Goal: Contribute content: Contribute content

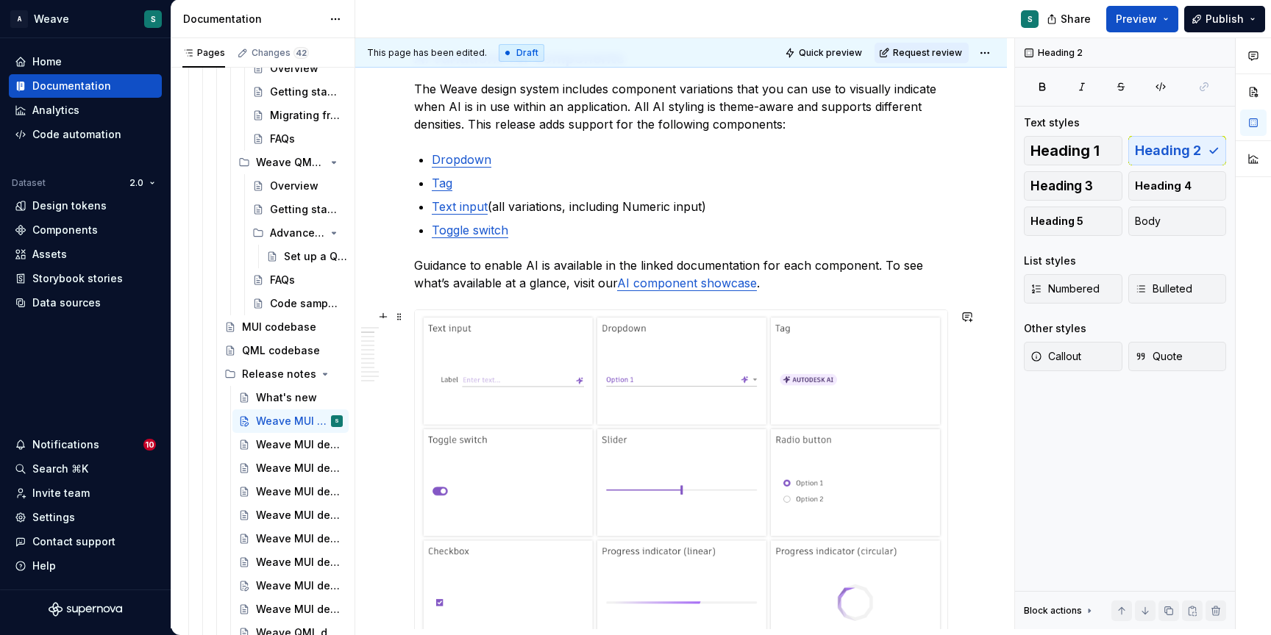
scroll to position [439, 0]
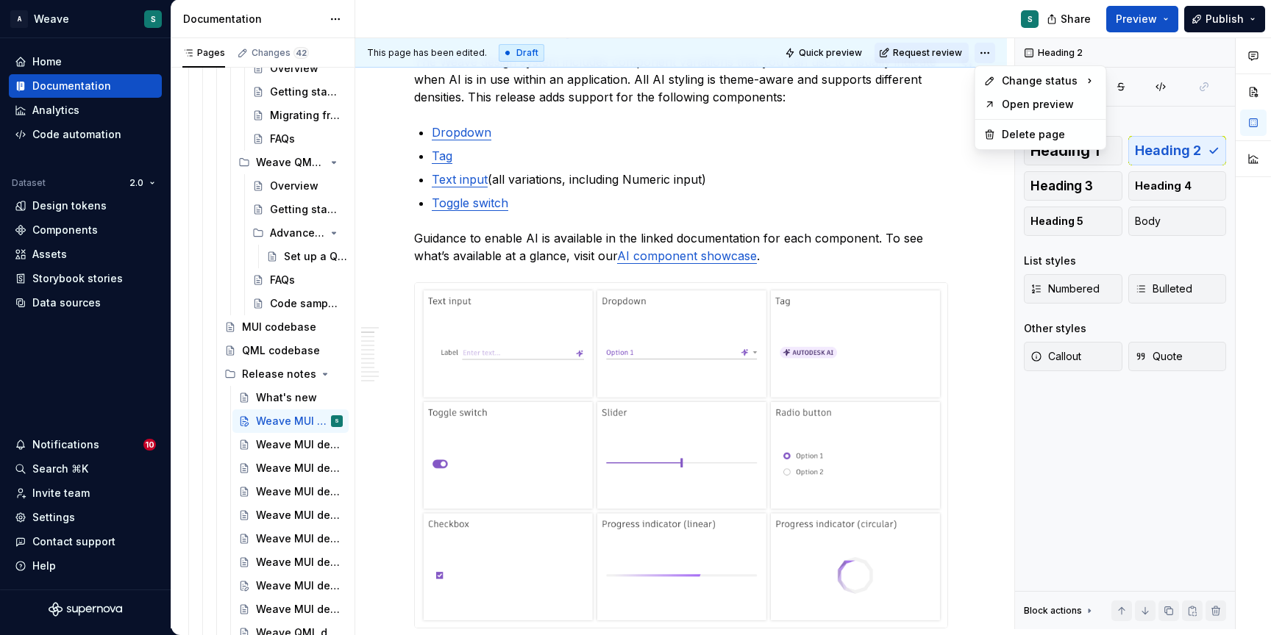
click at [988, 49] on html "A Weave S Home Documentation Analytics Code automation Dataset 2.0 Design token…" at bounding box center [635, 317] width 1271 height 635
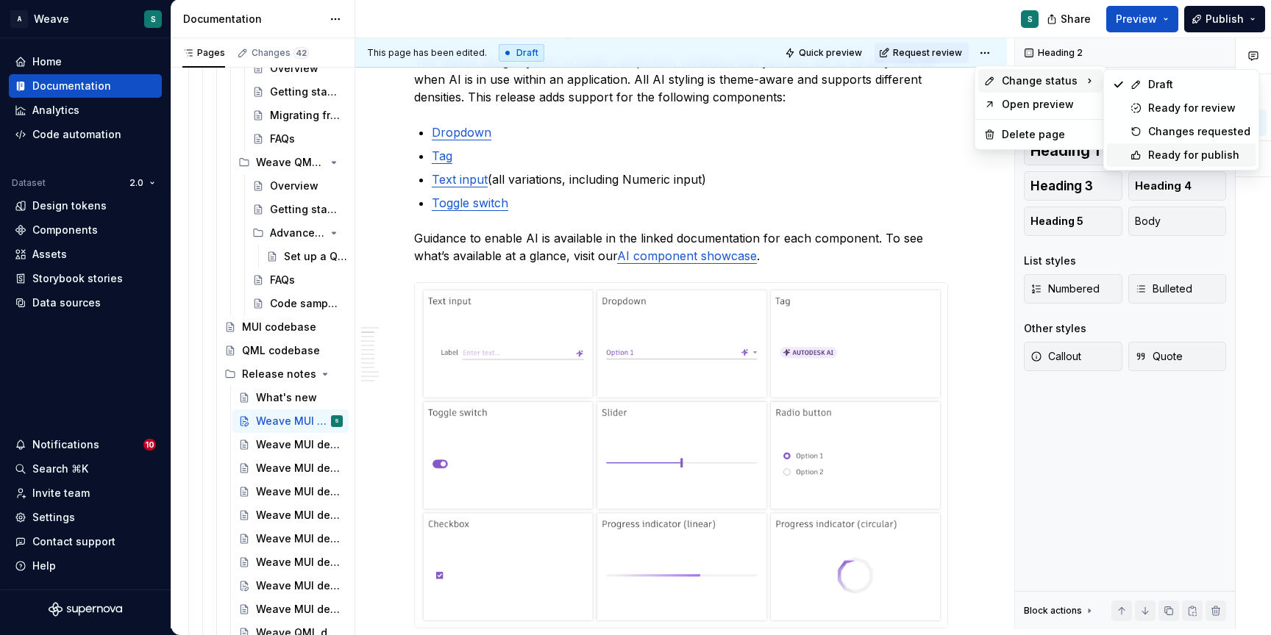
click at [1164, 153] on div "Ready for publish" at bounding box center [1199, 155] width 102 height 15
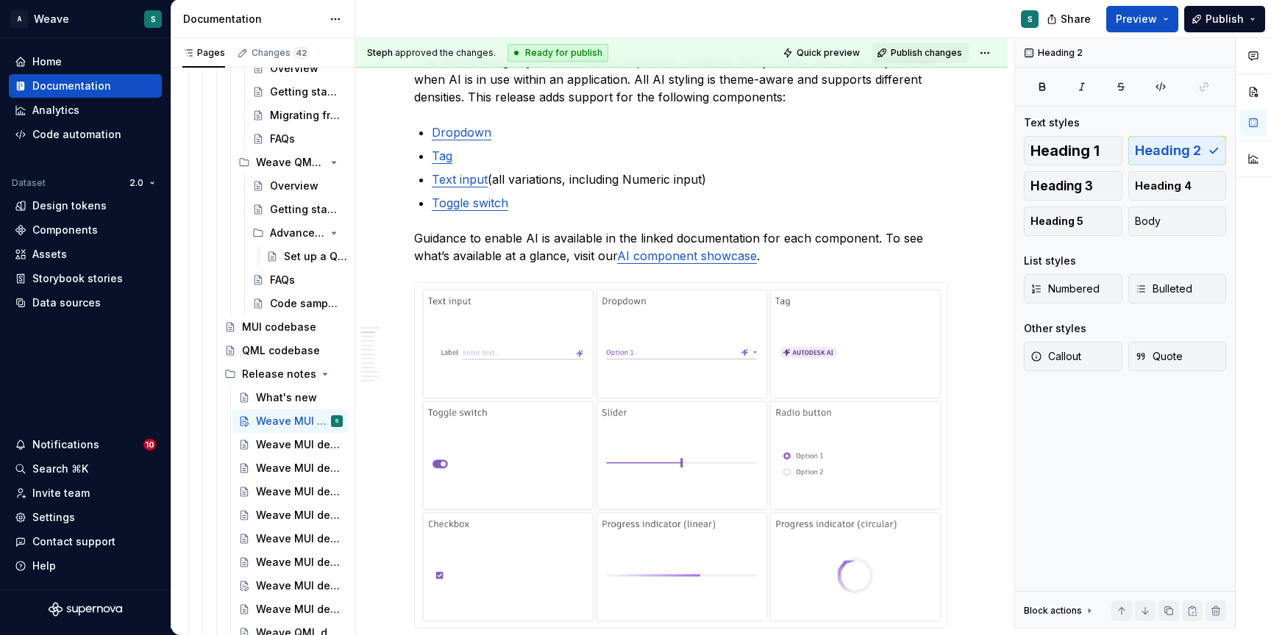
scroll to position [369, 0]
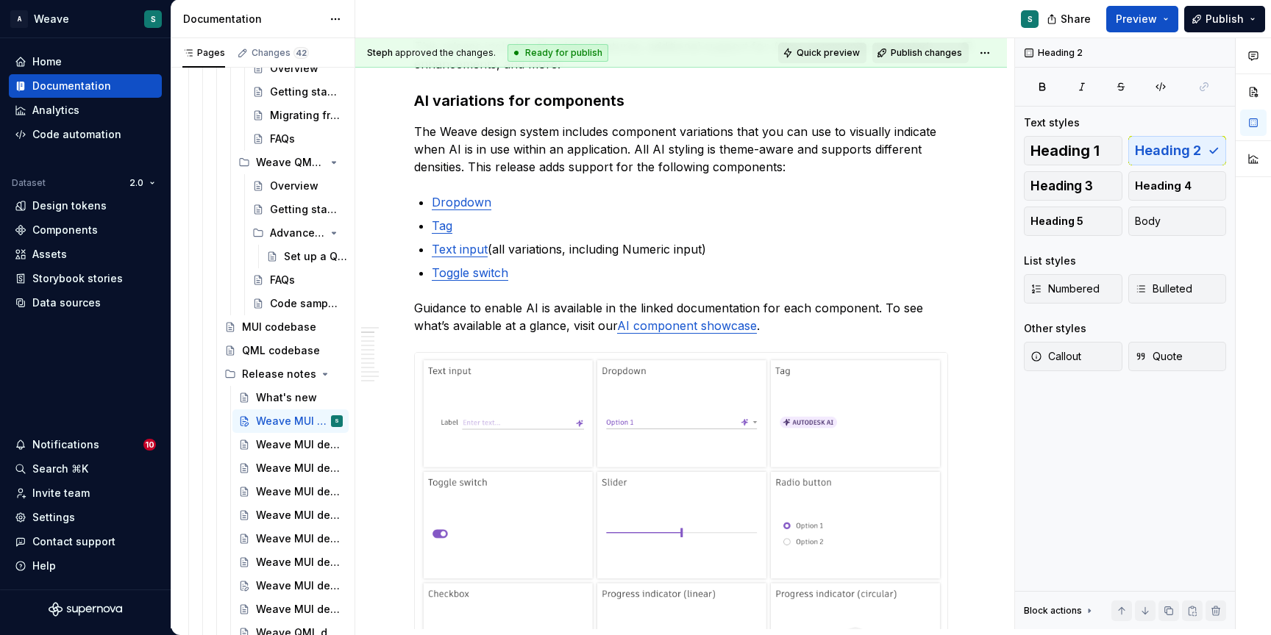
click at [824, 49] on span "Quick preview" at bounding box center [827, 53] width 63 height 12
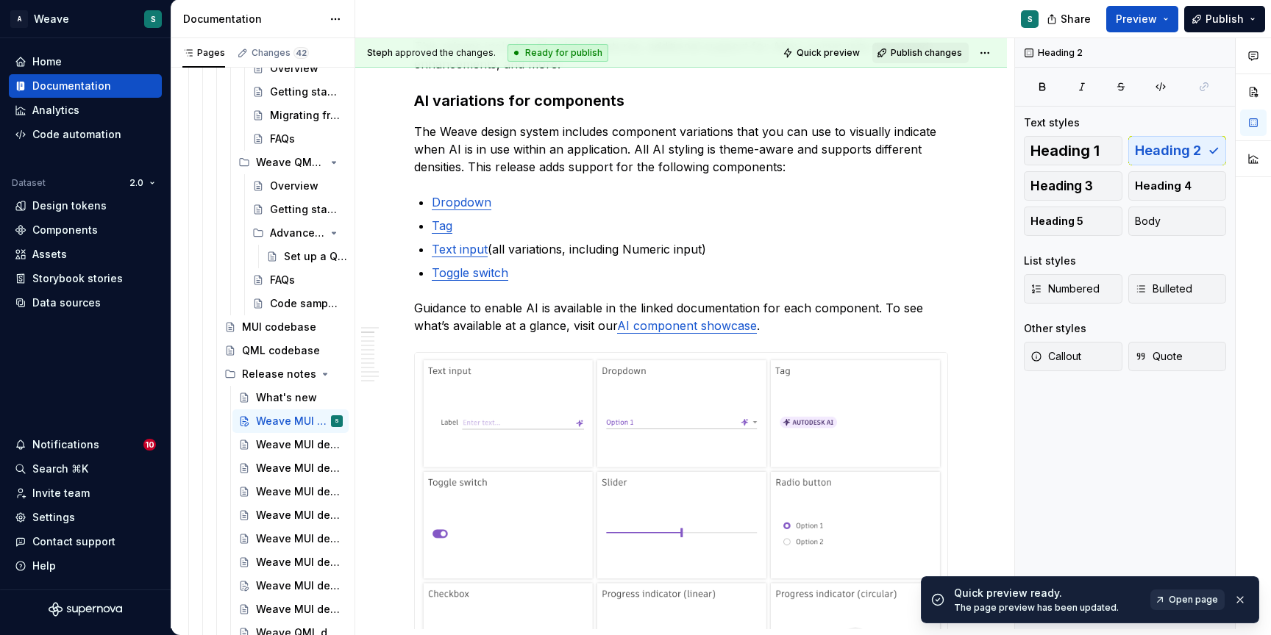
click at [1182, 604] on span "Open page" at bounding box center [1193, 600] width 49 height 12
click at [487, 269] on link "Toggle switch" at bounding box center [470, 272] width 76 height 15
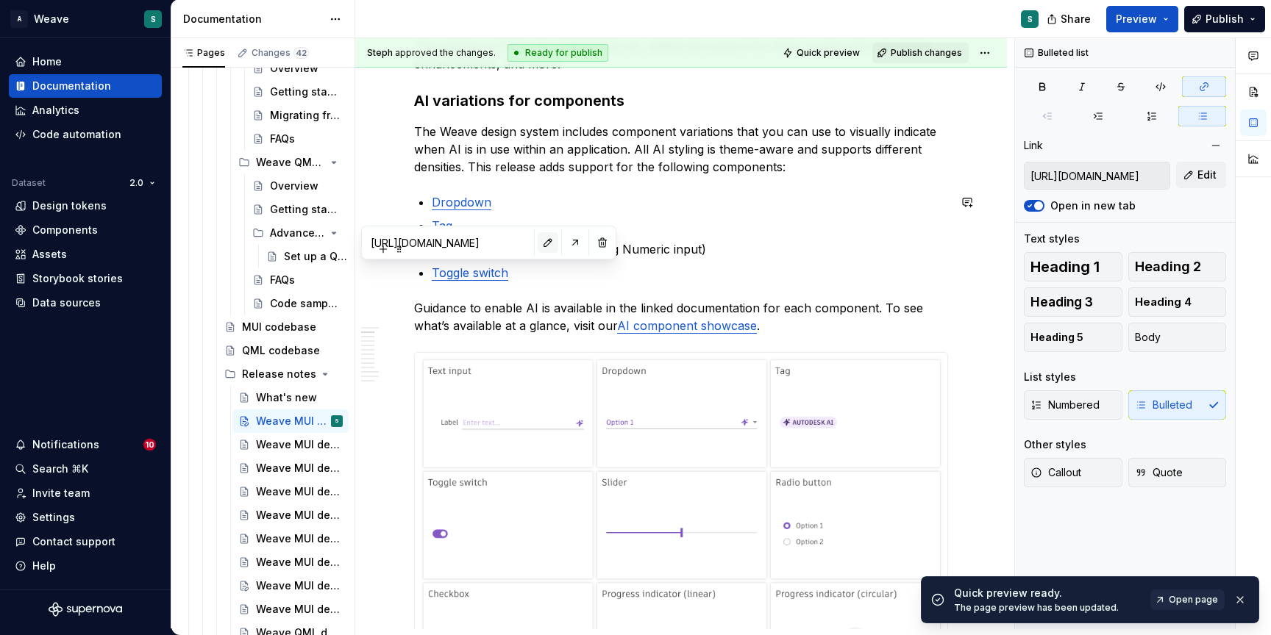
click at [545, 240] on button "button" at bounding box center [548, 242] width 21 height 21
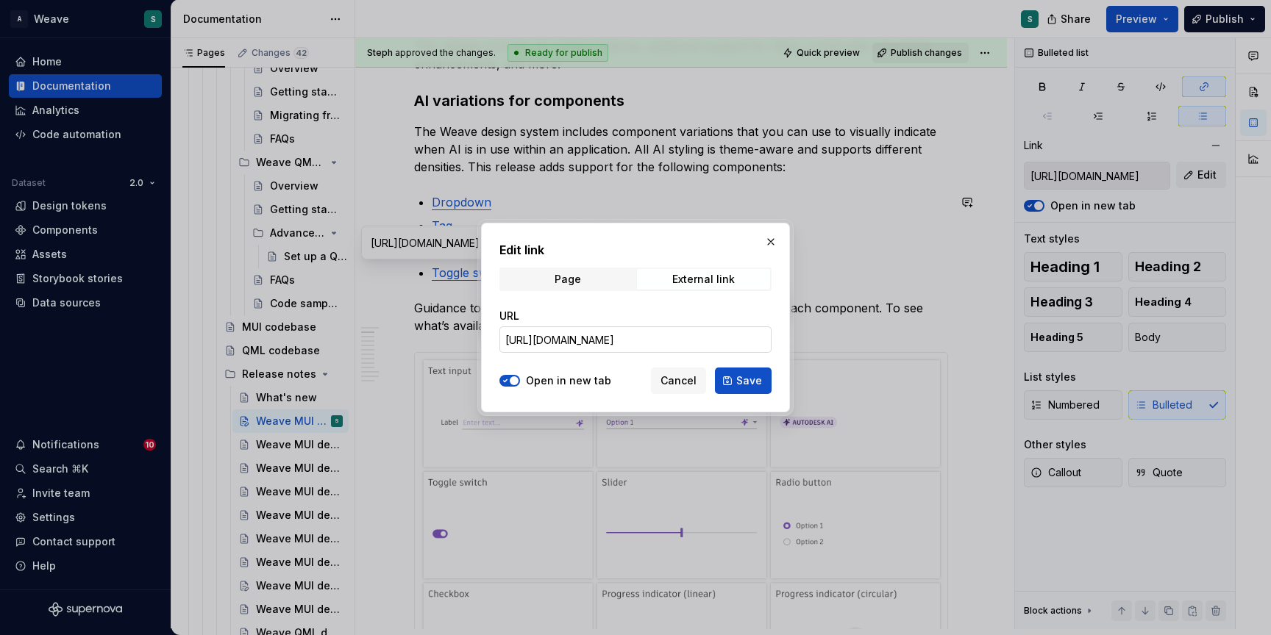
type textarea "*"
click at [653, 336] on input "[URL][DOMAIN_NAME]" at bounding box center [635, 340] width 272 height 26
paste input "-switch--docs"
type input "[URL][DOMAIN_NAME]"
click at [743, 384] on span "Save" at bounding box center [749, 381] width 26 height 15
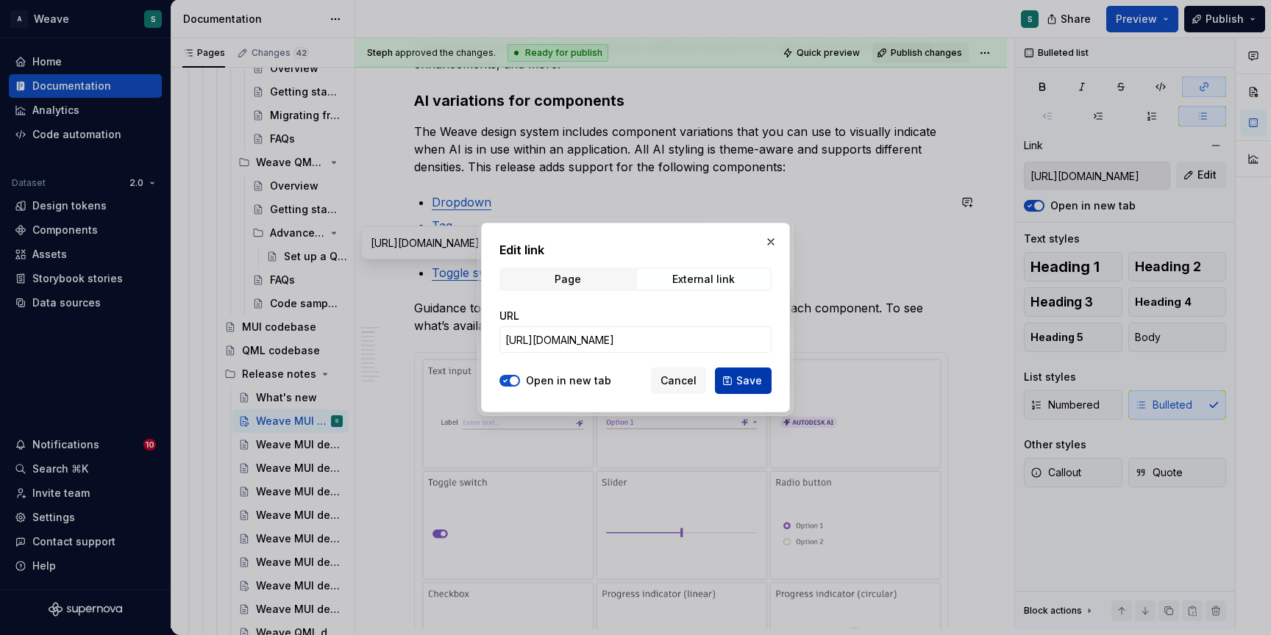
type input "[URL][DOMAIN_NAME]"
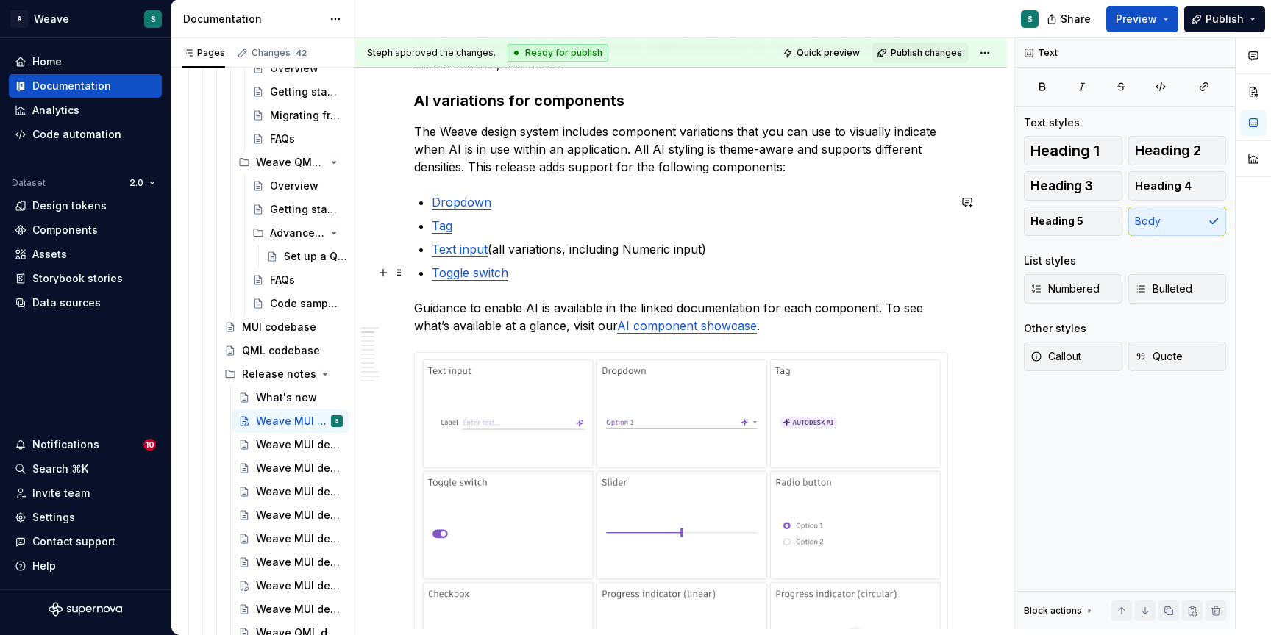
click at [463, 273] on link "Toggle switch" at bounding box center [470, 272] width 76 height 15
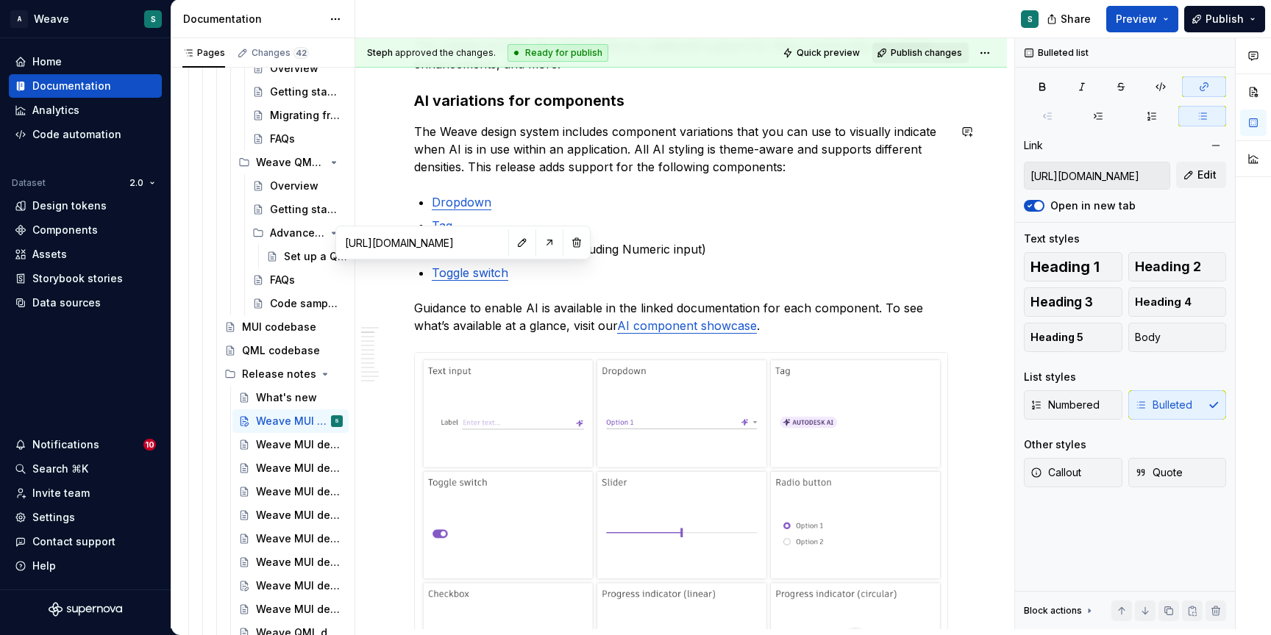
type textarea "*"
click at [468, 271] on link "Toggle switch" at bounding box center [470, 272] width 76 height 15
click at [459, 242] on input "[URL][DOMAIN_NAME]" at bounding box center [429, 242] width 166 height 26
type input "[URL][DOMAIN_NAME]"
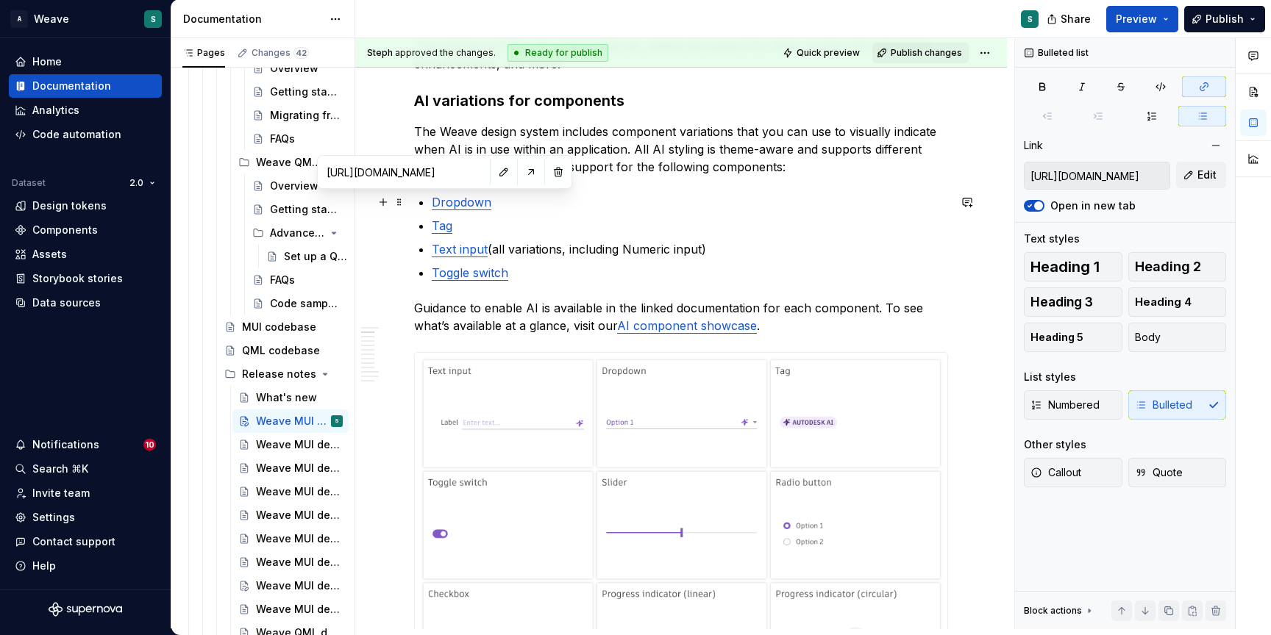
click at [448, 199] on link "Dropdown" at bounding box center [462, 202] width 60 height 15
type input "[URL][DOMAIN_NAME]"
click at [452, 268] on link "Toggle switch" at bounding box center [470, 272] width 76 height 15
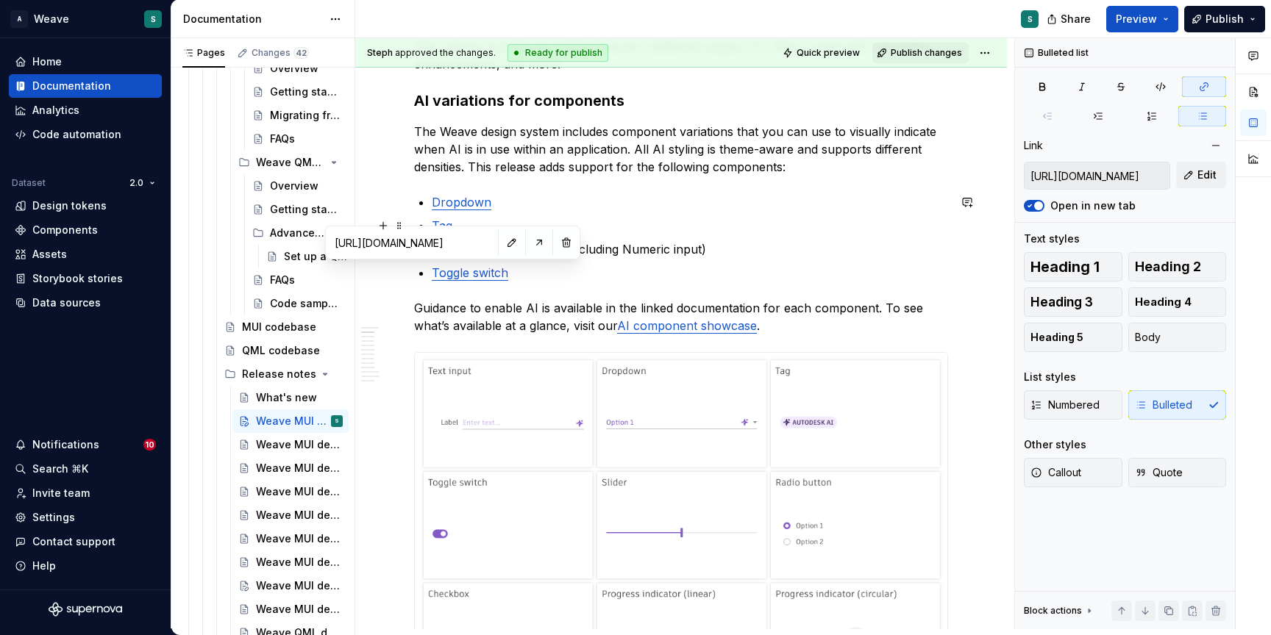
click at [790, 230] on p "Tag" at bounding box center [690, 226] width 516 height 18
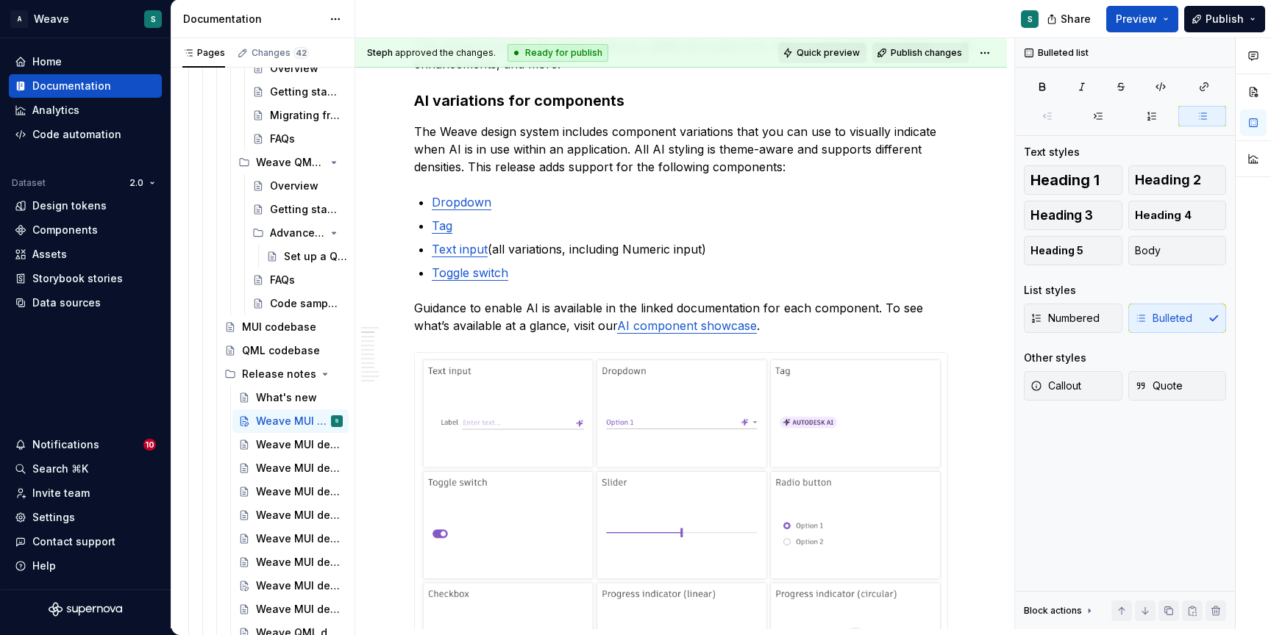
click at [836, 54] on span "Quick preview" at bounding box center [827, 53] width 63 height 12
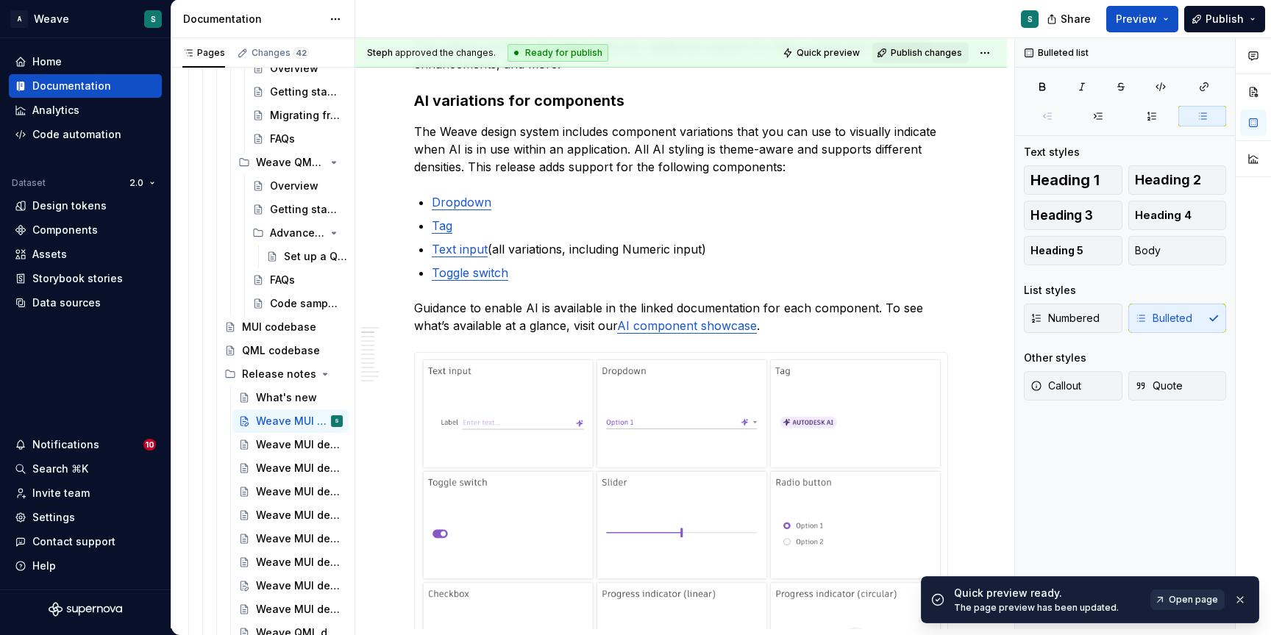
click at [1179, 596] on span "Open page" at bounding box center [1193, 600] width 49 height 12
click at [723, 323] on link "AI component showcase" at bounding box center [687, 325] width 140 height 15
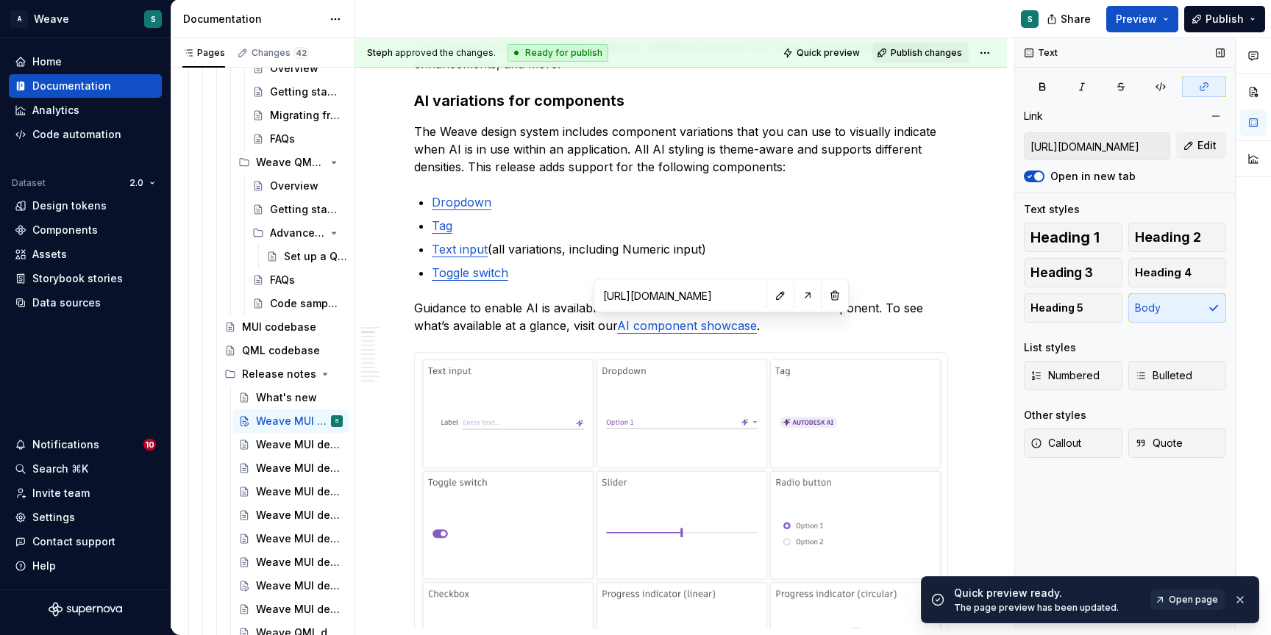
click at [1079, 147] on input "[URL][DOMAIN_NAME]" at bounding box center [1096, 146] width 145 height 26
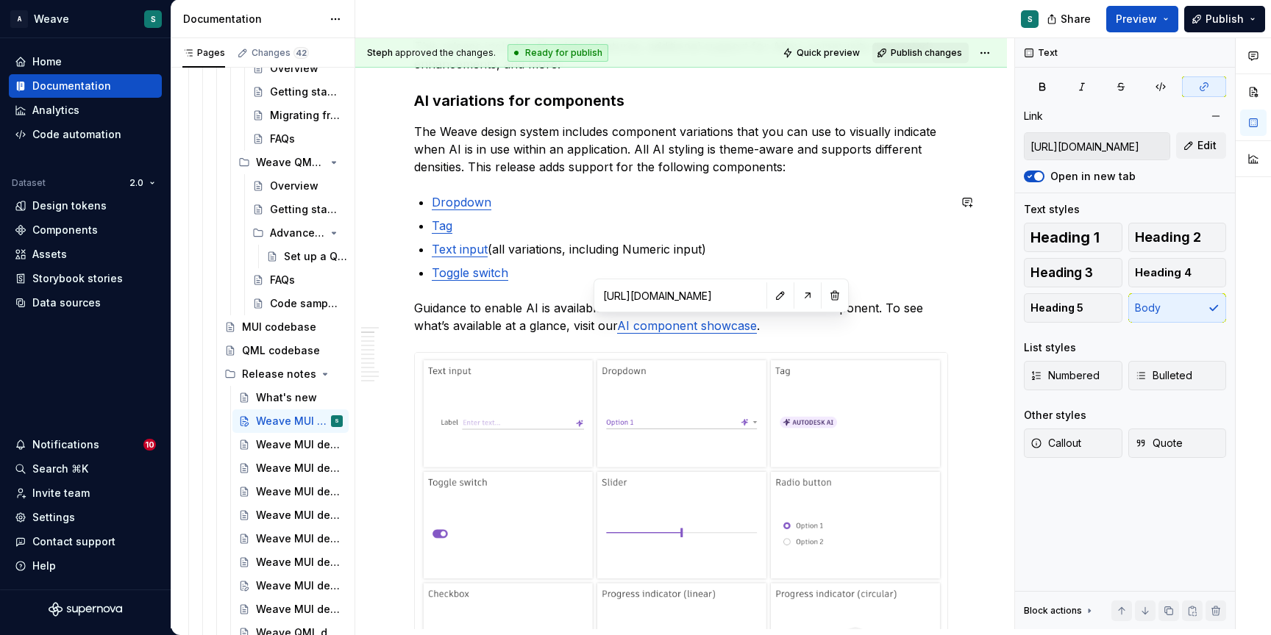
type textarea "*"
click at [782, 292] on button "button" at bounding box center [780, 295] width 21 height 21
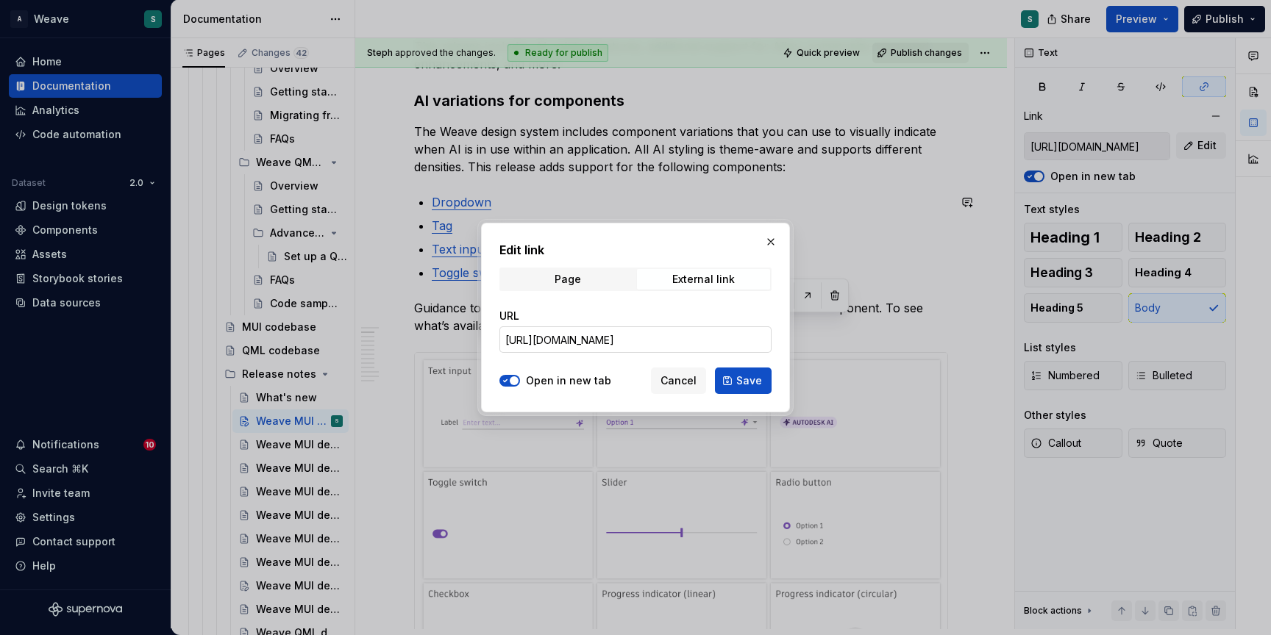
click at [728, 339] on input "[URL][DOMAIN_NAME]" at bounding box center [635, 340] width 272 height 26
type input "[URL][DOMAIN_NAME]"
click at [750, 378] on span "Save" at bounding box center [749, 381] width 26 height 15
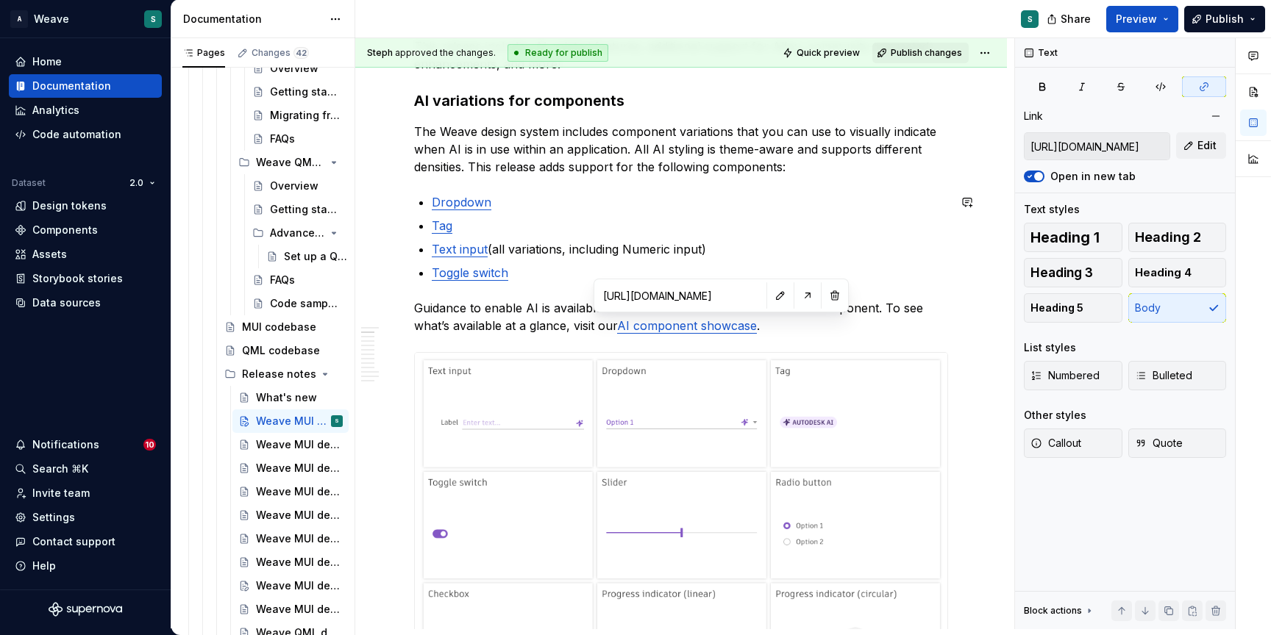
type input "[URL][DOMAIN_NAME]"
click at [694, 295] on input "[URL][DOMAIN_NAME]" at bounding box center [680, 295] width 166 height 26
click at [779, 293] on button "button" at bounding box center [780, 295] width 21 height 21
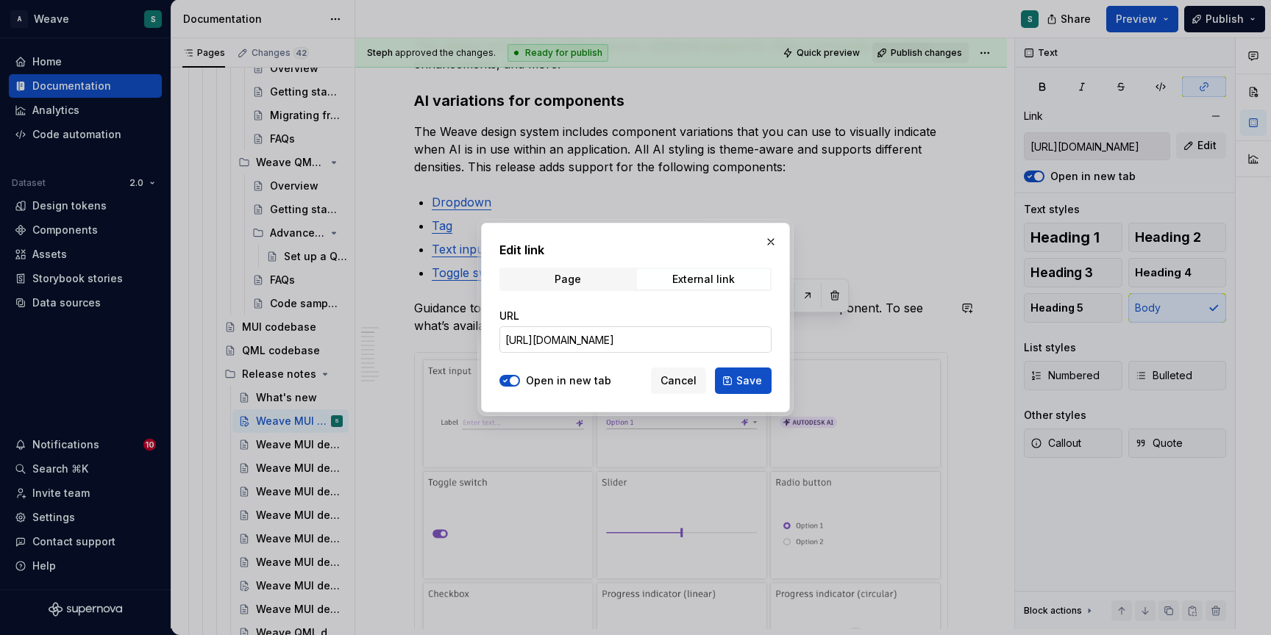
click at [688, 340] on input "[URL][DOMAIN_NAME]" at bounding box center [635, 340] width 272 height 26
click at [674, 374] on button "Cancel" at bounding box center [678, 381] width 55 height 26
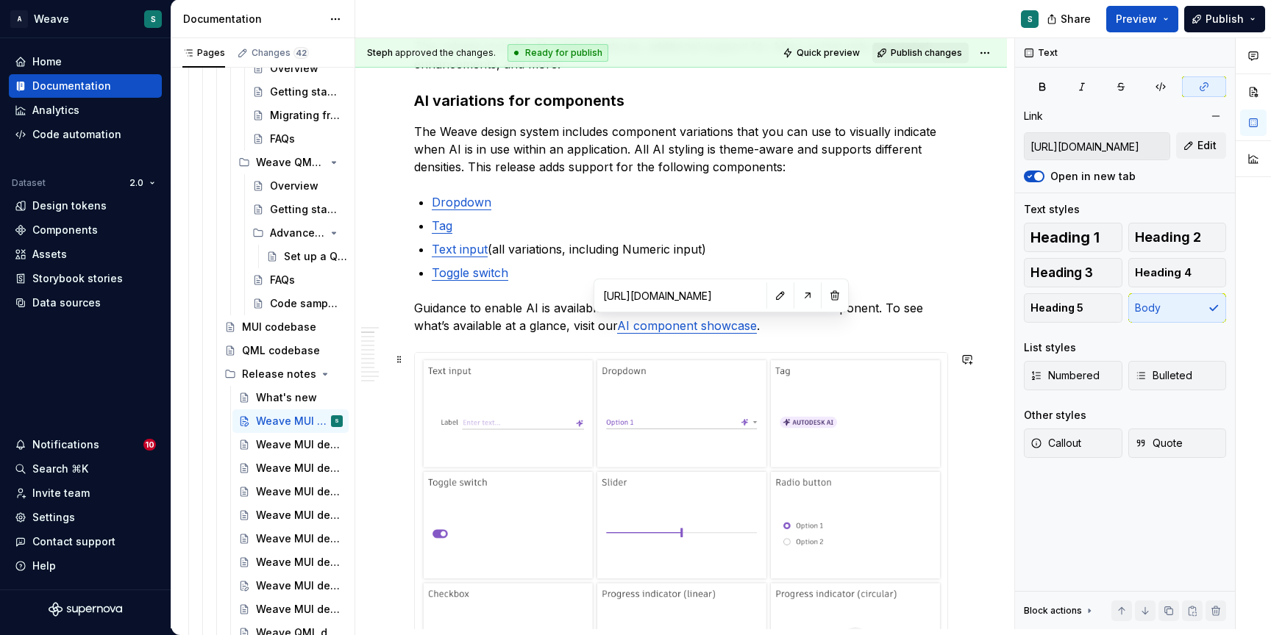
type textarea "*"
click at [699, 331] on link "AI component showcase" at bounding box center [687, 325] width 140 height 15
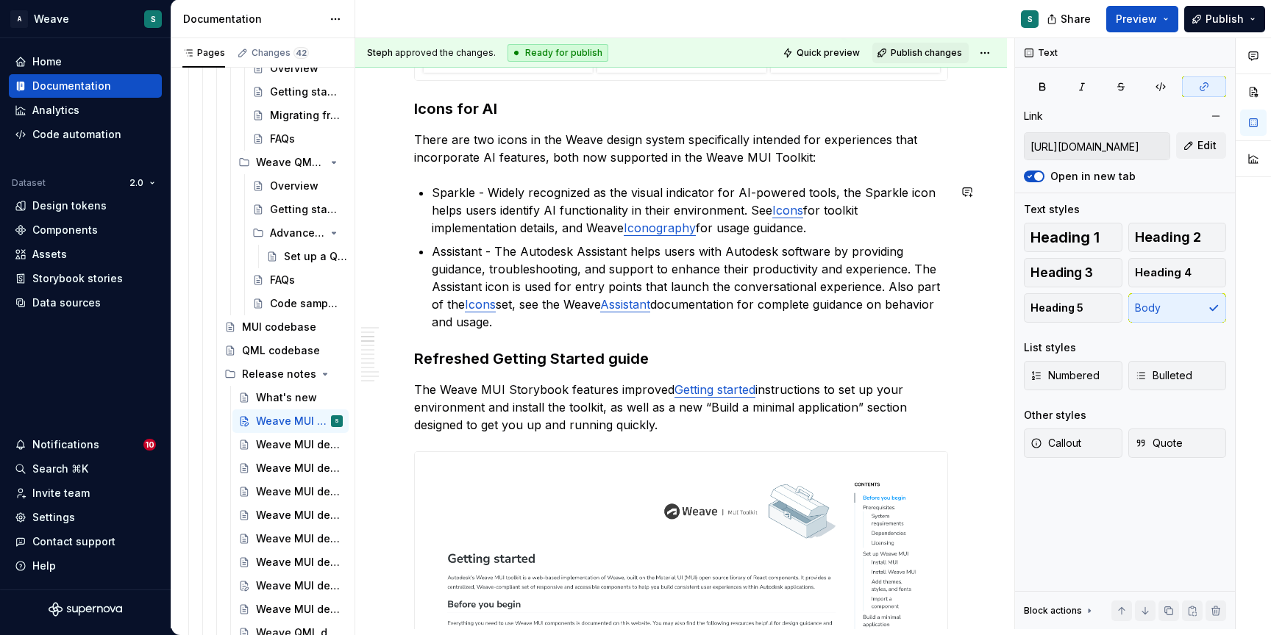
scroll to position [998, 0]
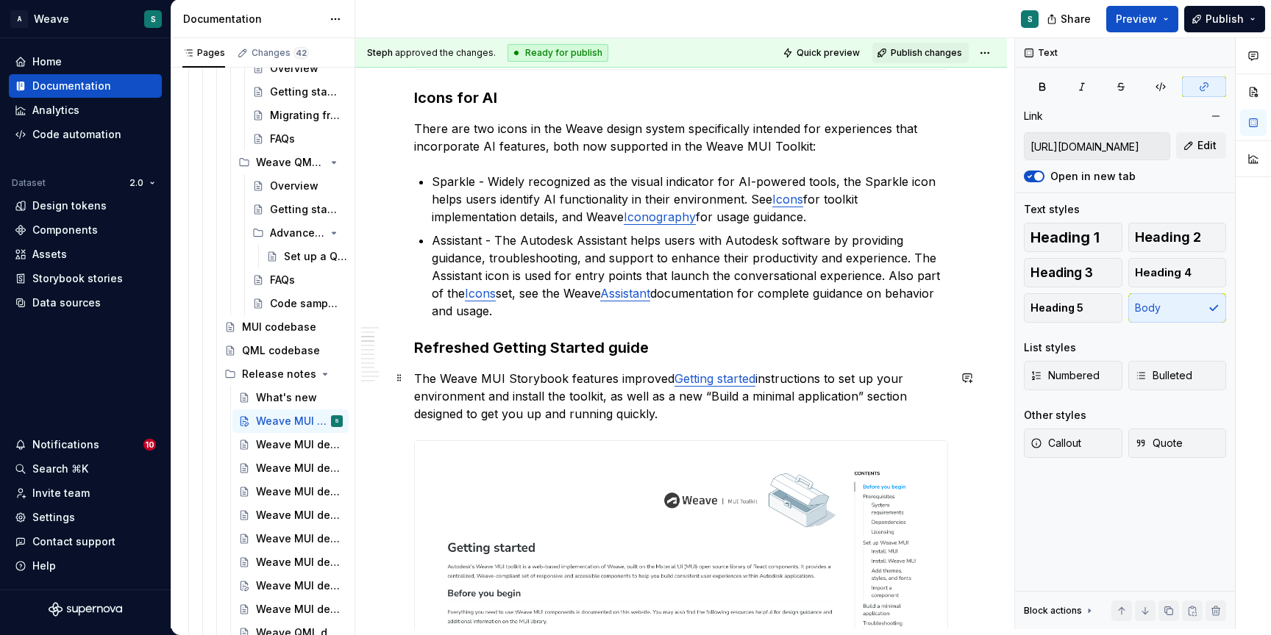
type input "[URL][DOMAIN_NAME]"
click at [705, 378] on link "Getting started" at bounding box center [714, 378] width 81 height 15
click at [759, 348] on button "button" at bounding box center [762, 348] width 21 height 21
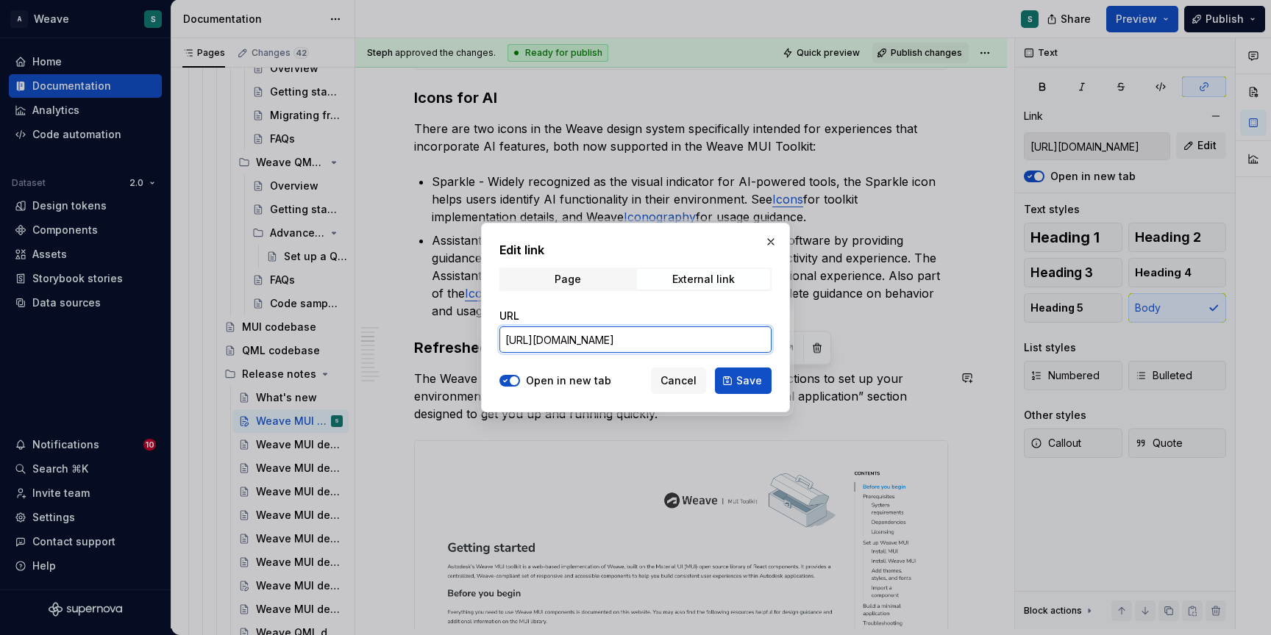
click at [720, 337] on input "[URL][DOMAIN_NAME]" at bounding box center [635, 340] width 272 height 26
paste input "documentation-getting-started"
click at [750, 345] on input "[URL][DOMAIN_NAME]" at bounding box center [635, 340] width 272 height 26
paste input "?q=documentation-getting-started"
type input "[URL][DOMAIN_NAME]"
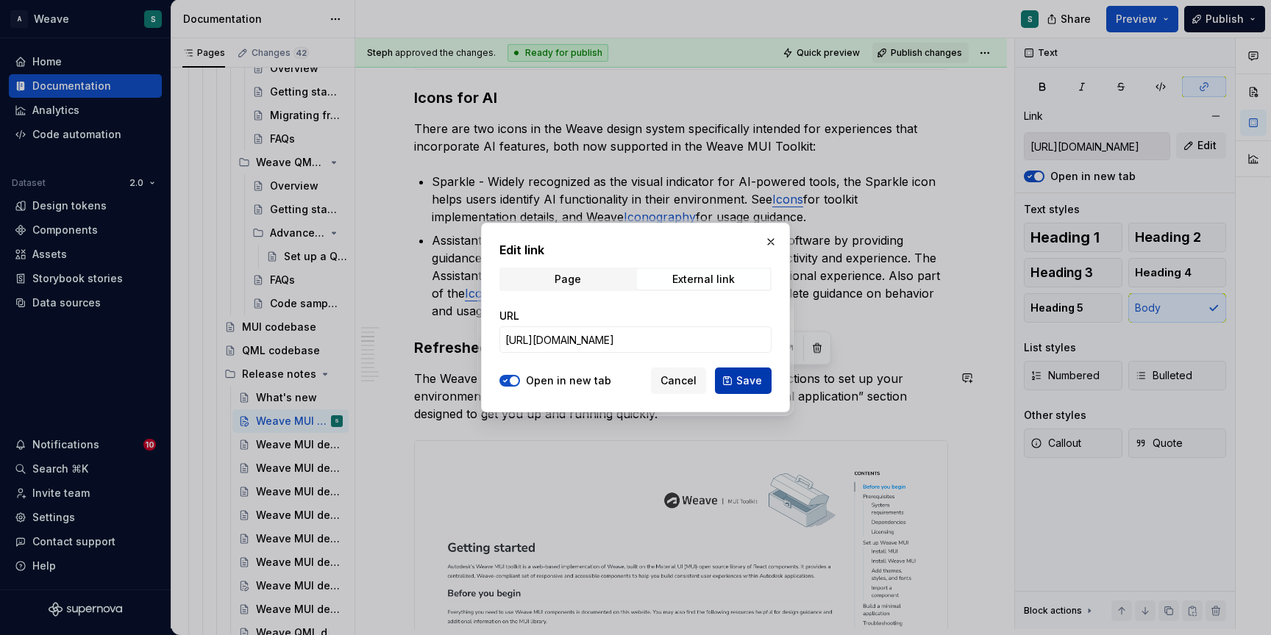
click at [743, 379] on span "Save" at bounding box center [749, 381] width 26 height 15
type input "[URL][DOMAIN_NAME]"
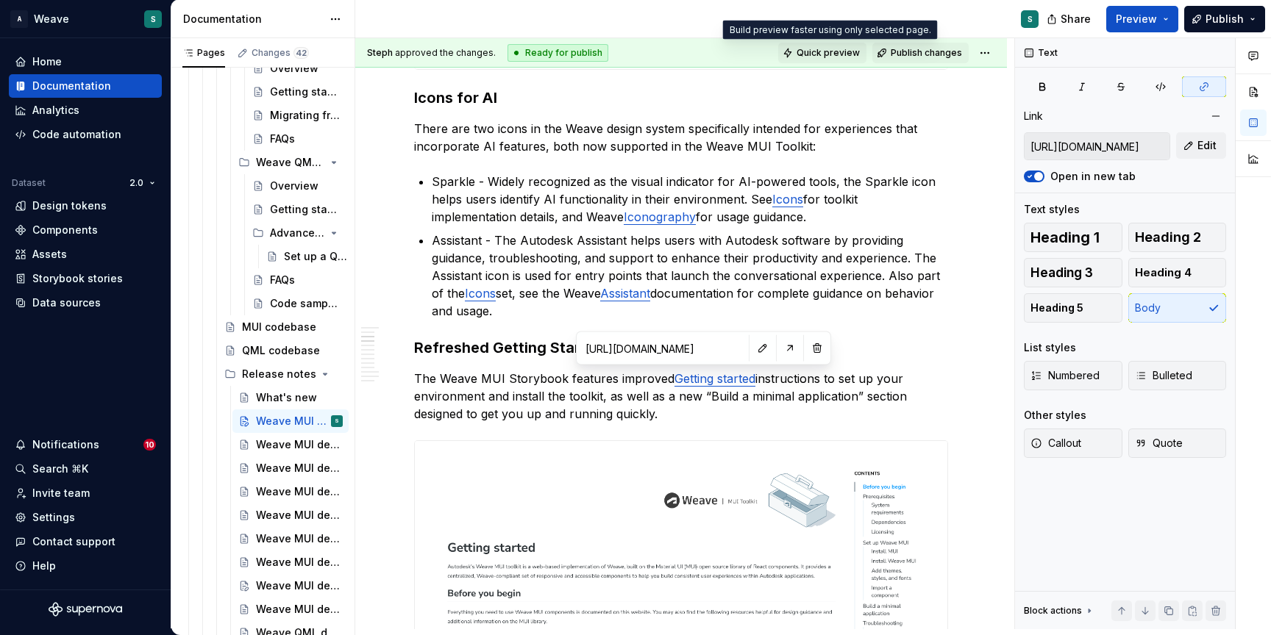
click at [823, 49] on span "Quick preview" at bounding box center [827, 53] width 63 height 12
click at [713, 380] on link "Getting started" at bounding box center [714, 378] width 81 height 15
click at [819, 49] on span "Quick preview" at bounding box center [827, 53] width 63 height 12
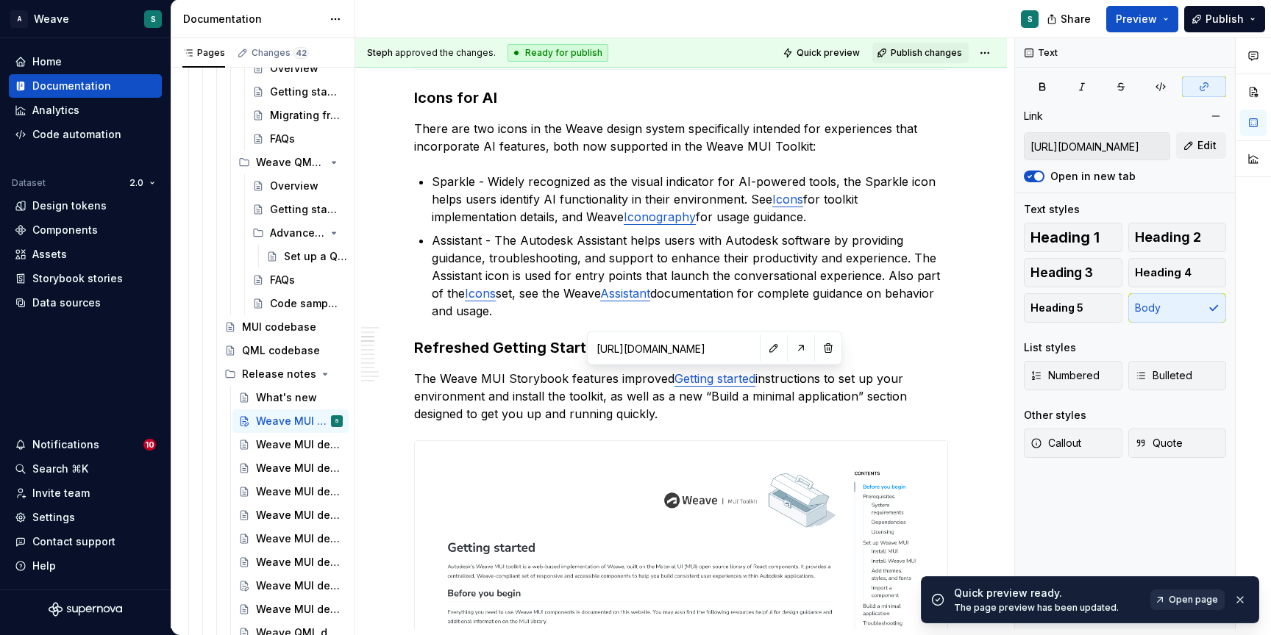
click at [1185, 596] on span "Open page" at bounding box center [1193, 600] width 49 height 12
click at [837, 267] on p "Assistant - The Autodesk Assistant helps users with Autodesk software by provid…" at bounding box center [690, 276] width 516 height 88
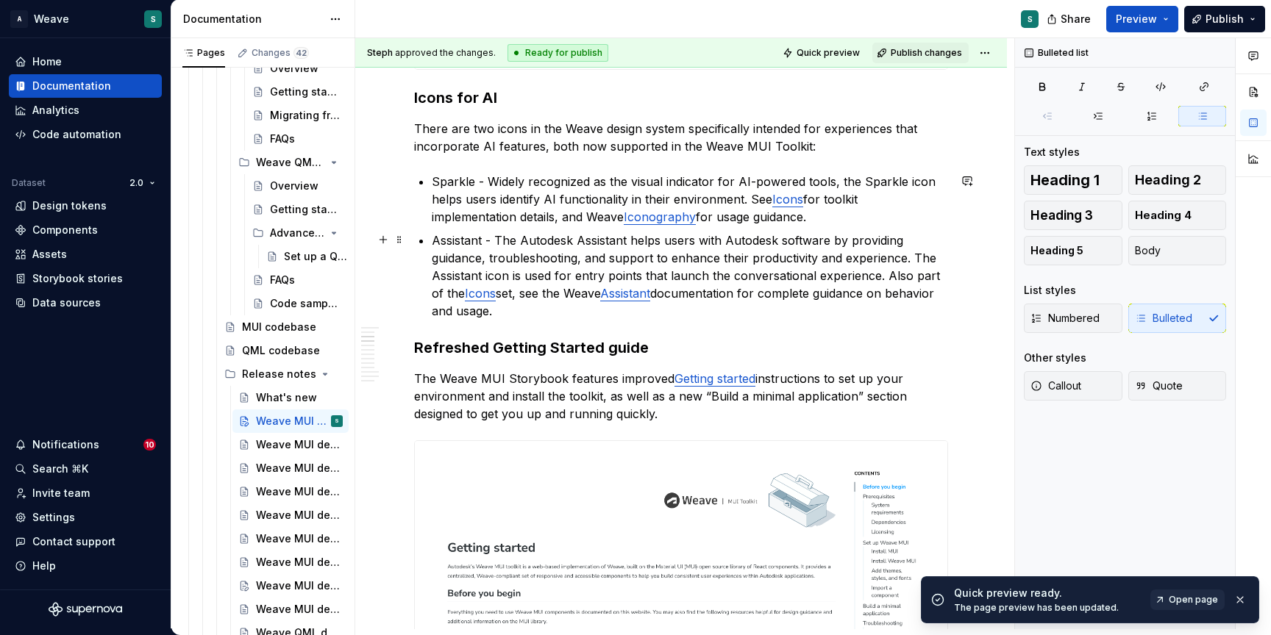
click at [812, 307] on p "Assistant - The Autodesk Assistant helps users with Autodesk software by provid…" at bounding box center [690, 276] width 516 height 88
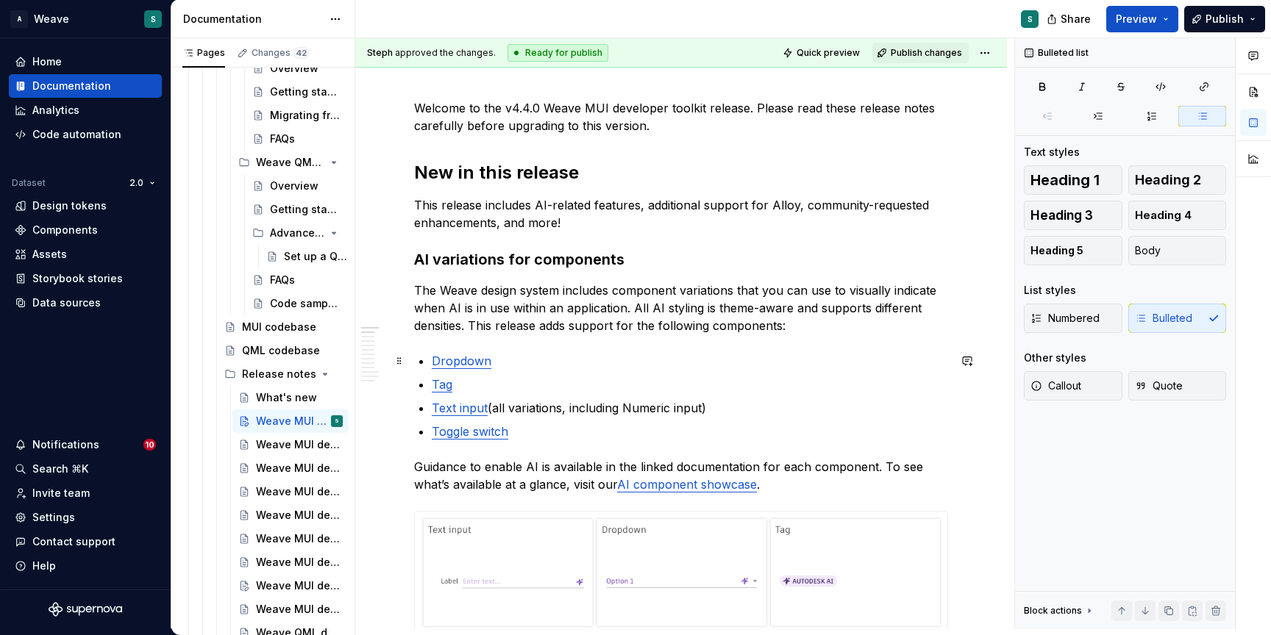
scroll to position [221, 0]
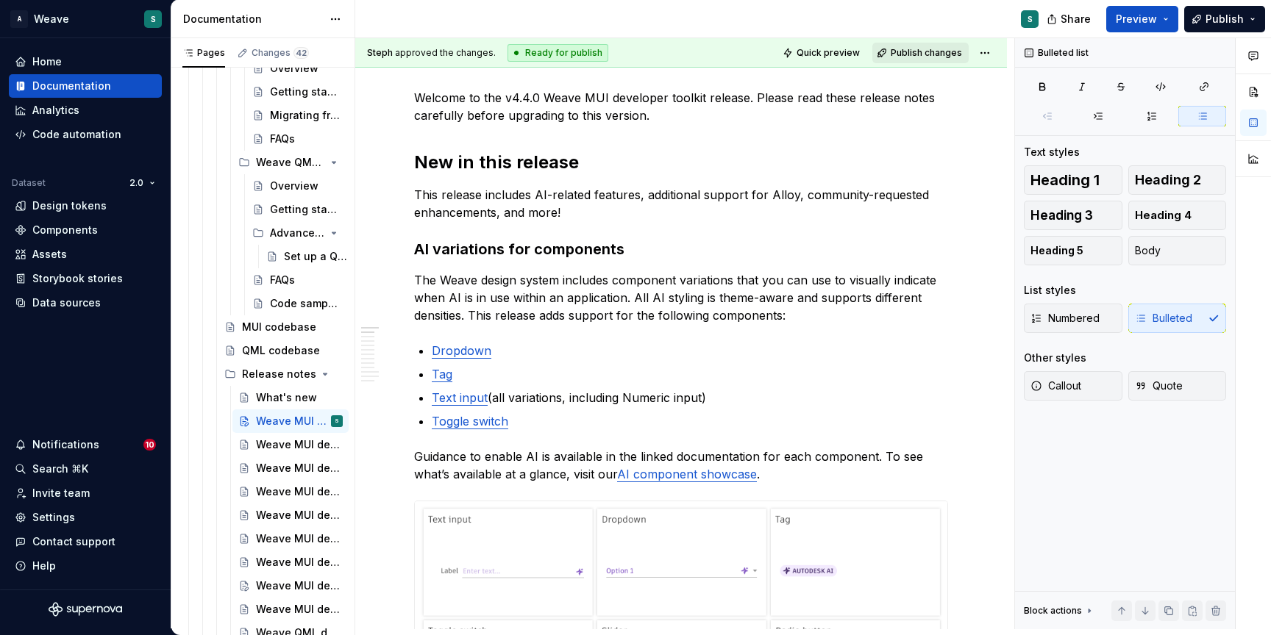
click at [932, 51] on span "Publish changes" at bounding box center [926, 53] width 71 height 12
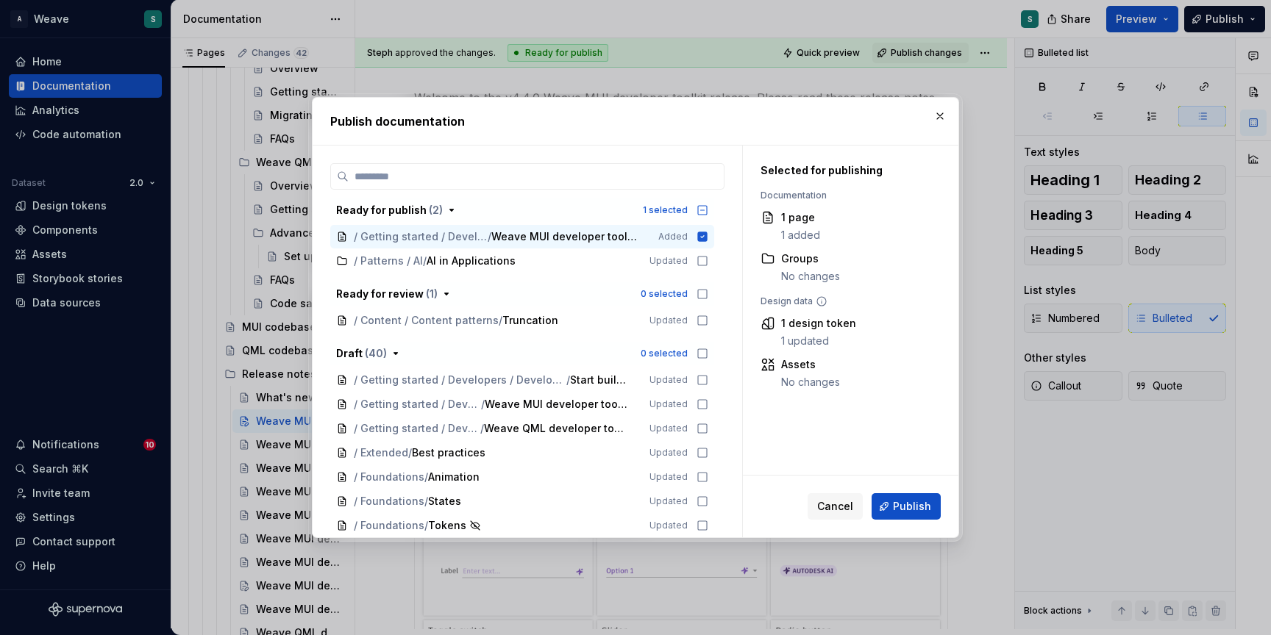
drag, startPoint x: 905, startPoint y: 507, endPoint x: 892, endPoint y: 357, distance: 150.6
click at [892, 357] on div "Selected for publishing Documentation 1 page 1 added Groups No changes Design d…" at bounding box center [850, 342] width 215 height 392
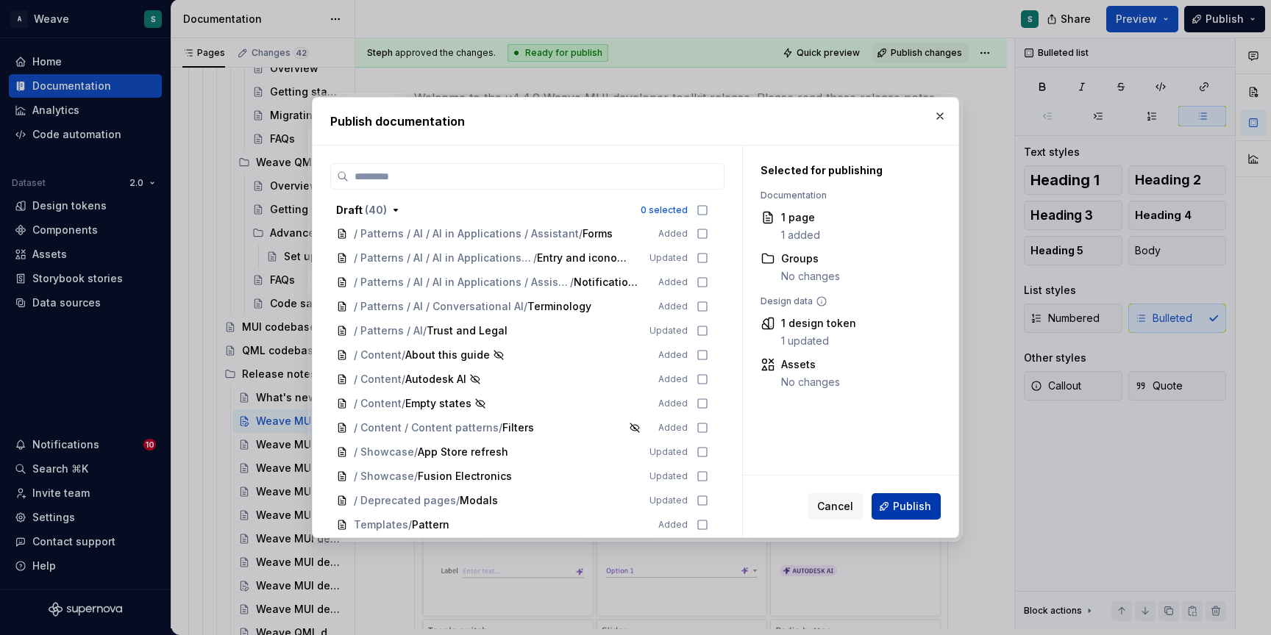
click at [908, 505] on span "Publish" at bounding box center [912, 506] width 38 height 15
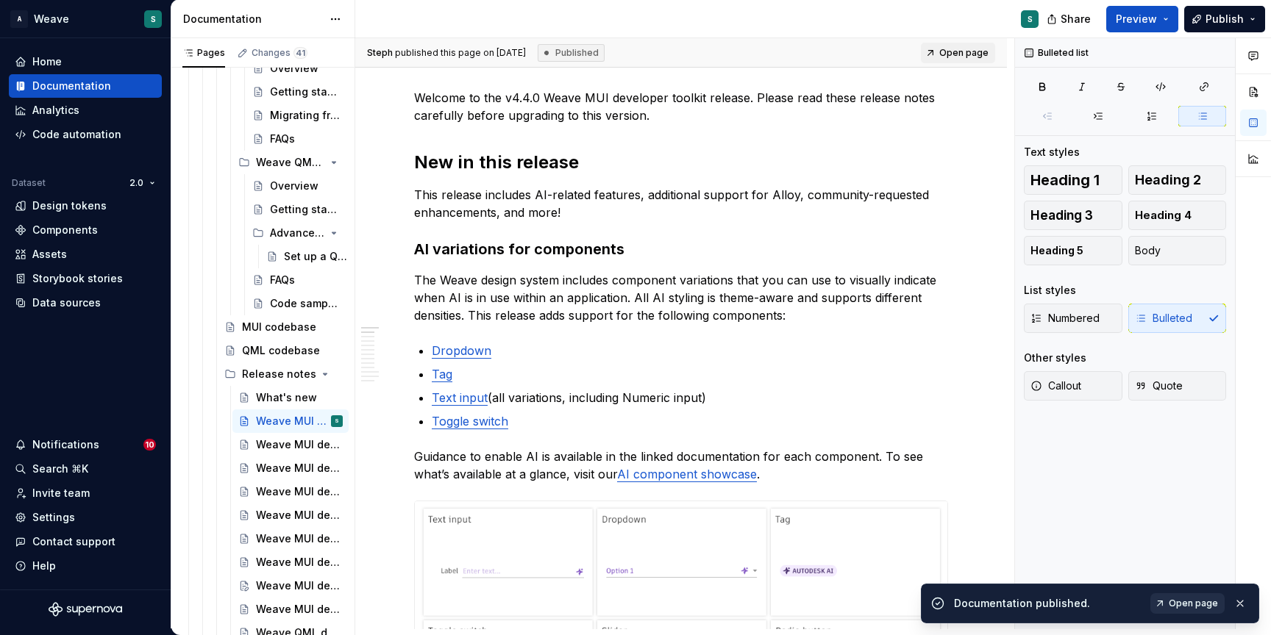
click at [1205, 602] on span "Open page" at bounding box center [1193, 604] width 49 height 12
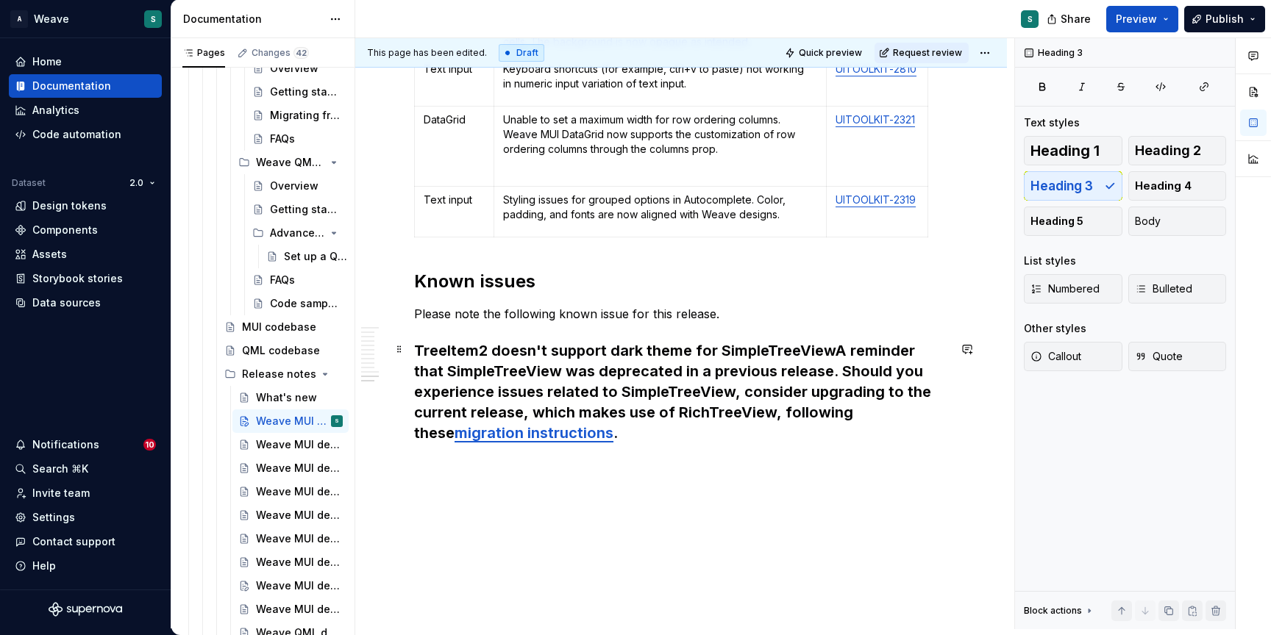
scroll to position [4652, 0]
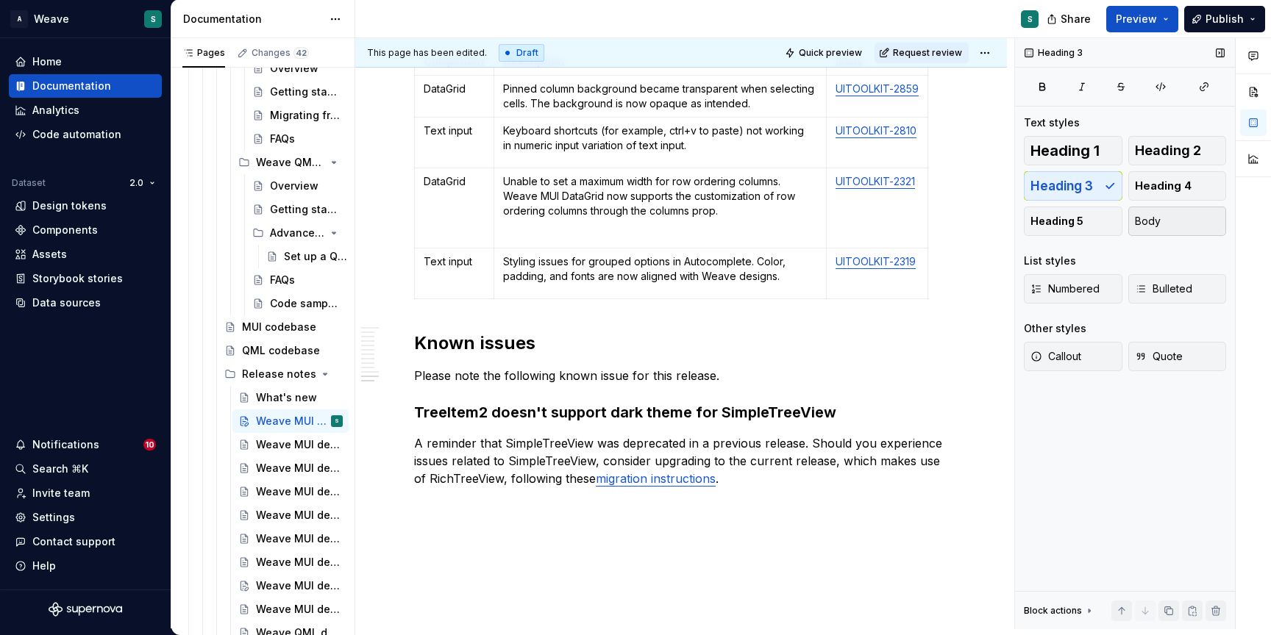
click at [1160, 221] on button "Body" at bounding box center [1177, 221] width 99 height 29
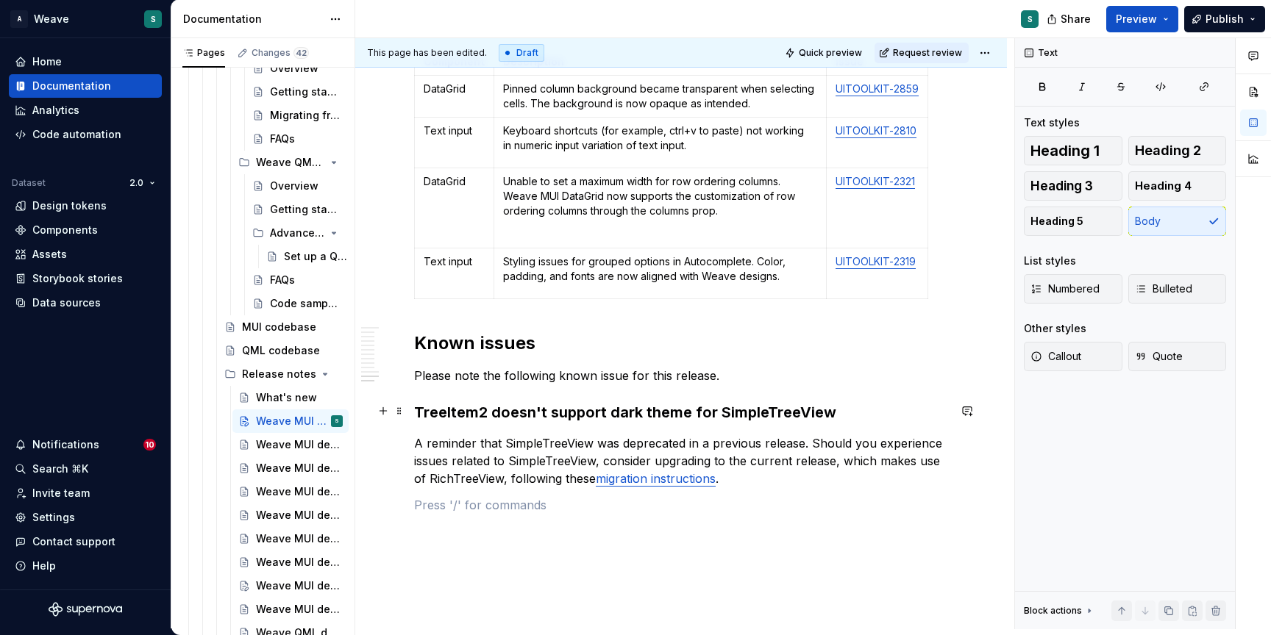
click at [718, 416] on h3 "TreeItem2 doesn't support dark theme for SimpleTreeView" at bounding box center [681, 412] width 534 height 21
click at [1238, 21] on span "Publish" at bounding box center [1224, 19] width 38 height 15
click at [932, 13] on div "S" at bounding box center [702, 19] width 695 height 38
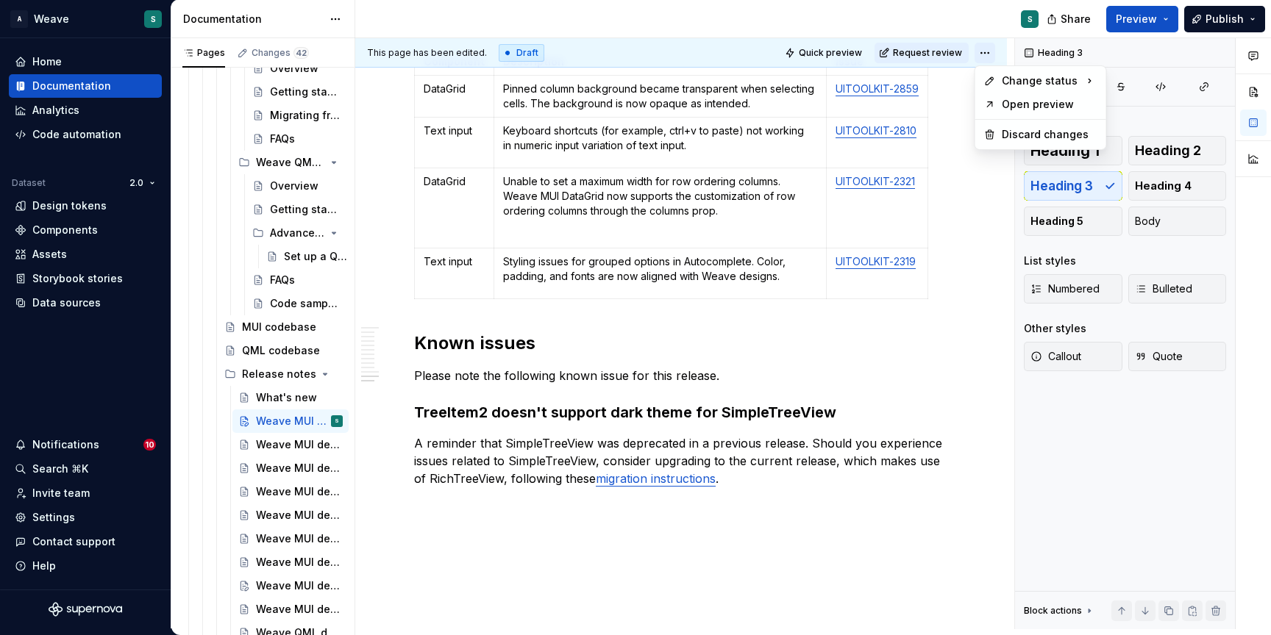
click at [989, 51] on html "A Weave S Home Documentation Analytics Code automation Dataset 2.0 Design token…" at bounding box center [635, 317] width 1271 height 635
click at [1172, 155] on div "Ready for publish" at bounding box center [1199, 155] width 102 height 15
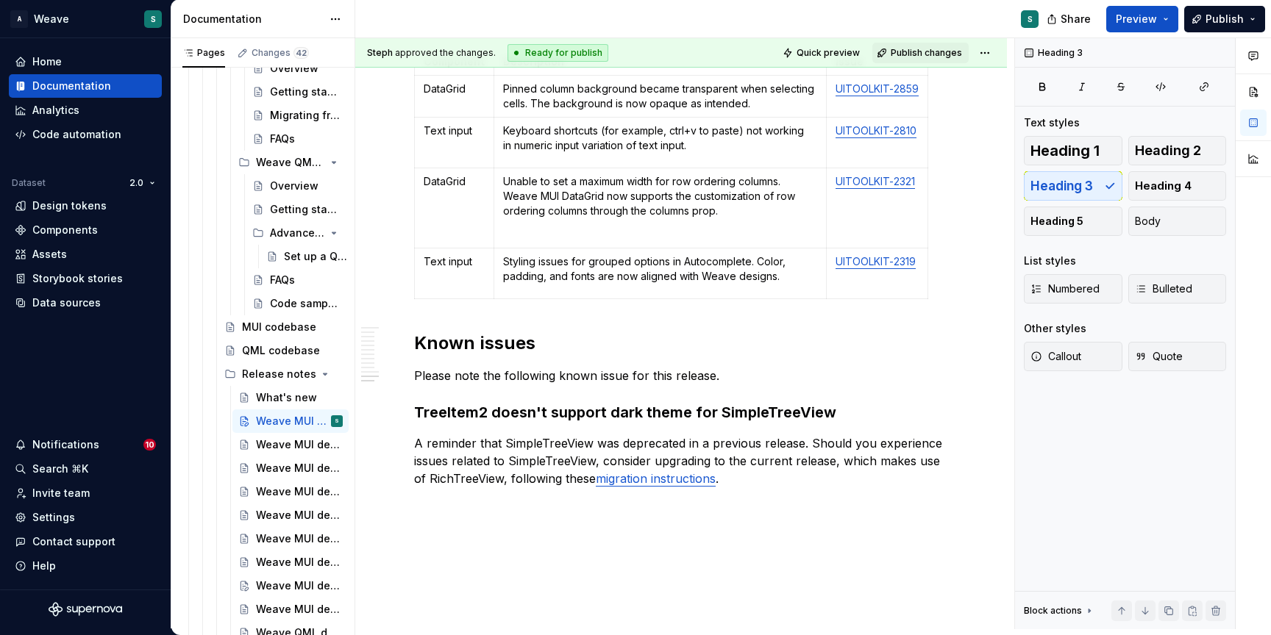
scroll to position [4582, 0]
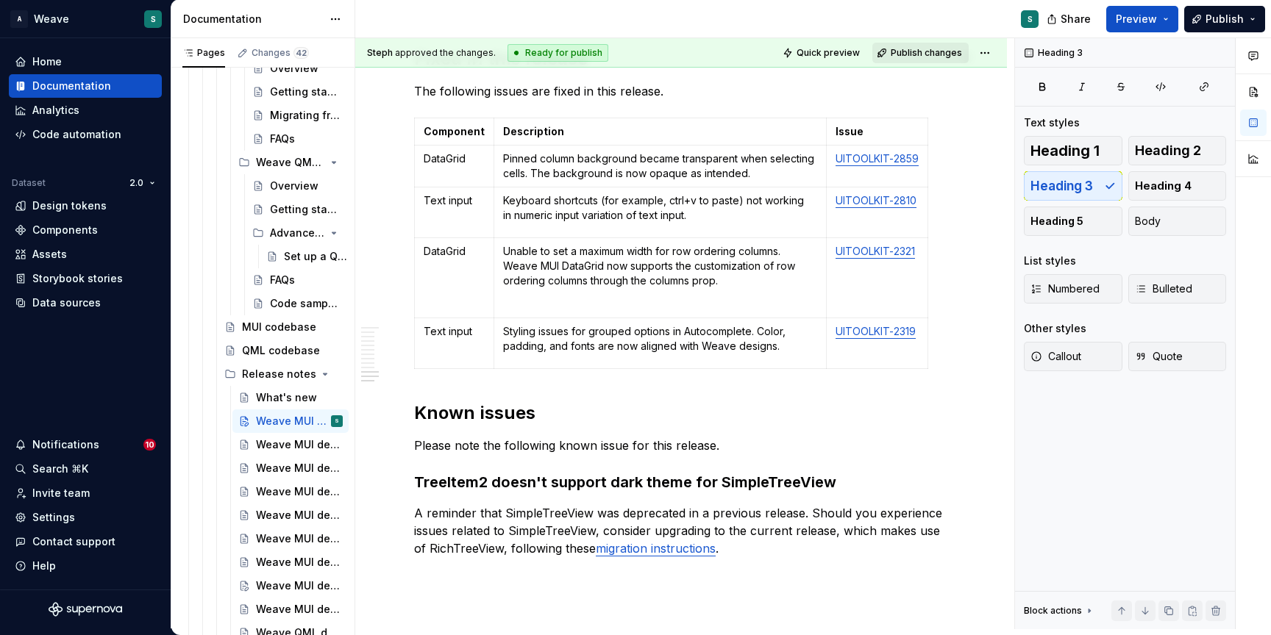
click at [921, 57] on span "Publish changes" at bounding box center [926, 53] width 71 height 12
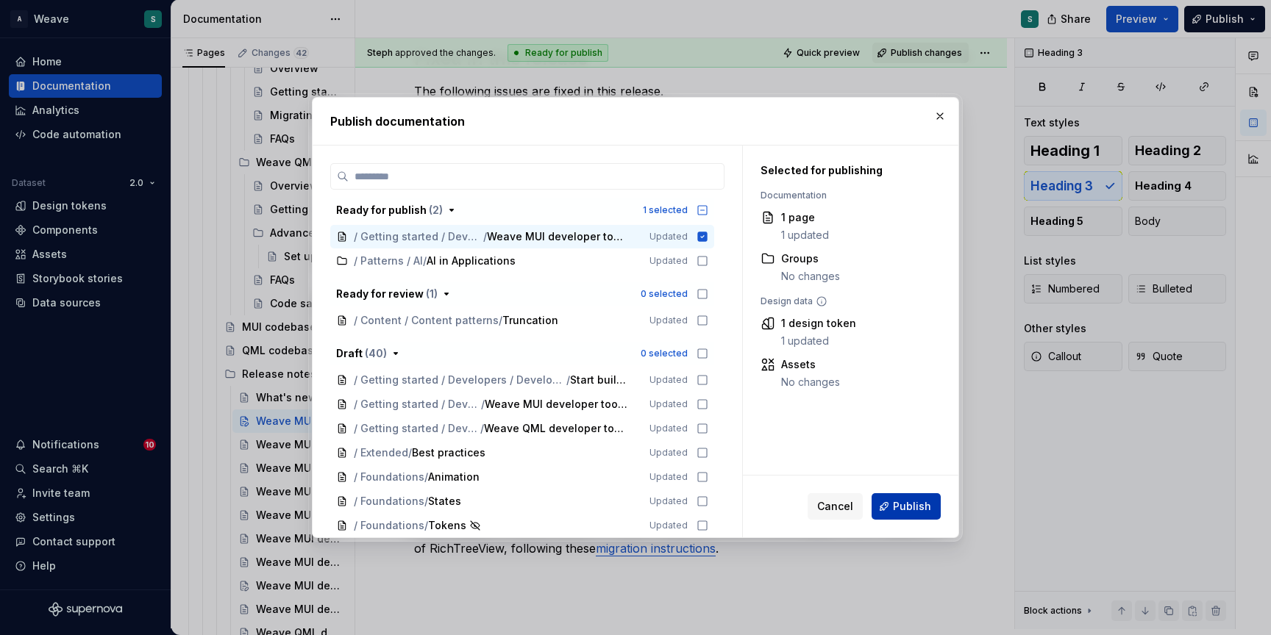
click at [902, 503] on span "Publish" at bounding box center [912, 506] width 38 height 15
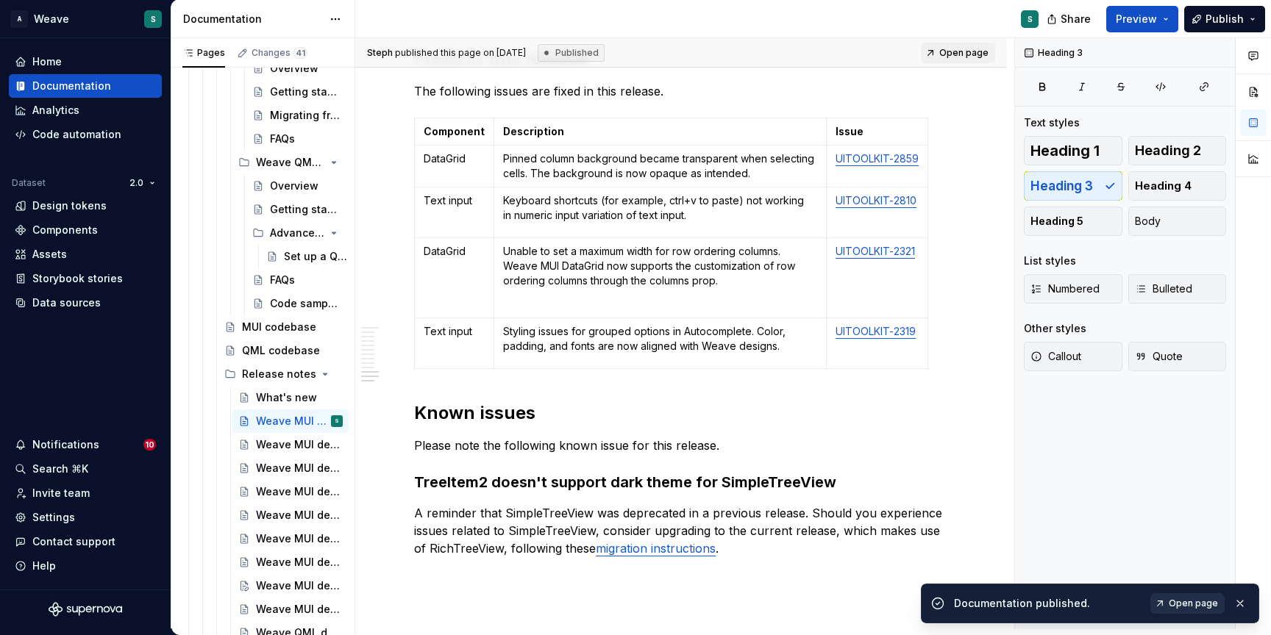
click at [1202, 602] on span "Open page" at bounding box center [1193, 604] width 49 height 12
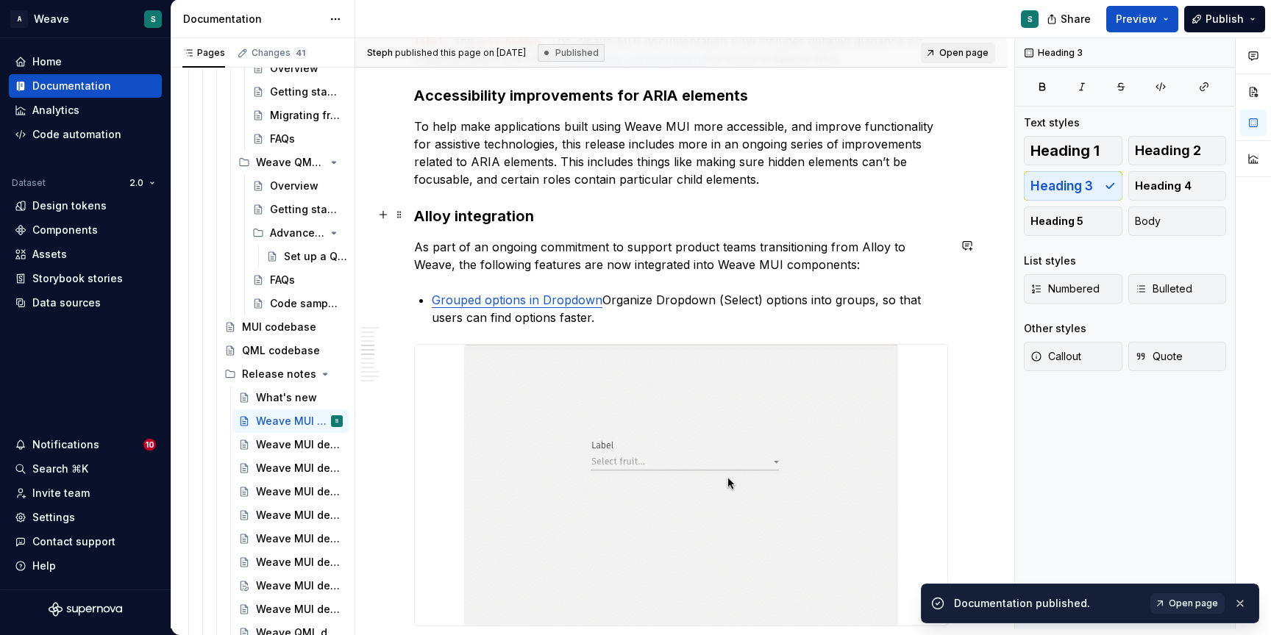
scroll to position [1529, 0]
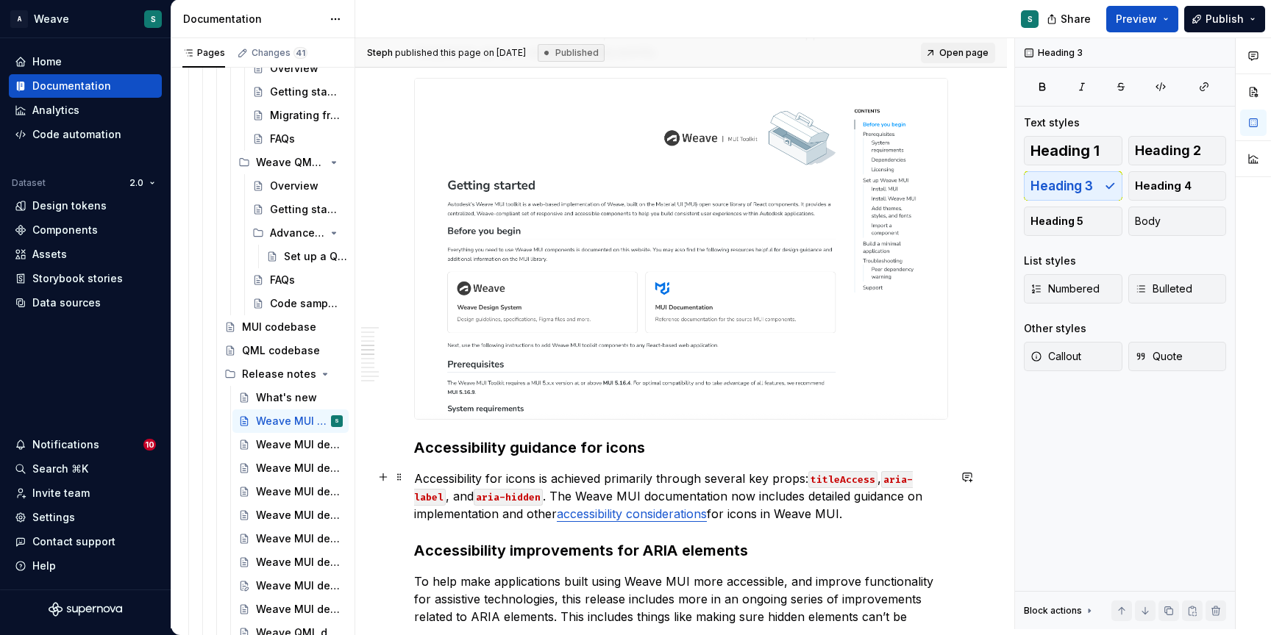
type textarea "*"
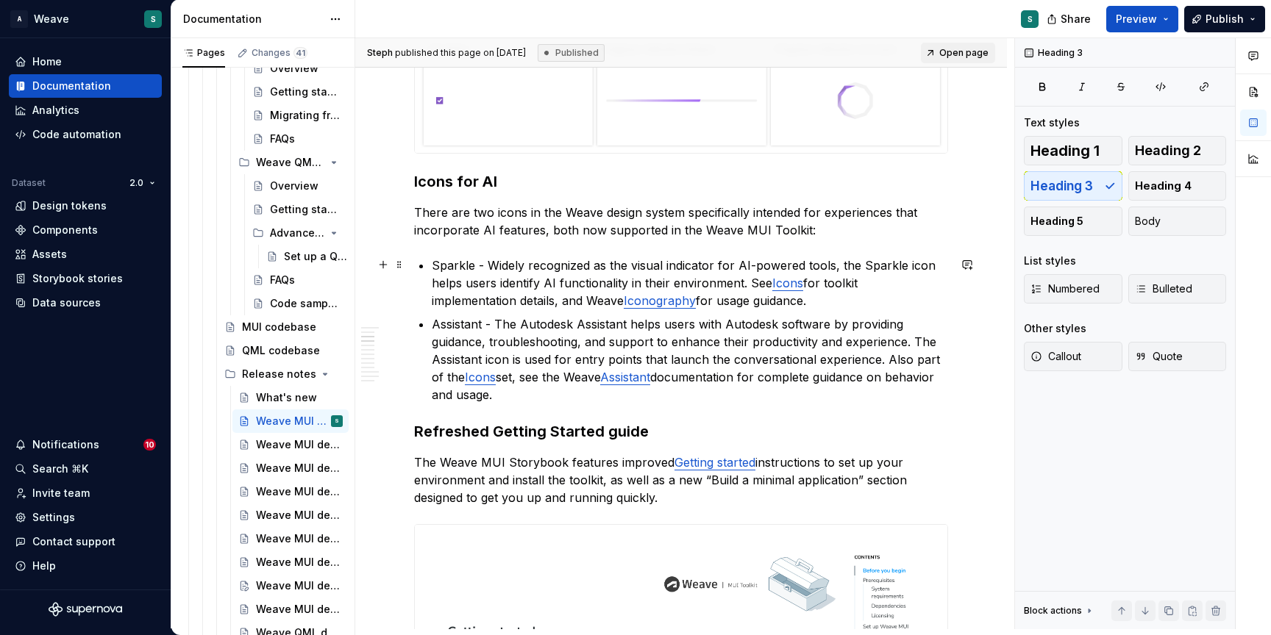
scroll to position [896, 0]
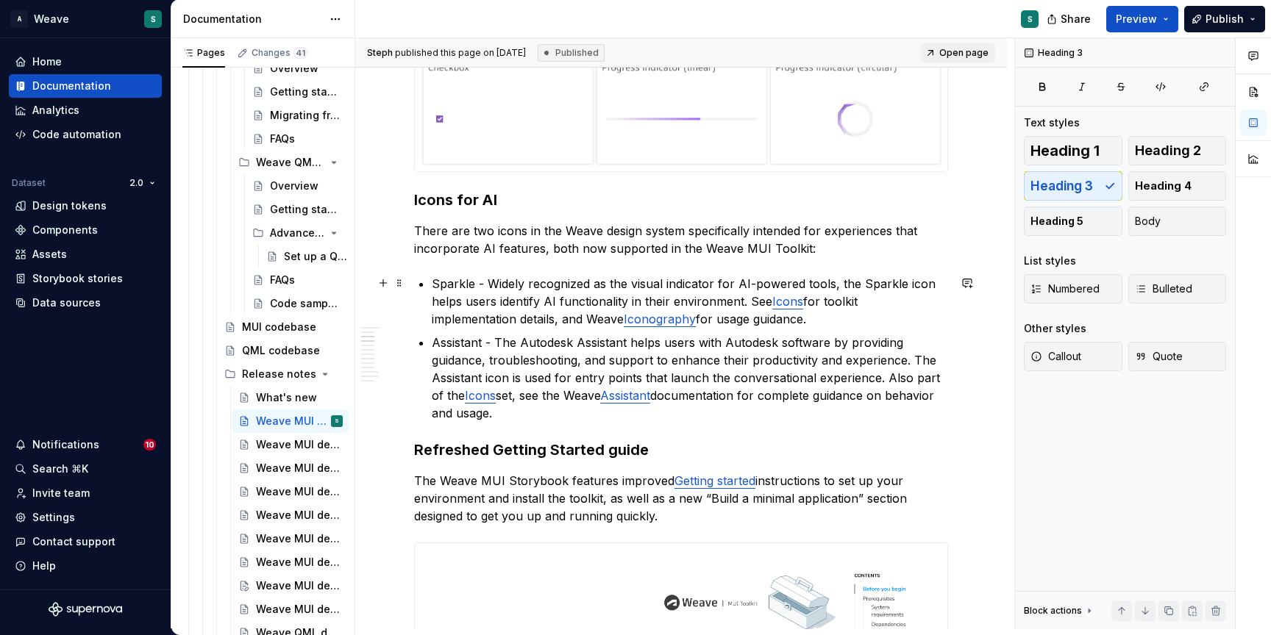
click at [789, 301] on link "Icons" at bounding box center [787, 301] width 31 height 15
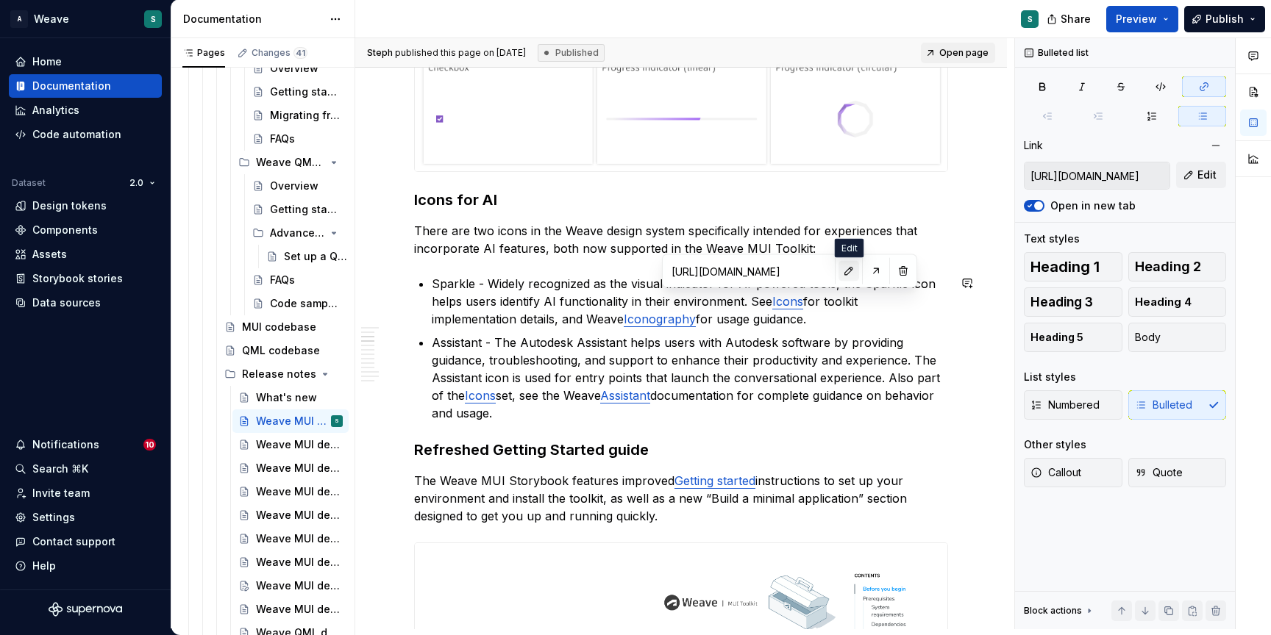
click at [844, 269] on button "button" at bounding box center [848, 271] width 21 height 21
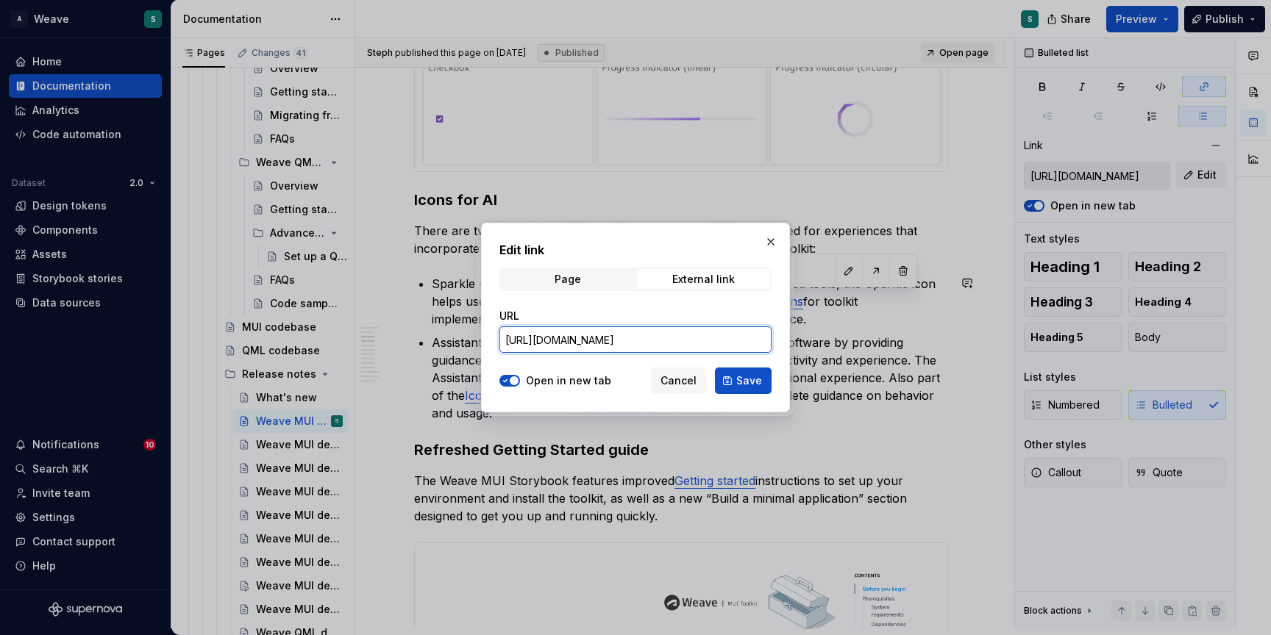
click at [675, 339] on input "[URL][DOMAIN_NAME]" at bounding box center [635, 340] width 272 height 26
drag, startPoint x: 763, startPoint y: 340, endPoint x: 643, endPoint y: 343, distance: 119.2
click at [643, 343] on input "[URL][DOMAIN_NAME]" at bounding box center [635, 340] width 272 height 26
paste input "basics-icon"
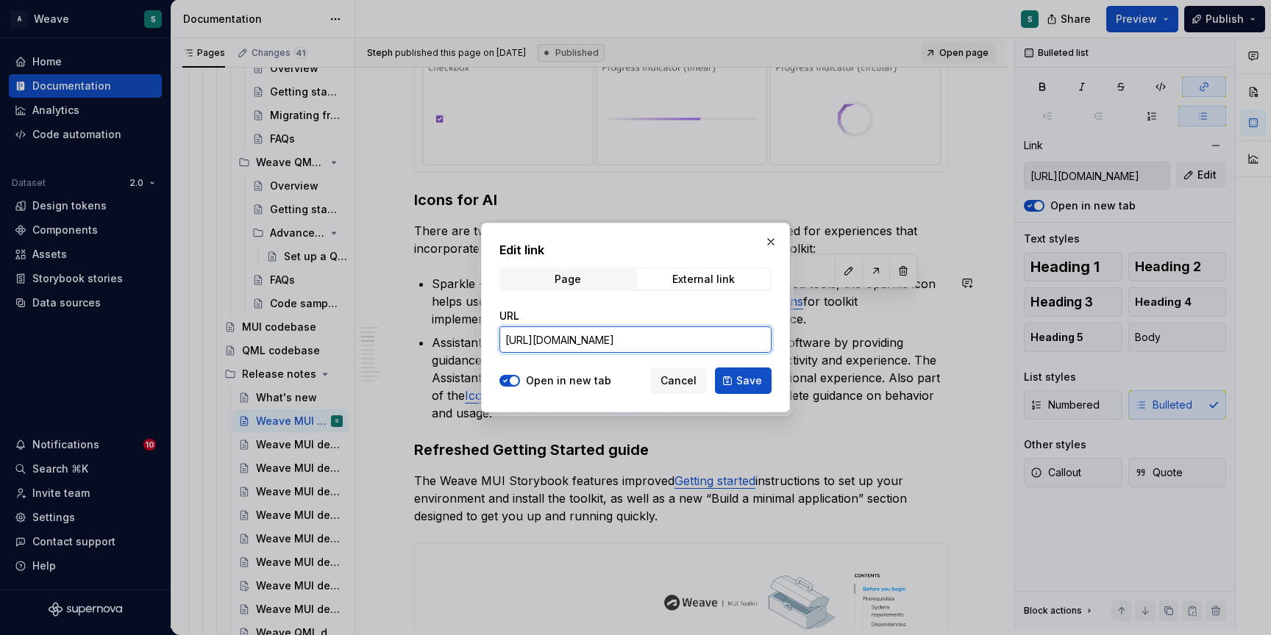
type input "basics-icons"
type textarea "*"
click at [611, 340] on input "basics-icons" at bounding box center [635, 340] width 272 height 26
paste input "[URL][DOMAIN_NAME]"
type input "[URL][DOMAIN_NAME]"
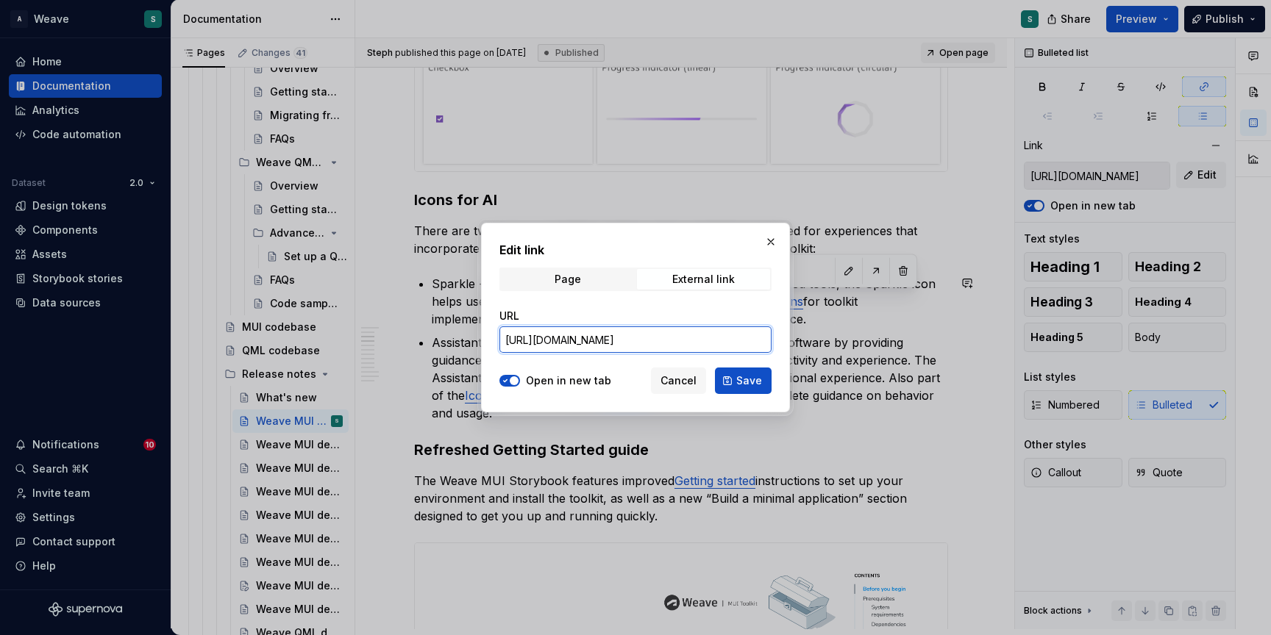
type textarea "*"
type input "[URL][DOMAIN_NAME]"
click at [735, 377] on button "Save" at bounding box center [743, 381] width 57 height 26
type input "[URL][DOMAIN_NAME]"
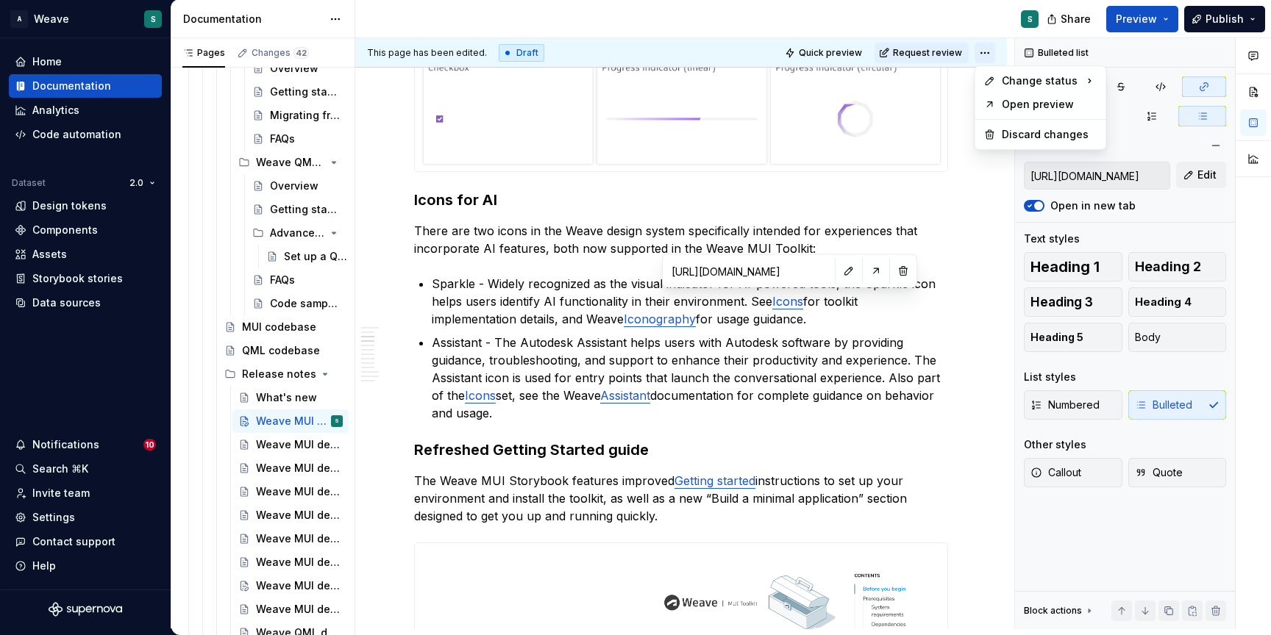
click at [985, 51] on html "A Weave S Home Documentation Analytics Code automation Dataset 2.0 Design token…" at bounding box center [635, 317] width 1271 height 635
click at [1006, 79] on span "Change status" at bounding box center [1040, 81] width 76 height 15
click at [1184, 152] on div "Ready for publish" at bounding box center [1199, 155] width 102 height 15
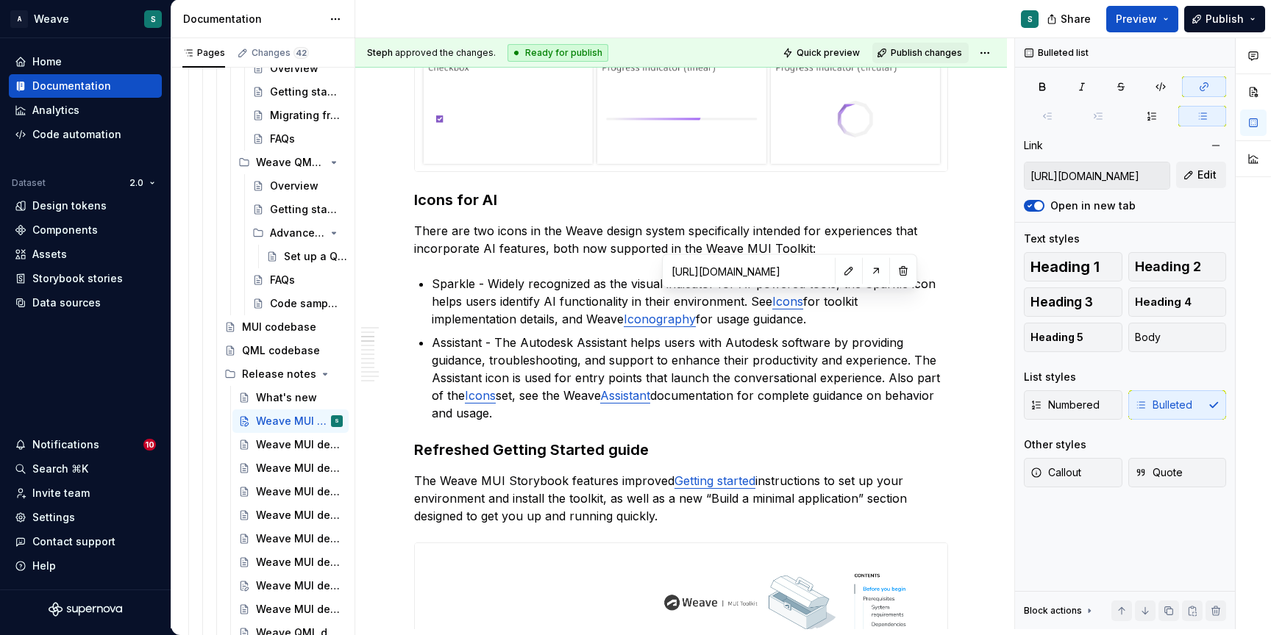
scroll to position [826, 0]
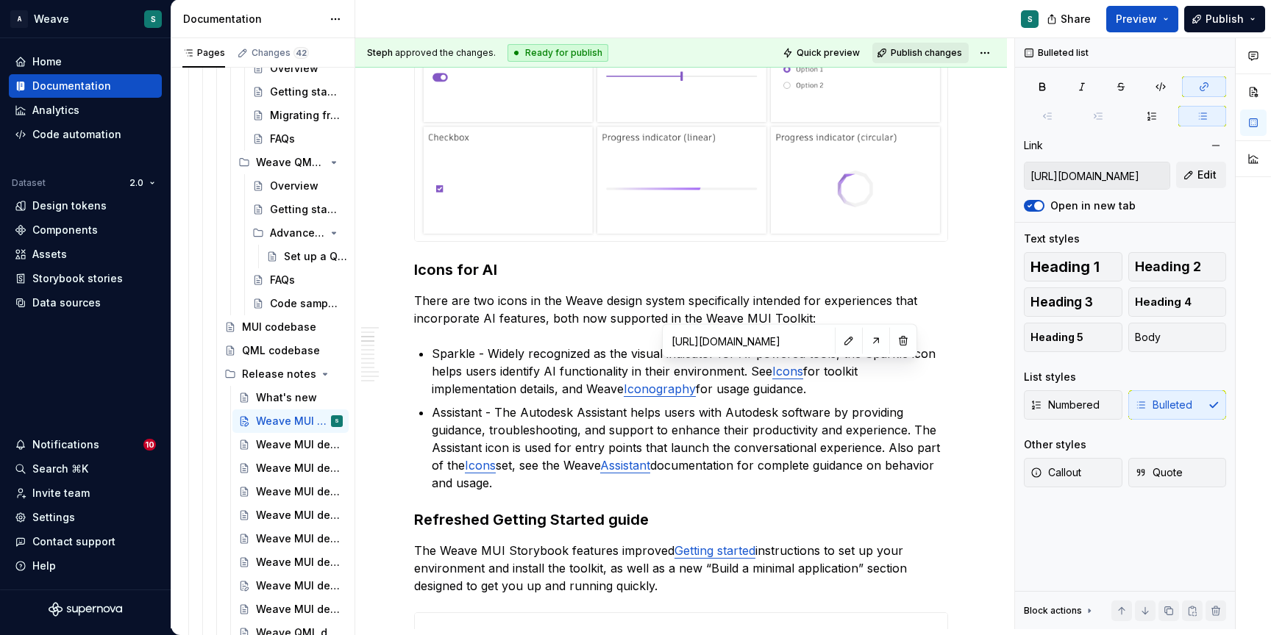
click at [919, 54] on span "Publish changes" at bounding box center [926, 53] width 71 height 12
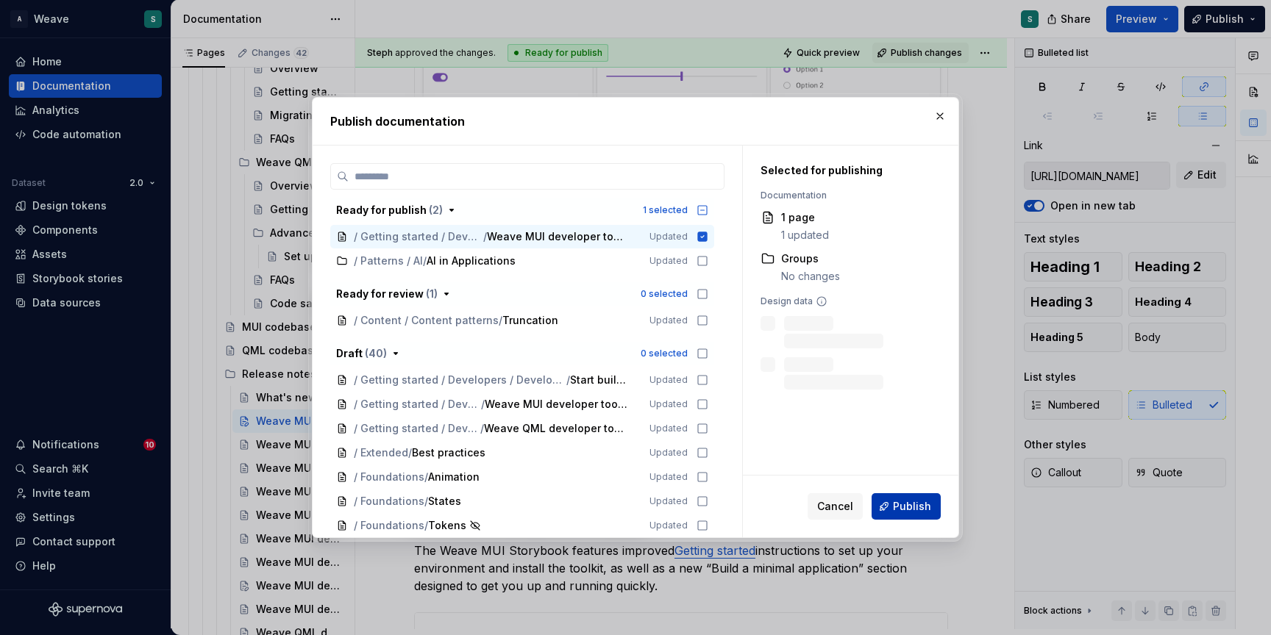
click at [897, 509] on span "Publish" at bounding box center [912, 506] width 38 height 15
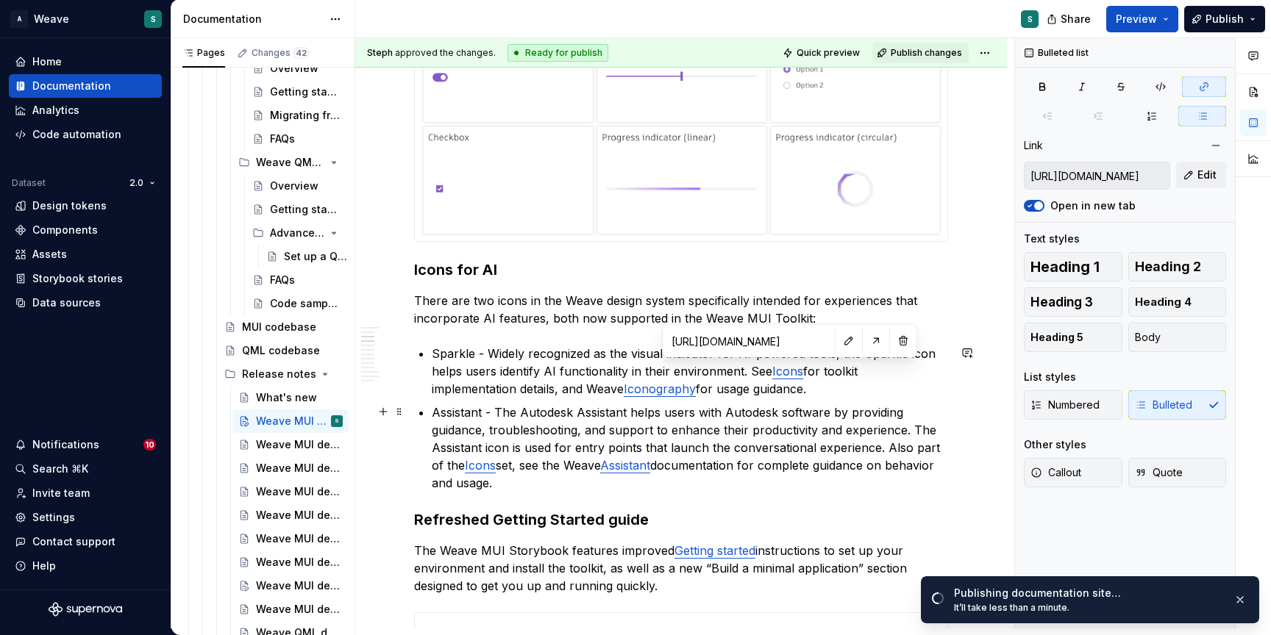
click at [720, 491] on p "Assistant - The Autodesk Assistant helps users with Autodesk software by provid…" at bounding box center [690, 448] width 516 height 88
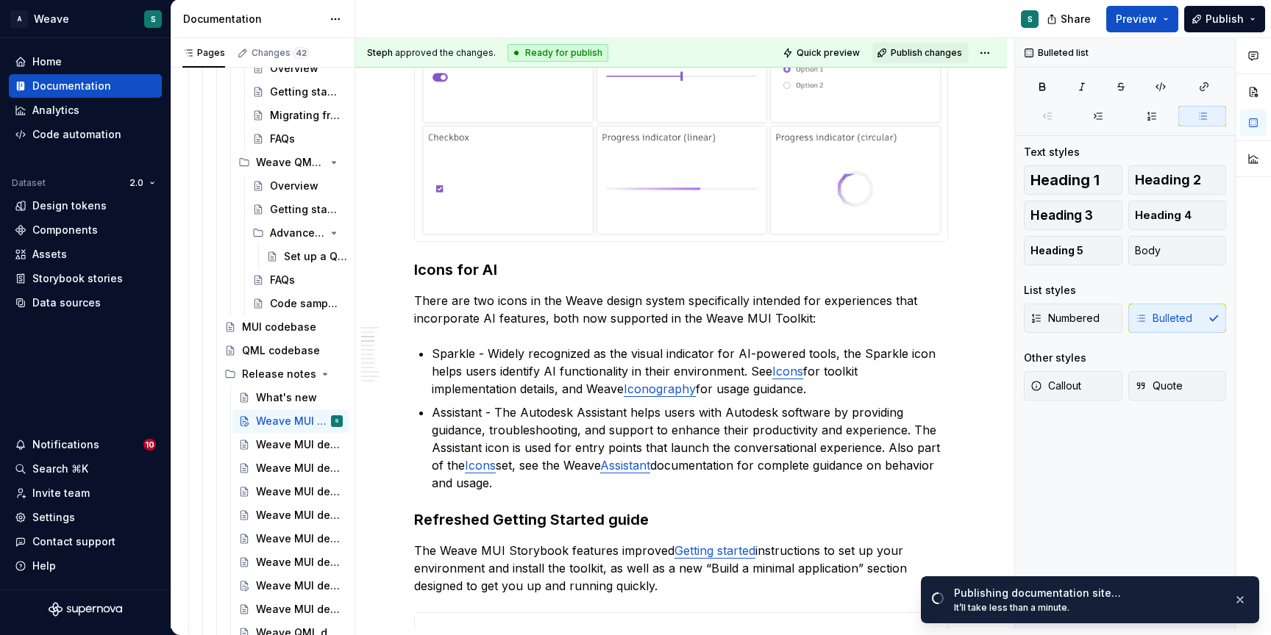
type textarea "*"
click at [793, 366] on link "Icons" at bounding box center [787, 371] width 31 height 15
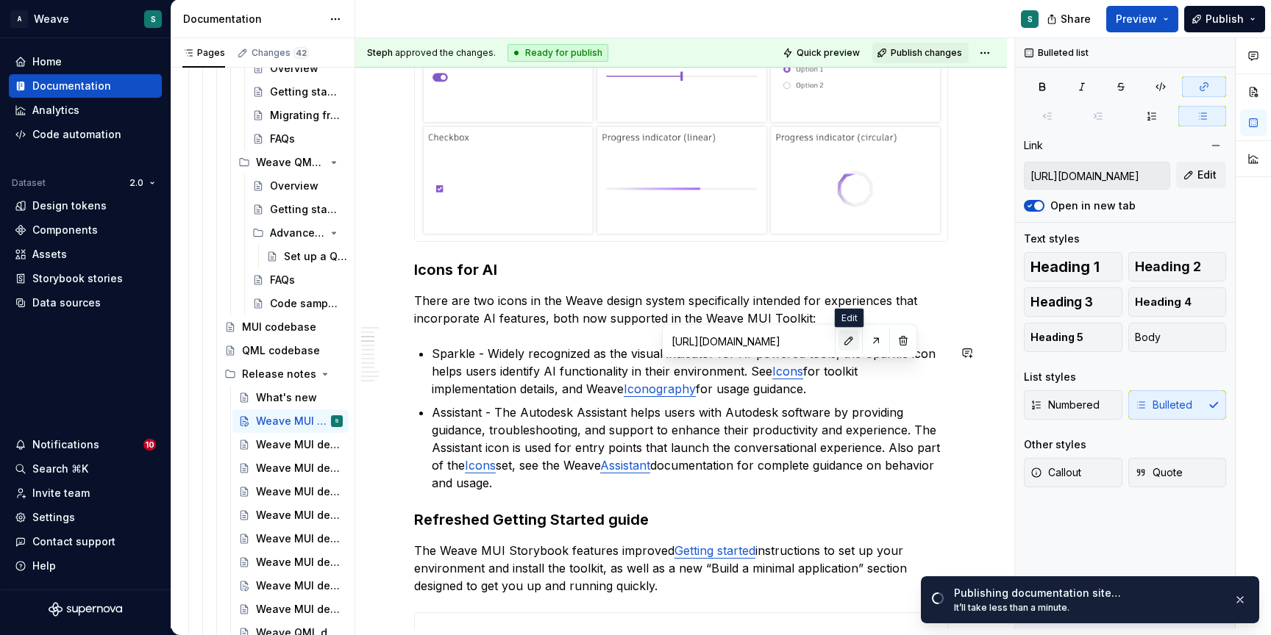
click at [846, 338] on button "button" at bounding box center [848, 341] width 21 height 21
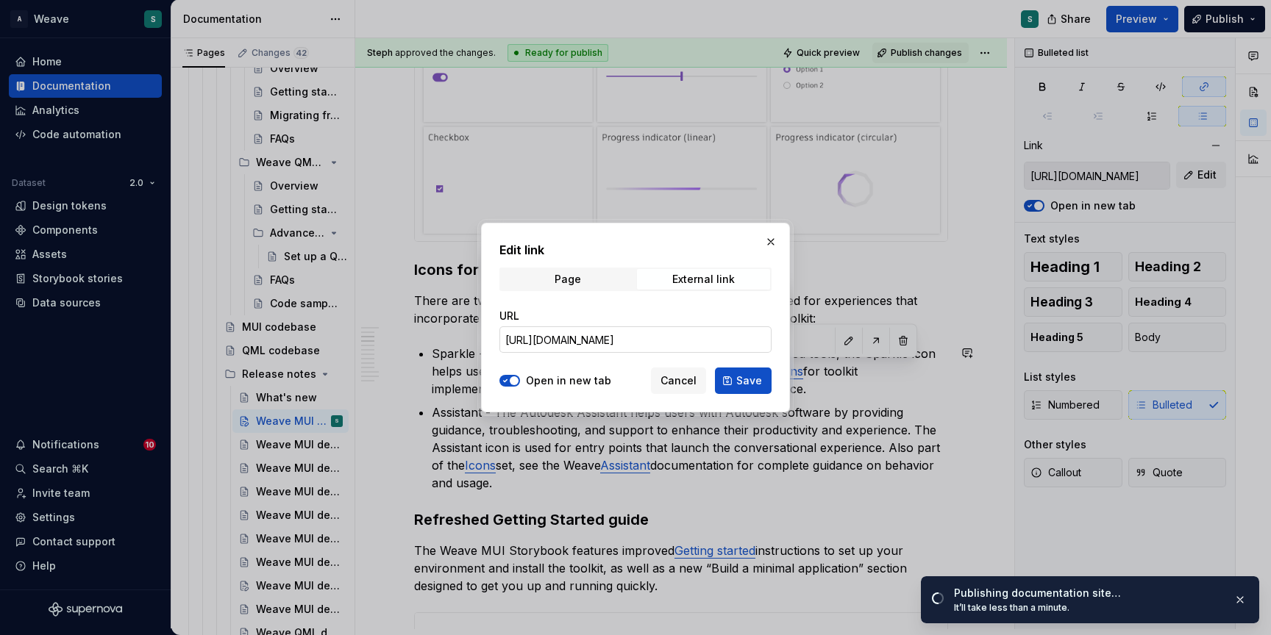
click at [660, 339] on input "[URL][DOMAIN_NAME]" at bounding box center [635, 340] width 272 height 26
click at [681, 378] on span "Cancel" at bounding box center [678, 381] width 36 height 15
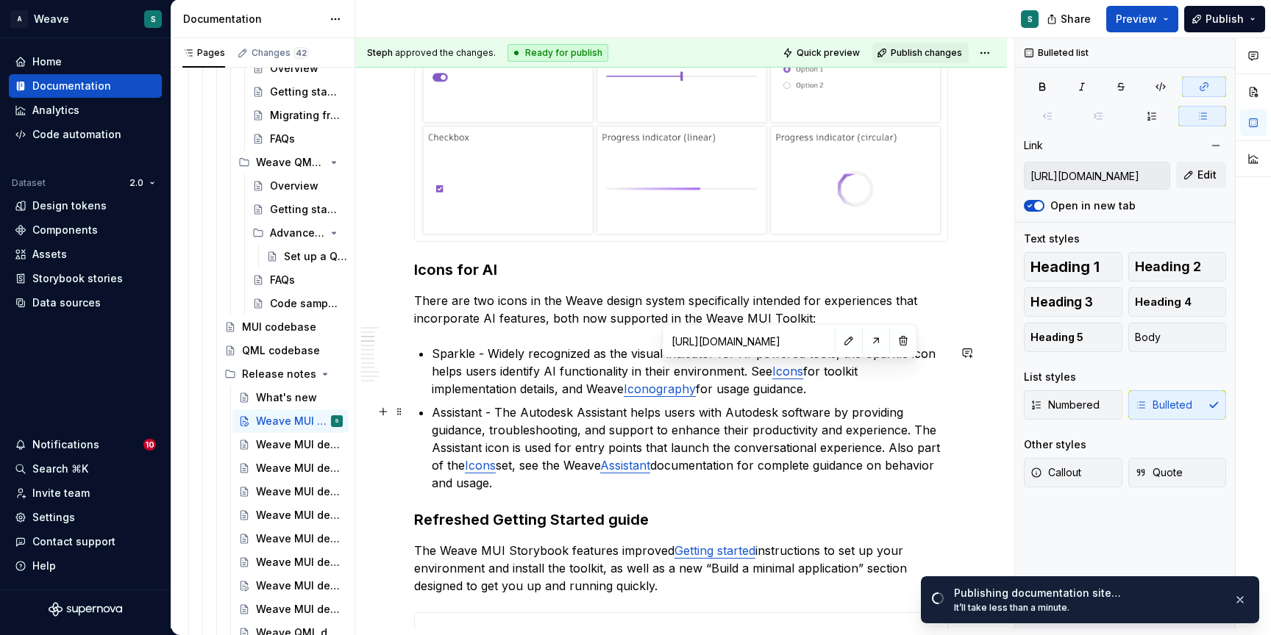
type input "[URL][DOMAIN_NAME]"
click at [488, 466] on link "Icons" at bounding box center [480, 465] width 31 height 15
click at [551, 431] on button "button" at bounding box center [551, 435] width 21 height 21
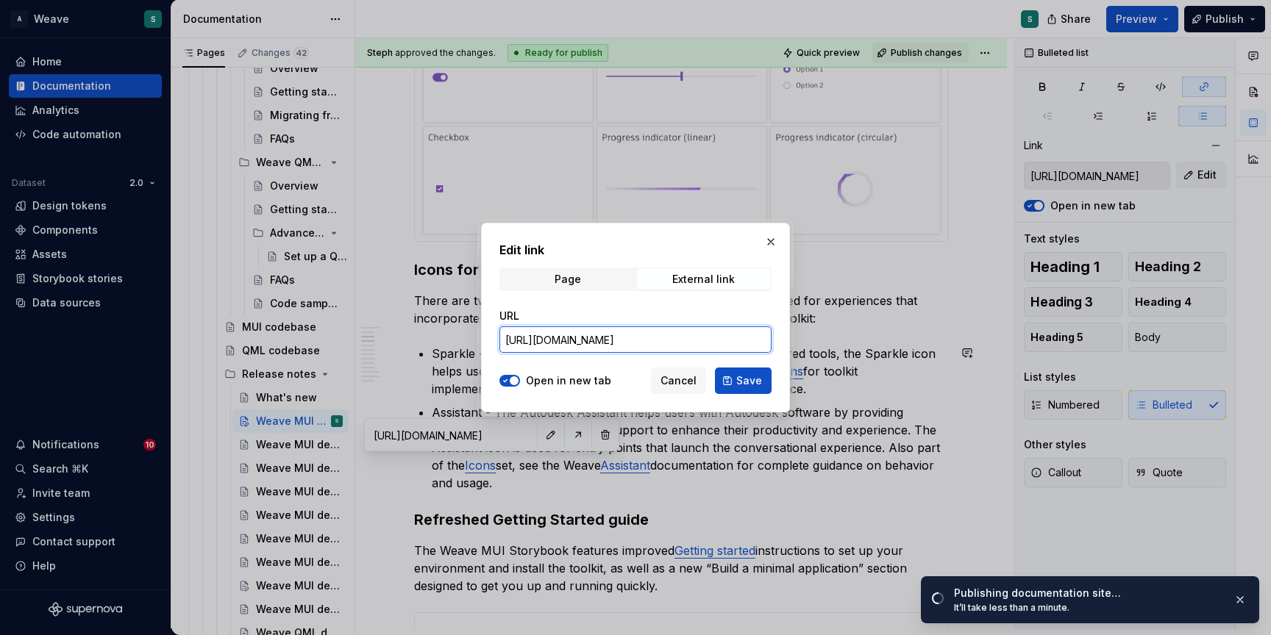
click at [639, 332] on input "[URL][DOMAIN_NAME]" at bounding box center [635, 340] width 272 height 26
paste input "?q=basics-icon"
type input "[URL][DOMAIN_NAME]"
click at [746, 381] on span "Save" at bounding box center [749, 381] width 26 height 15
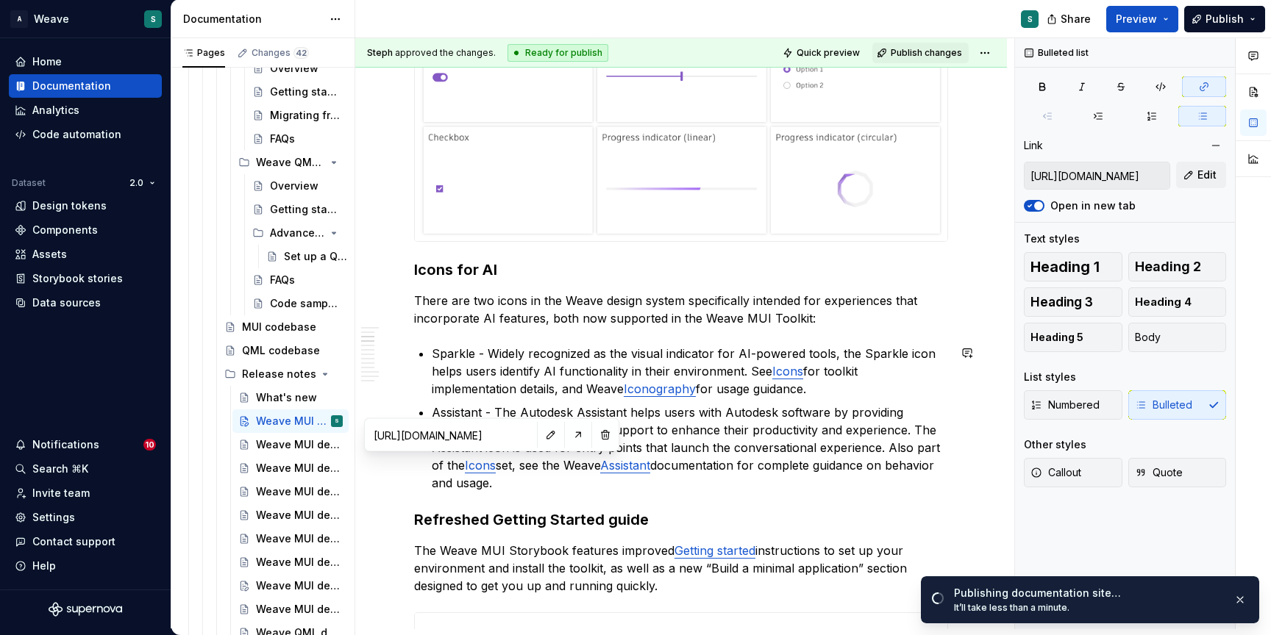
type input "[URL][DOMAIN_NAME]"
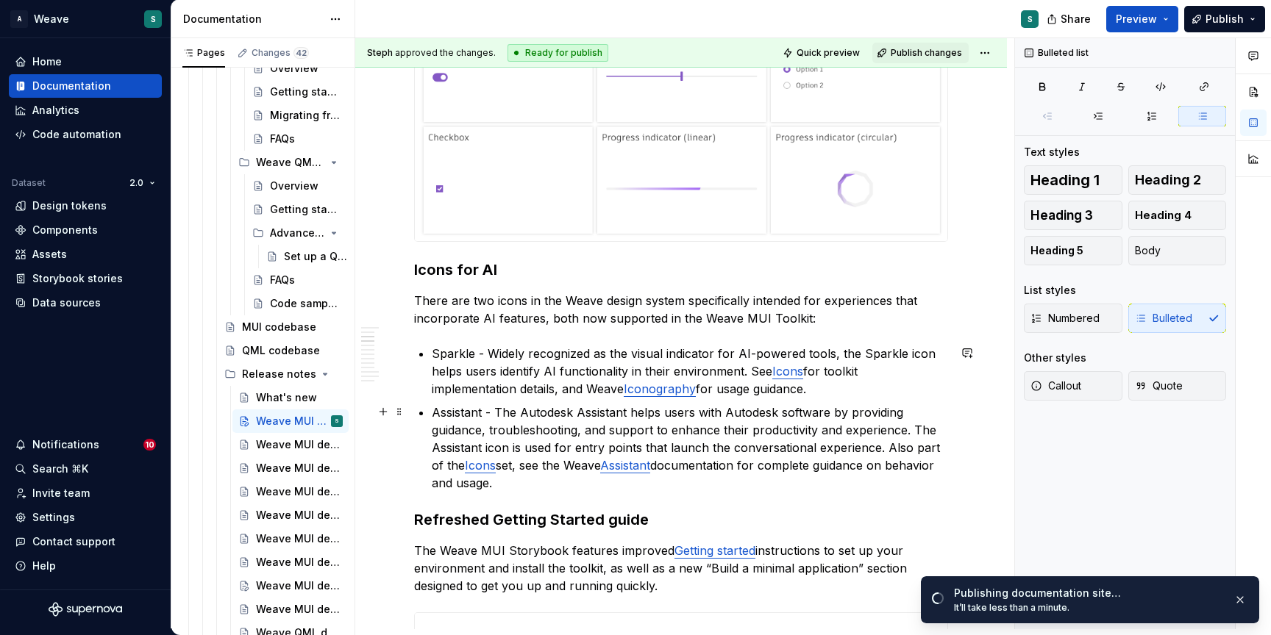
click at [642, 490] on p "Assistant - The Autodesk Assistant helps users with Autodesk software by provid…" at bounding box center [690, 448] width 516 height 88
click at [642, 466] on link "Assistant" at bounding box center [625, 465] width 50 height 15
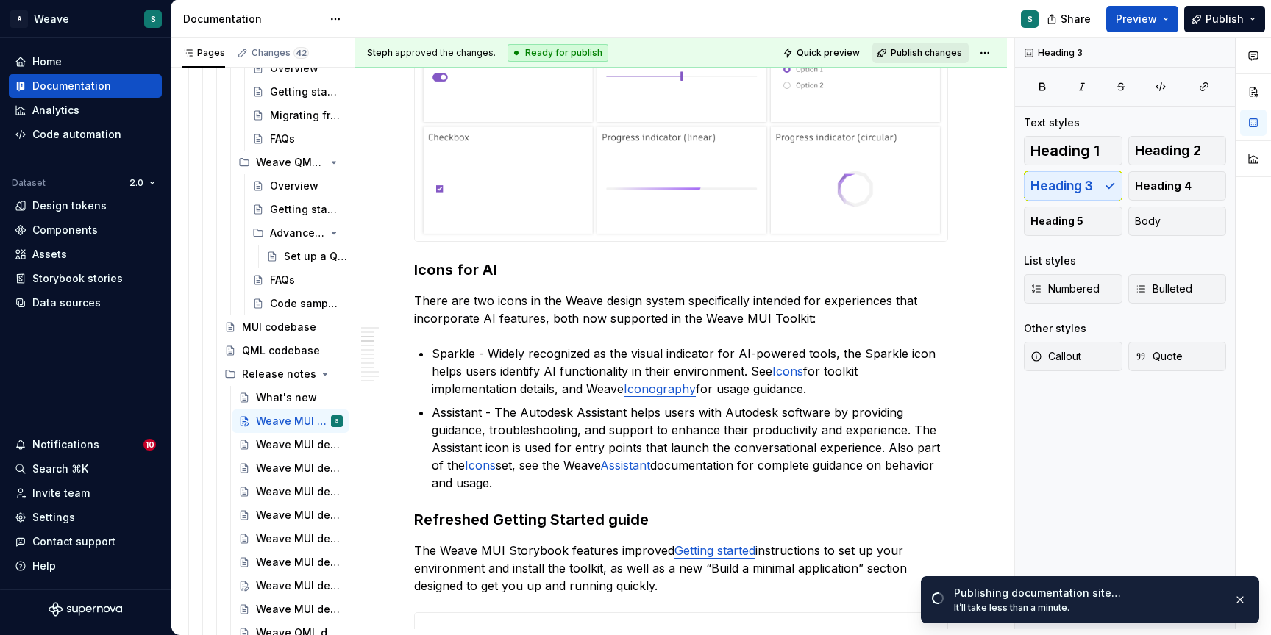
click at [933, 50] on span "Publish changes" at bounding box center [926, 53] width 71 height 12
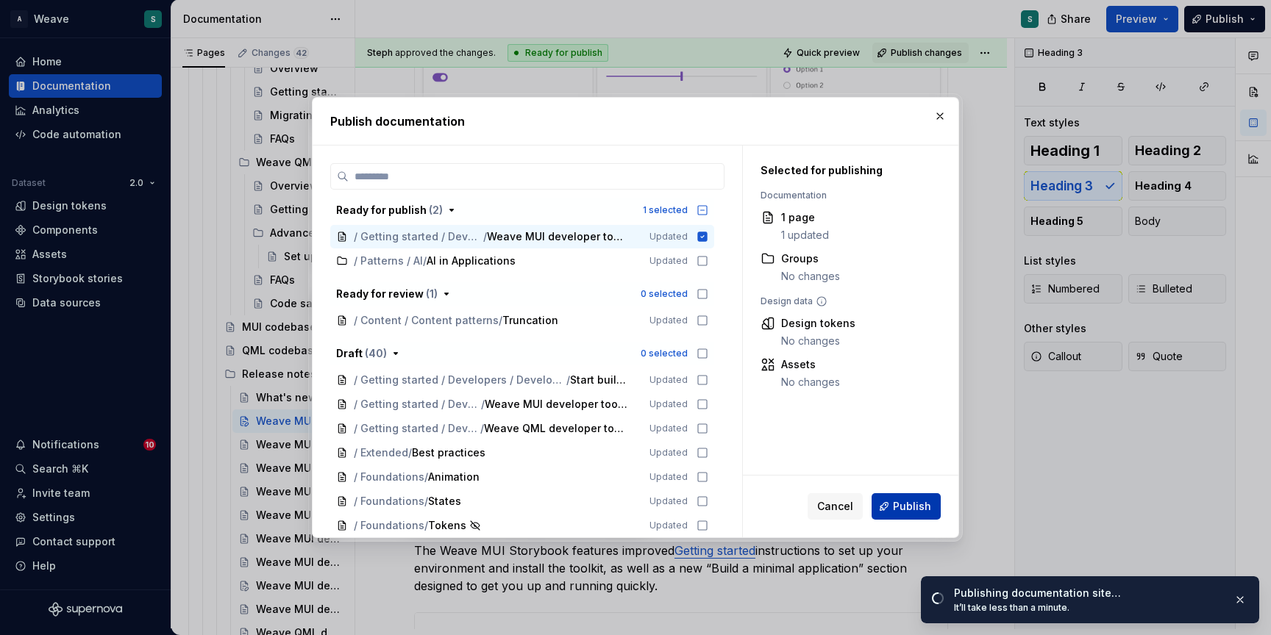
click at [894, 500] on button "Publish" at bounding box center [905, 506] width 69 height 26
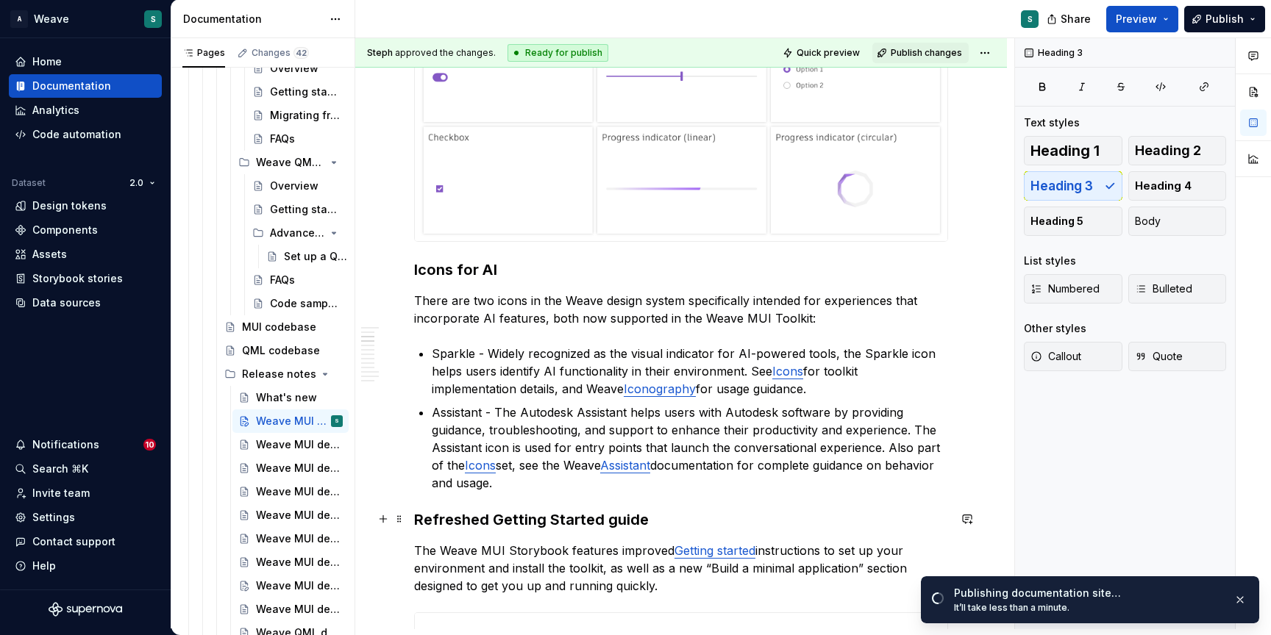
click at [683, 520] on h3 "Refreshed Getting Started guide" at bounding box center [681, 520] width 534 height 21
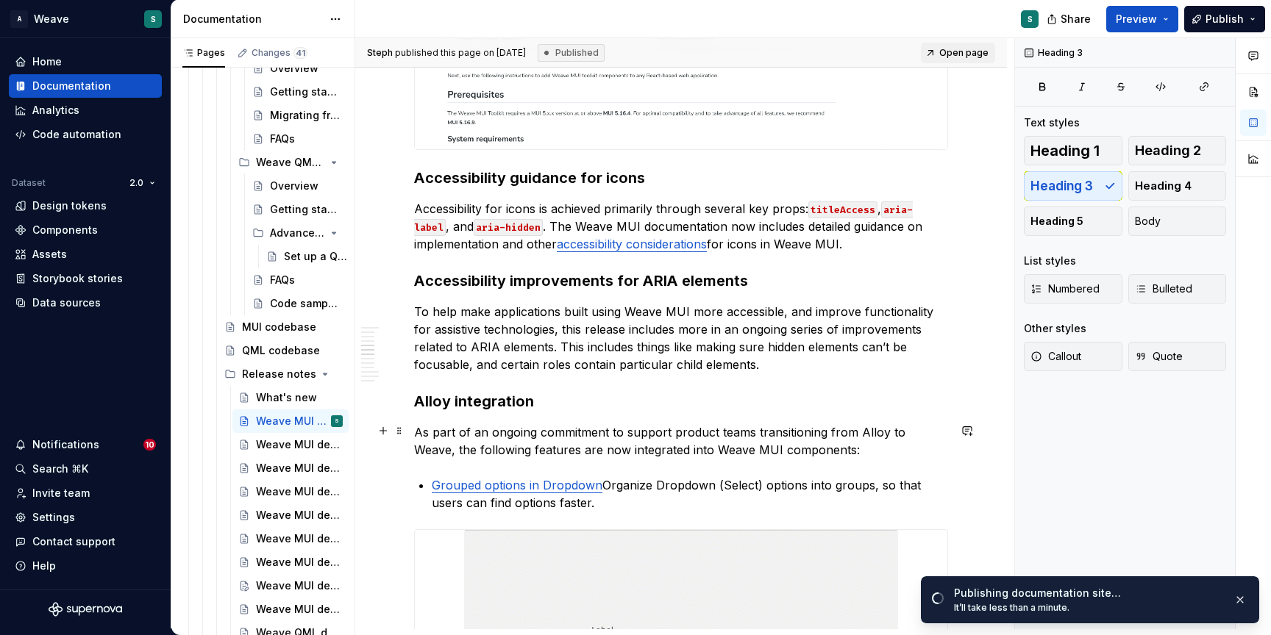
scroll to position [1691, 0]
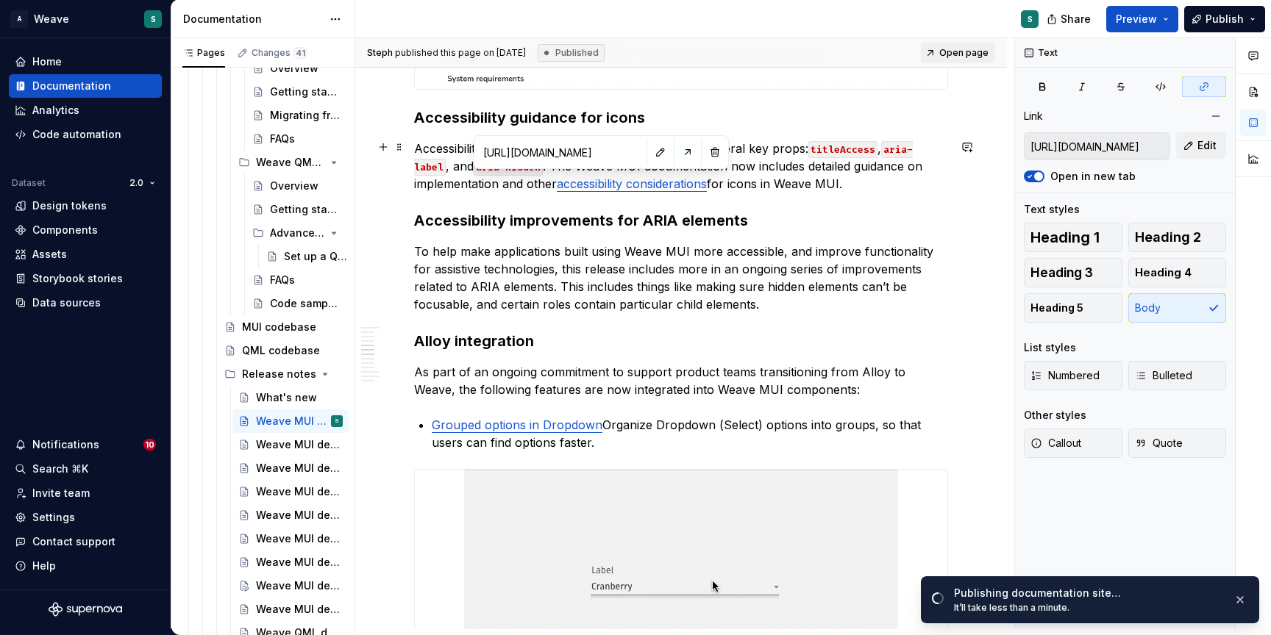
click at [602, 181] on link "accessibility considerations" at bounding box center [632, 183] width 150 height 15
click at [657, 149] on button "button" at bounding box center [660, 152] width 21 height 21
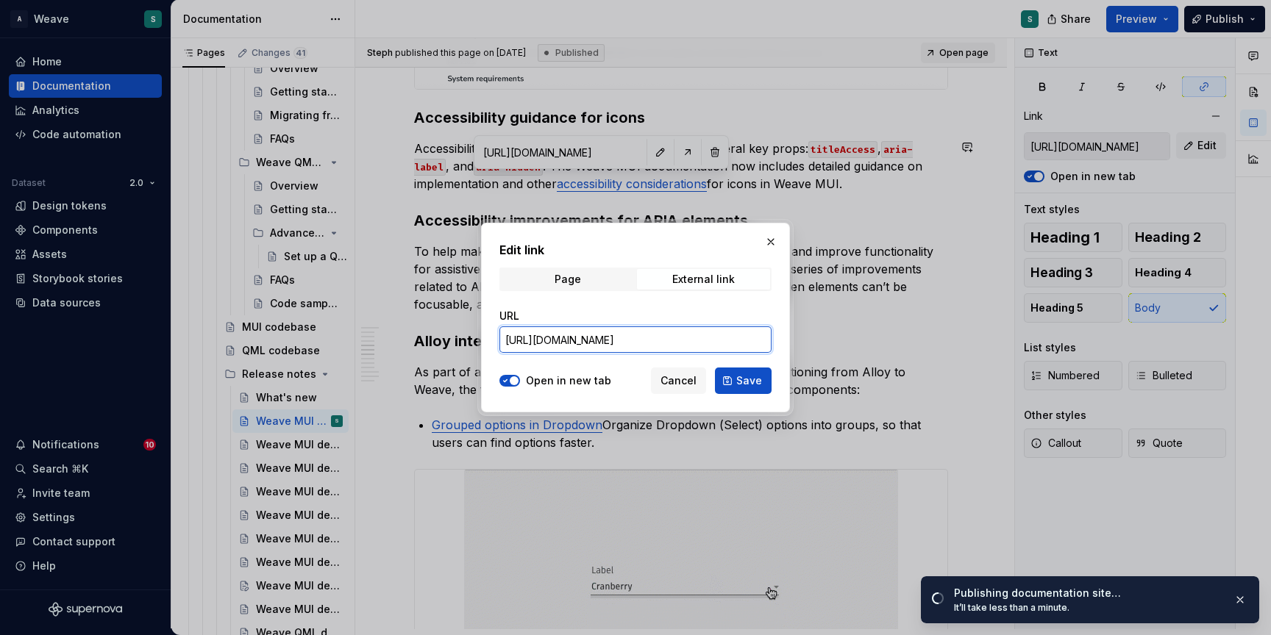
click at [692, 341] on input "[URL][DOMAIN_NAME]" at bounding box center [635, 340] width 272 height 26
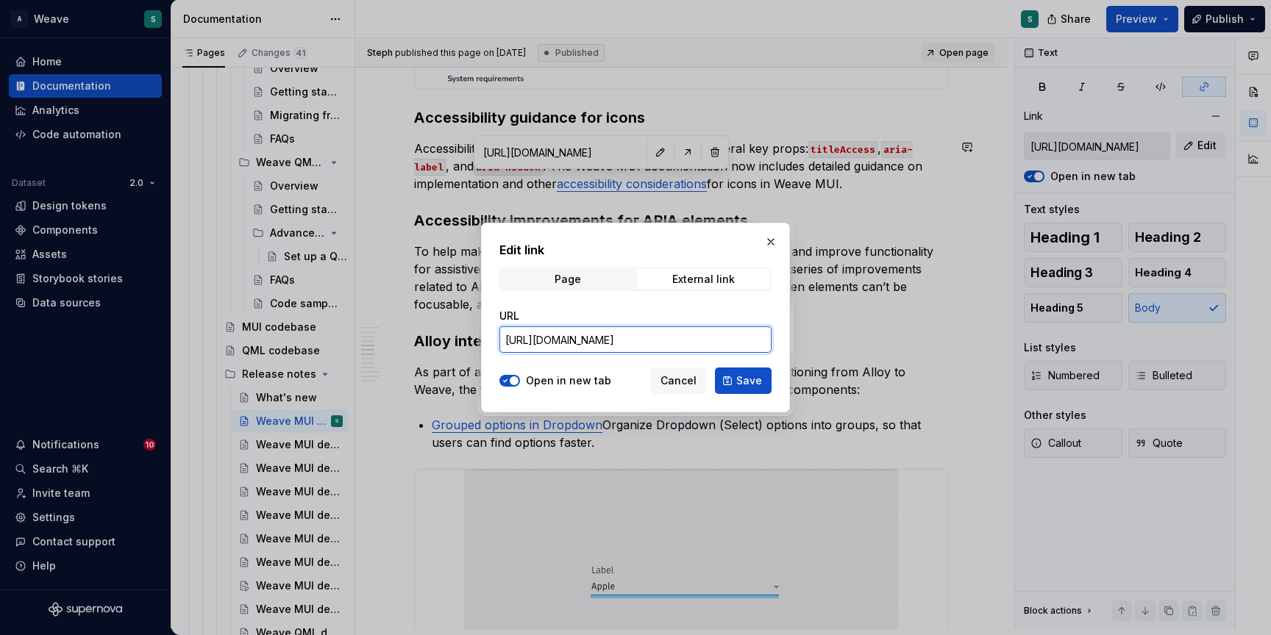
type textarea "*"
drag, startPoint x: 630, startPoint y: 340, endPoint x: 657, endPoint y: 340, distance: 27.9
click at [657, 340] on input "[URL][DOMAIN_NAME]" at bounding box center [635, 340] width 272 height 26
type input "[URL][DOMAIN_NAME]"
type textarea "*"
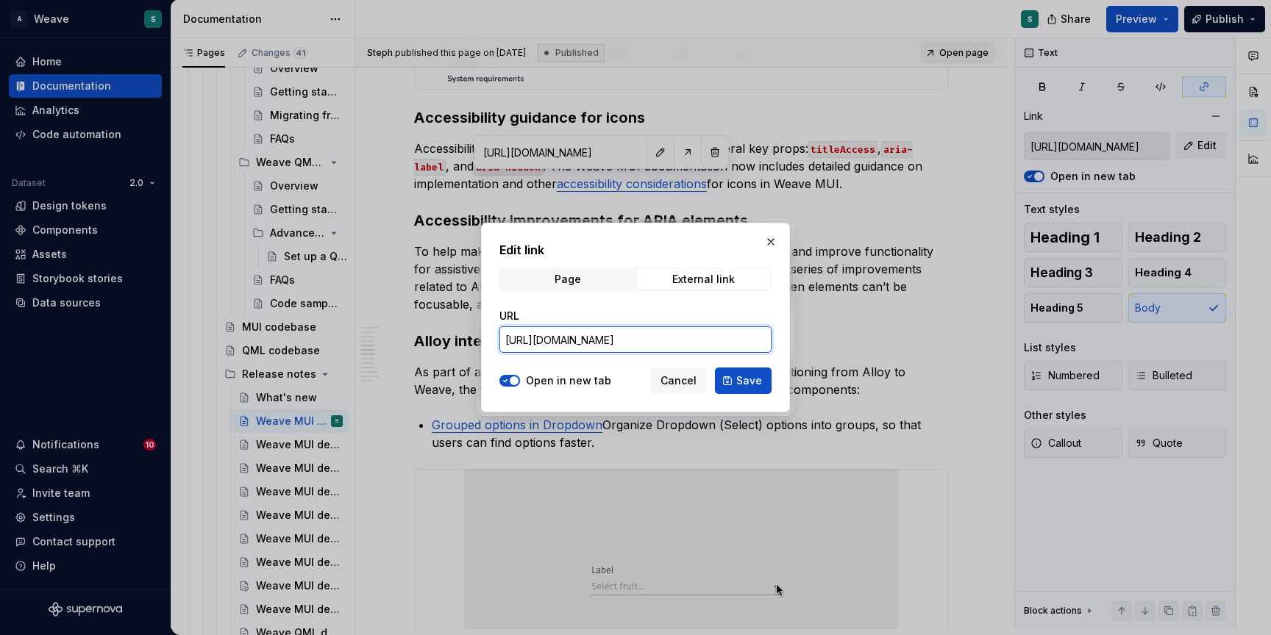
click at [677, 339] on input "[URL][DOMAIN_NAME]" at bounding box center [635, 340] width 272 height 26
click at [597, 340] on input "[URL][DOMAIN_NAME]" at bounding box center [635, 340] width 272 height 26
click at [569, 339] on input "[URL][DOMAIN_NAME]" at bounding box center [635, 340] width 272 height 26
click at [504, 340] on input "[URL][DOMAIN_NAME]" at bounding box center [635, 340] width 272 height 26
paste input "[URL][DOMAIN_NAME]"
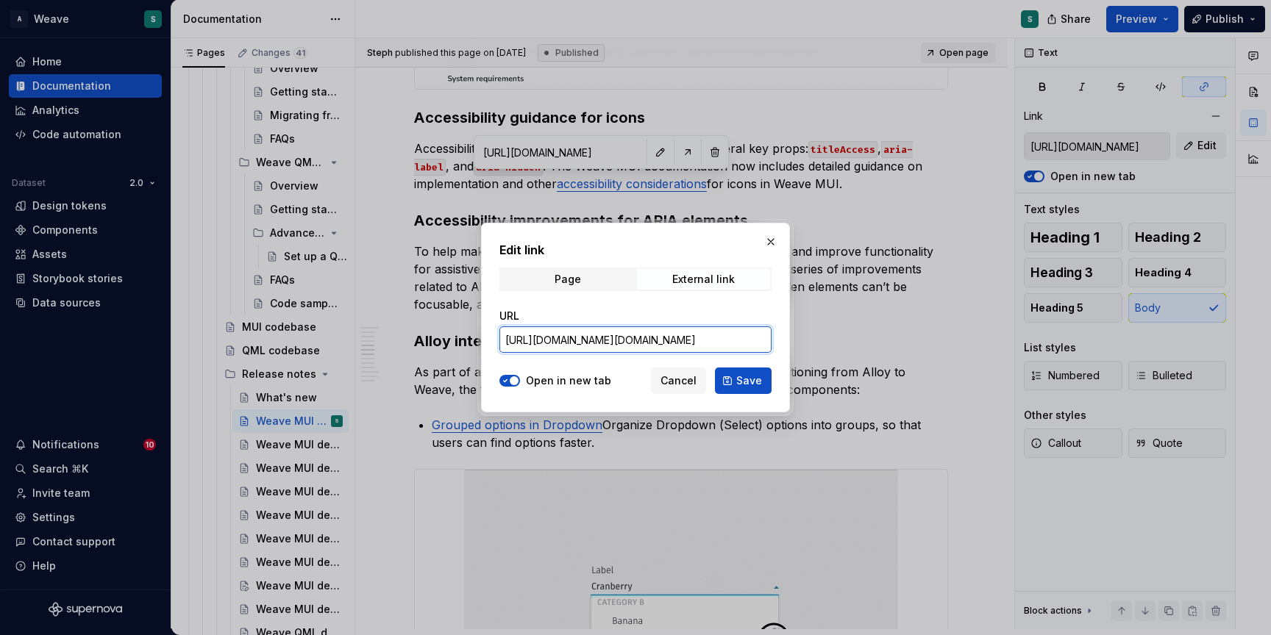
click at [591, 338] on input "[URL][DOMAIN_NAME][DOMAIN_NAME]" at bounding box center [635, 340] width 272 height 26
type input "[URL][DOMAIN_NAME]"
type textarea "*"
type input "[URL][DOMAIN_NAME]"
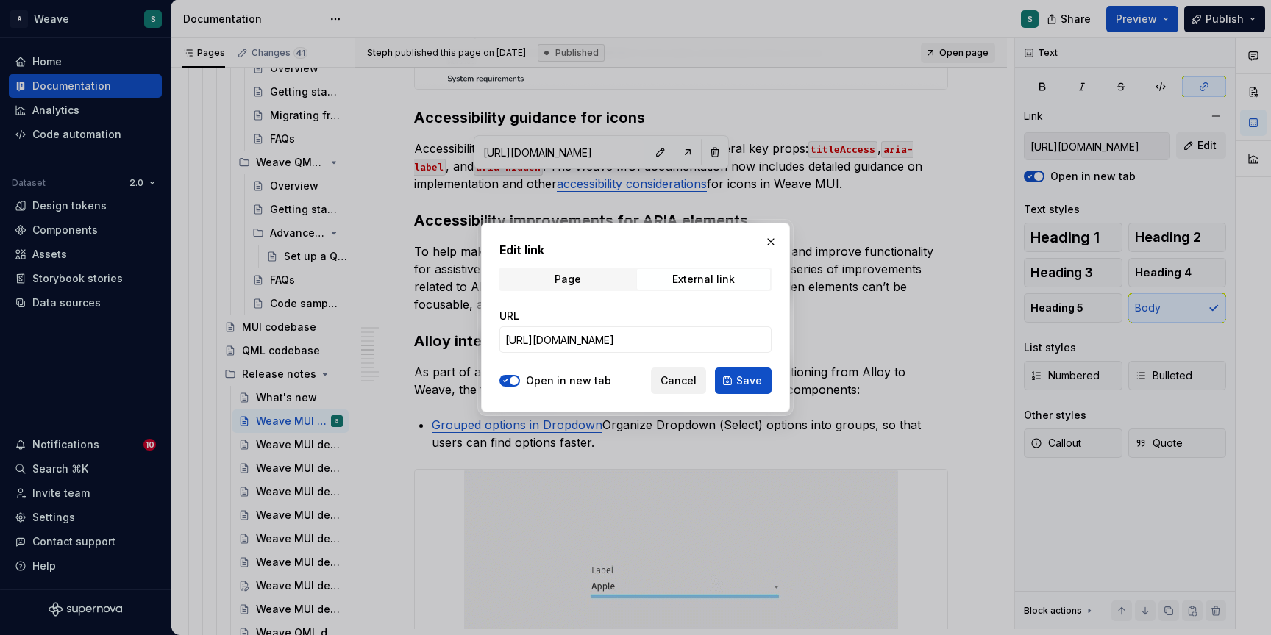
click at [684, 384] on span "Cancel" at bounding box center [678, 381] width 36 height 15
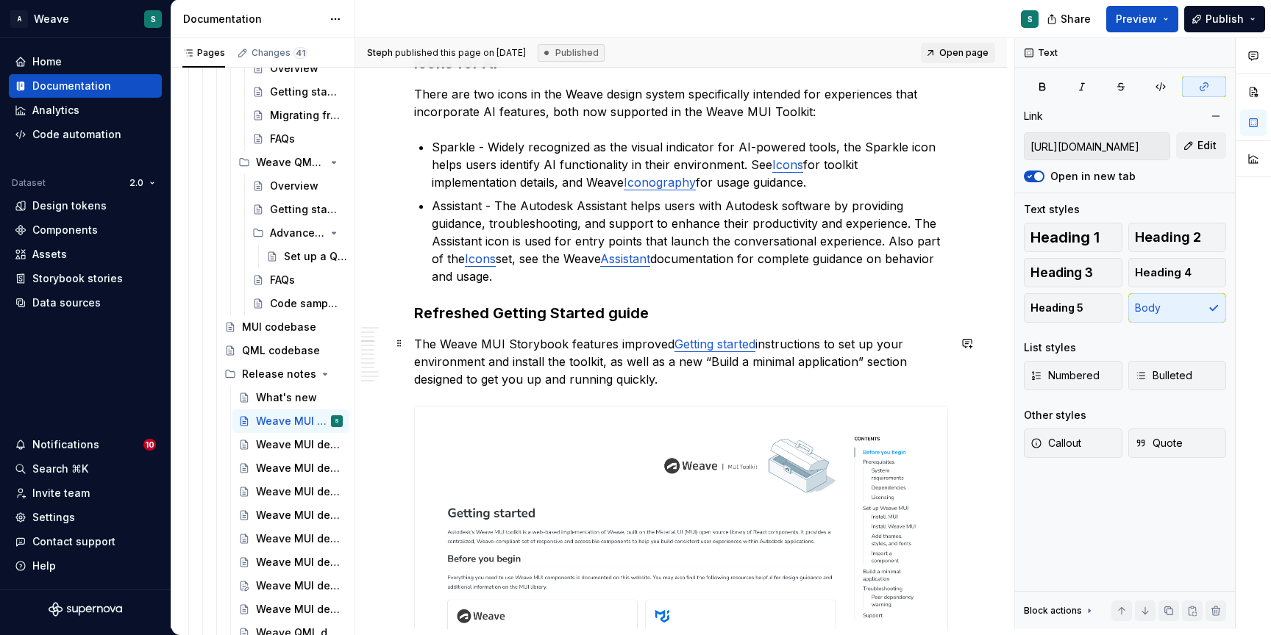
scroll to position [1000, 0]
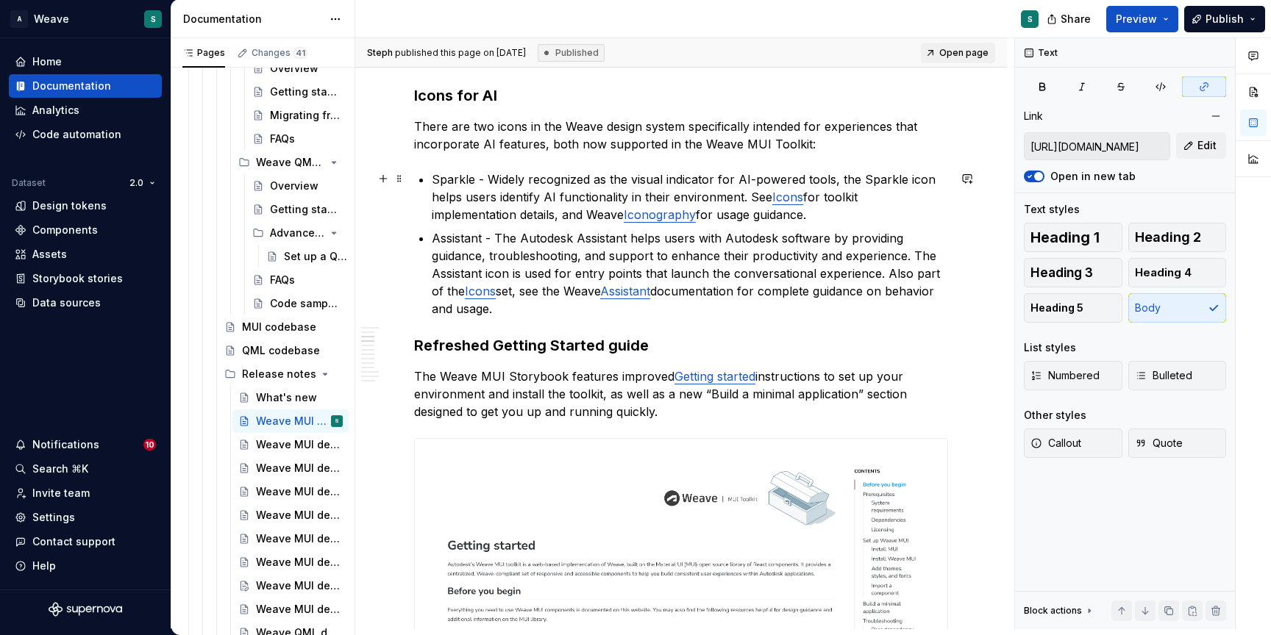
click at [789, 194] on link "Icons" at bounding box center [787, 197] width 31 height 15
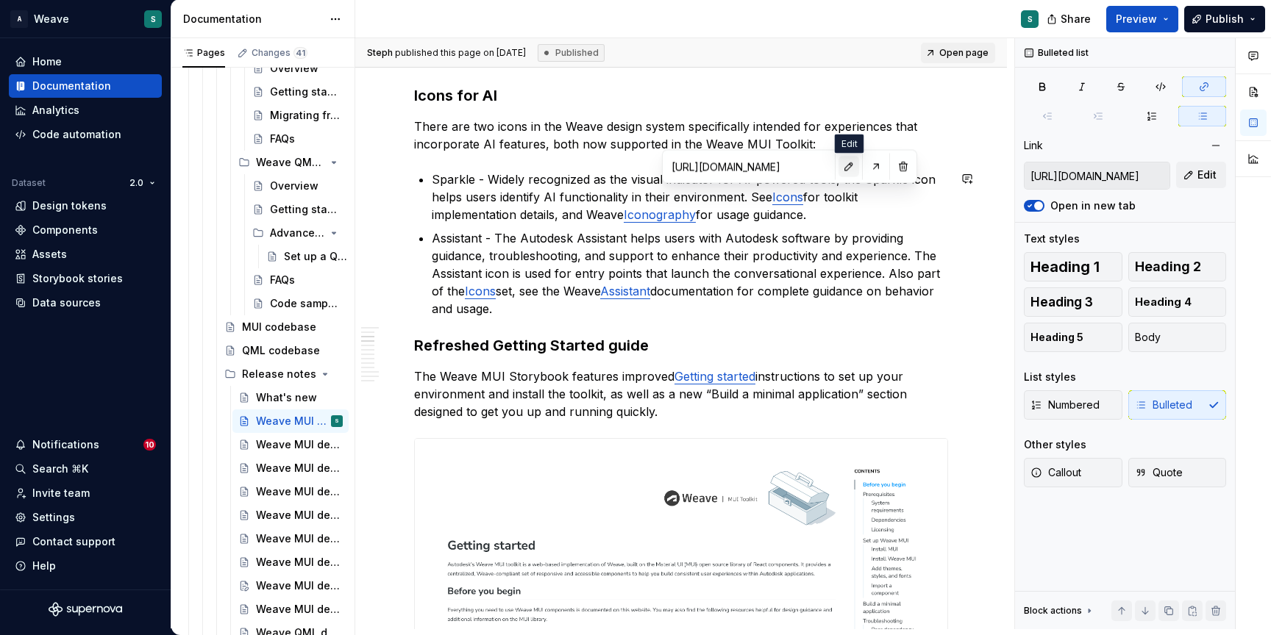
click at [850, 165] on button "button" at bounding box center [848, 167] width 21 height 21
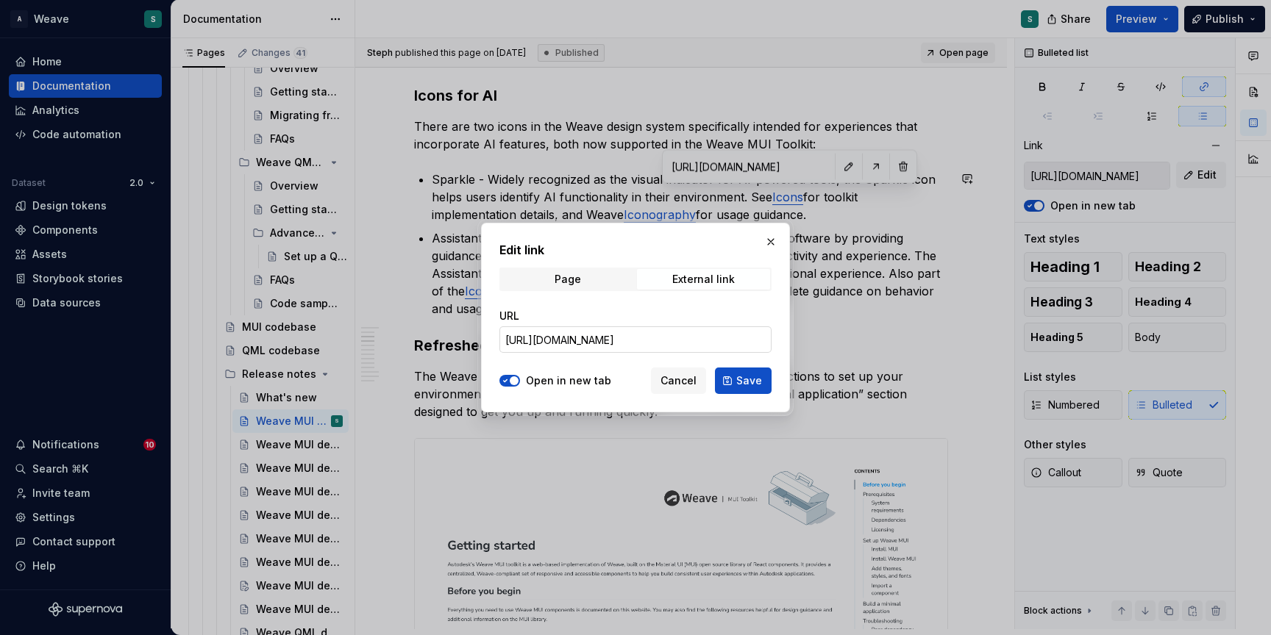
click at [668, 335] on input "[URL][DOMAIN_NAME]" at bounding box center [635, 340] width 272 height 26
click at [677, 379] on span "Cancel" at bounding box center [678, 381] width 36 height 15
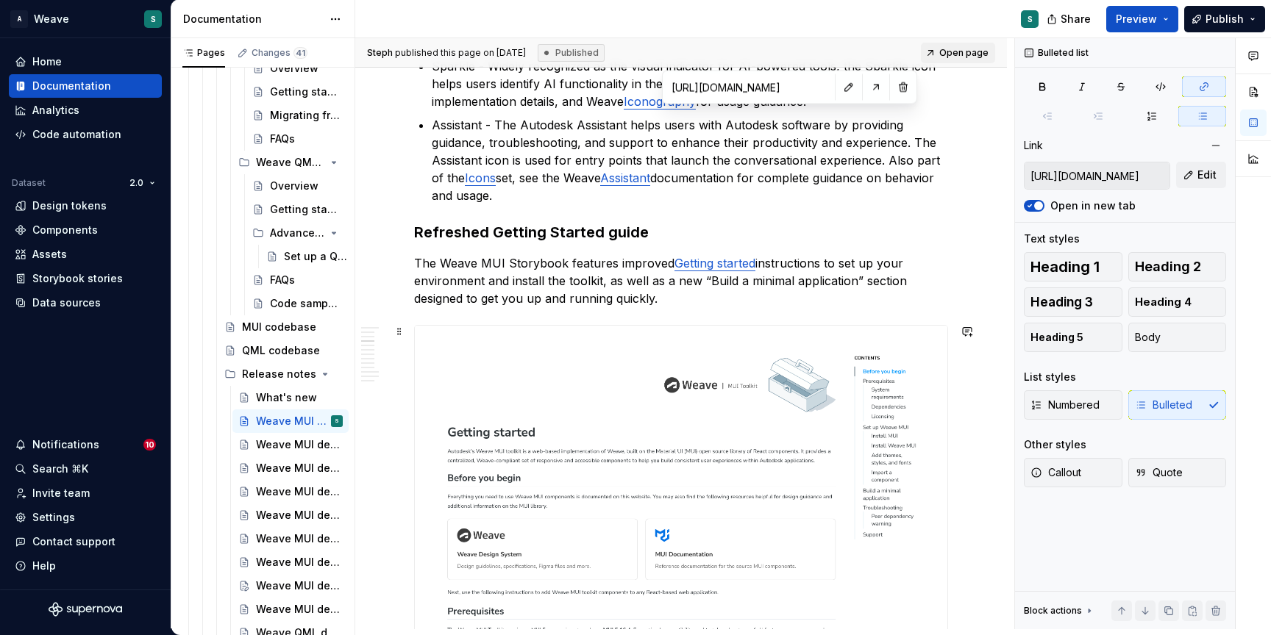
scroll to position [930, 0]
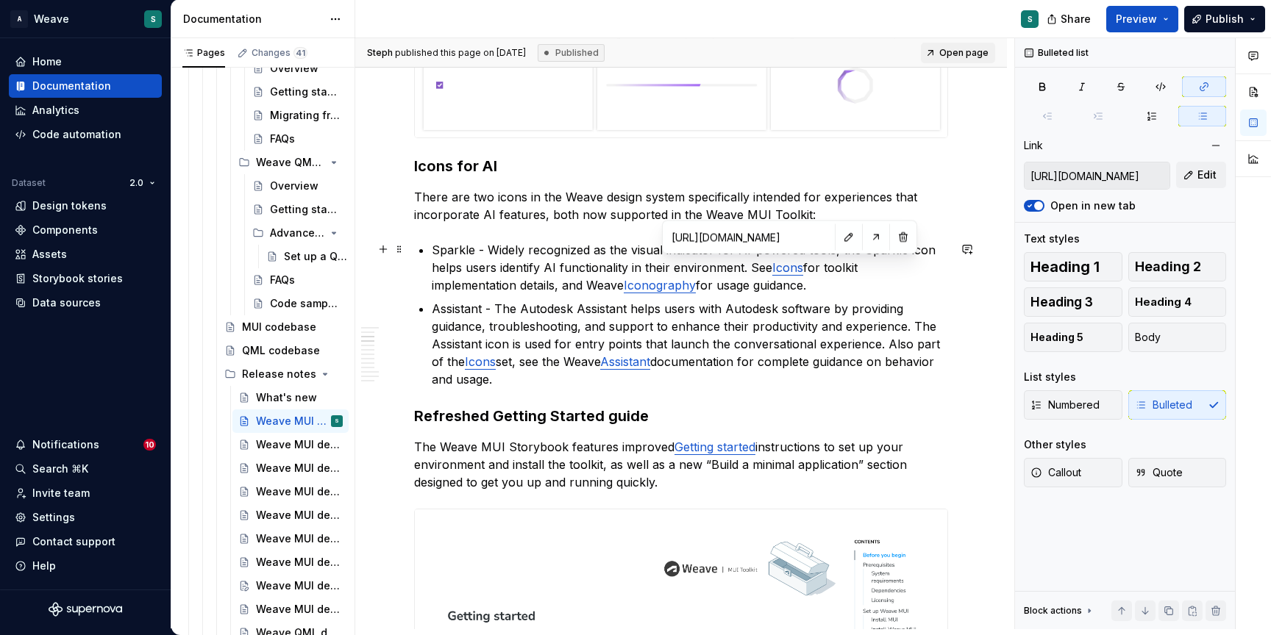
click at [788, 266] on link "Icons" at bounding box center [787, 267] width 31 height 15
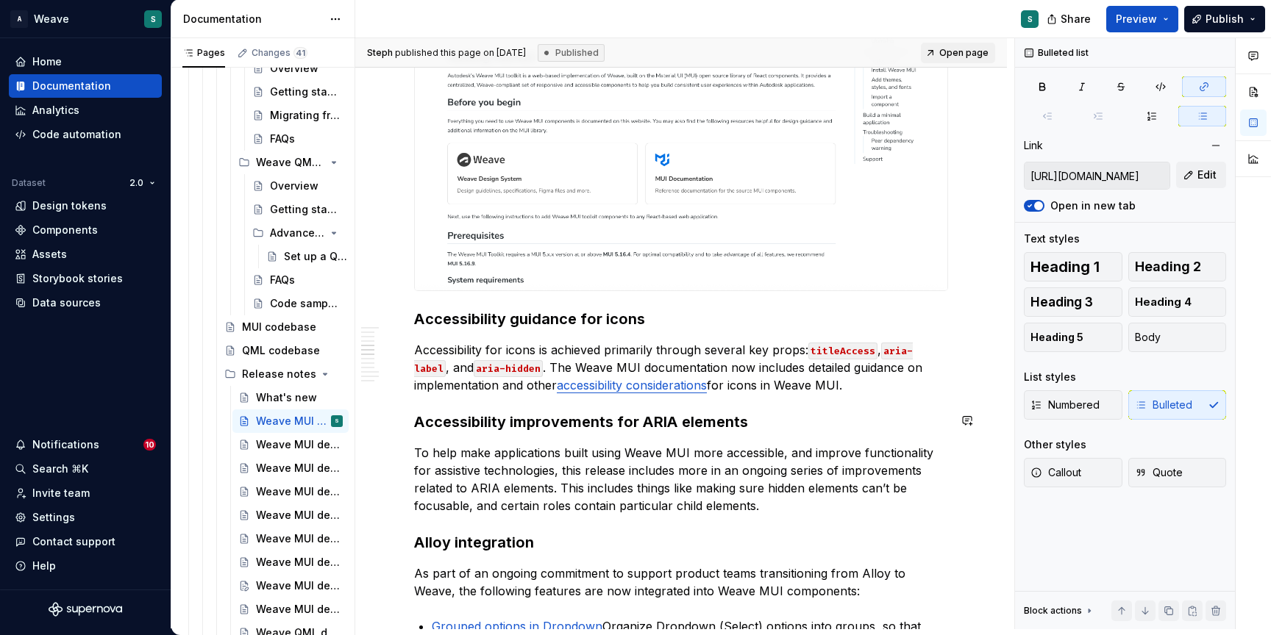
scroll to position [1421, 0]
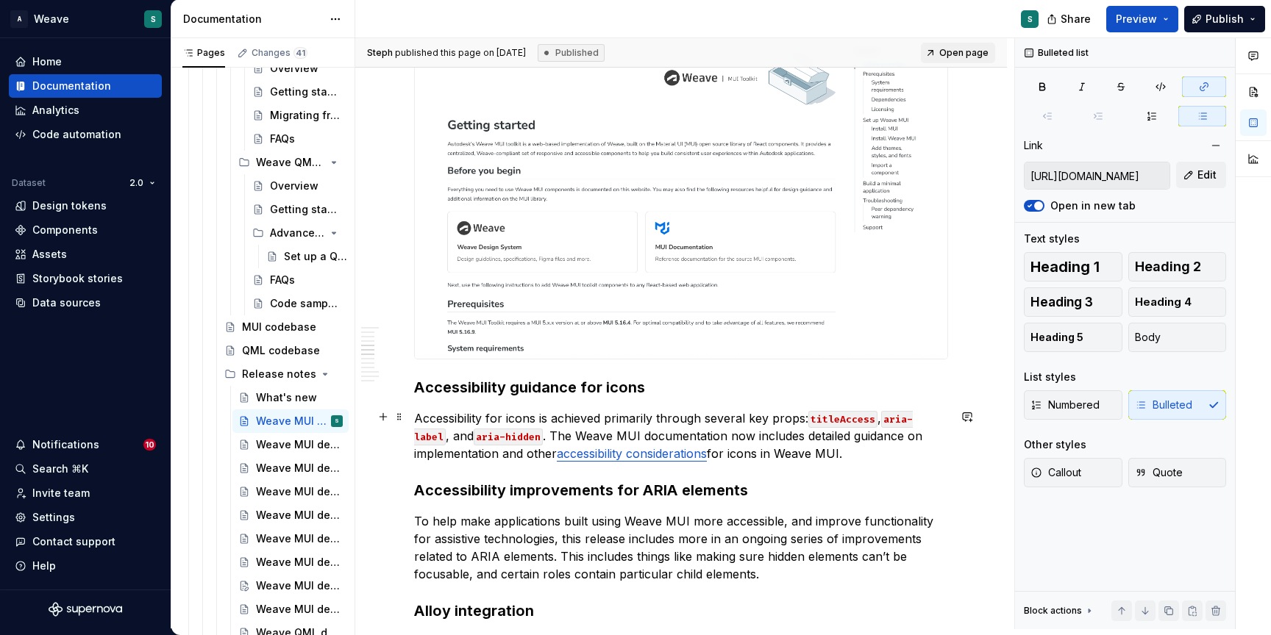
type input "[URL][DOMAIN_NAME]"
click at [636, 454] on link "accessibility considerations" at bounding box center [632, 453] width 150 height 15
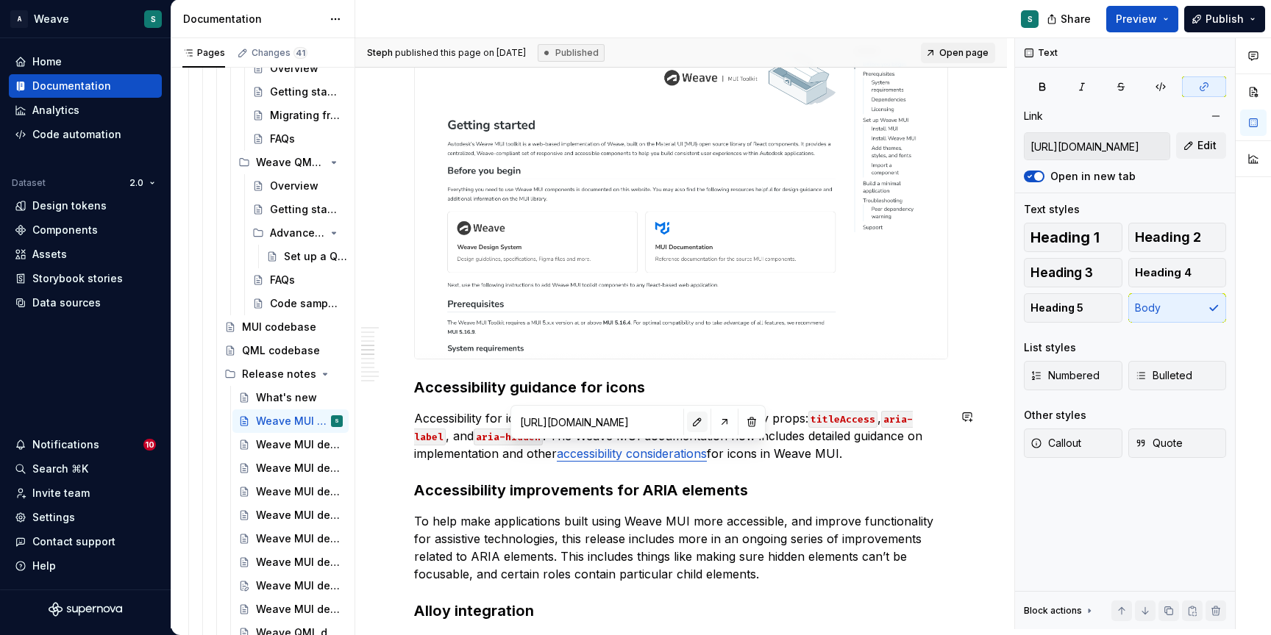
click at [697, 418] on button "button" at bounding box center [697, 422] width 21 height 21
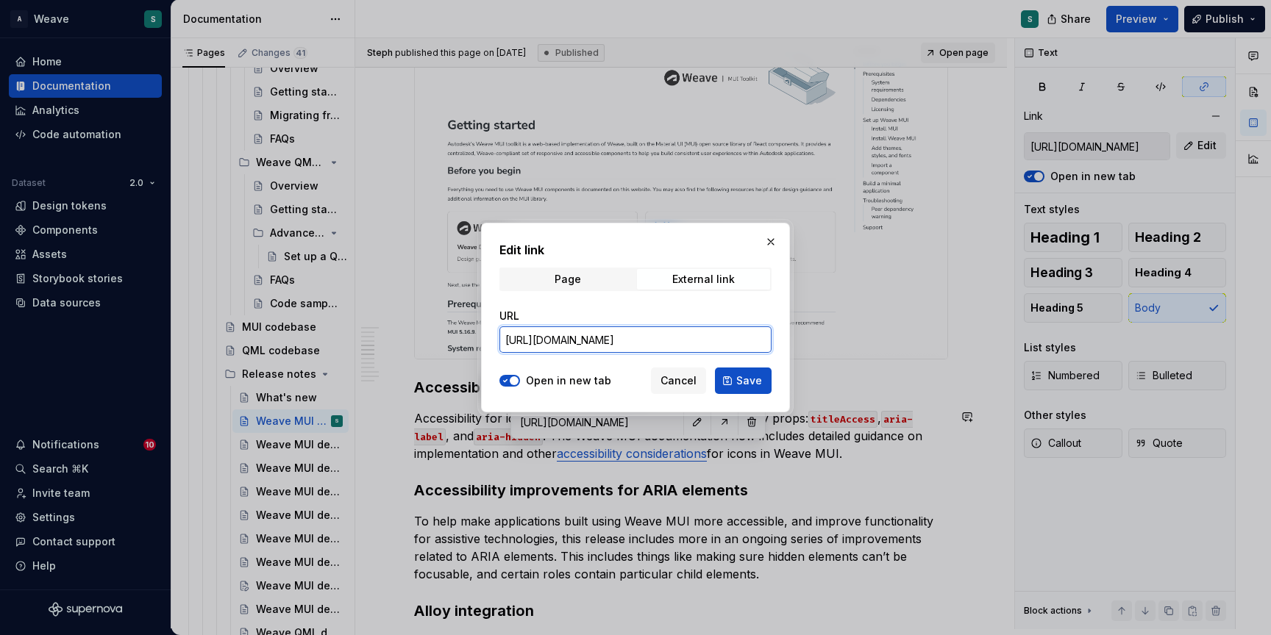
click at [667, 343] on input "[URL][DOMAIN_NAME]" at bounding box center [635, 340] width 272 height 26
click at [508, 339] on input "[URL][DOMAIN_NAME]" at bounding box center [635, 340] width 272 height 26
paste input "[URL][DOMAIN_NAME]"
type input "[URL][DOMAIN_NAME]"
type textarea "*"
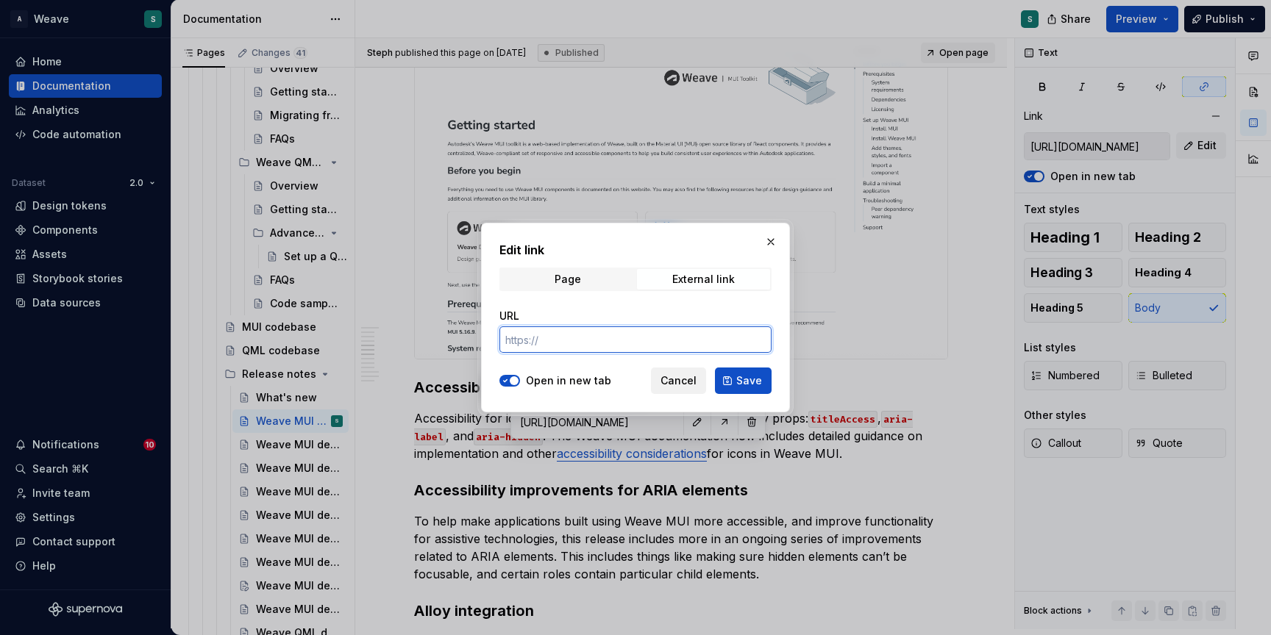
paste input "[URL][DOMAIN_NAME]"
type input "[URL][DOMAIN_NAME]"
type textarea "*"
paste input "/releasev4/?path=/docs/basics-icons--doc"
type input "[URL][DOMAIN_NAME]"
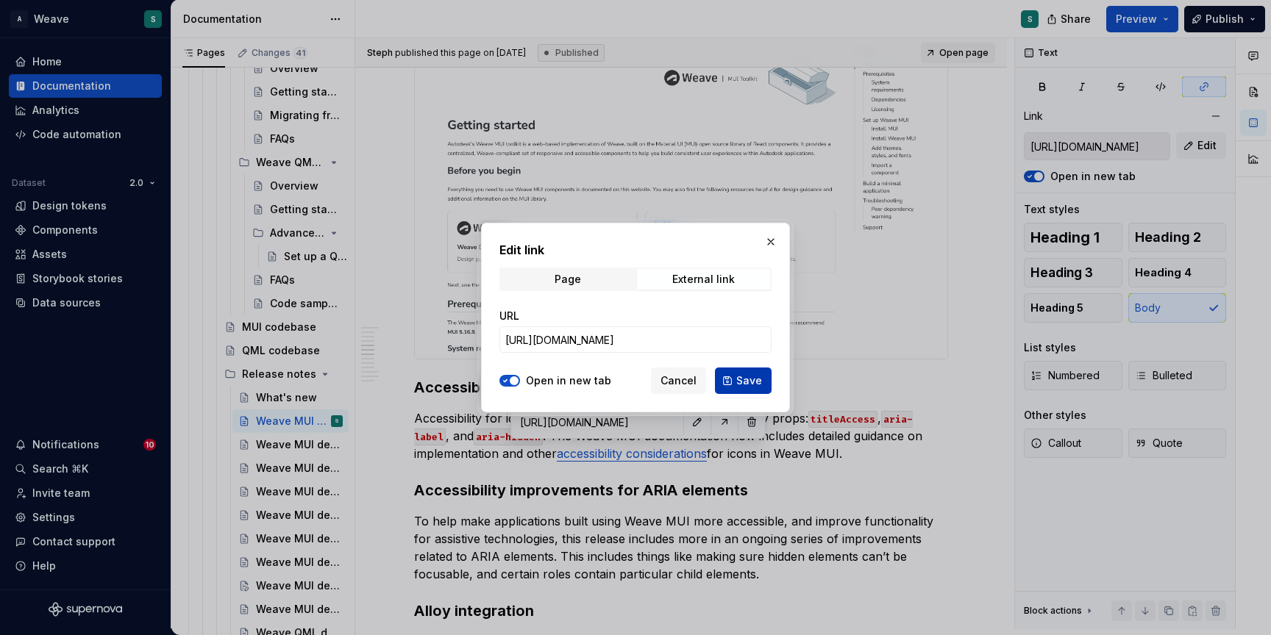
click at [741, 378] on span "Save" at bounding box center [749, 381] width 26 height 15
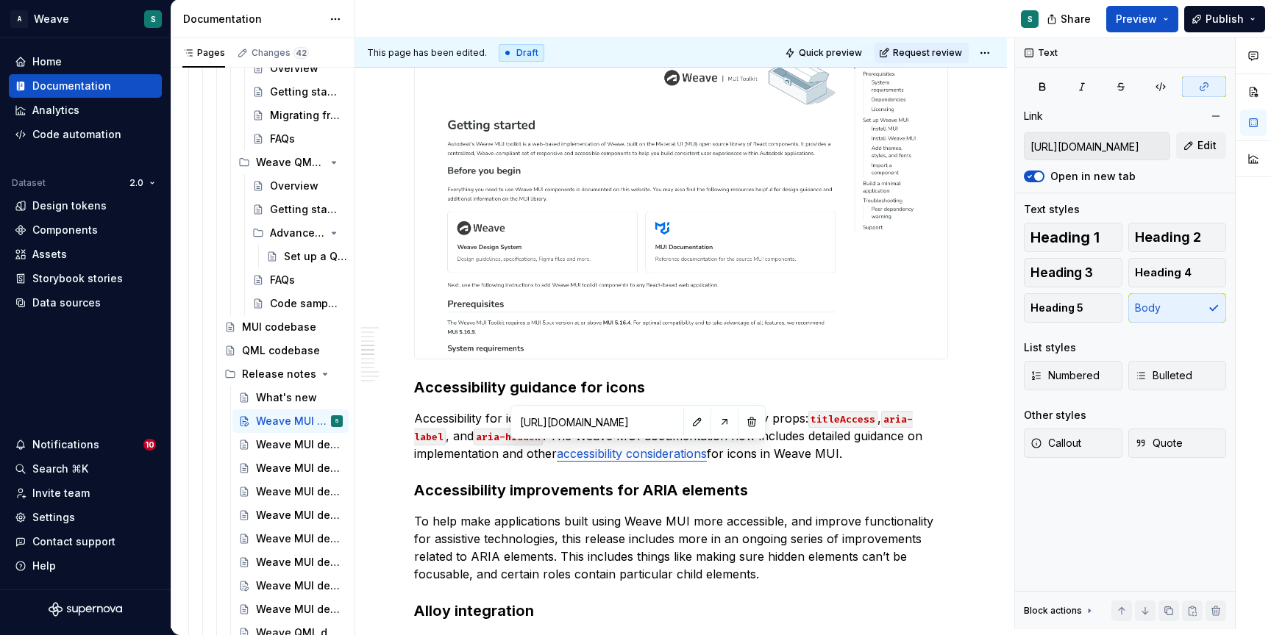
type input "[URL][DOMAIN_NAME]"
click at [815, 489] on h3 "Accessibility improvements for ARIA elements" at bounding box center [681, 490] width 534 height 21
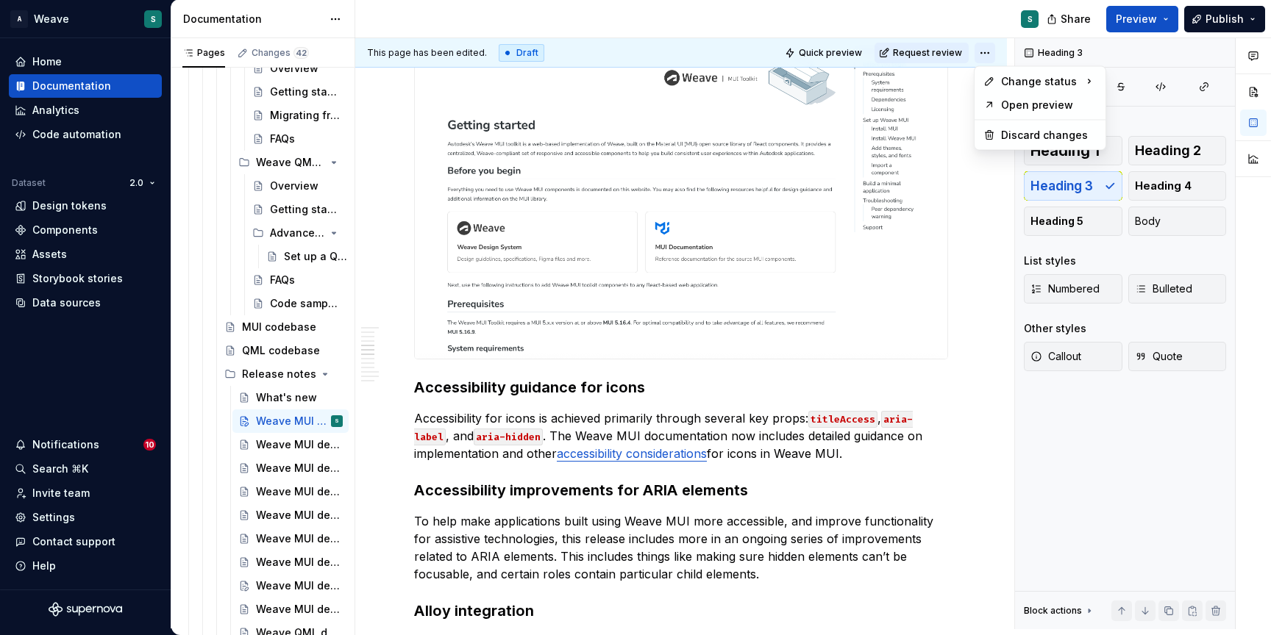
click at [987, 55] on html "A Weave S Home Documentation Analytics Code automation Dataset 2.0 Design token…" at bounding box center [635, 317] width 1271 height 635
click at [1151, 148] on div "Ready for publish" at bounding box center [1180, 156] width 149 height 24
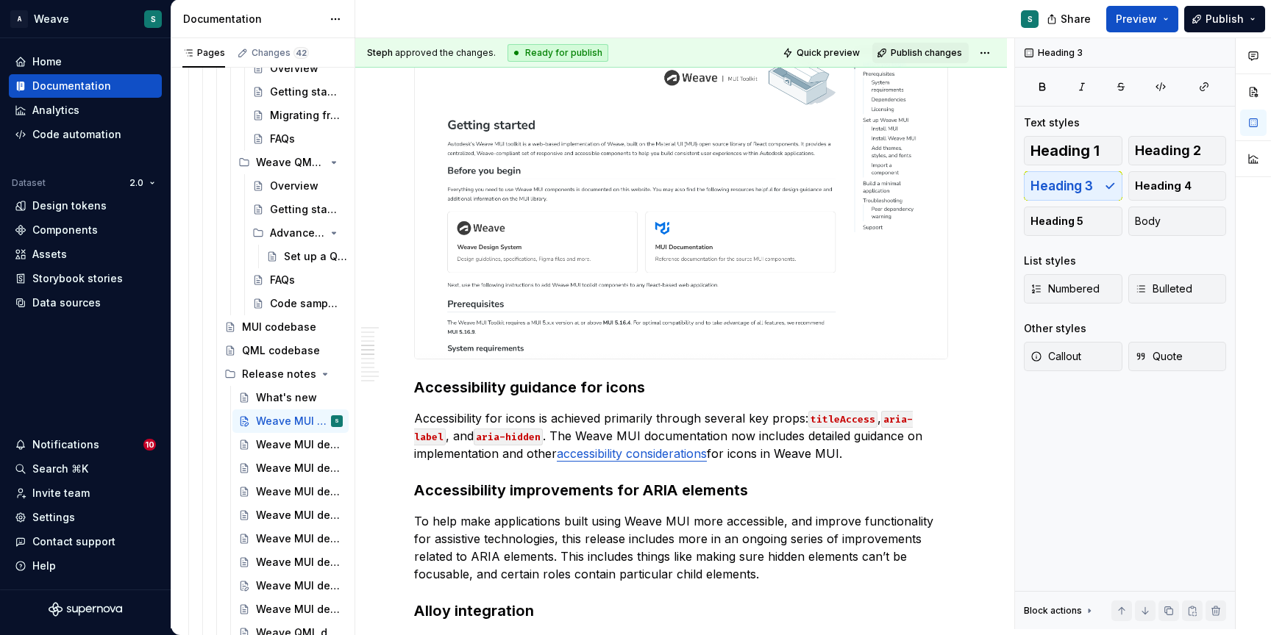
scroll to position [1351, 0]
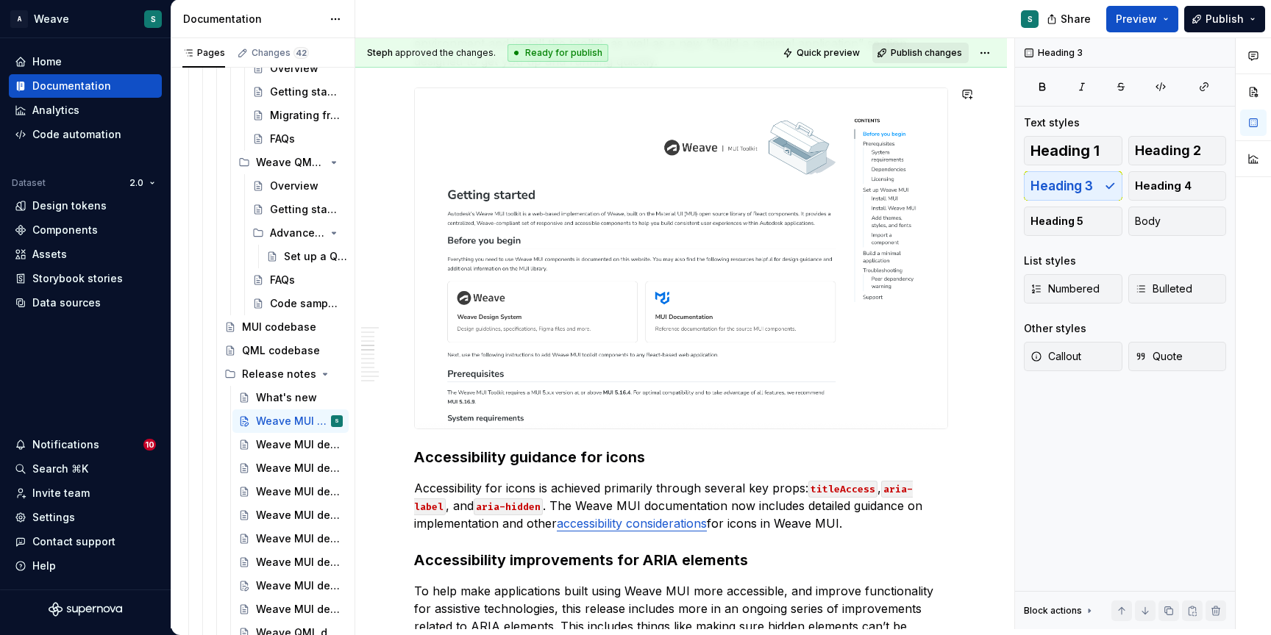
click at [930, 48] on span "Publish changes" at bounding box center [926, 53] width 71 height 12
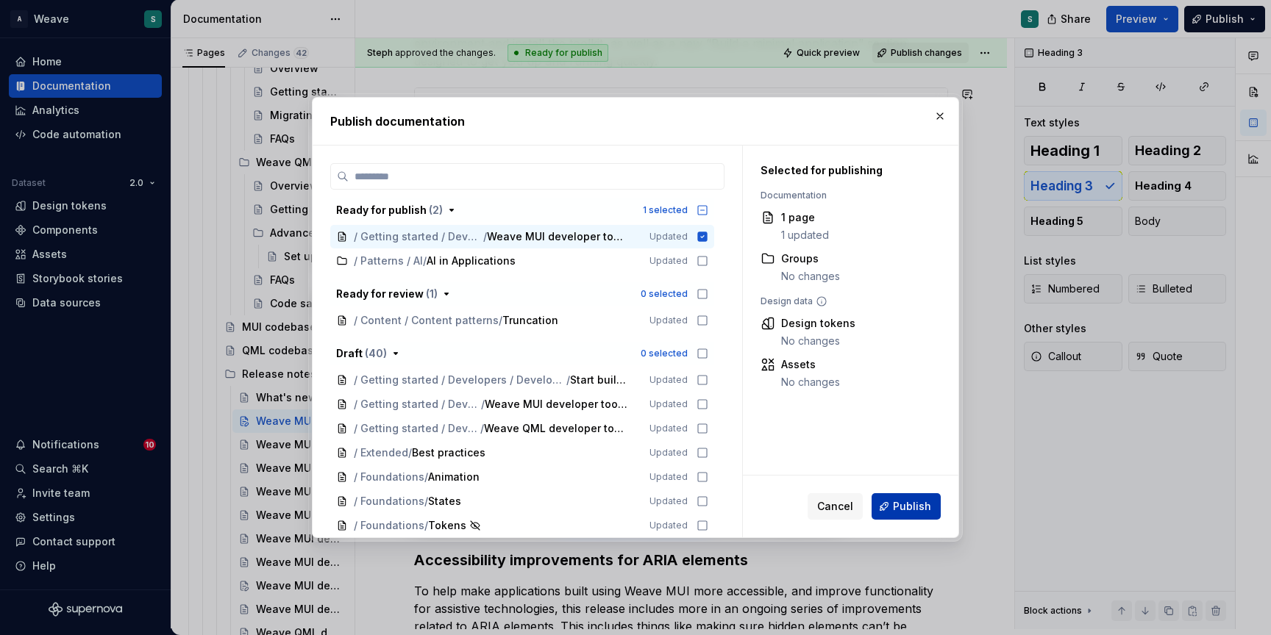
click at [912, 504] on span "Publish" at bounding box center [912, 506] width 38 height 15
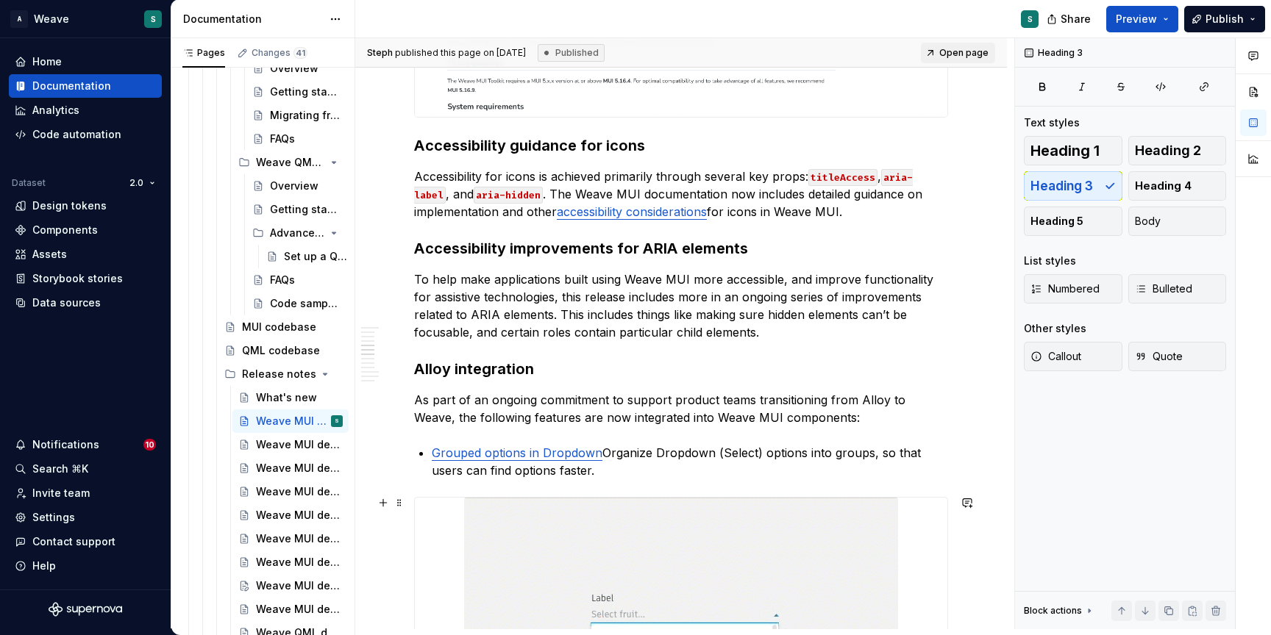
scroll to position [1671, 0]
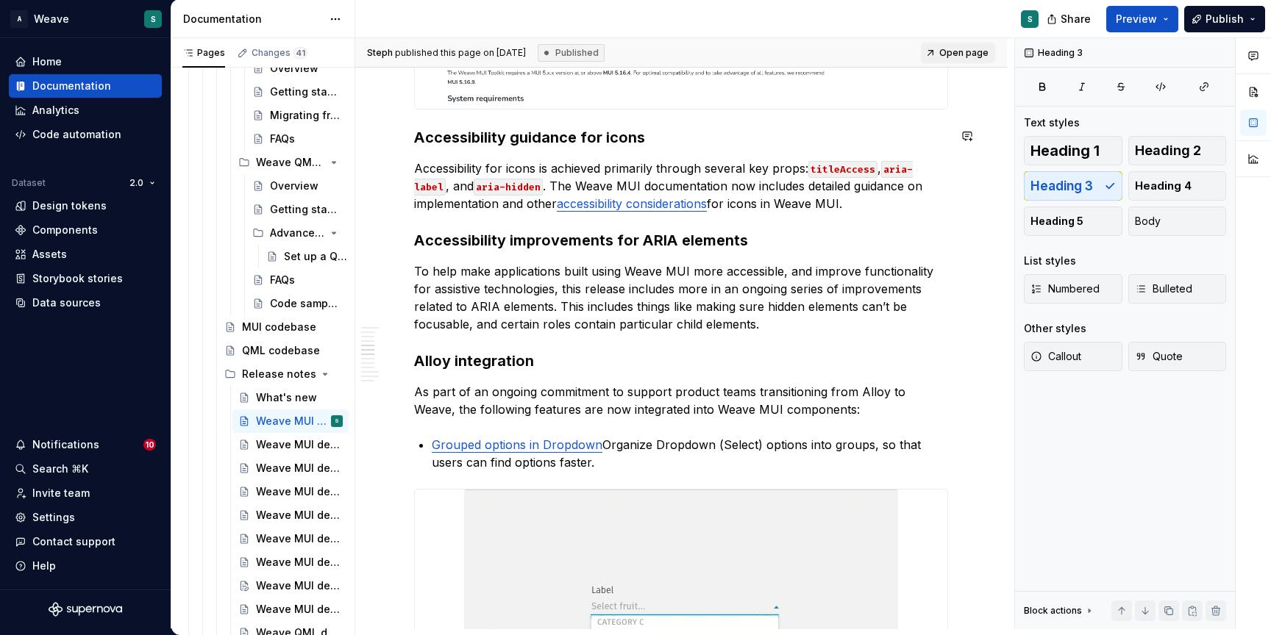
type textarea "*"
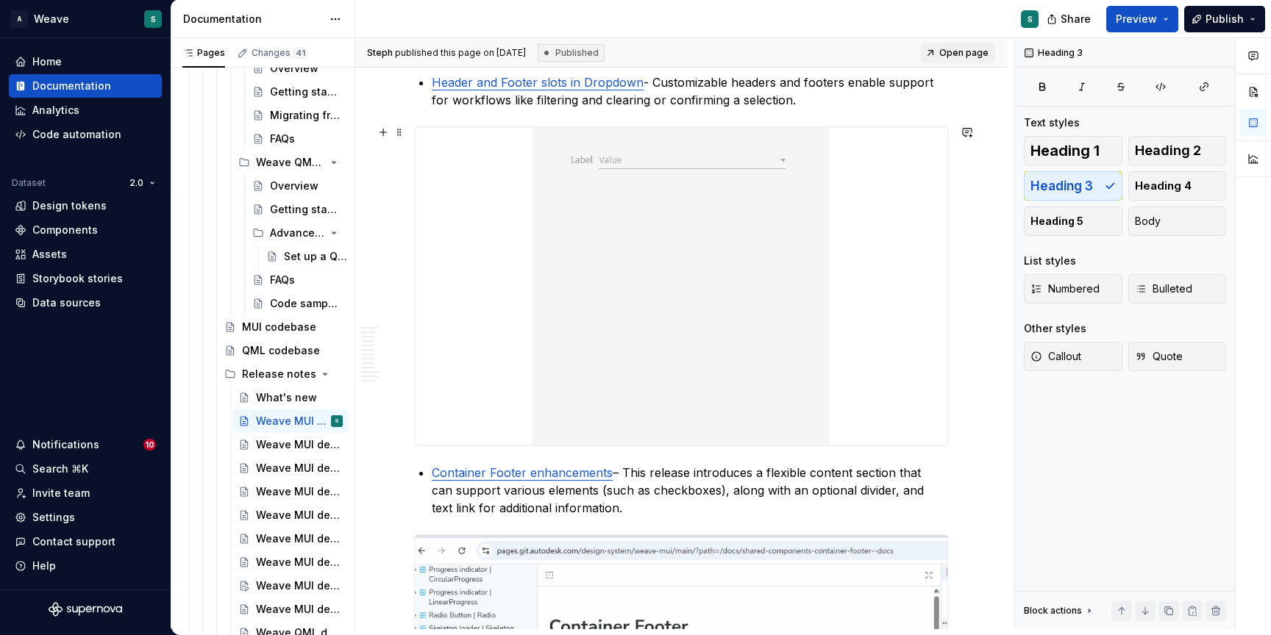
scroll to position [2389, 0]
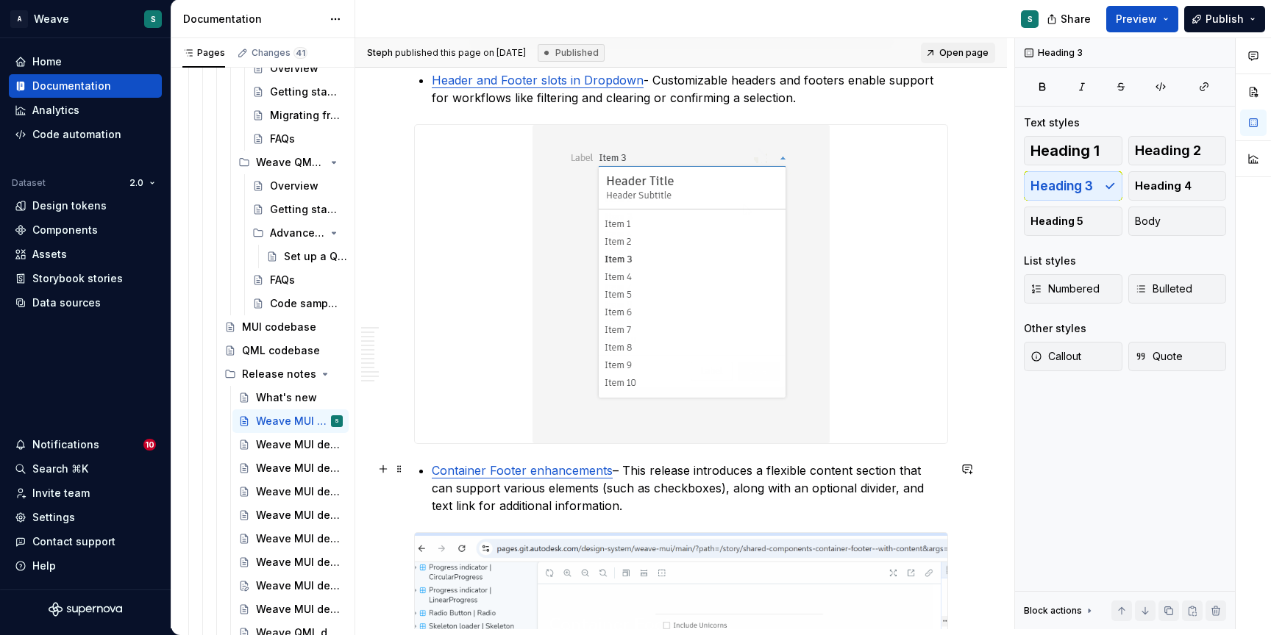
click at [503, 470] on link "Container Footer enhancements" at bounding box center [522, 470] width 181 height 15
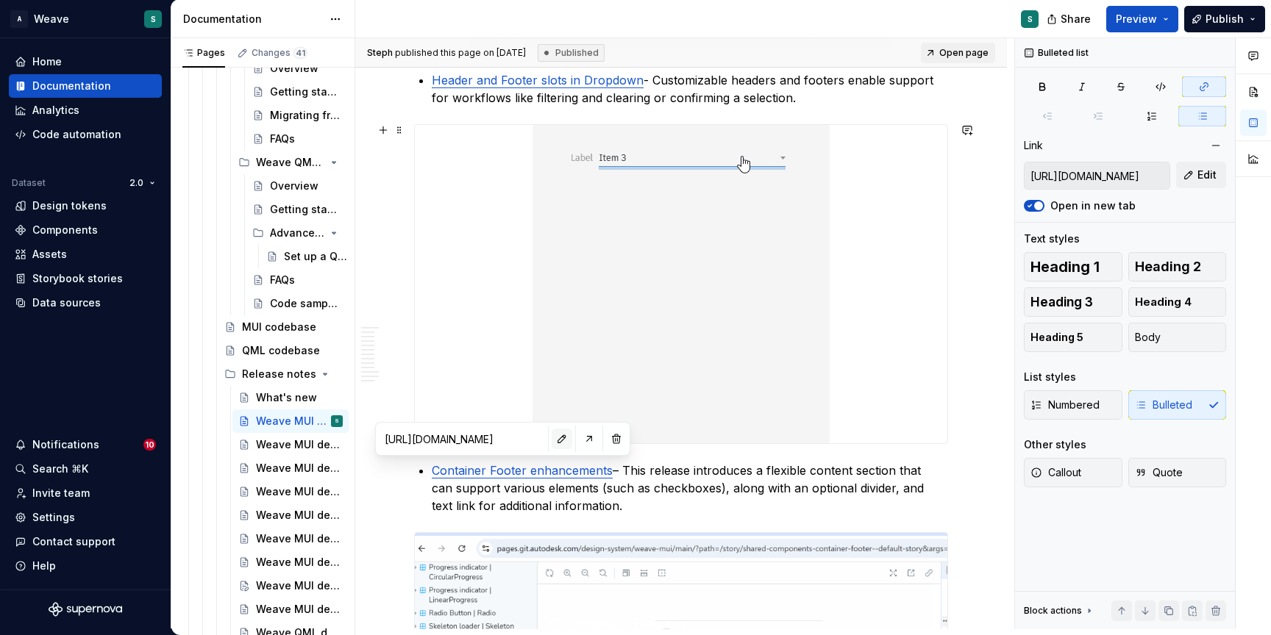
click at [560, 435] on button "button" at bounding box center [562, 439] width 21 height 21
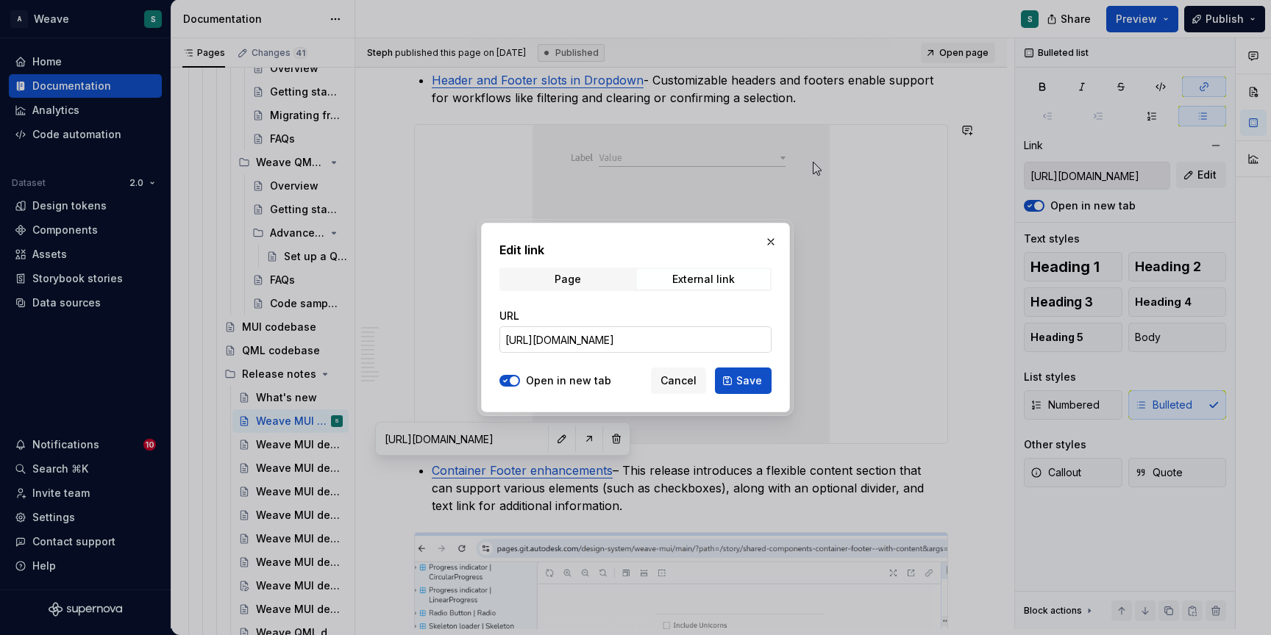
click at [696, 344] on input "[URL][DOMAIN_NAME]" at bounding box center [635, 340] width 272 height 26
paste input "shared-"
type input "[URL][DOMAIN_NAME]"
type textarea "*"
paste input "text"
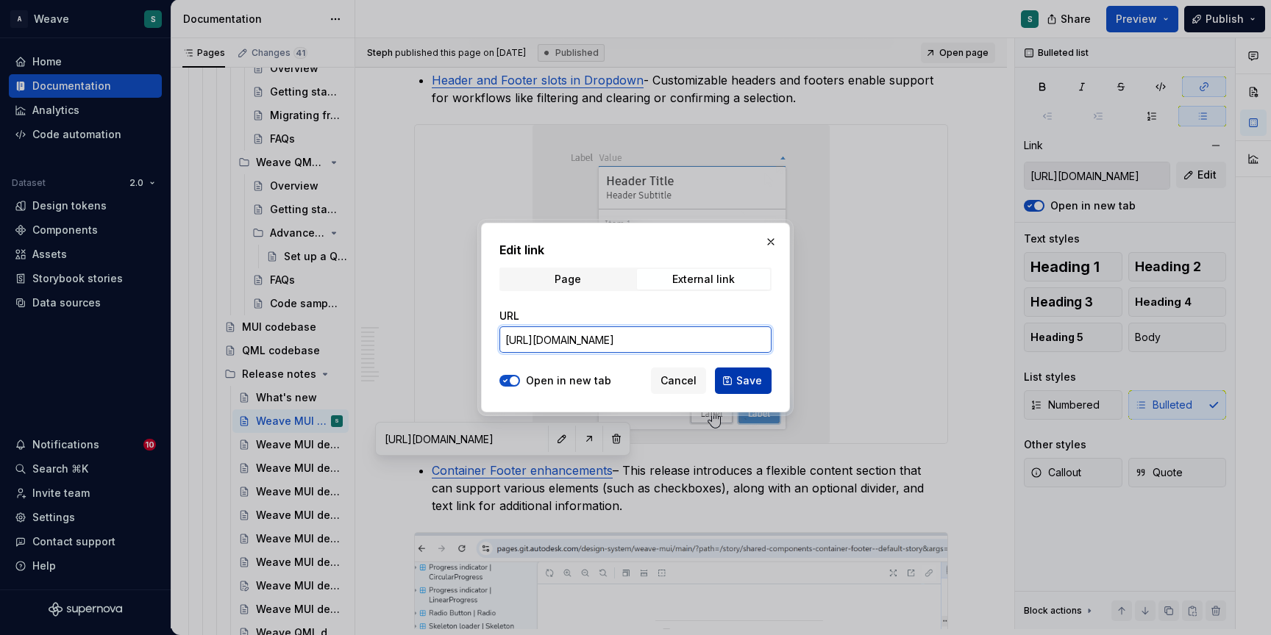
type input "[URL][DOMAIN_NAME]"
click at [744, 377] on span "Save" at bounding box center [749, 381] width 26 height 15
type input "[URL][DOMAIN_NAME]"
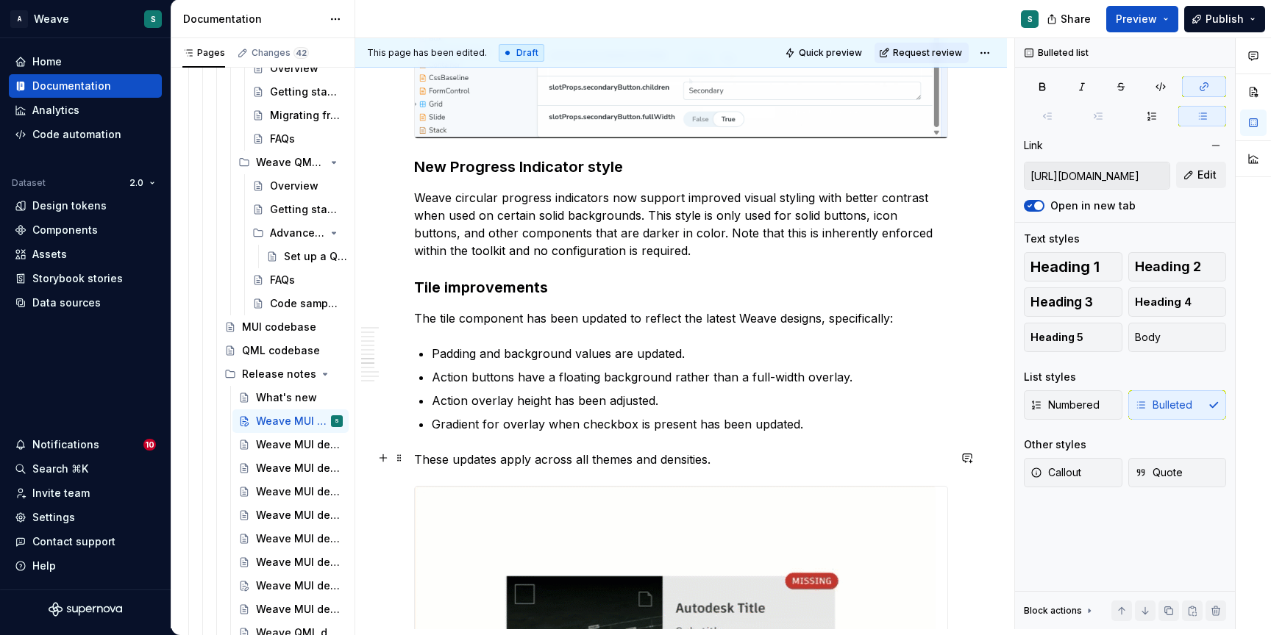
scroll to position [3342, 0]
type textarea "*"
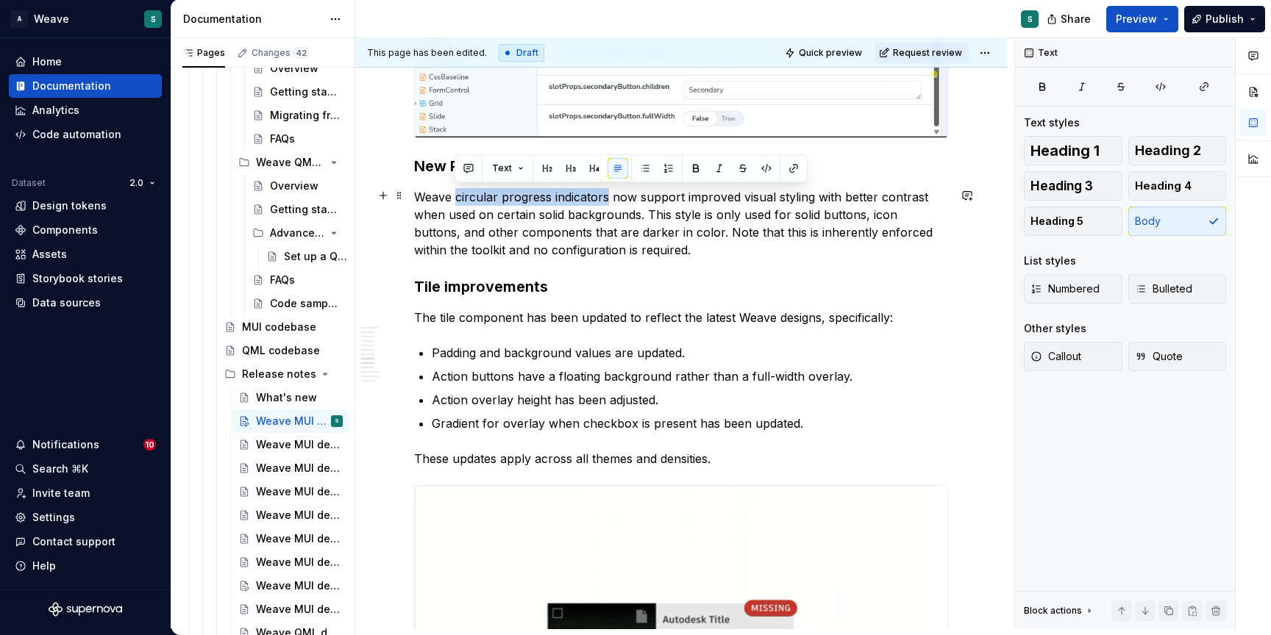
drag, startPoint x: 455, startPoint y: 194, endPoint x: 606, endPoint y: 194, distance: 150.8
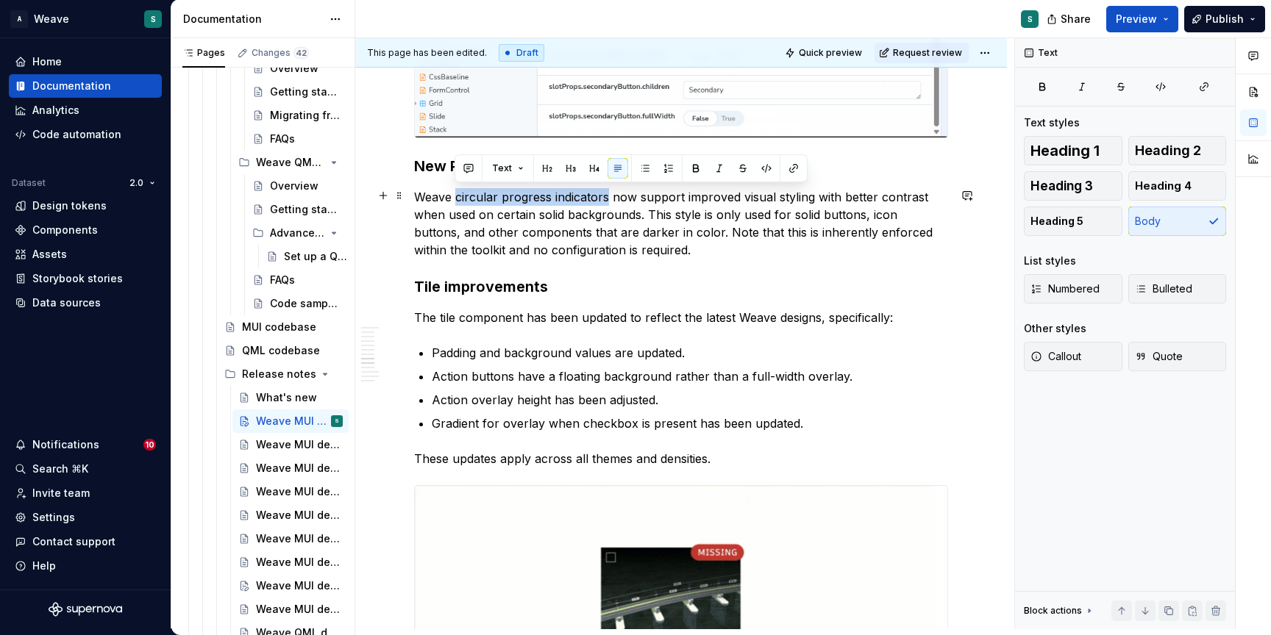
click at [606, 194] on p "Weave circular progress indicators now support improved visual styling with bet…" at bounding box center [681, 223] width 534 height 71
click at [796, 168] on button "button" at bounding box center [793, 168] width 21 height 21
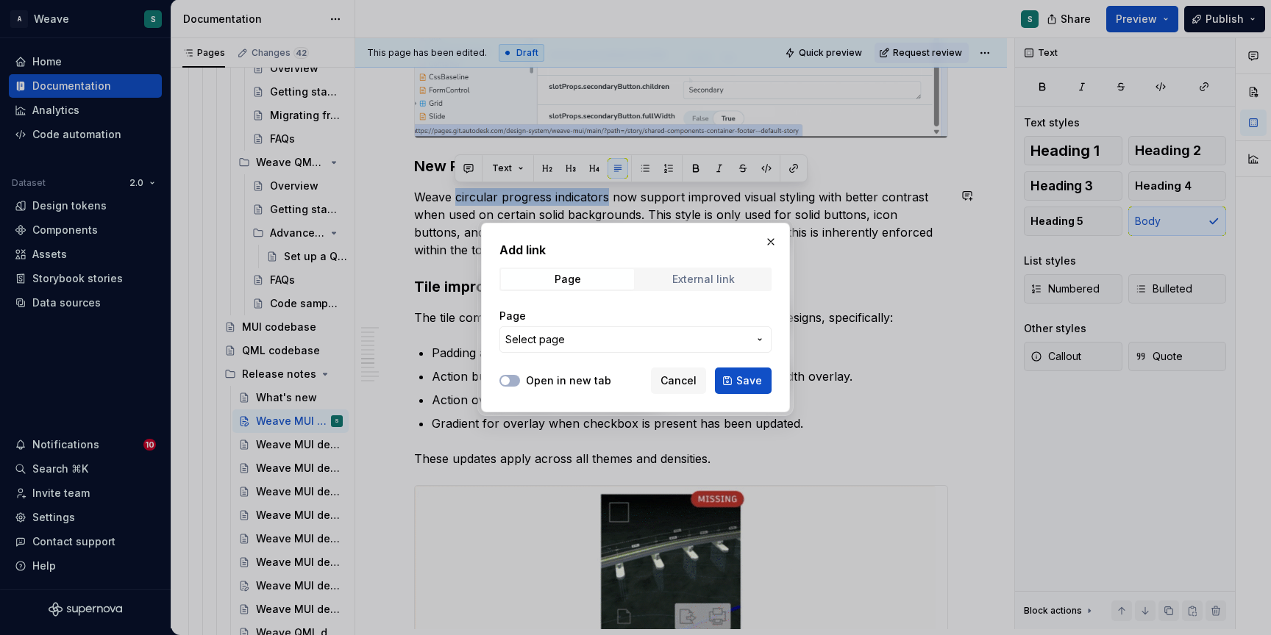
click at [699, 277] on div "External link" at bounding box center [703, 280] width 63 height 12
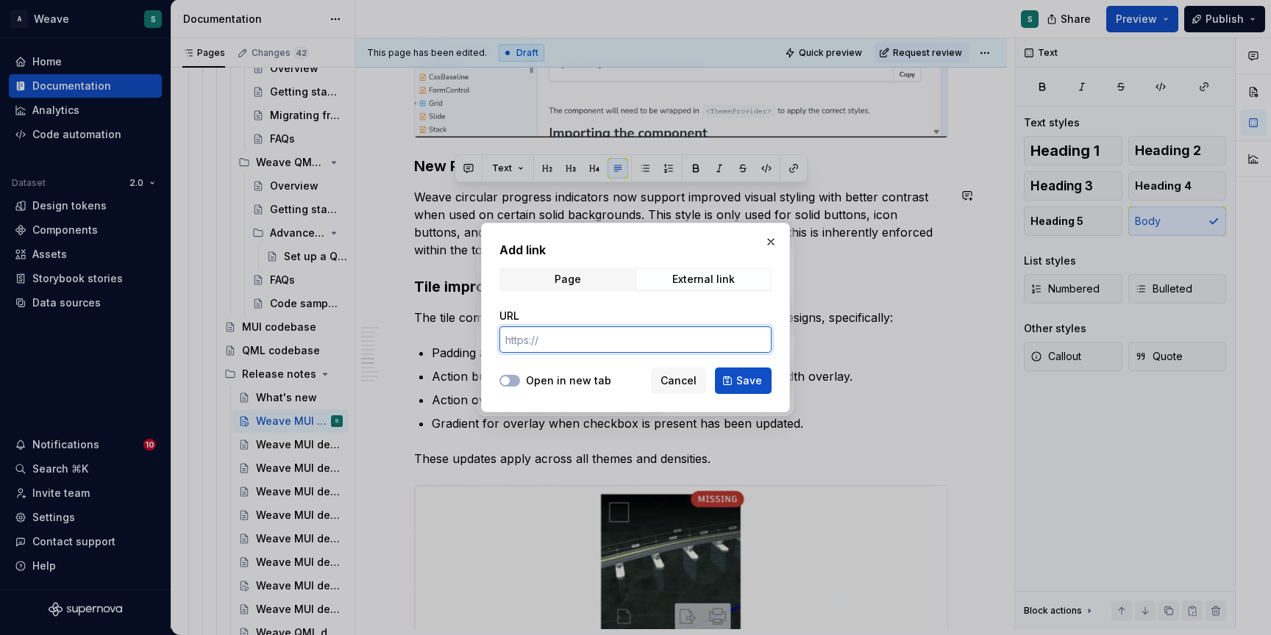
click at [583, 342] on input "URL" at bounding box center [635, 340] width 272 height 26
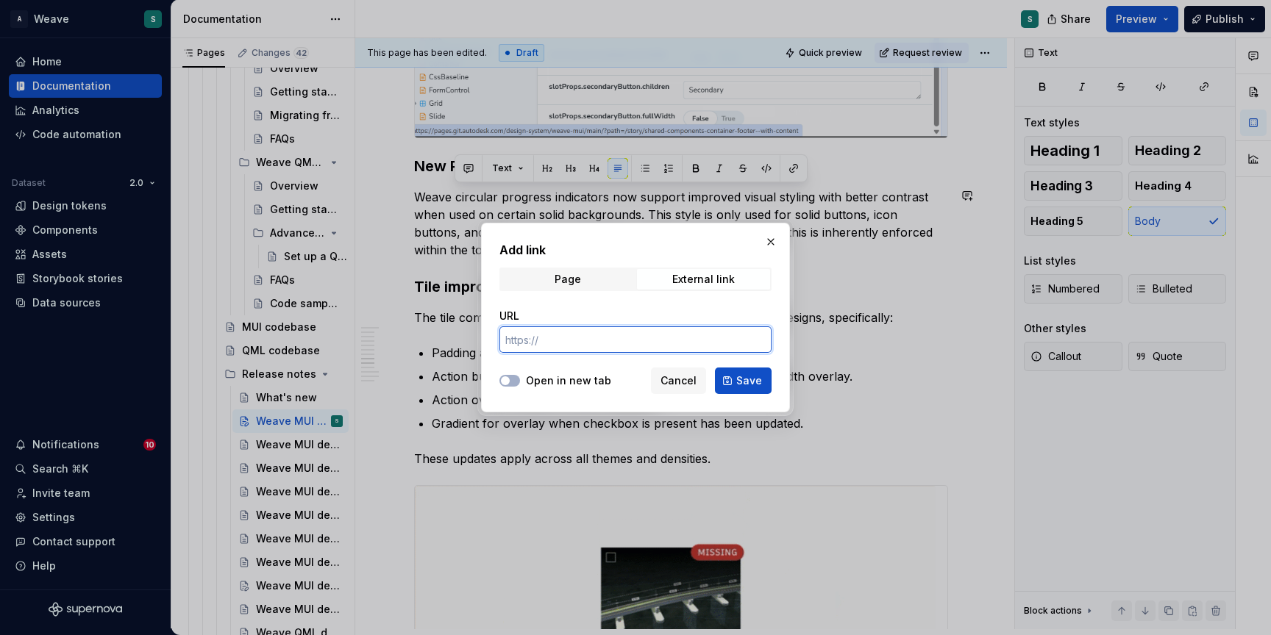
paste input "[URL][DOMAIN_NAME]"
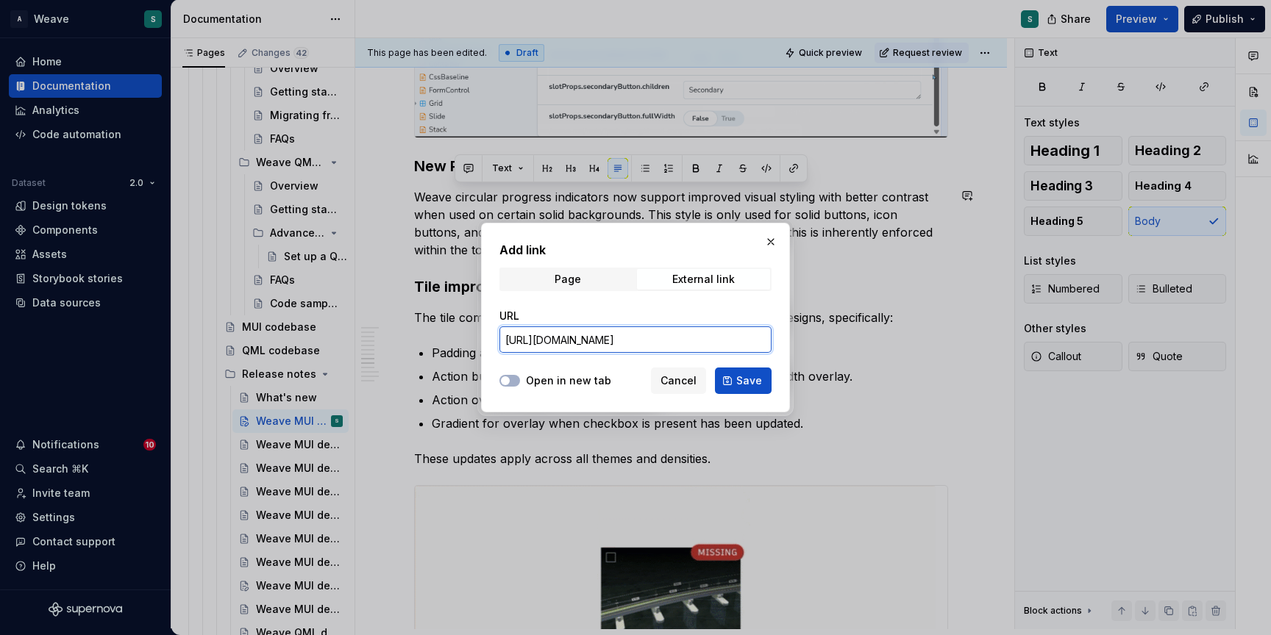
drag, startPoint x: 584, startPoint y: 341, endPoint x: 717, endPoint y: 410, distance: 149.7
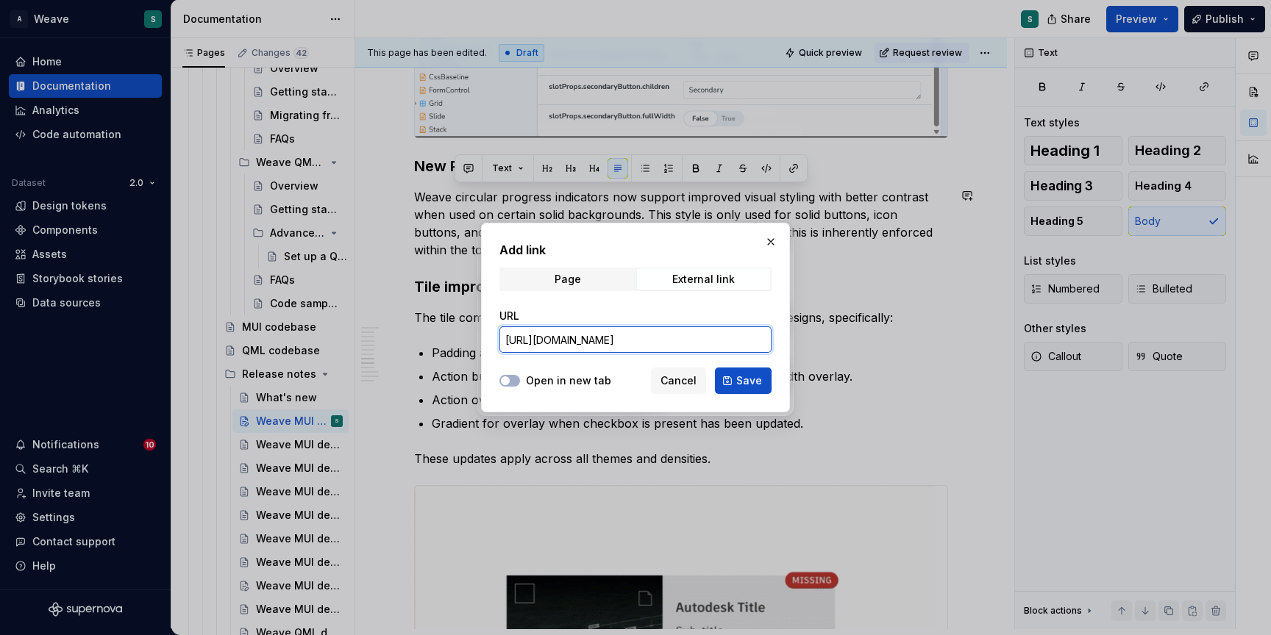
click at [713, 404] on div "Add link Page External link URL [URL][DOMAIN_NAME] Open in new tab Cancel Save" at bounding box center [635, 318] width 309 height 190
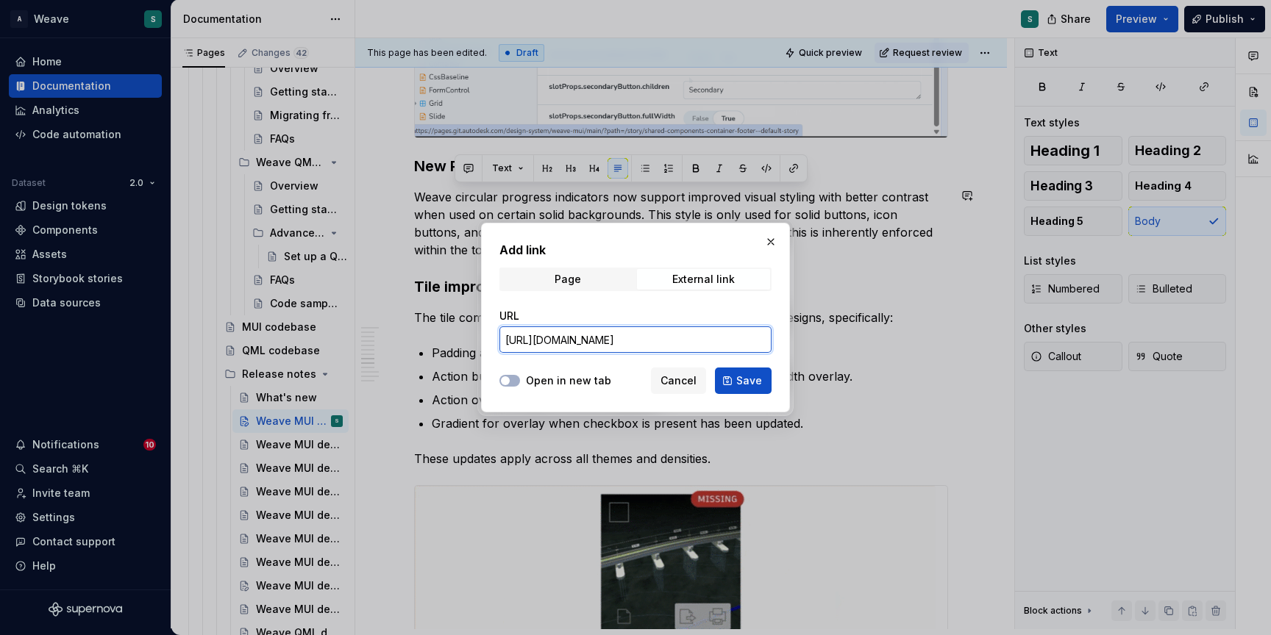
type input "[URL][DOMAIN_NAME]"
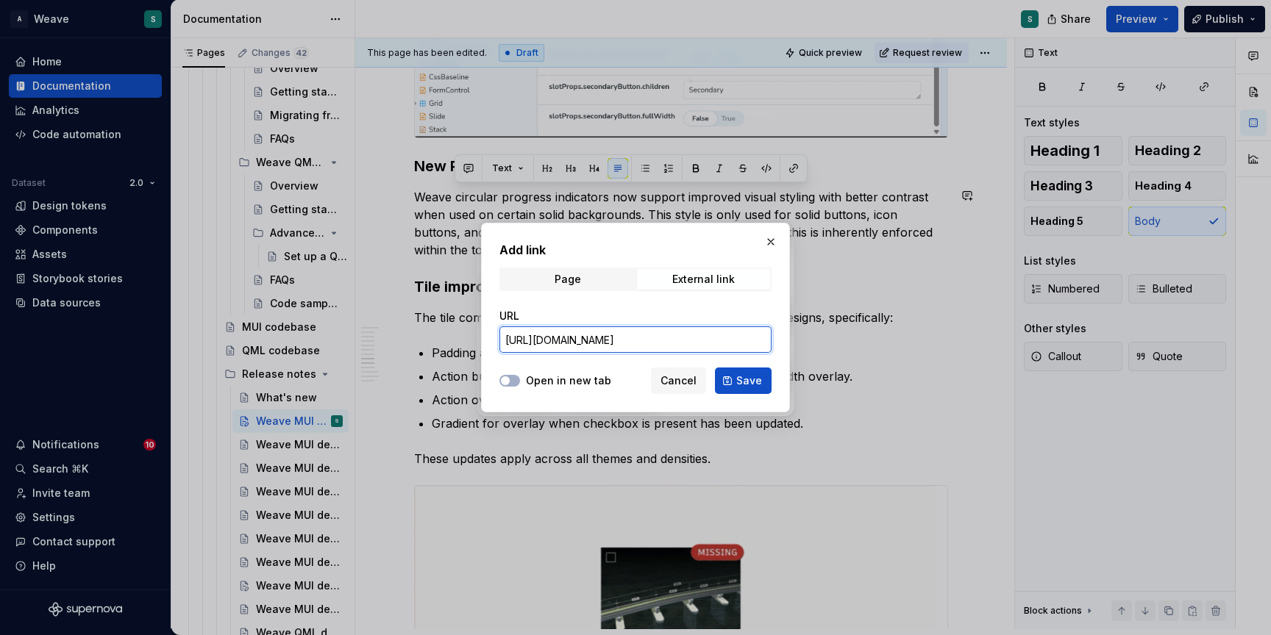
type textarea "*"
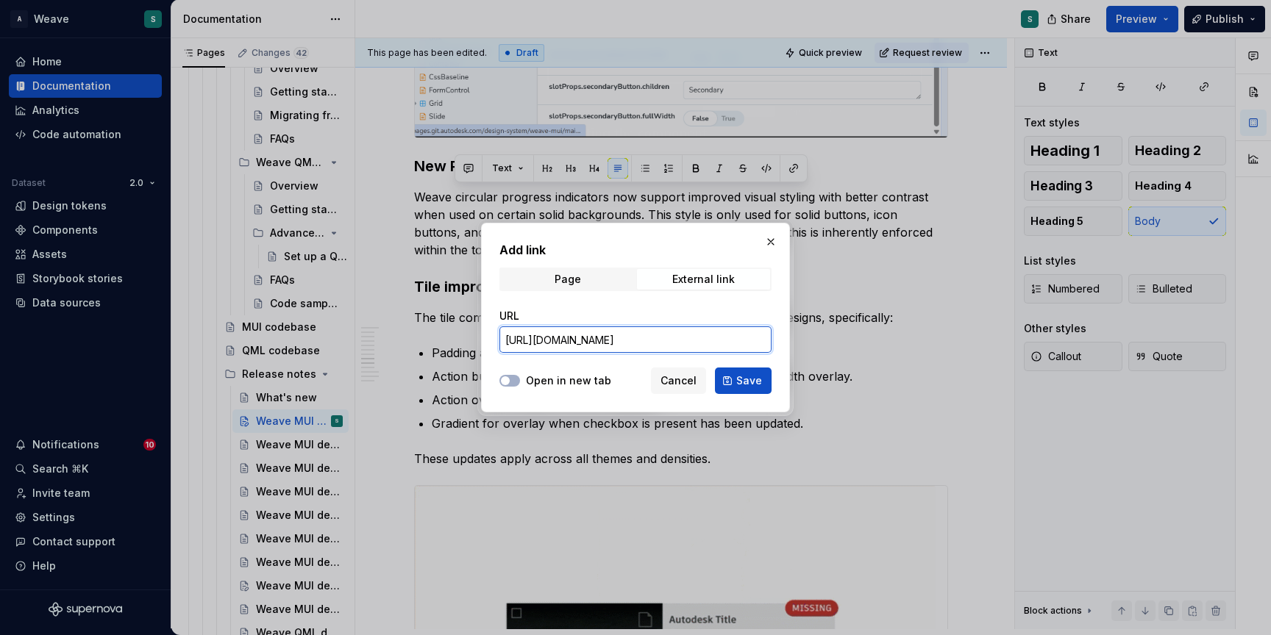
paste input "components-progress-indicator-circularprogress"
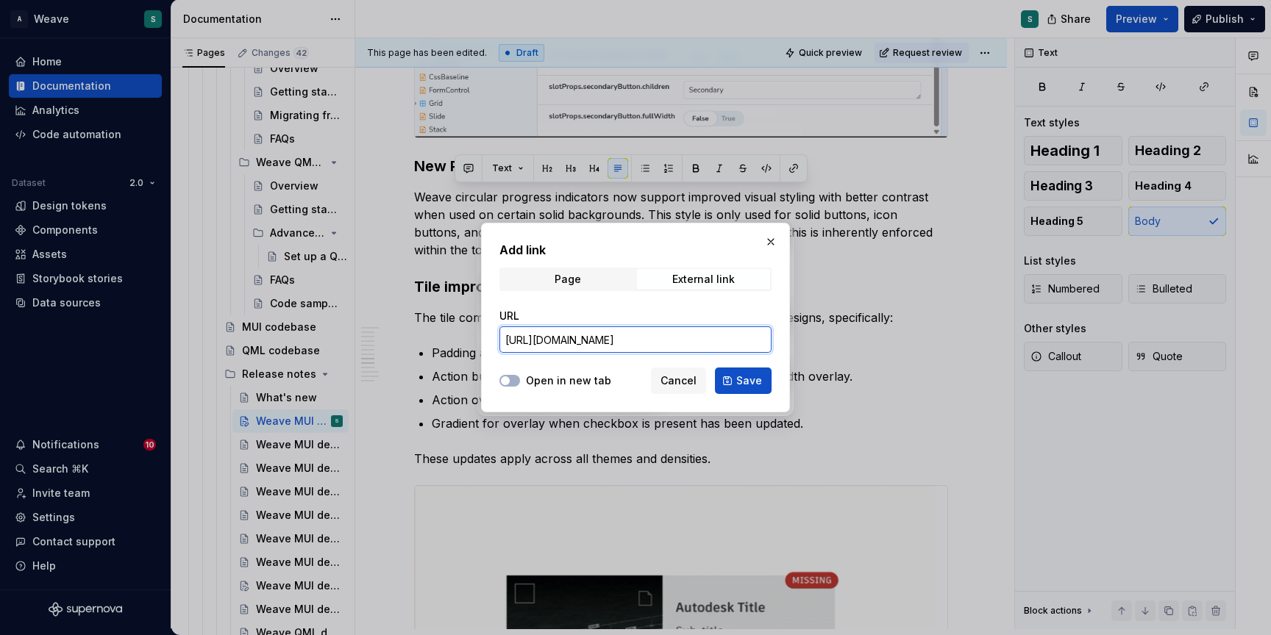
type input "[URL][DOMAIN_NAME]"
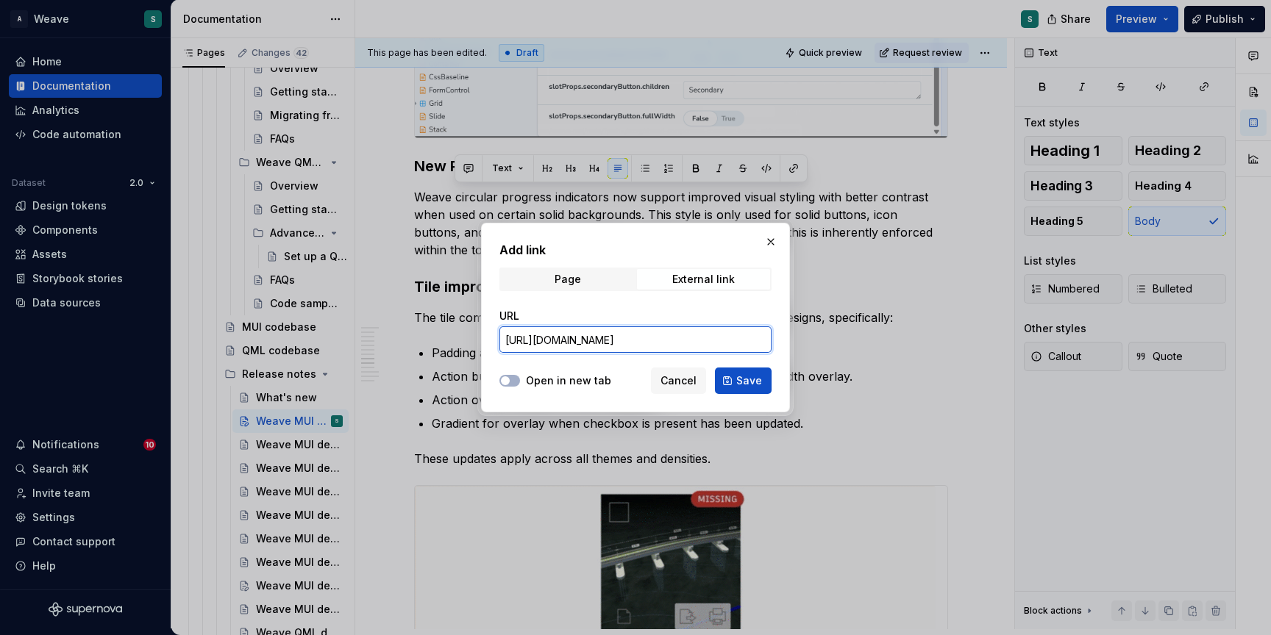
type textarea "*"
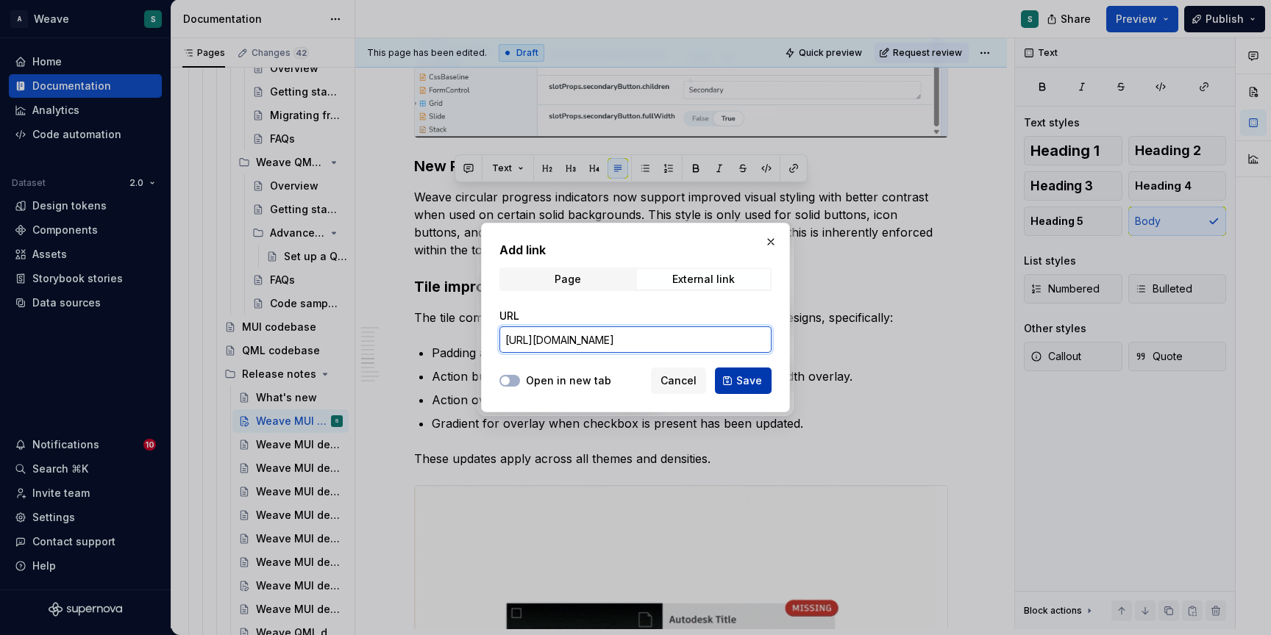
type input "[URL][DOMAIN_NAME]"
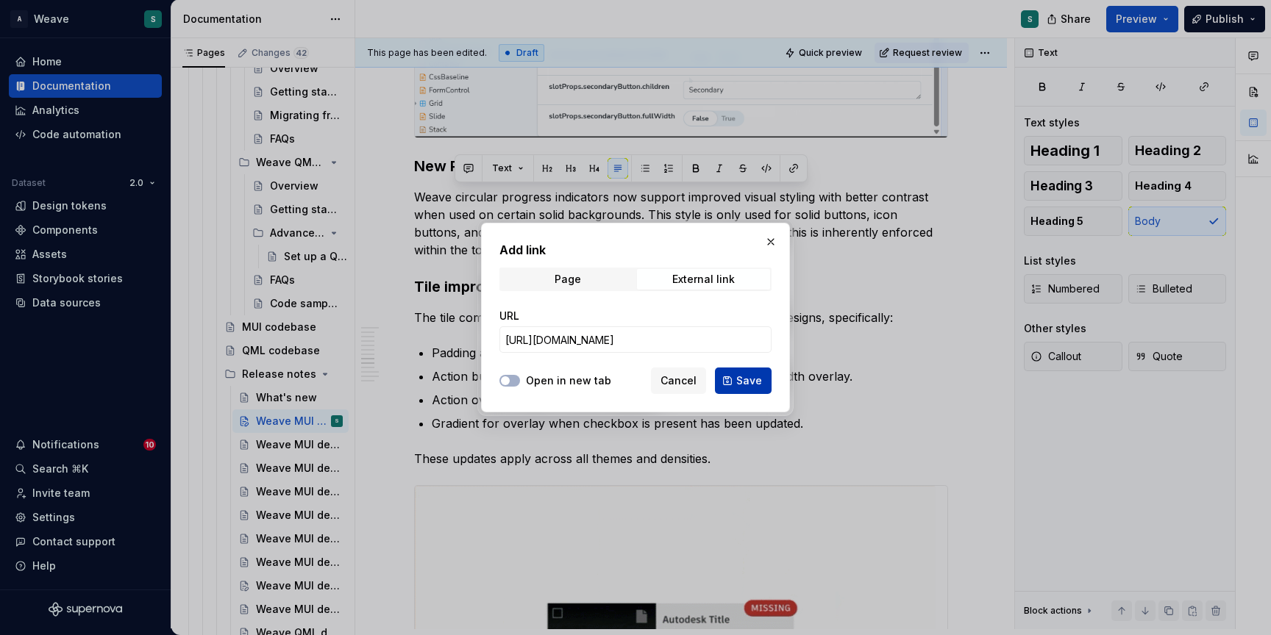
click at [752, 381] on span "Save" at bounding box center [749, 381] width 26 height 15
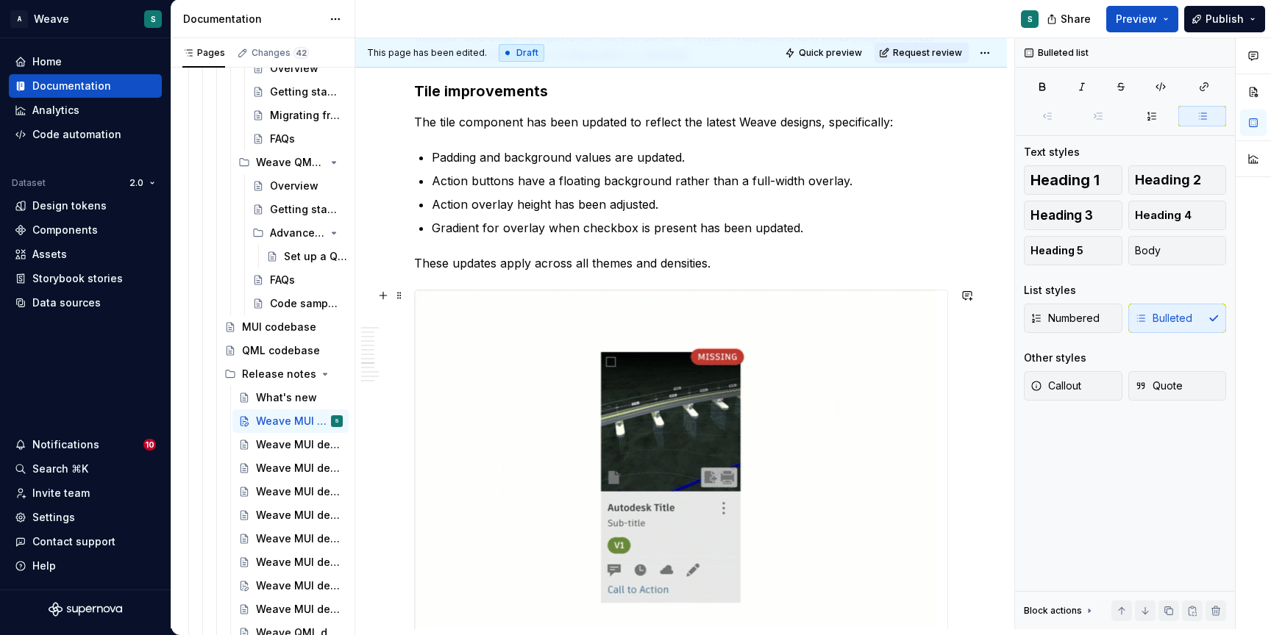
scroll to position [3497, 0]
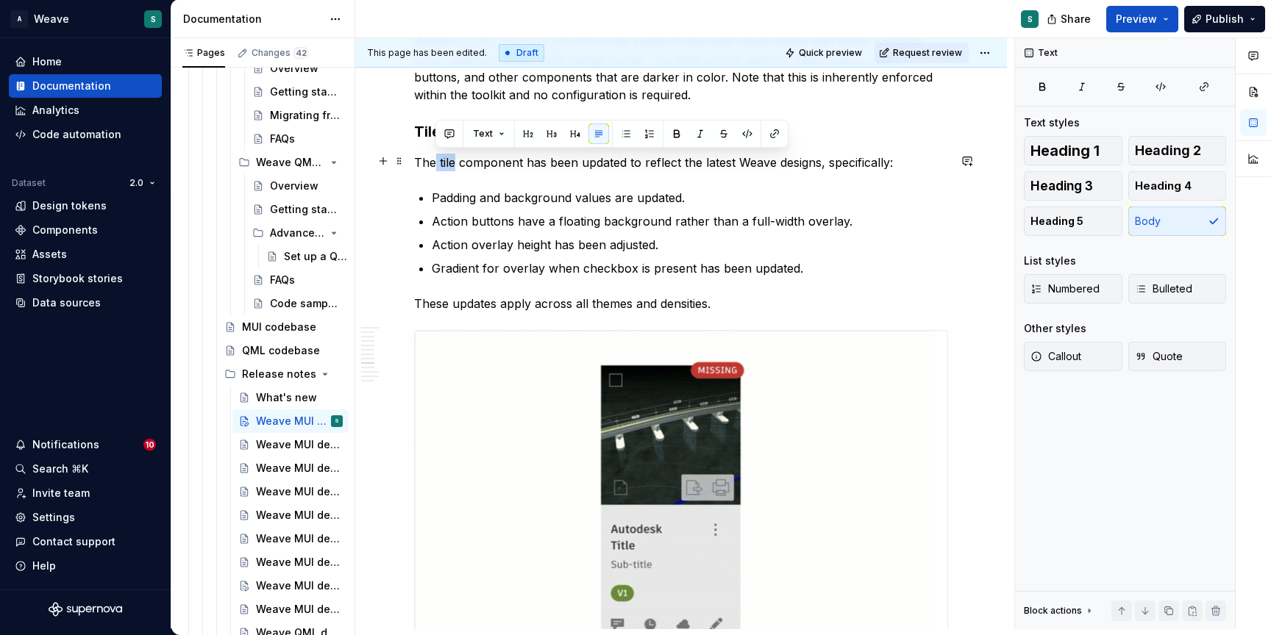
drag, startPoint x: 437, startPoint y: 161, endPoint x: 454, endPoint y: 161, distance: 16.9
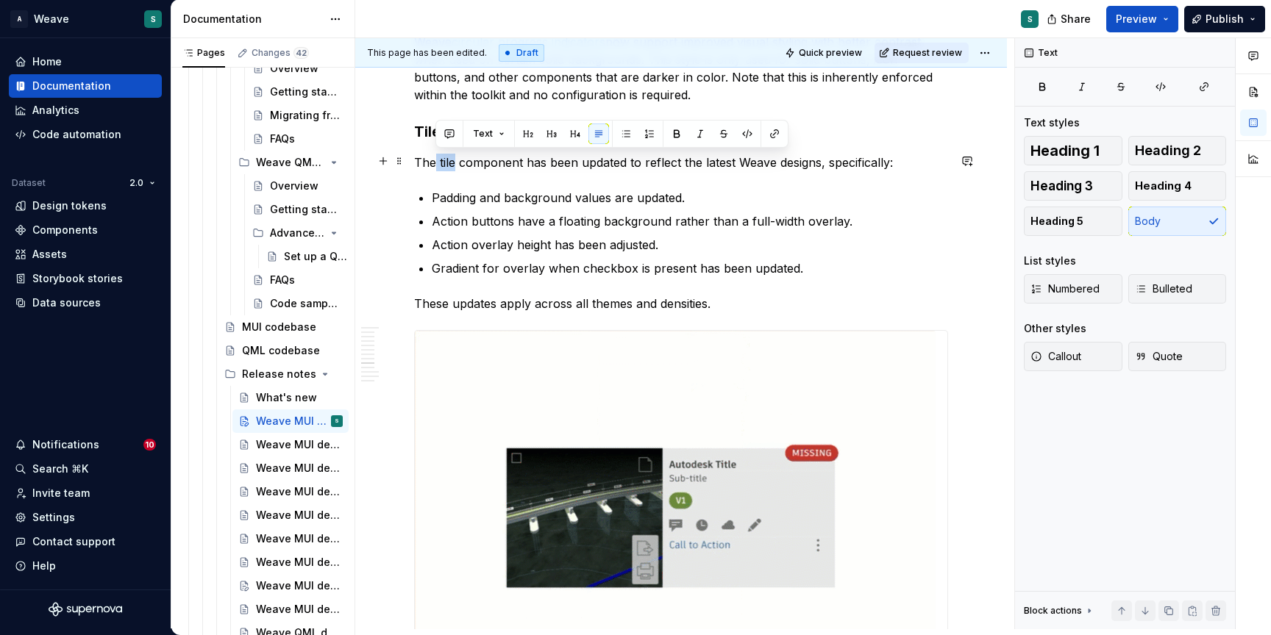
click at [454, 161] on p "The tile component has been updated to reflect the latest Weave designs, specif…" at bounding box center [681, 163] width 534 height 18
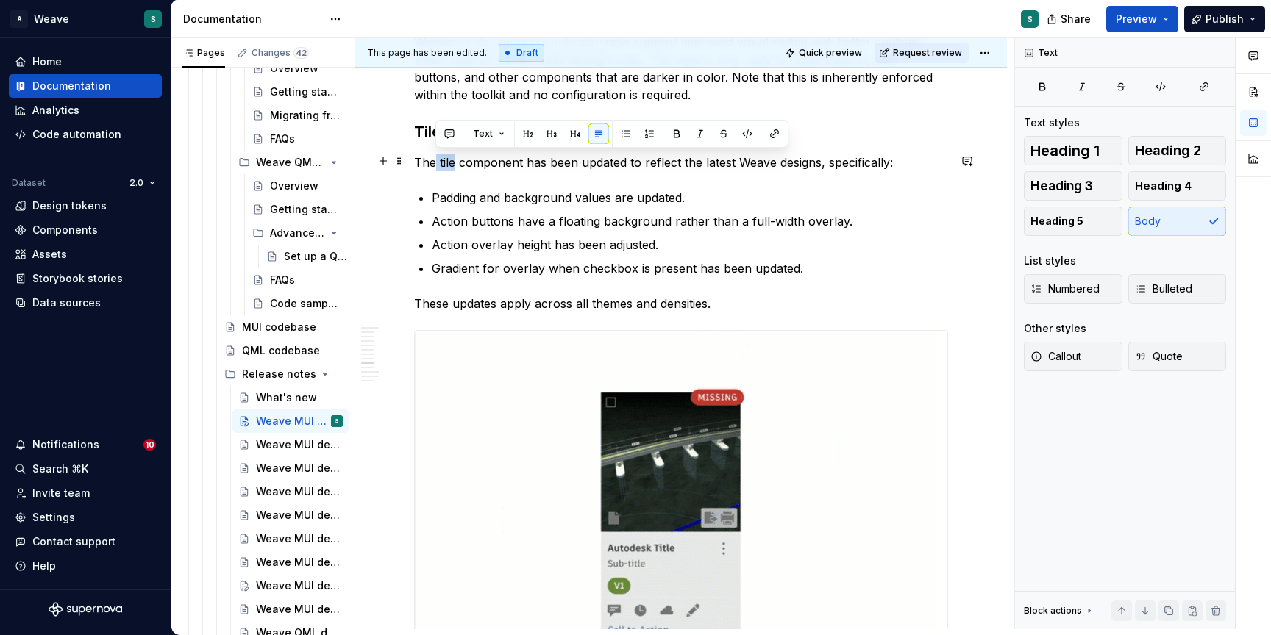
click at [454, 161] on p "The tile component has been updated to reflect the latest Weave designs, specif…" at bounding box center [681, 163] width 534 height 18
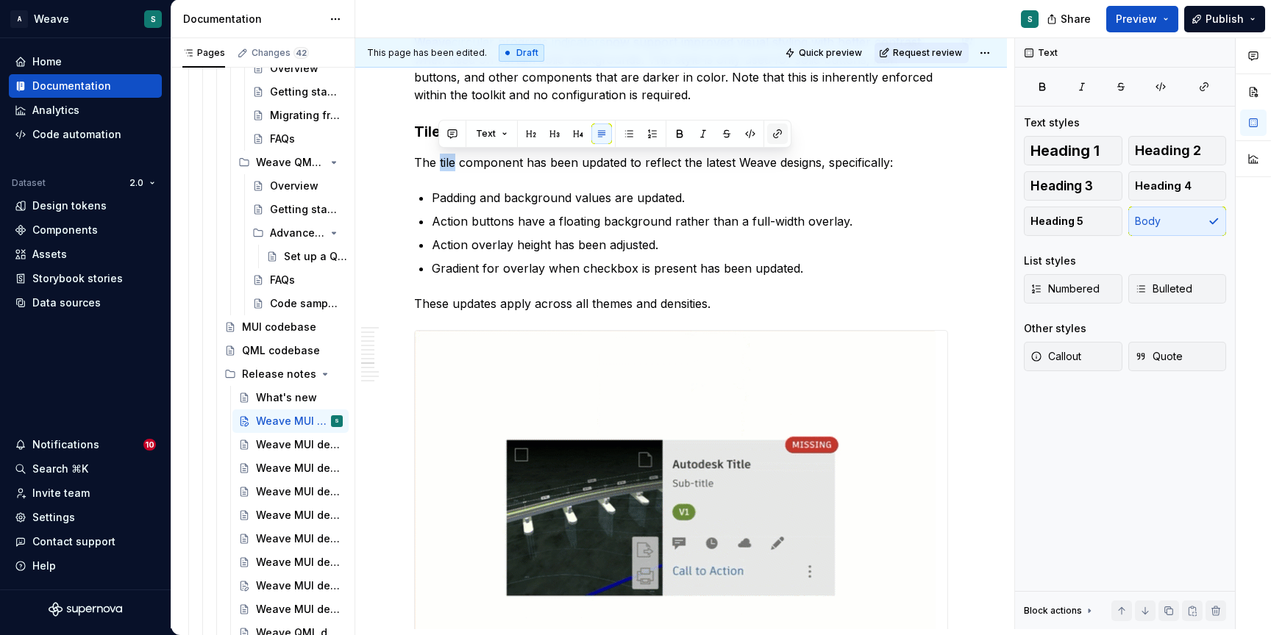
click at [776, 132] on button "button" at bounding box center [777, 134] width 21 height 21
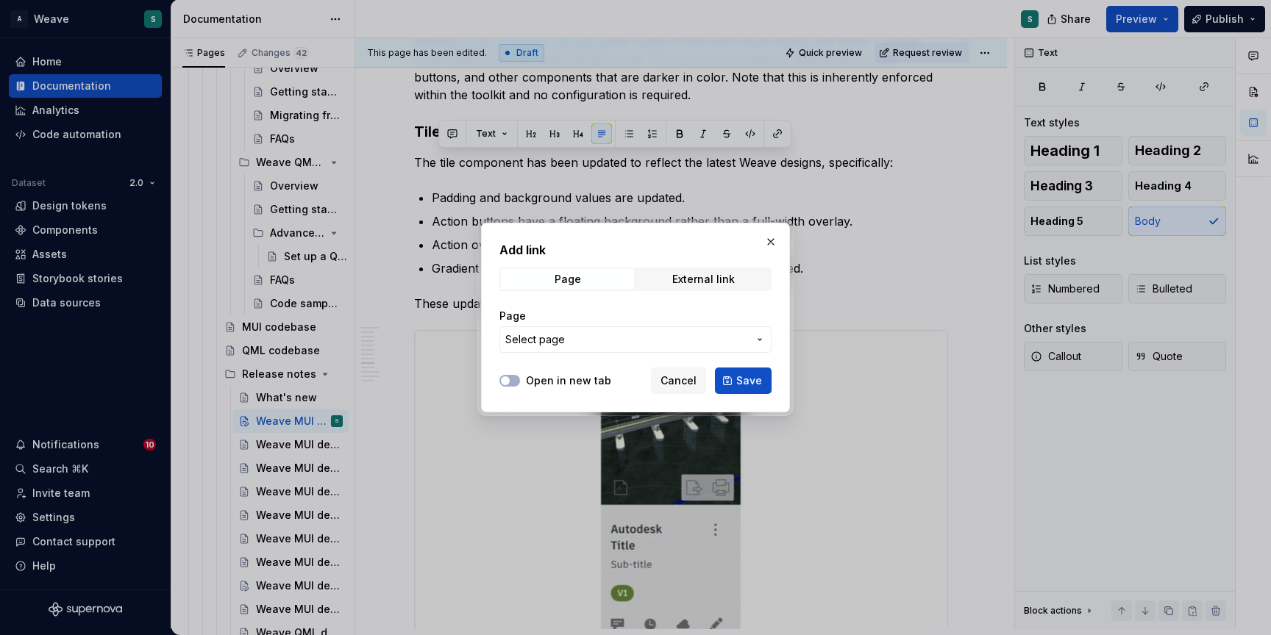
click at [708, 268] on div "Page External link" at bounding box center [635, 280] width 272 height 24
click at [708, 278] on div "External link" at bounding box center [703, 280] width 63 height 12
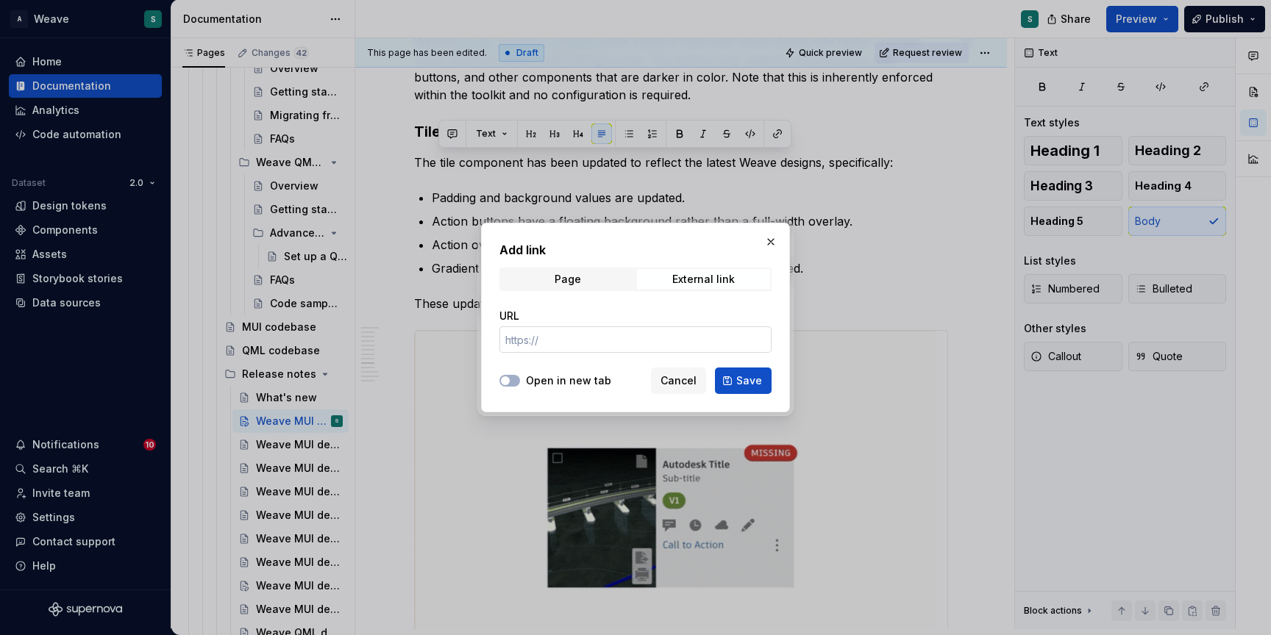
click at [654, 338] on input "URL" at bounding box center [635, 340] width 272 height 26
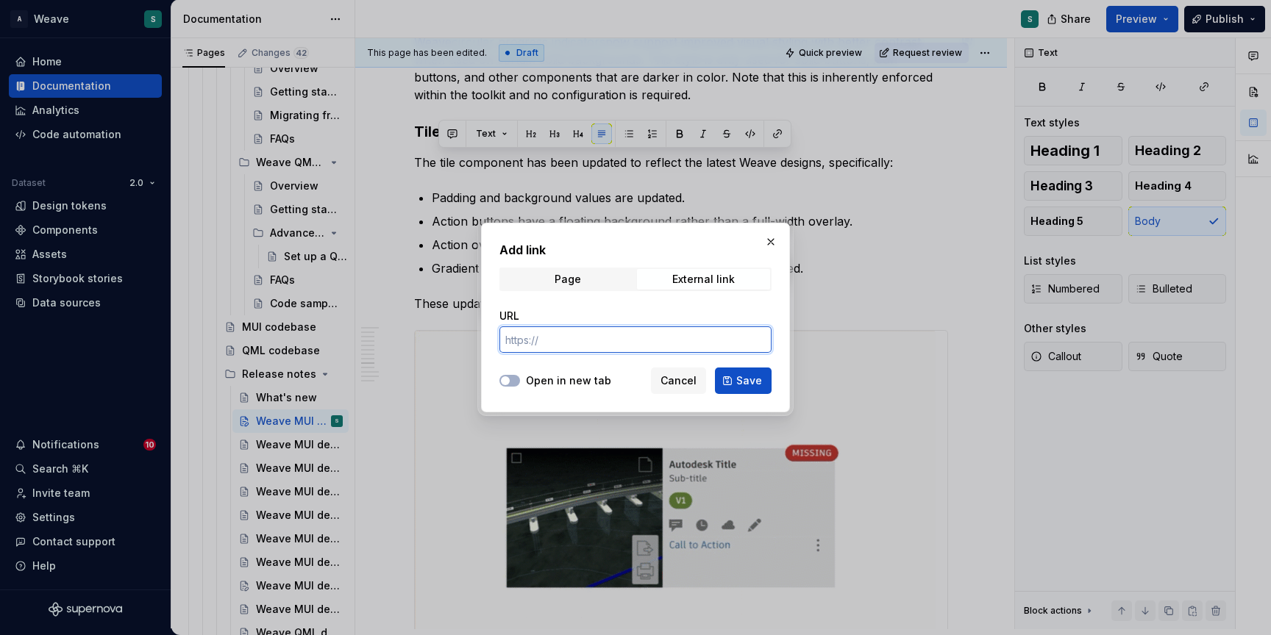
paste input "[URL][DOMAIN_NAME]"
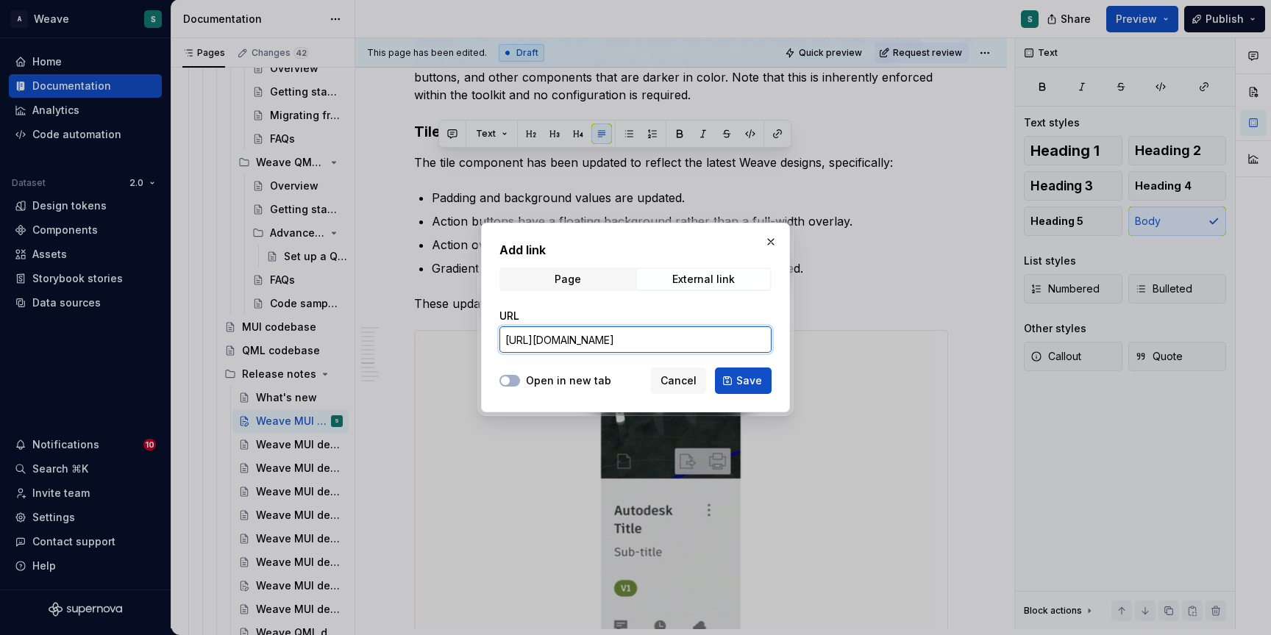
type input "[URL][DOMAIN_NAME]"
type textarea "*"
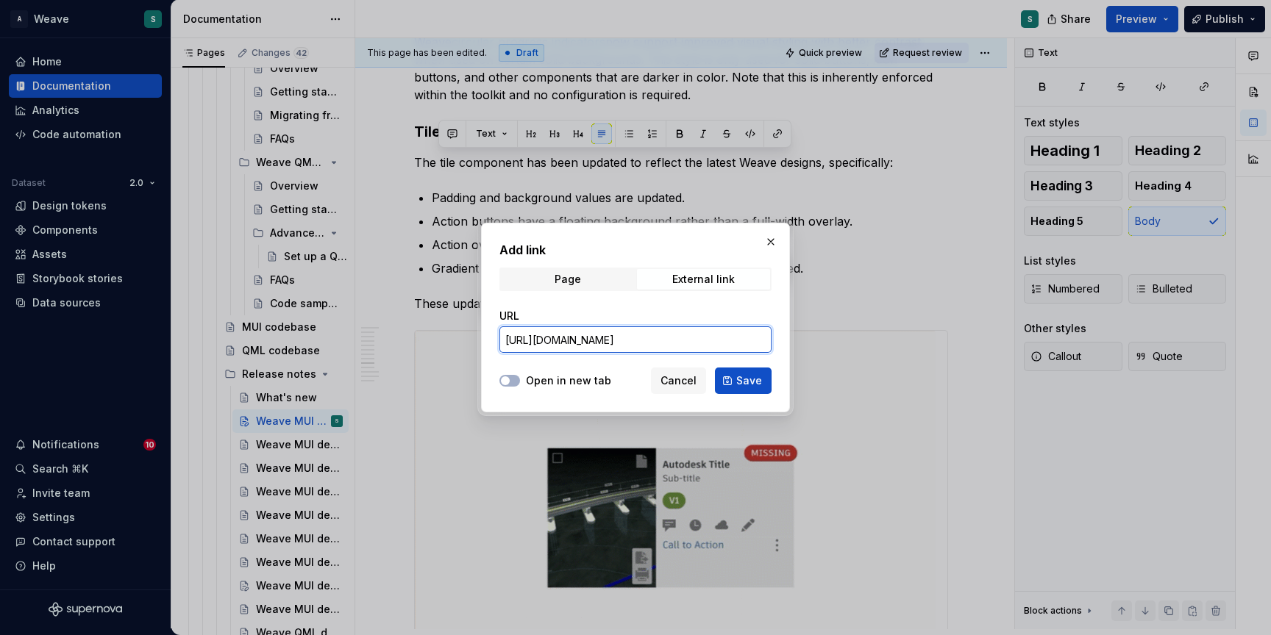
click at [687, 339] on input "[URL][DOMAIN_NAME]" at bounding box center [635, 340] width 272 height 26
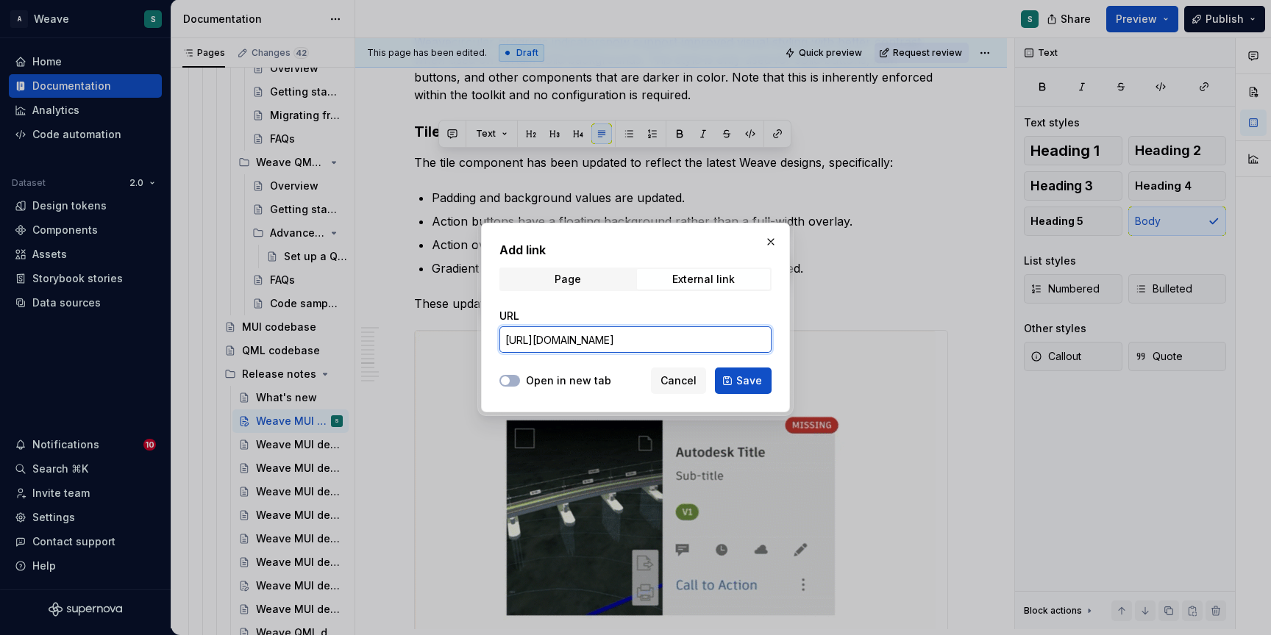
paste input "-card"
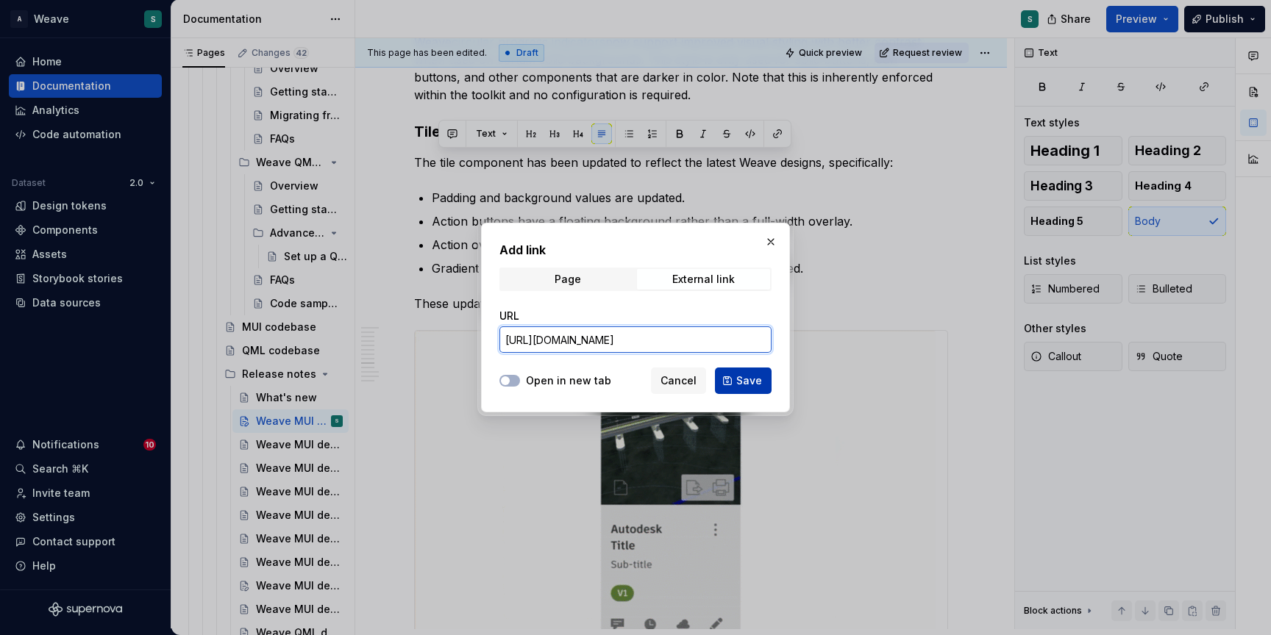
type input "[URL][DOMAIN_NAME]"
click at [752, 379] on span "Save" at bounding box center [749, 381] width 26 height 15
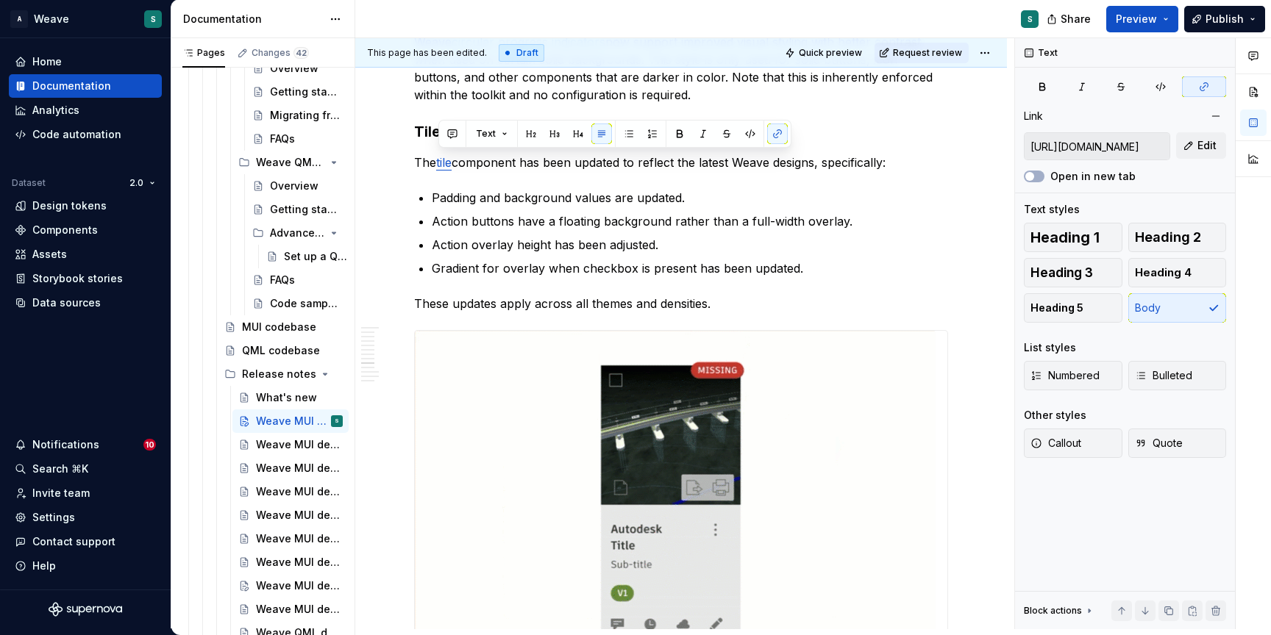
type textarea "*"
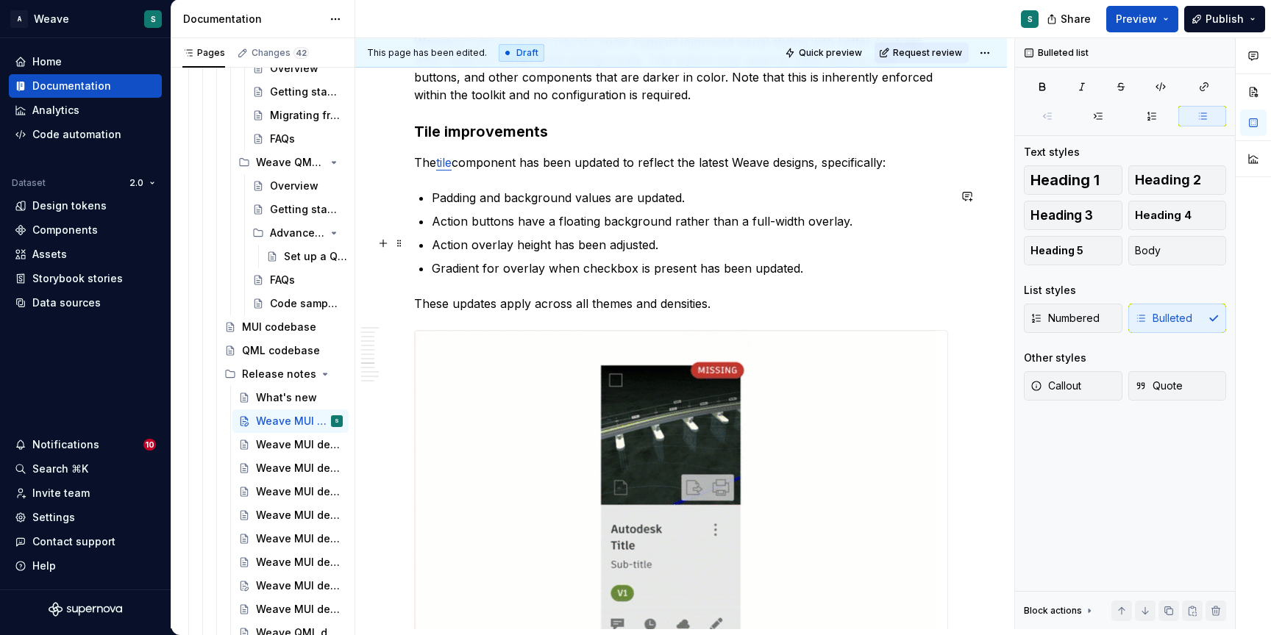
click at [557, 230] on ul "Padding and background values are updated. Action buttons have a floating backg…" at bounding box center [690, 233] width 516 height 88
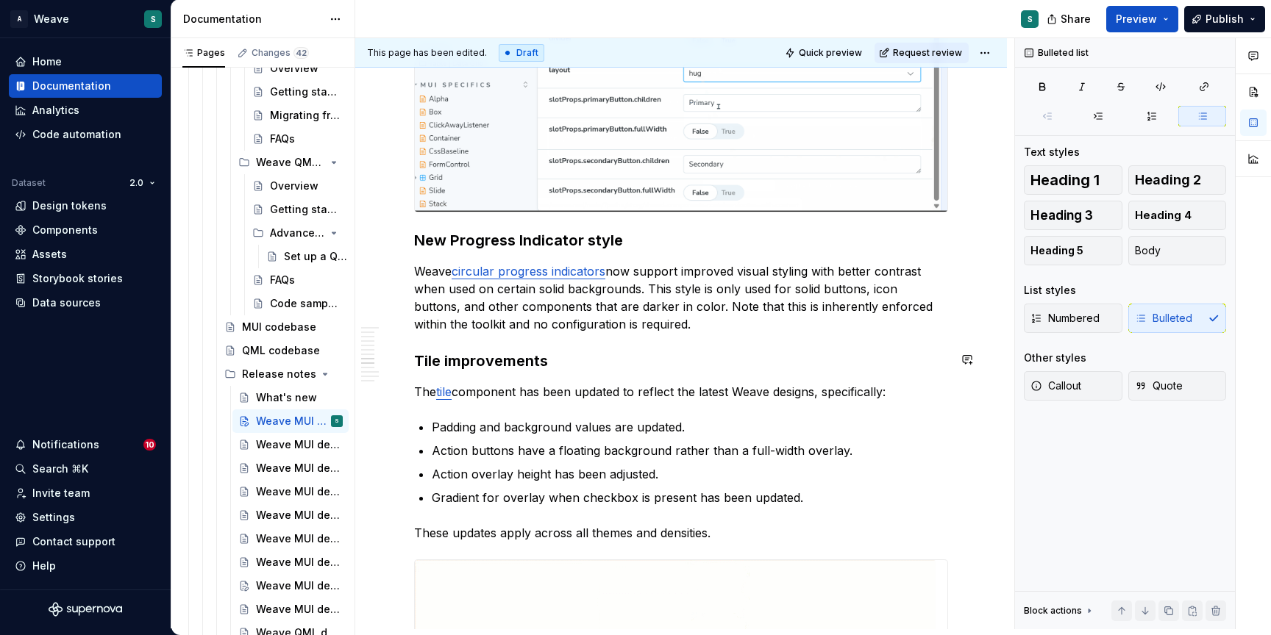
scroll to position [3254, 0]
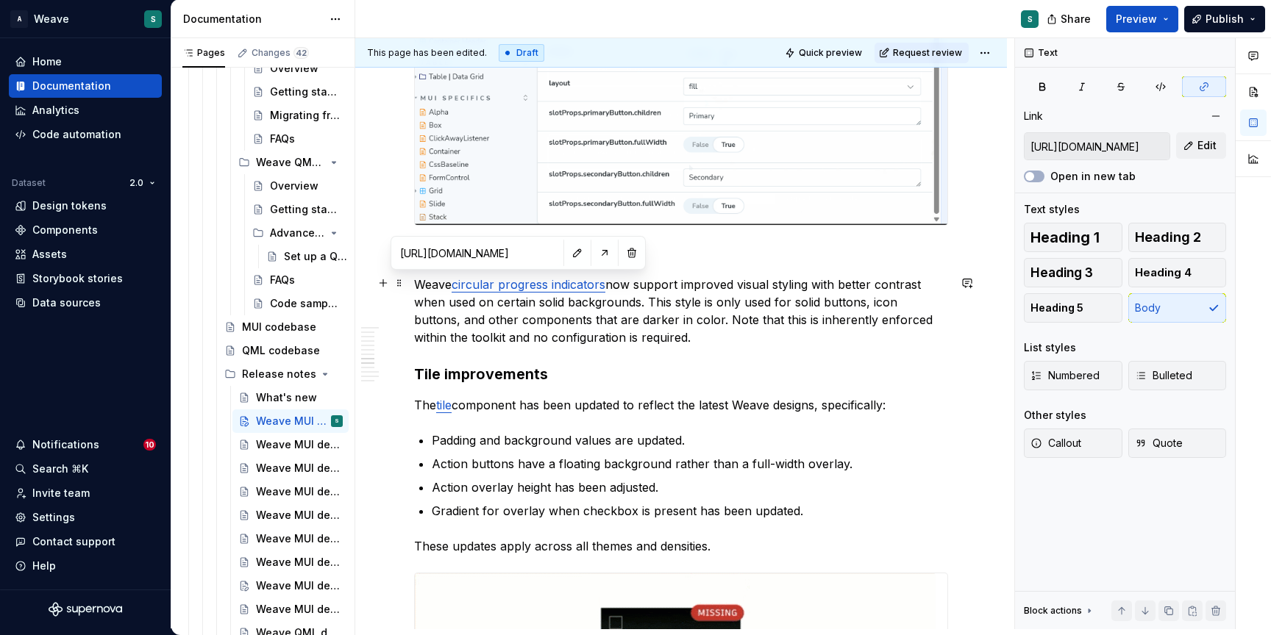
click at [517, 277] on link "circular progress indicators" at bounding box center [529, 284] width 154 height 15
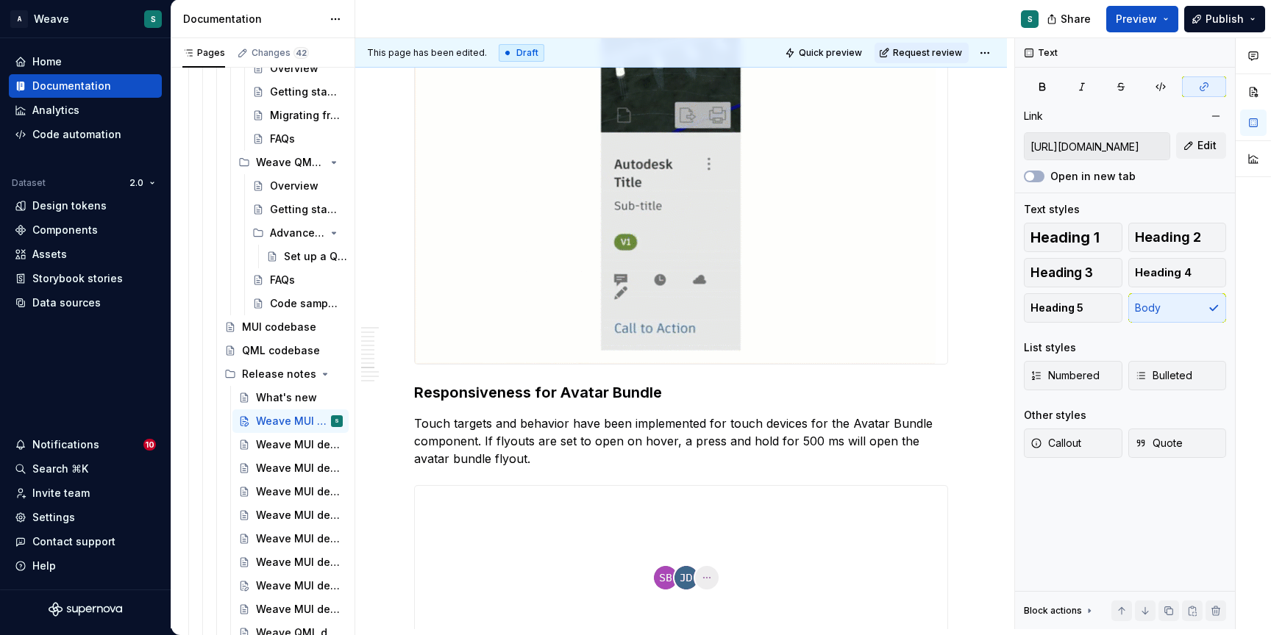
scroll to position [3845, 0]
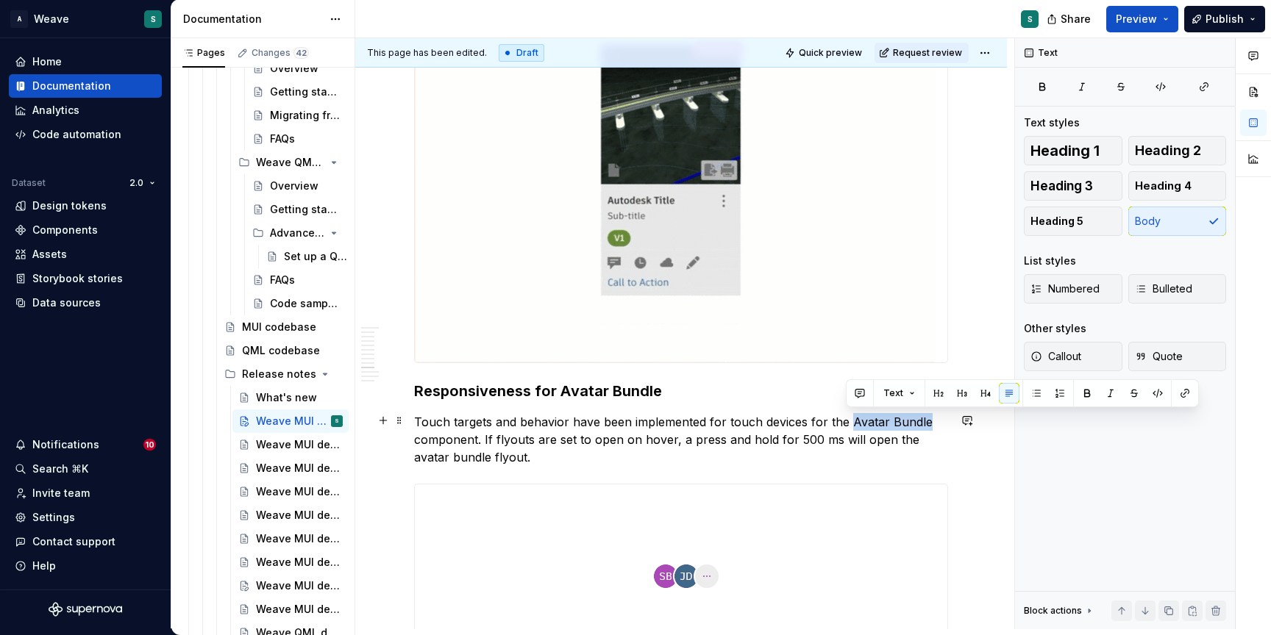
drag, startPoint x: 846, startPoint y: 421, endPoint x: 922, endPoint y: 418, distance: 75.8
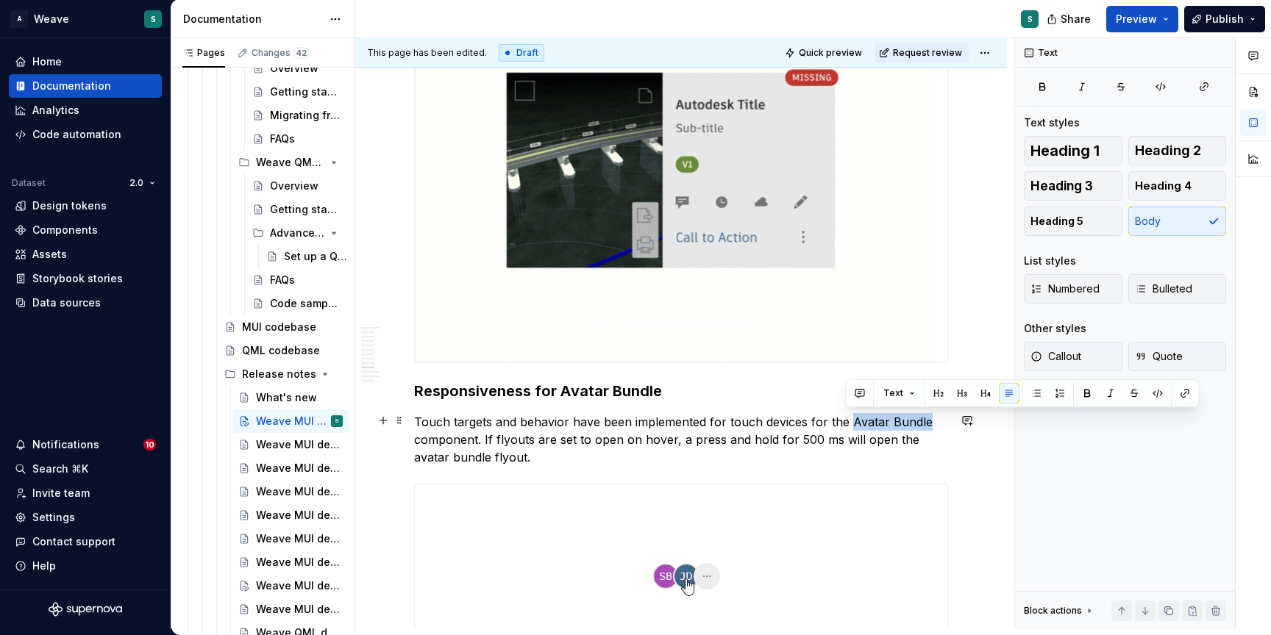
click at [922, 418] on p "Touch targets and behavior have been implemented for touch devices for the Avat…" at bounding box center [681, 439] width 534 height 53
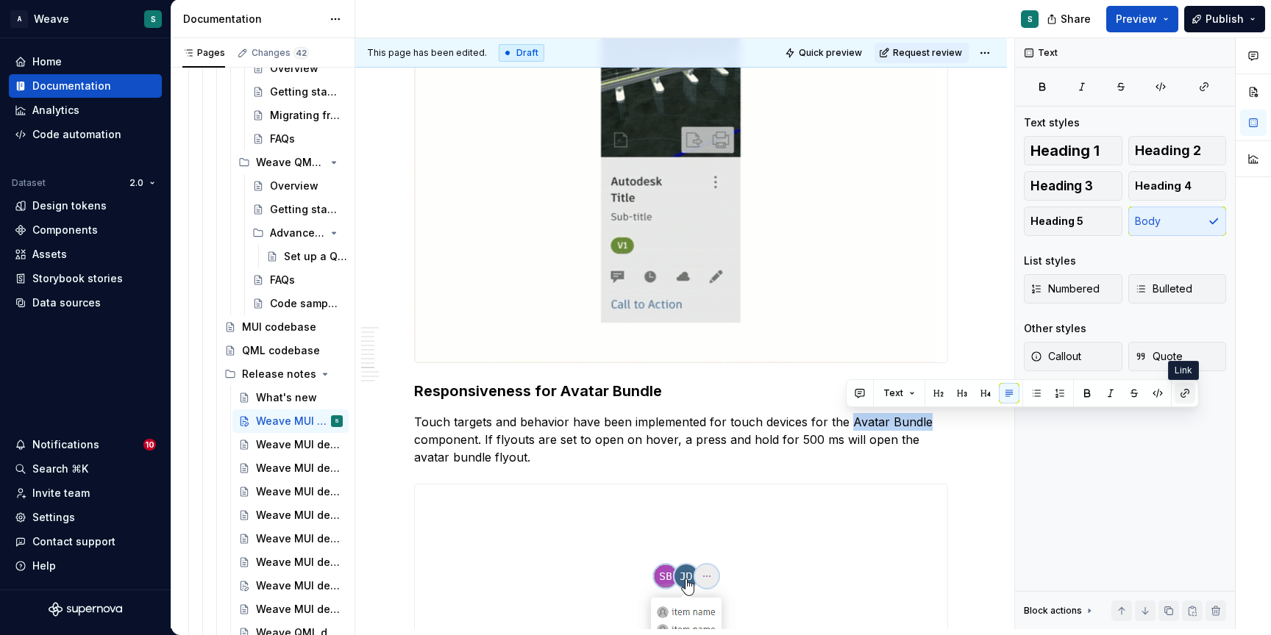
click at [1176, 390] on button "button" at bounding box center [1184, 393] width 21 height 21
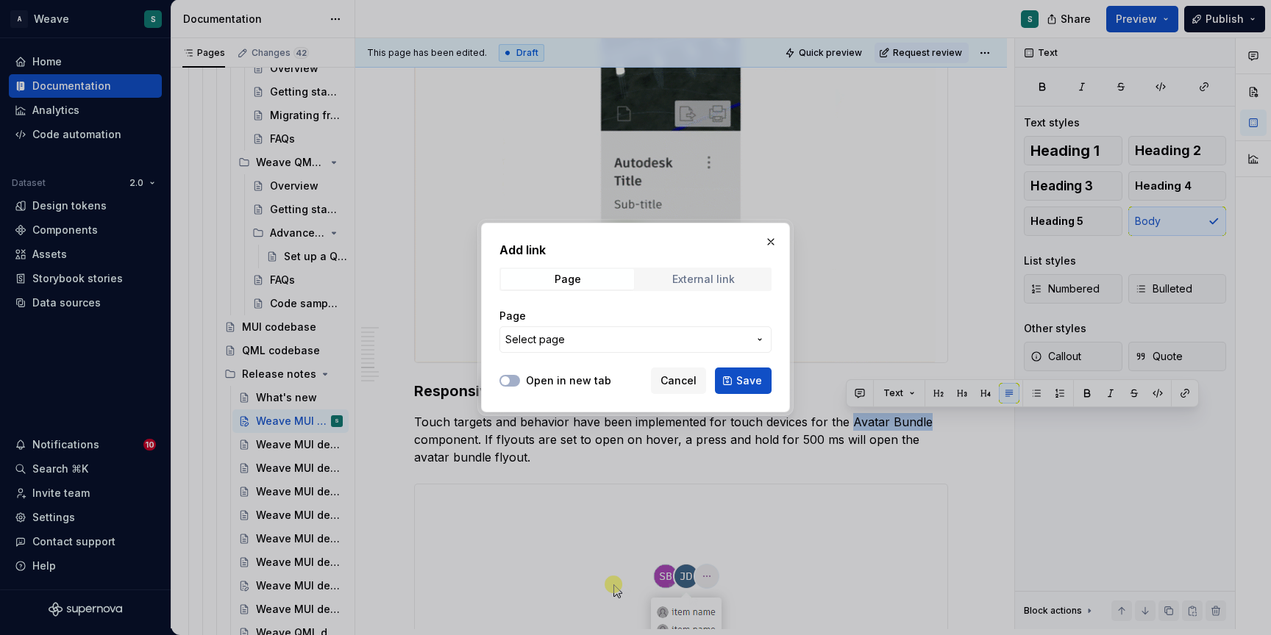
click at [691, 282] on div "External link" at bounding box center [703, 280] width 63 height 12
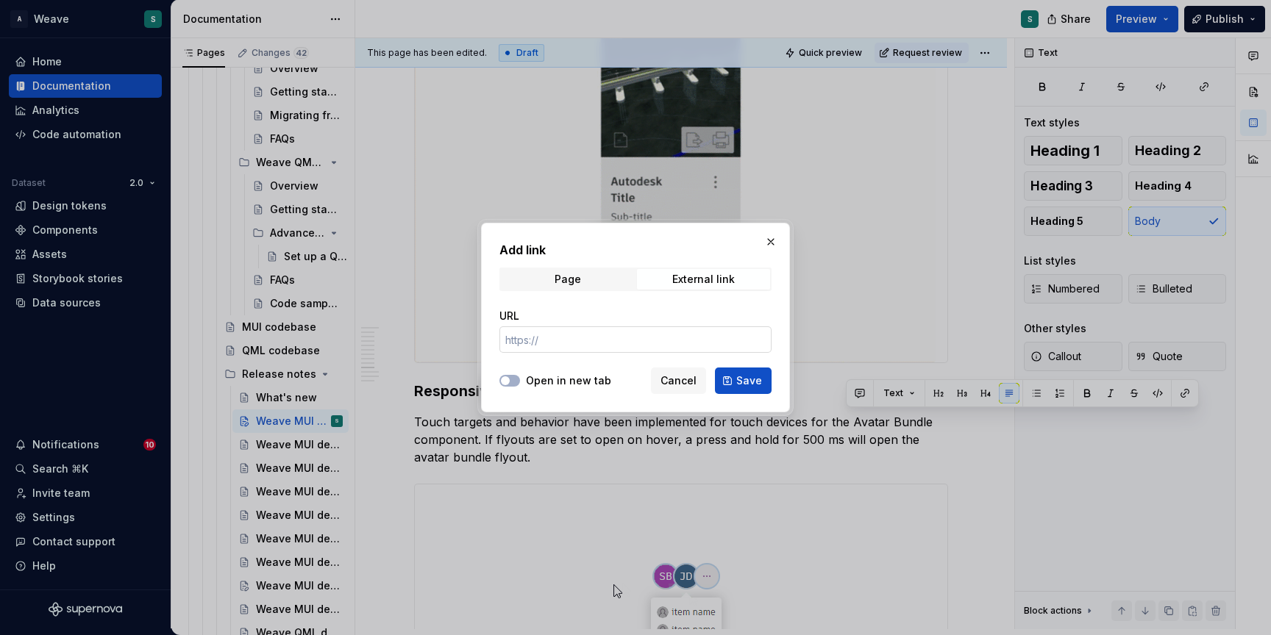
click at [554, 344] on input "URL" at bounding box center [635, 340] width 272 height 26
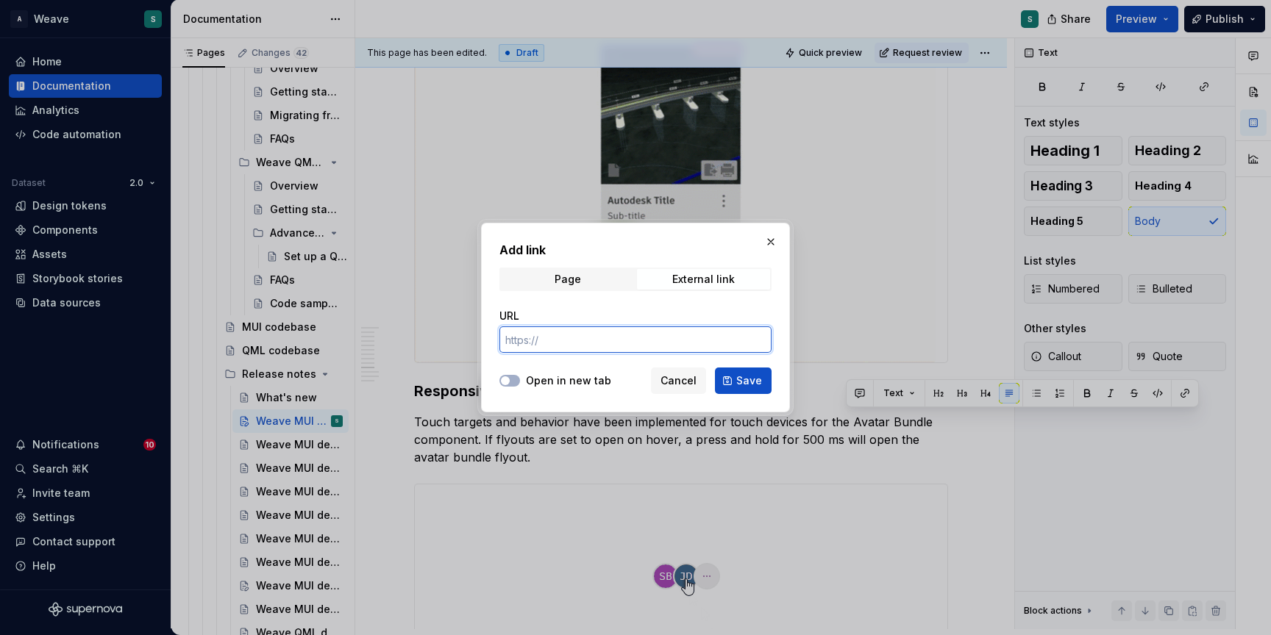
paste input "[URL][DOMAIN_NAME]"
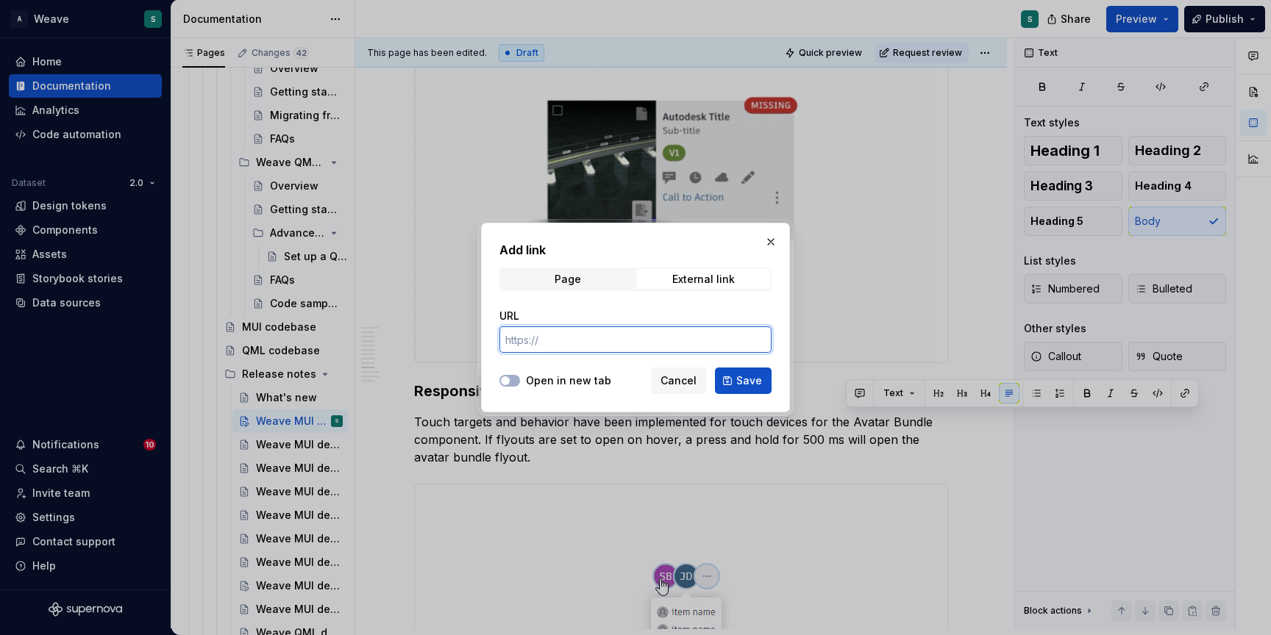
type input "[URL][DOMAIN_NAME]"
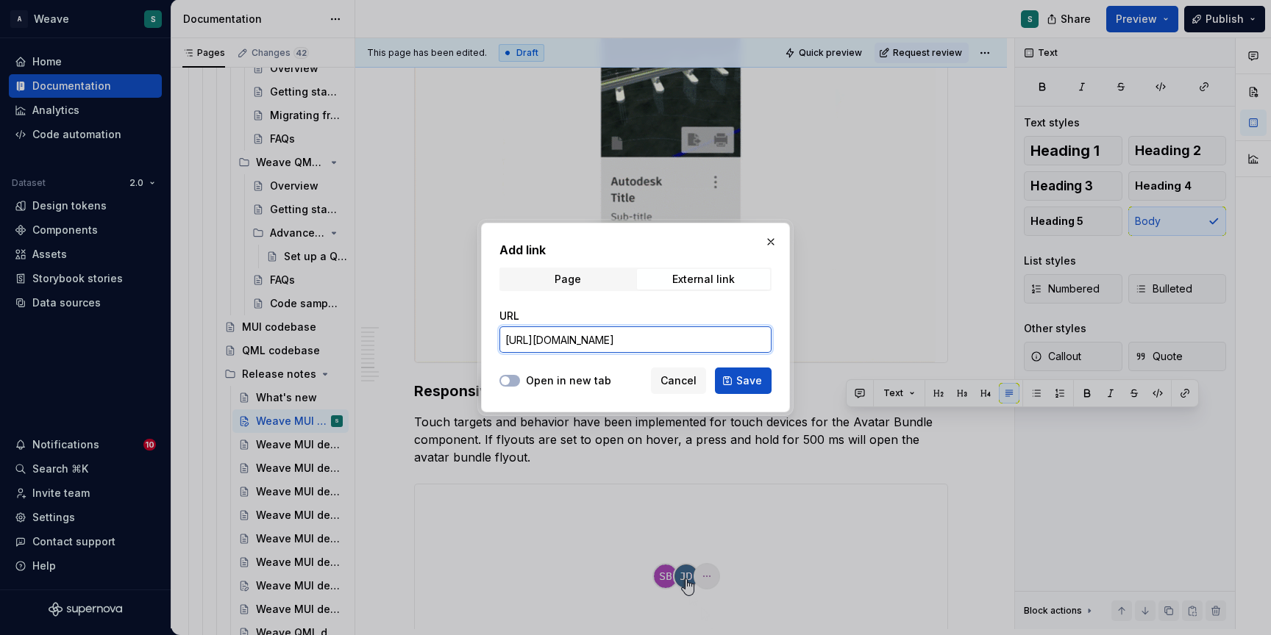
type textarea "*"
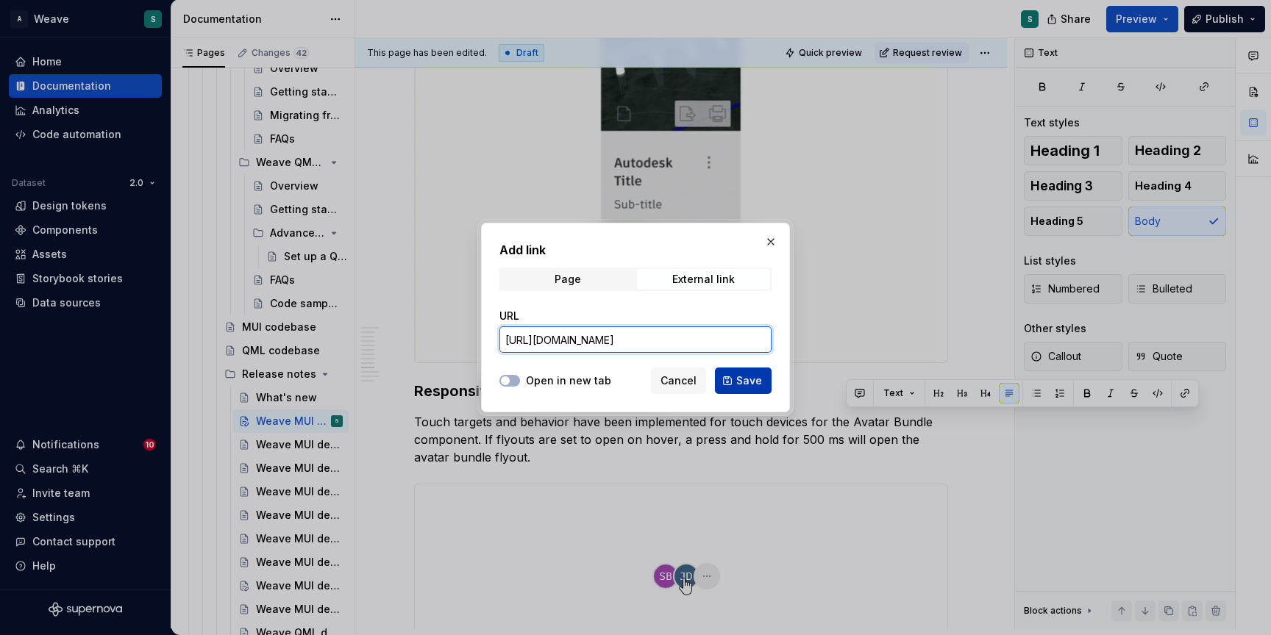
drag, startPoint x: 660, startPoint y: 340, endPoint x: 727, endPoint y: 384, distance: 80.2
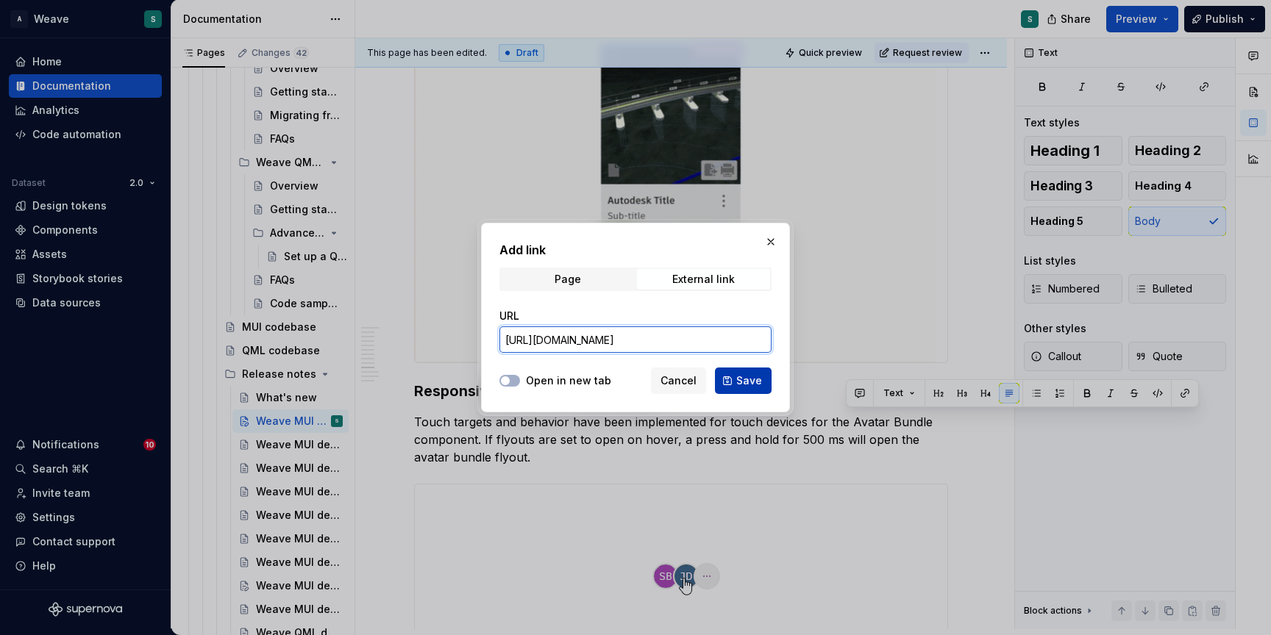
click at [727, 384] on div "Add link Page External link URL [URL][DOMAIN_NAME] Open in new tab Cancel Save" at bounding box center [635, 318] width 309 height 190
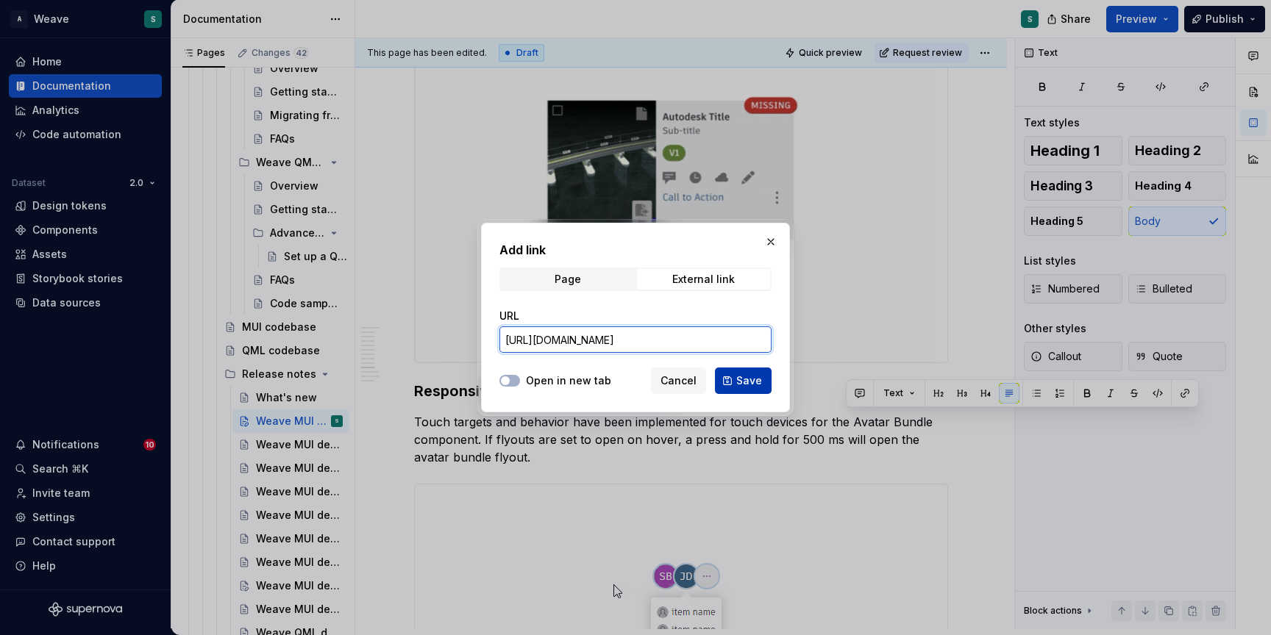
paste input "avatar-bundle-avatargroup"
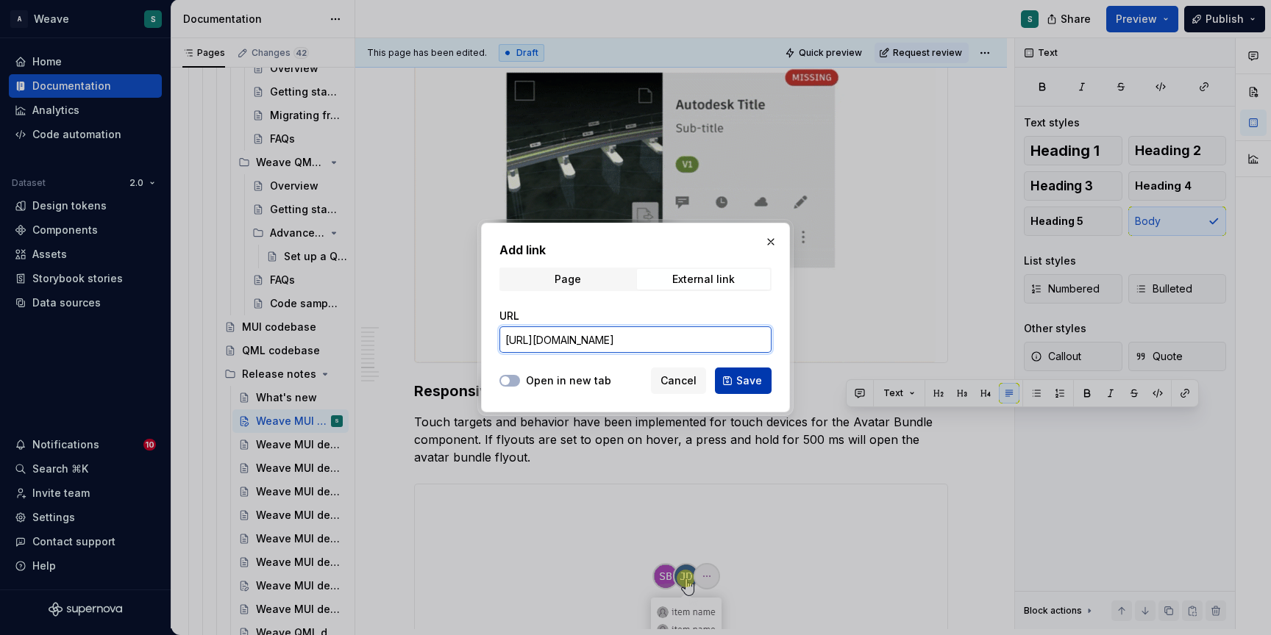
type input "[URL][DOMAIN_NAME]"
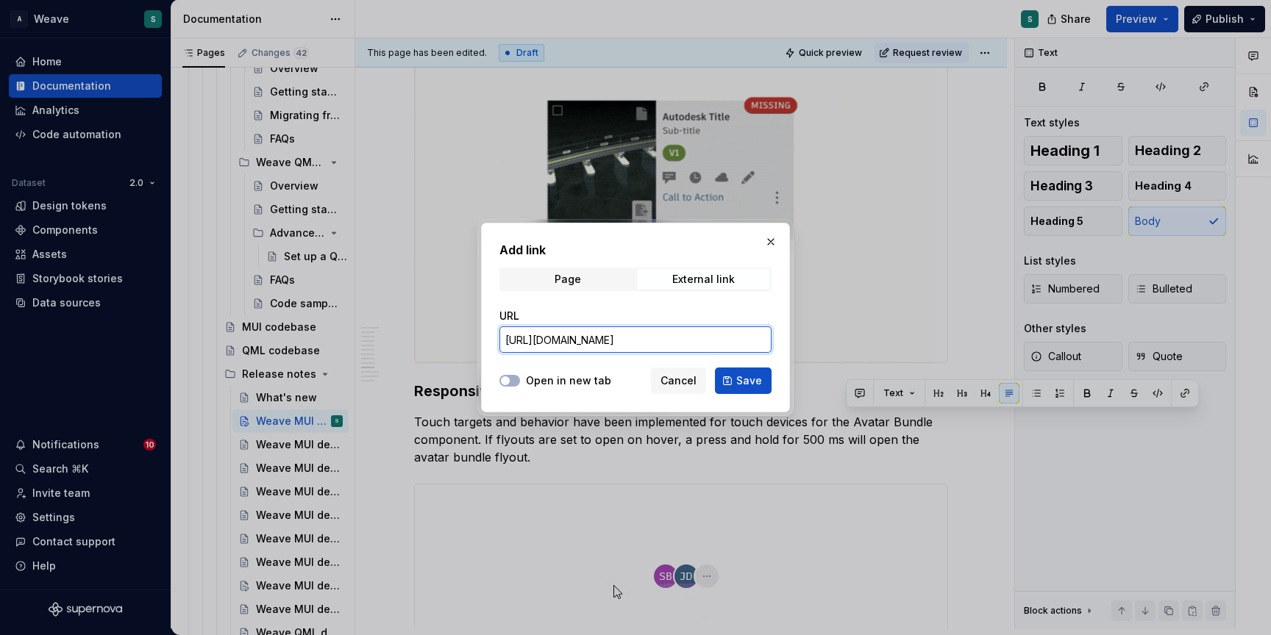
type textarea "*"
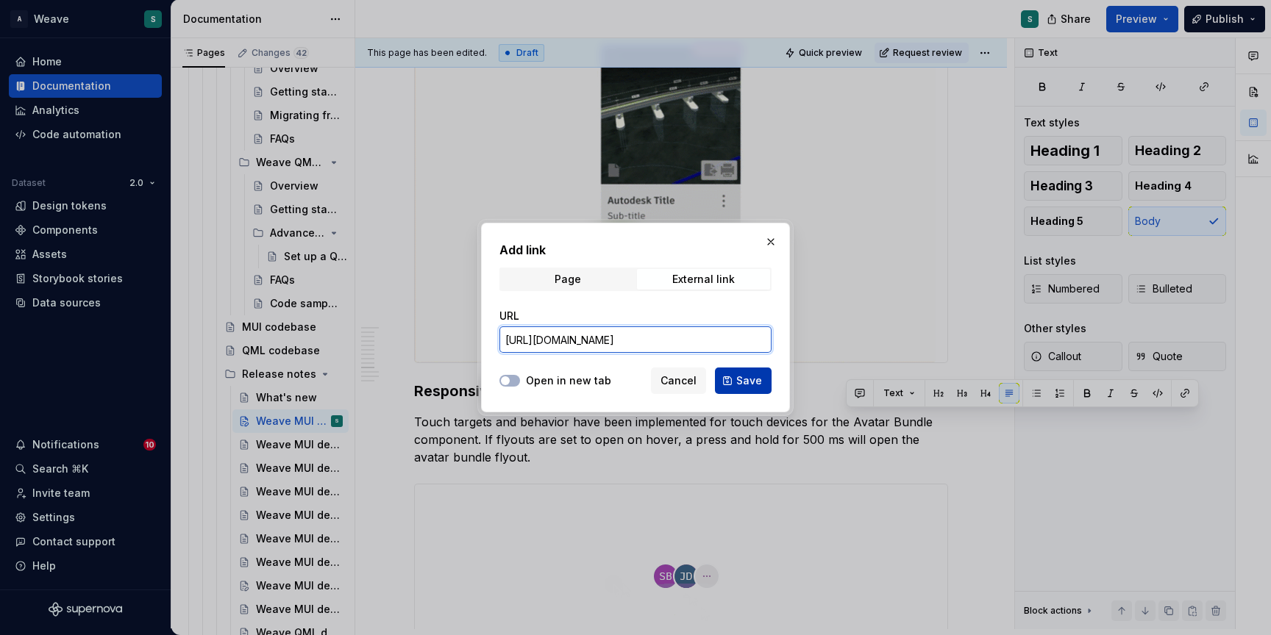
type input "[URL][DOMAIN_NAME]"
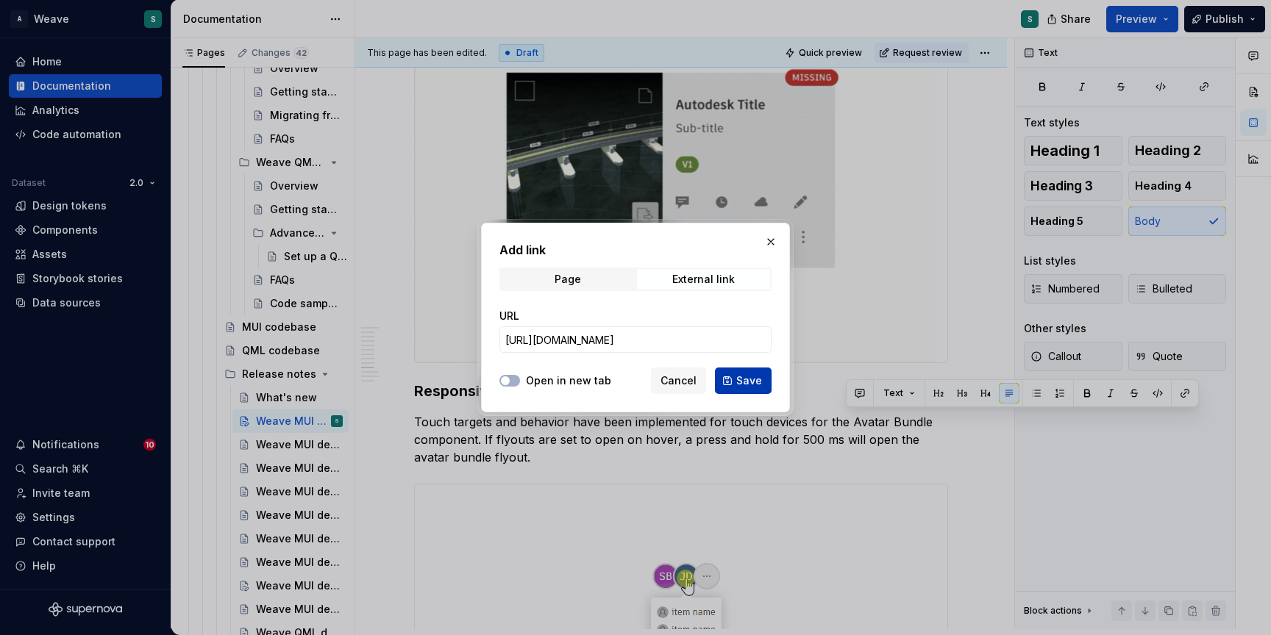
click at [742, 379] on span "Save" at bounding box center [749, 381] width 26 height 15
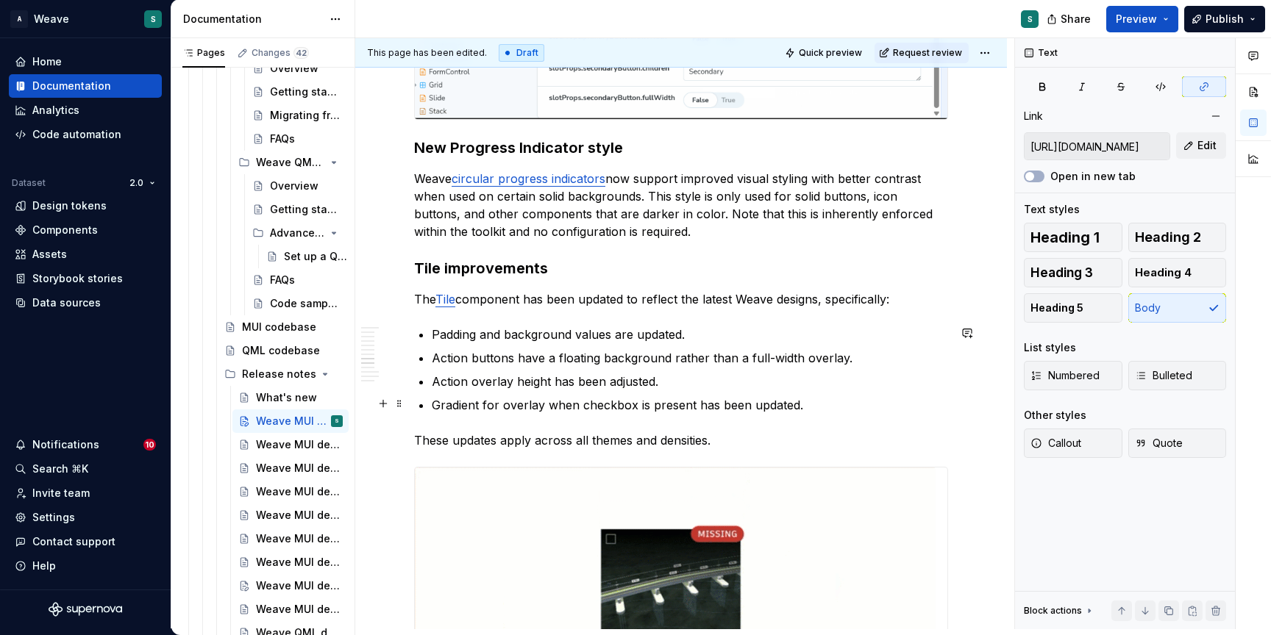
scroll to position [3293, 0]
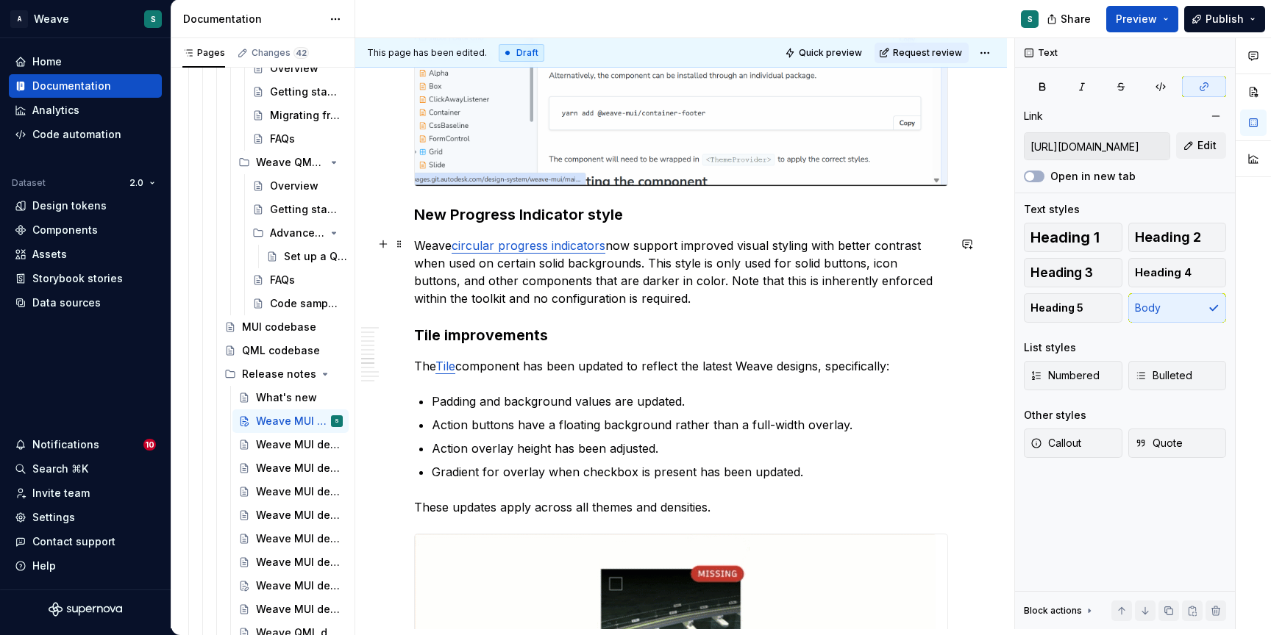
type input "[URL][DOMAIN_NAME]"
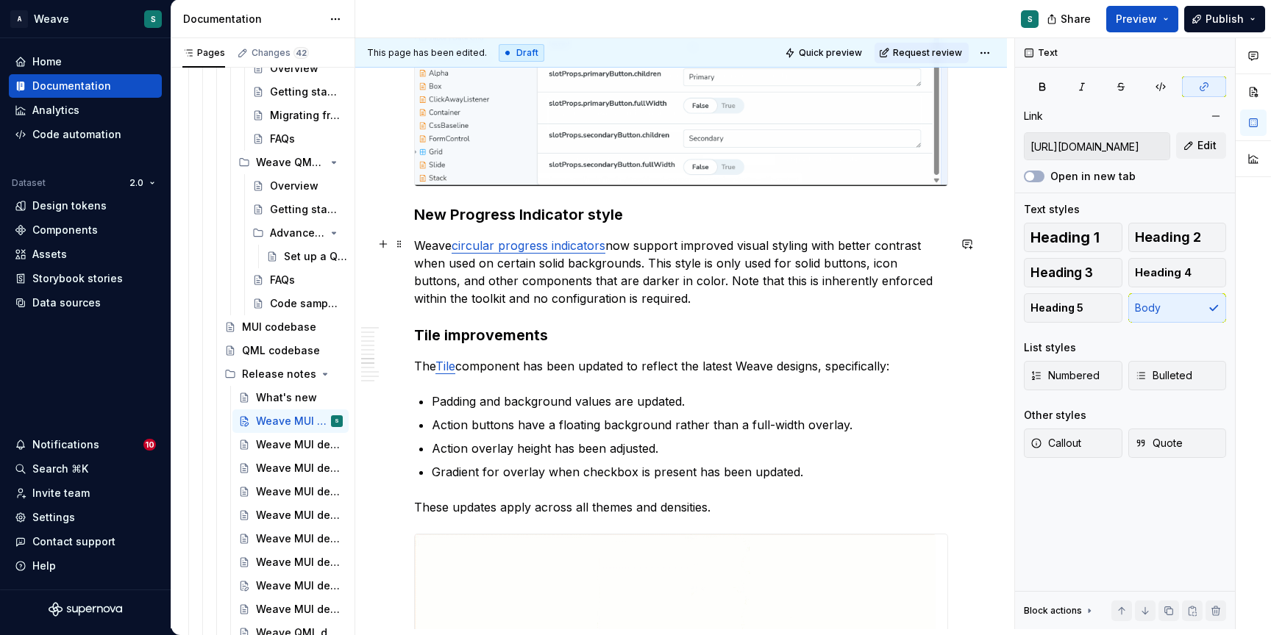
click at [507, 243] on link "circular progress indicators" at bounding box center [529, 245] width 154 height 15
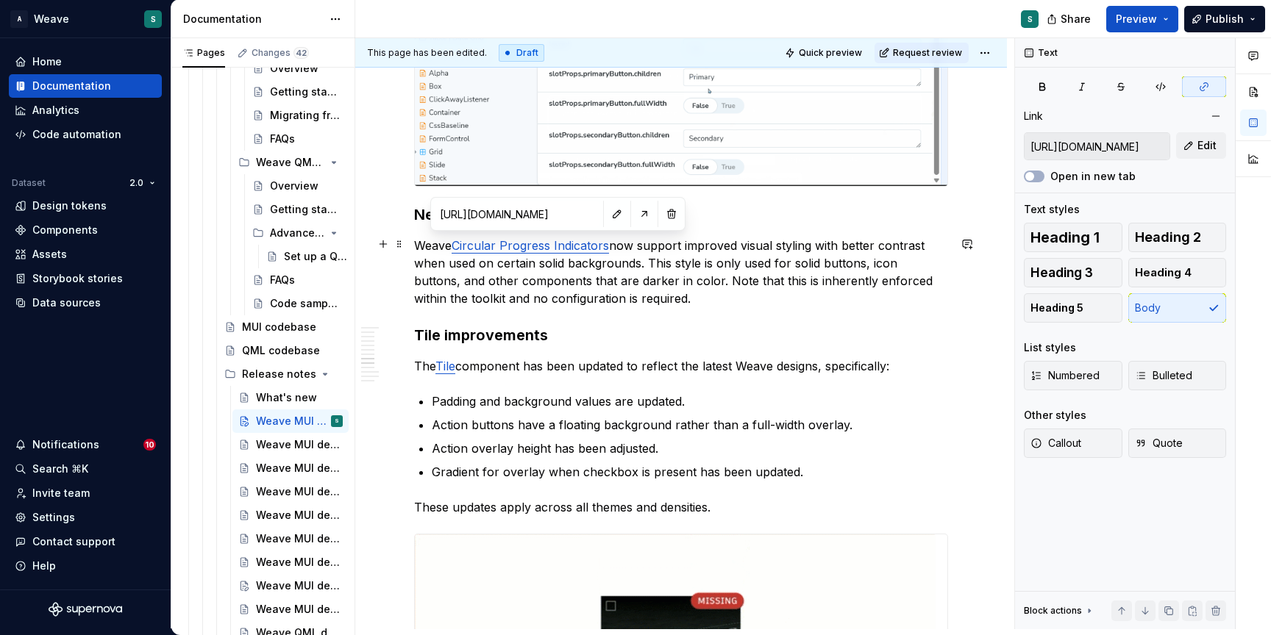
click at [543, 273] on p "Weave Circular Progress Indicators now support improved visual styling with bet…" at bounding box center [681, 272] width 534 height 71
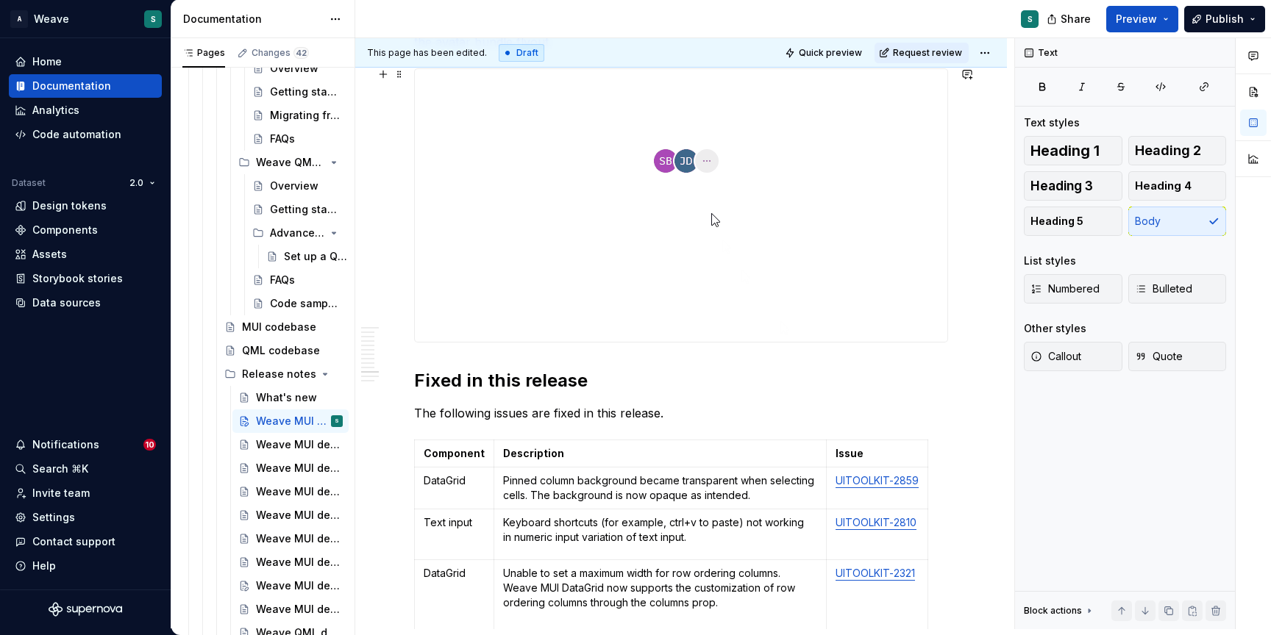
scroll to position [4297, 0]
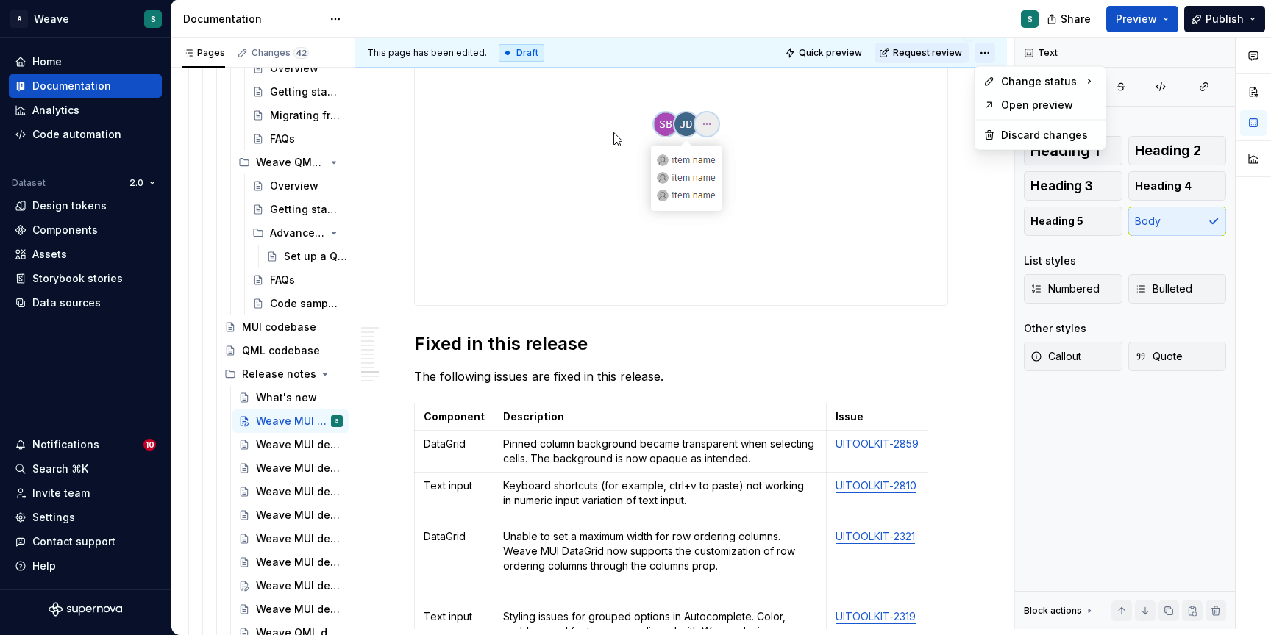
click at [982, 54] on html "A Weave S Home Documentation Analytics Code automation Dataset 2.0 Design token…" at bounding box center [635, 317] width 1271 height 635
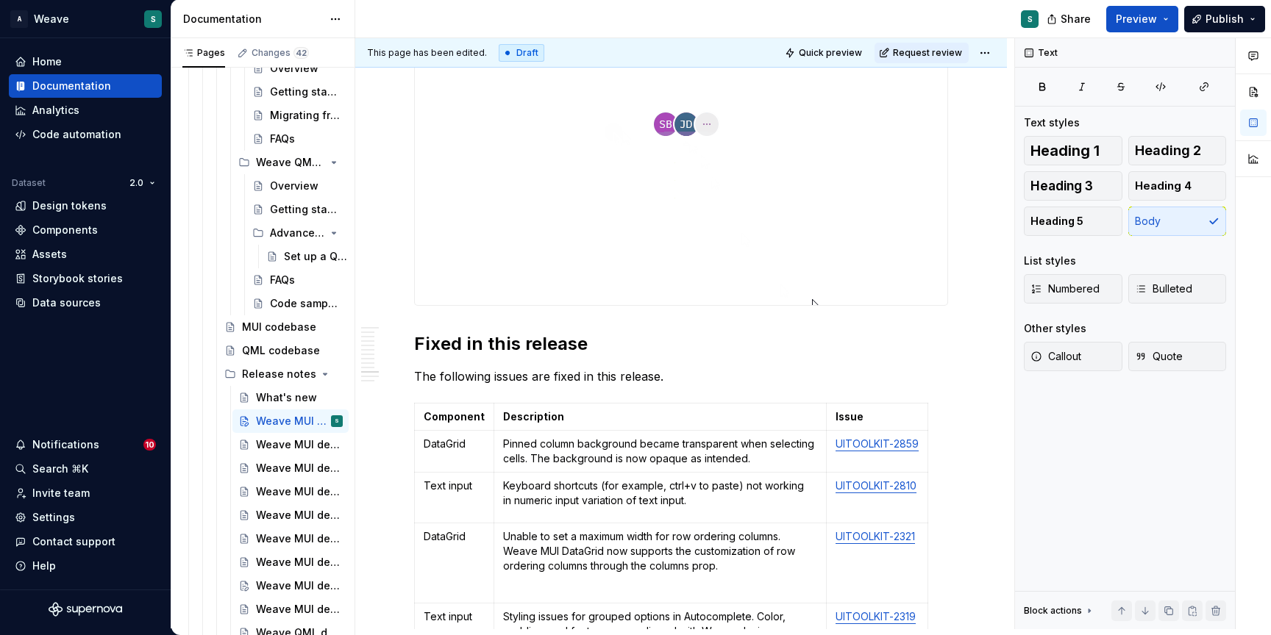
click at [888, 441] on html "A Weave S Home Documentation Analytics Code automation Dataset 2.0 Design token…" at bounding box center [635, 317] width 1271 height 635
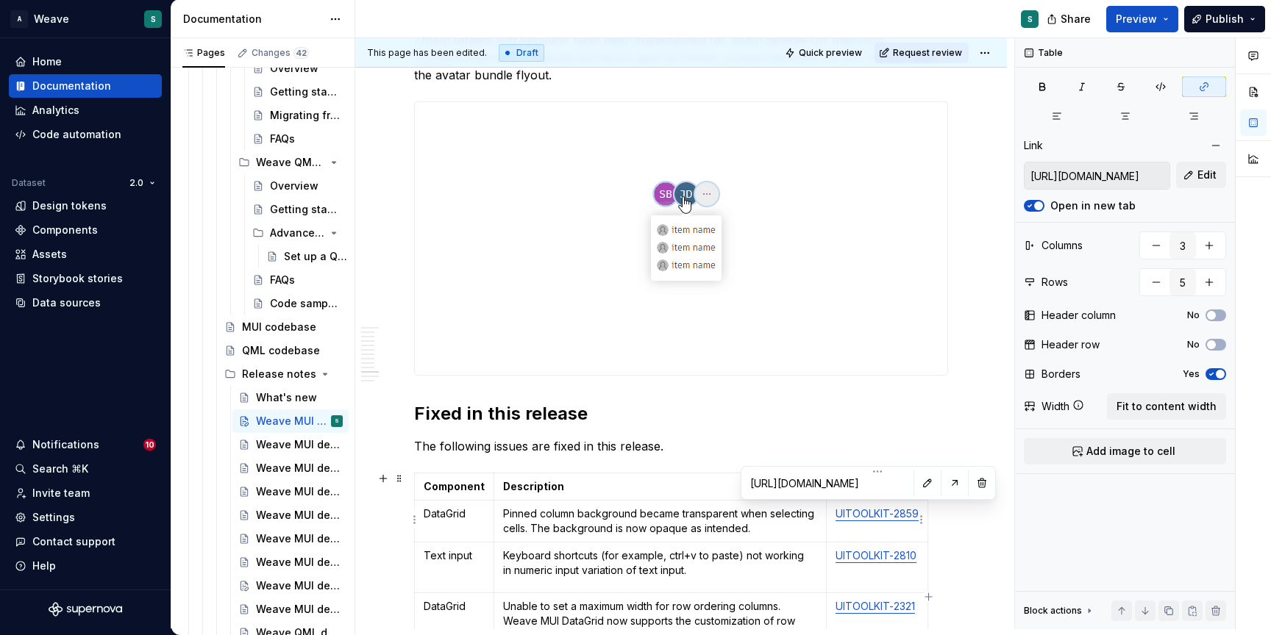
click at [868, 511] on link "UITOOLKIT-2859" at bounding box center [876, 513] width 83 height 13
click at [790, 532] on p "Pinned column background became transparent when selecting cells. The backgroun…" at bounding box center [660, 521] width 314 height 29
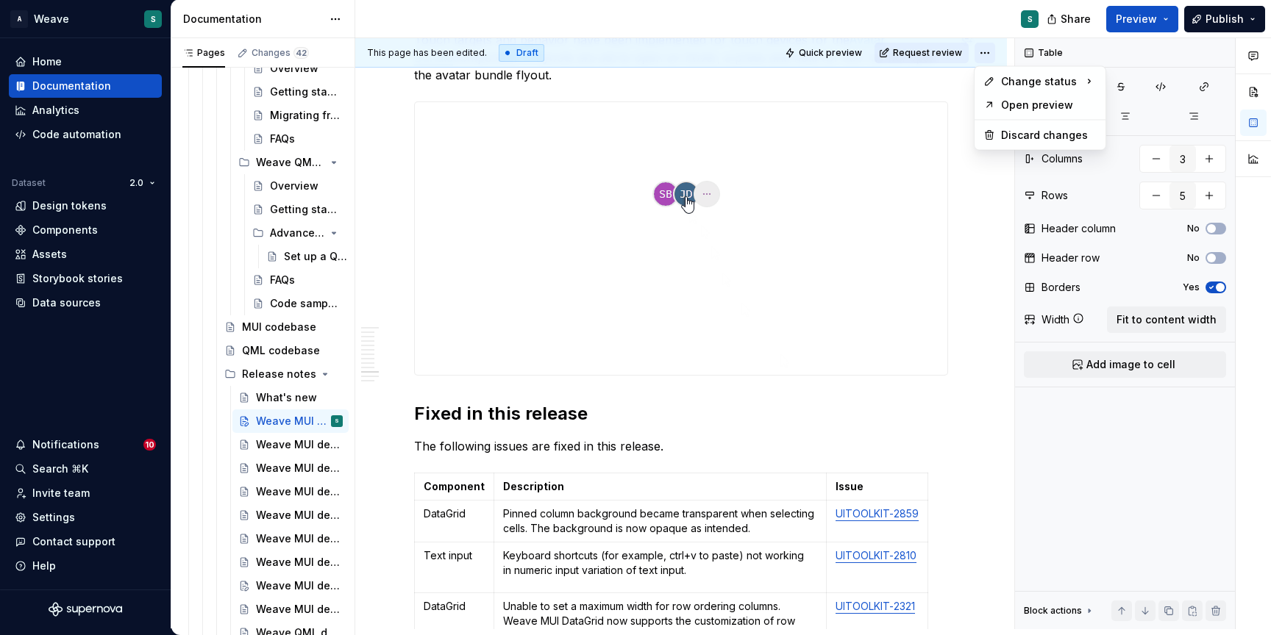
click at [990, 46] on html "A Weave S Home Documentation Analytics Code automation Dataset 2.0 Design token…" at bounding box center [635, 317] width 1271 height 635
click at [1163, 160] on div "Ready for publish" at bounding box center [1198, 156] width 102 height 15
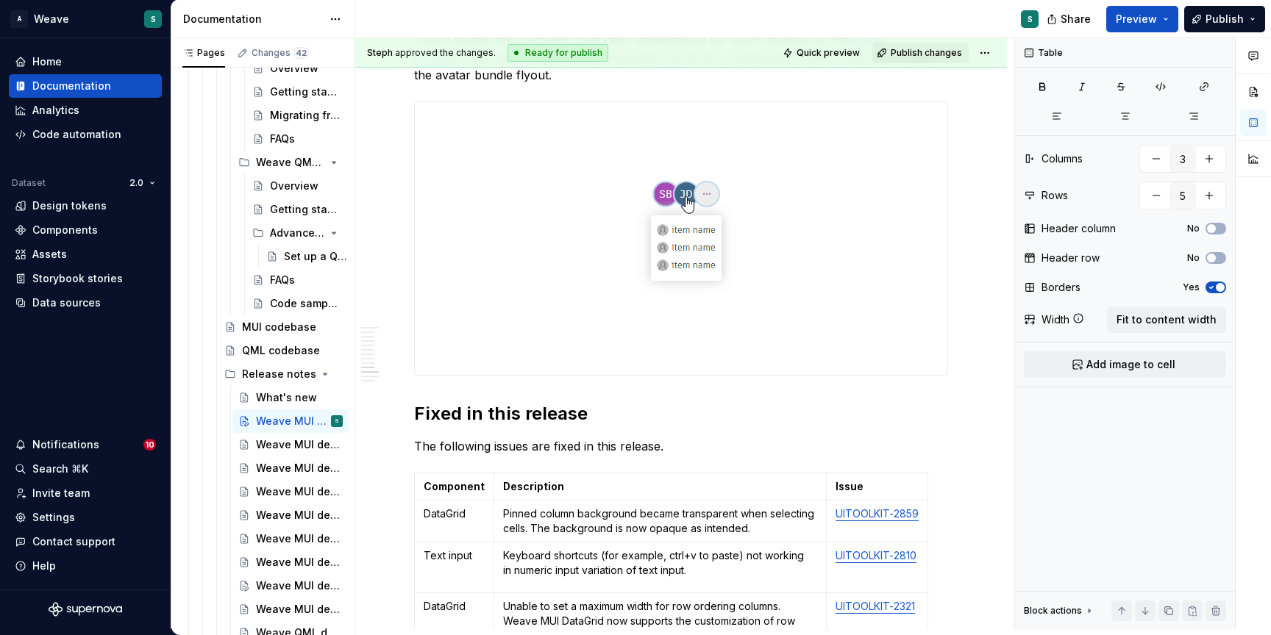
scroll to position [4157, 0]
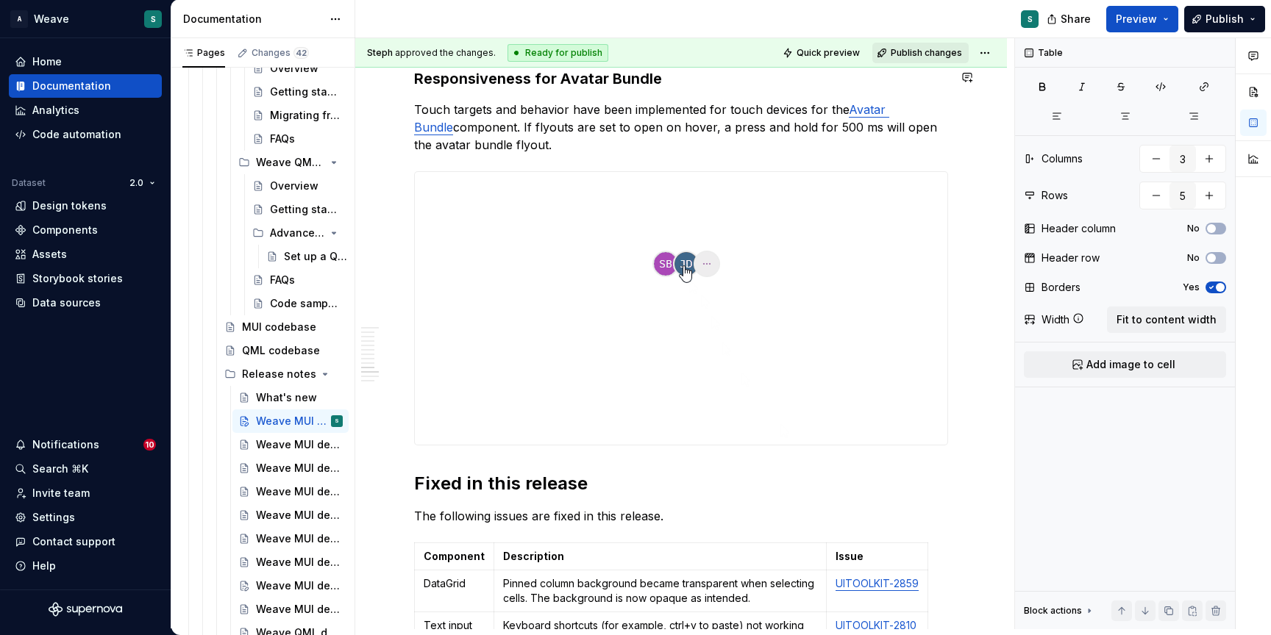
click at [914, 48] on span "Publish changes" at bounding box center [926, 53] width 71 height 12
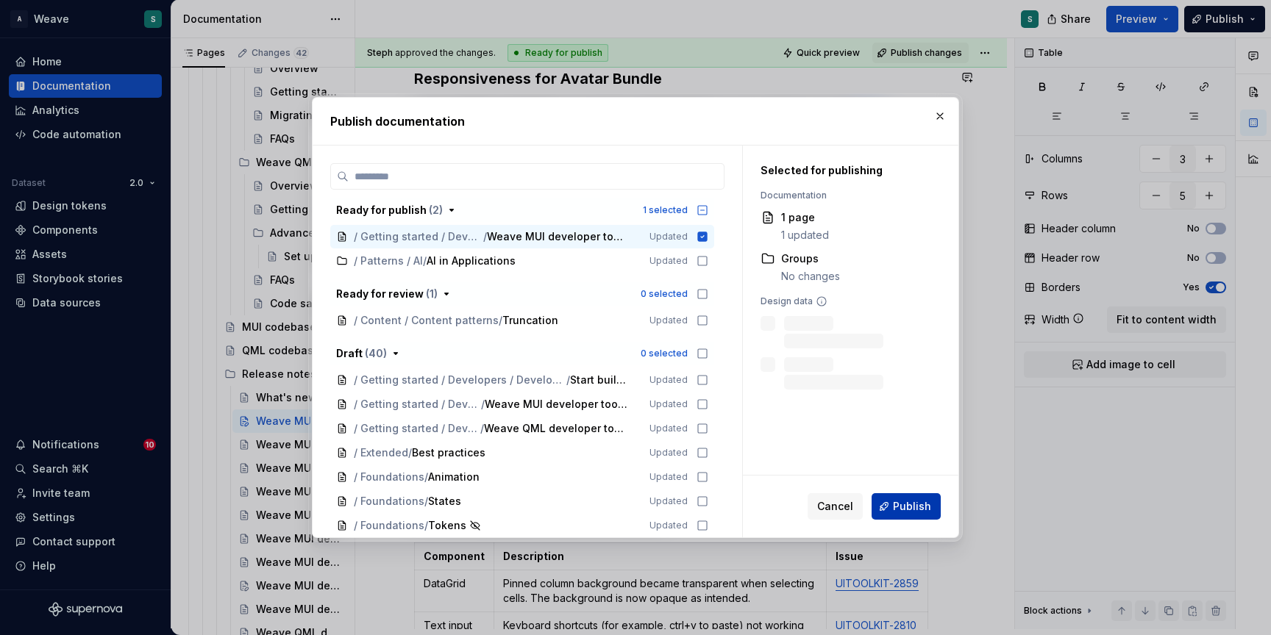
click at [899, 508] on span "Publish" at bounding box center [912, 506] width 38 height 15
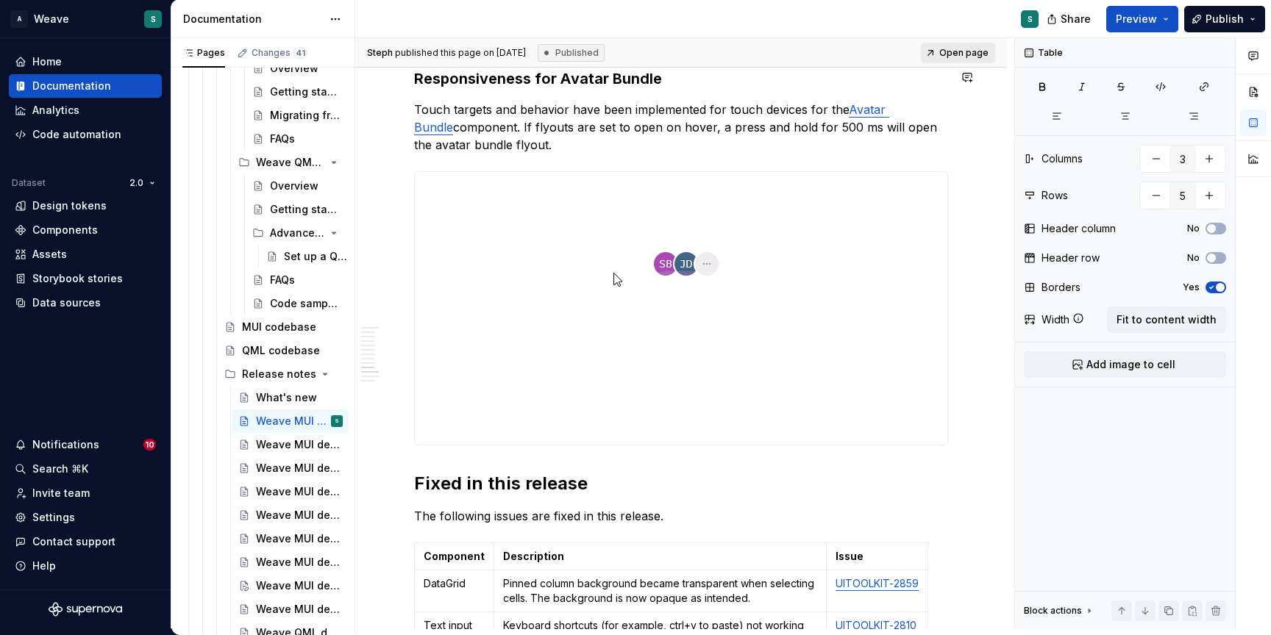
click at [946, 46] on link "Open page" at bounding box center [958, 53] width 74 height 21
type textarea "*"
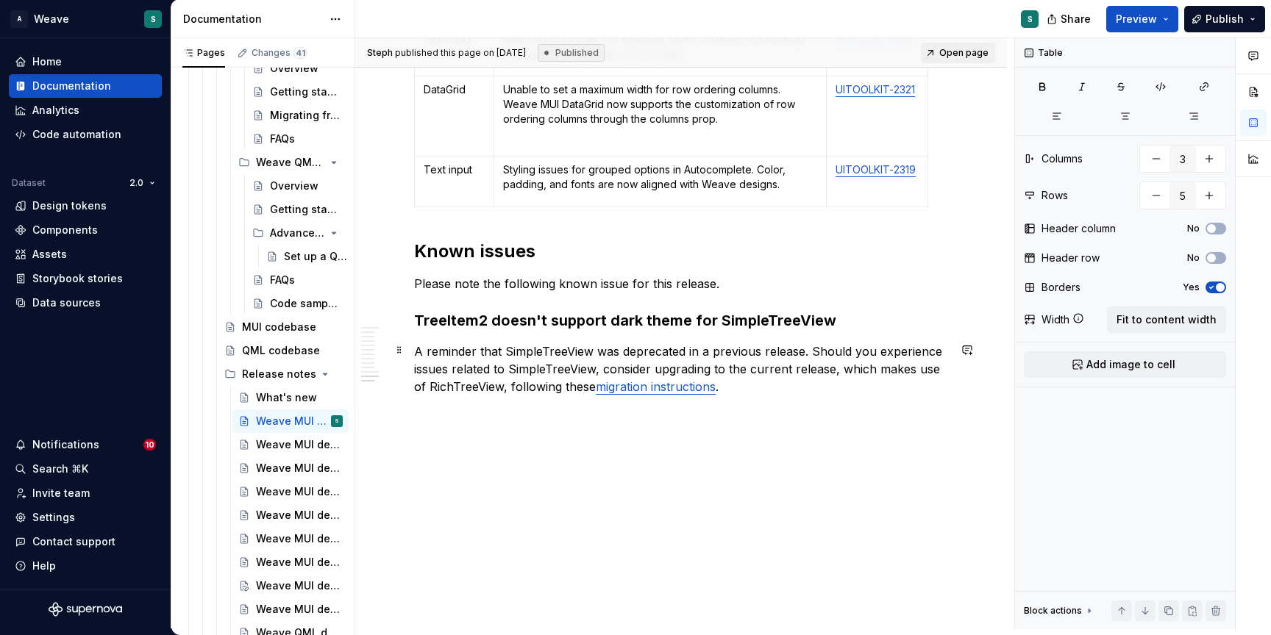
scroll to position [4743, 0]
click at [630, 388] on link "migration instructions" at bounding box center [656, 387] width 120 height 15
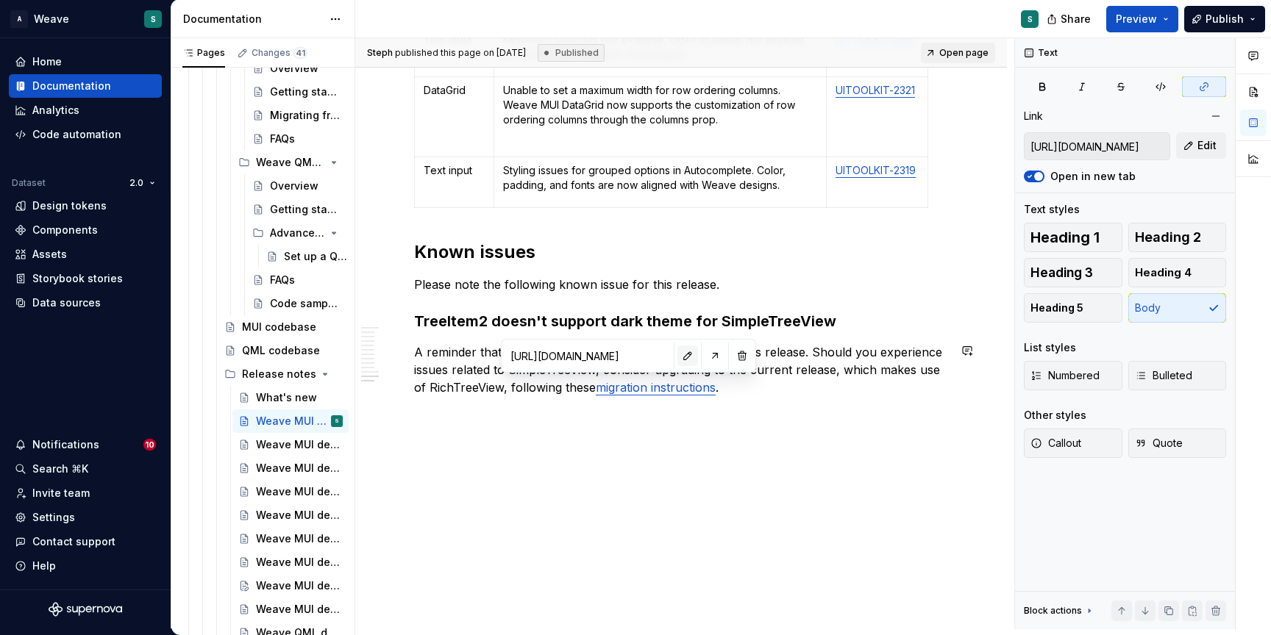
click at [686, 357] on button "button" at bounding box center [687, 356] width 21 height 21
click at [610, 353] on input "[URL][DOMAIN_NAME]" at bounding box center [587, 356] width 166 height 26
click at [651, 391] on link "migration instructions" at bounding box center [656, 387] width 120 height 15
click at [713, 353] on button "button" at bounding box center [712, 356] width 21 height 21
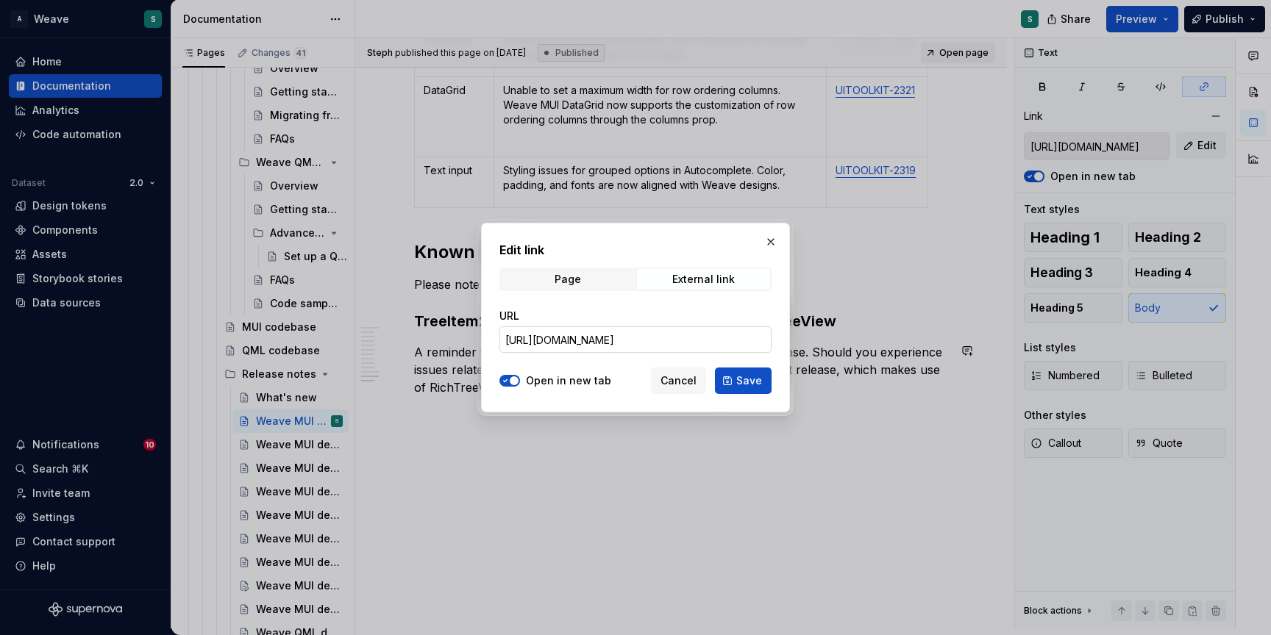
click at [679, 335] on input "[URL][DOMAIN_NAME]" at bounding box center [635, 340] width 272 height 26
paste input "[URL][DOMAIN_NAME]"
type input "[URL][DOMAIN_NAME]"
click at [741, 376] on span "Save" at bounding box center [749, 381] width 26 height 15
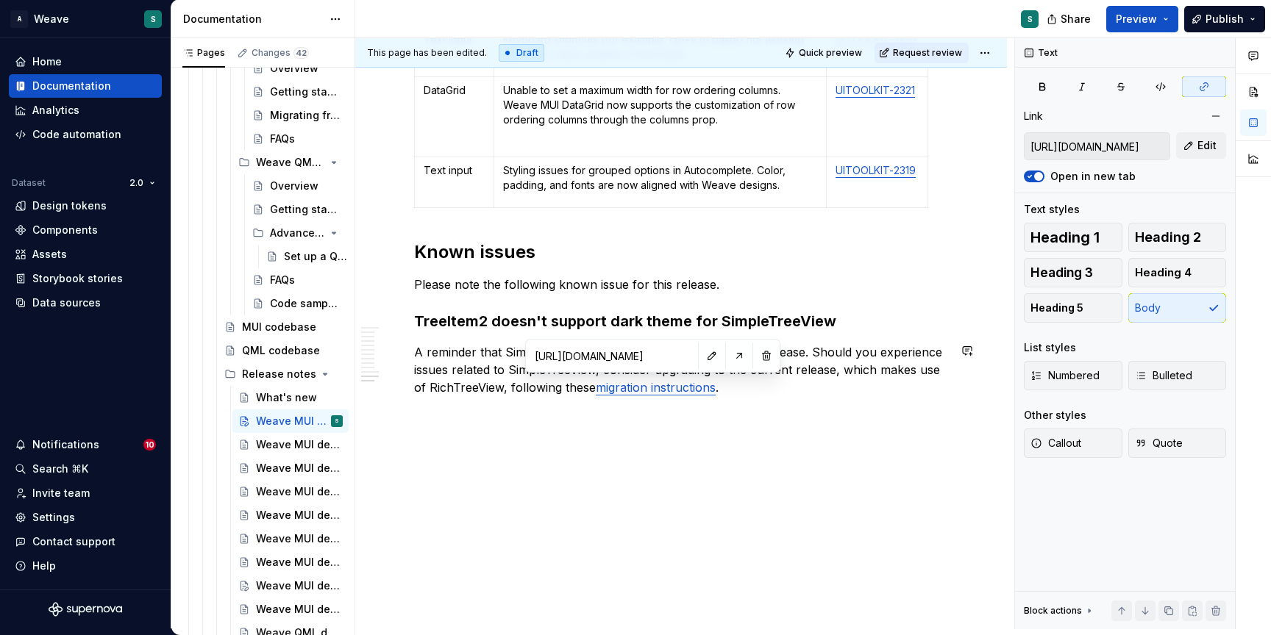
type input "[URL][DOMAIN_NAME]"
click at [737, 392] on p "A reminder that SimpleTreeView was deprecated in a previous release. Should you…" at bounding box center [681, 369] width 534 height 53
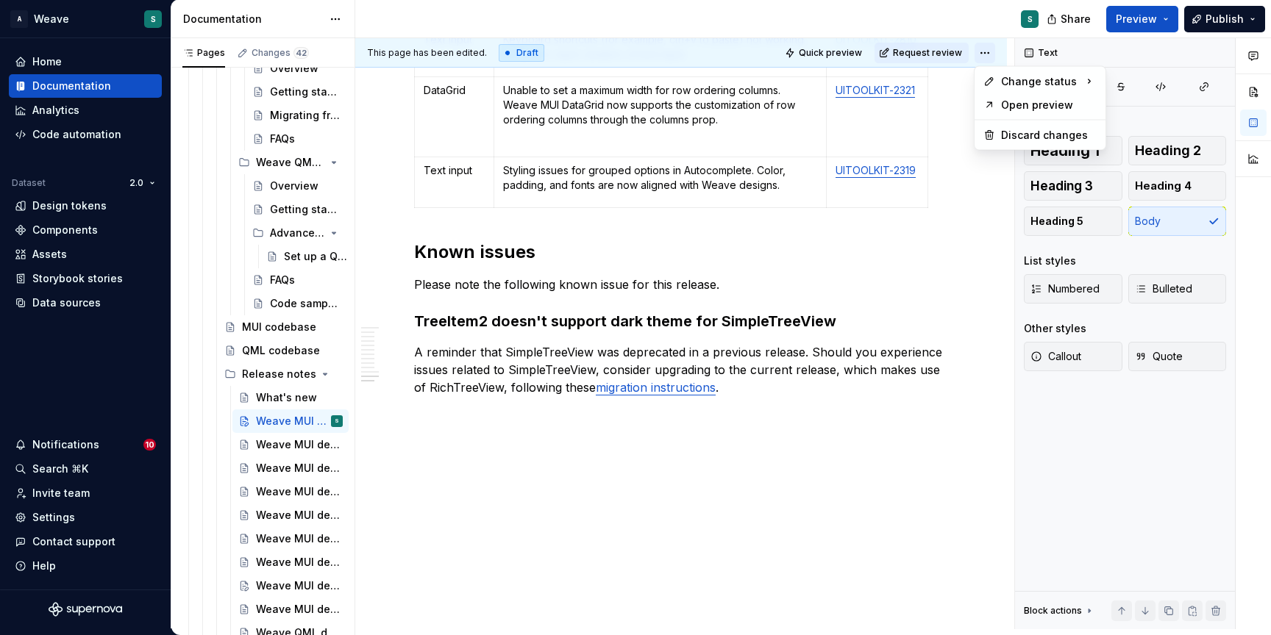
click at [985, 56] on html "A Weave S Home Documentation Analytics Code automation Dataset 2.0 Design token…" at bounding box center [635, 317] width 1271 height 635
click at [1180, 159] on div "Ready for publish" at bounding box center [1198, 156] width 102 height 15
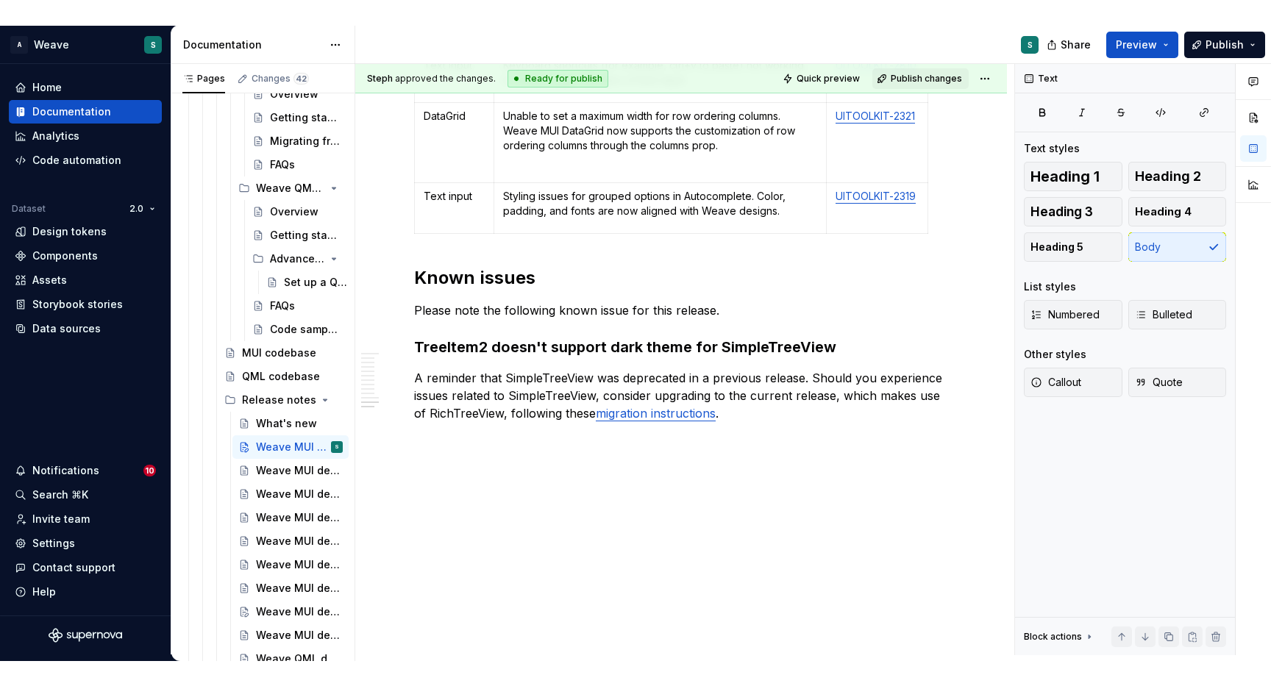
scroll to position [4673, 0]
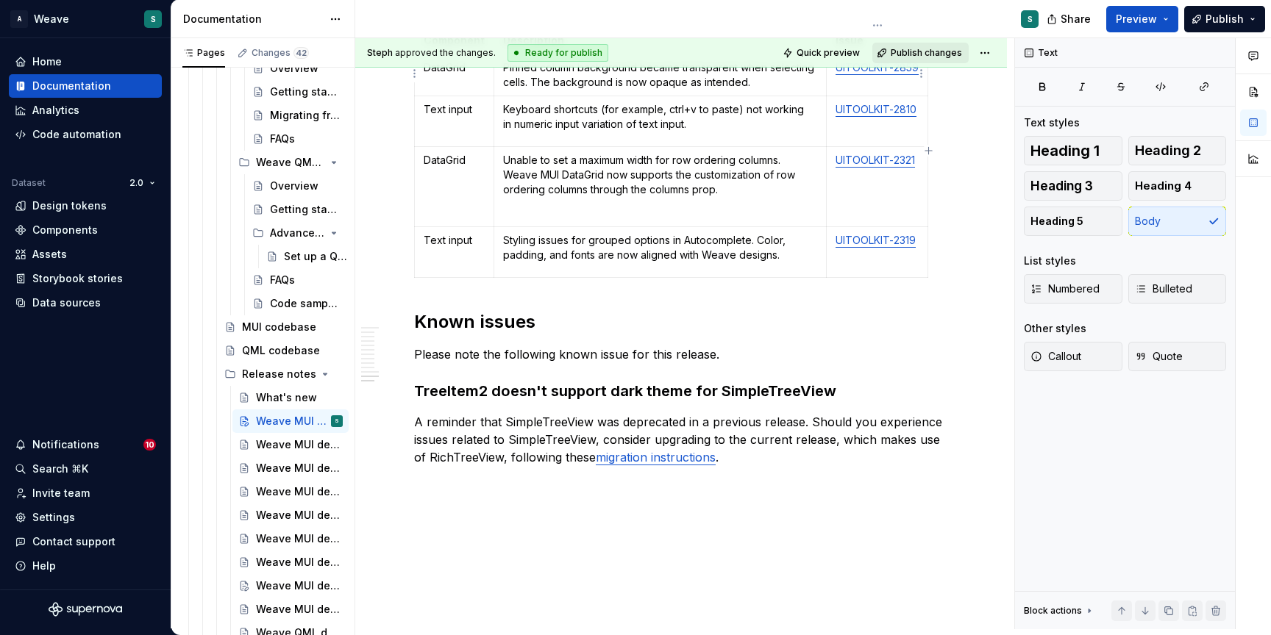
click at [913, 59] on button "Publish changes" at bounding box center [920, 53] width 96 height 21
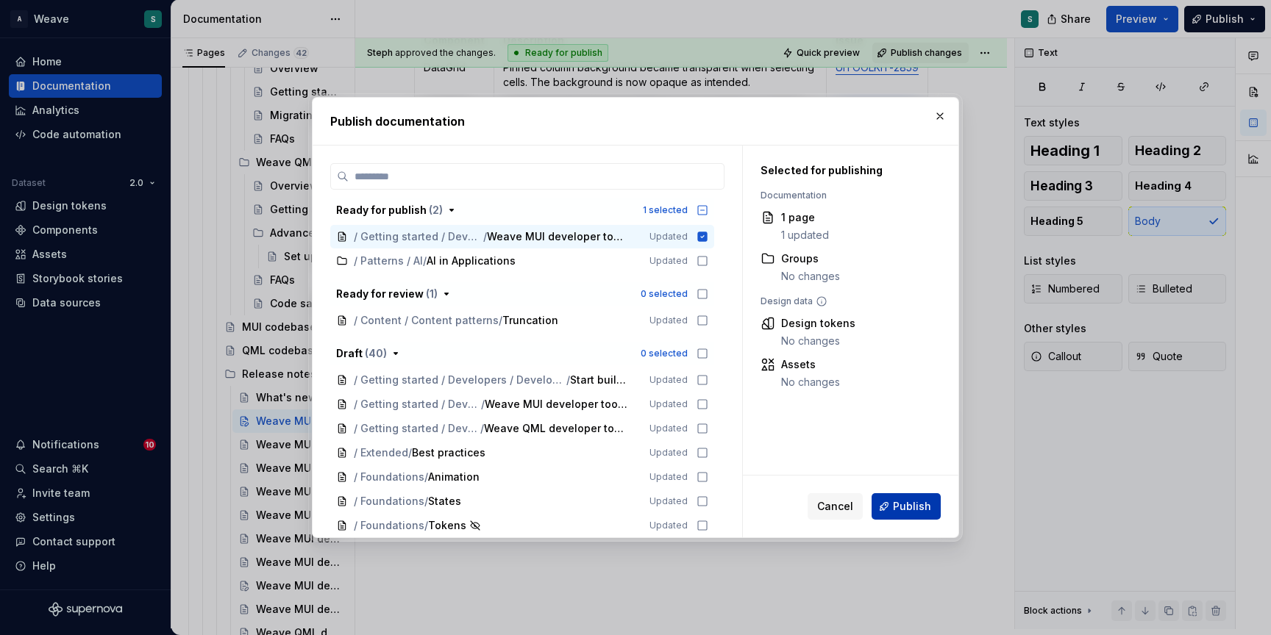
click at [898, 509] on span "Publish" at bounding box center [912, 506] width 38 height 15
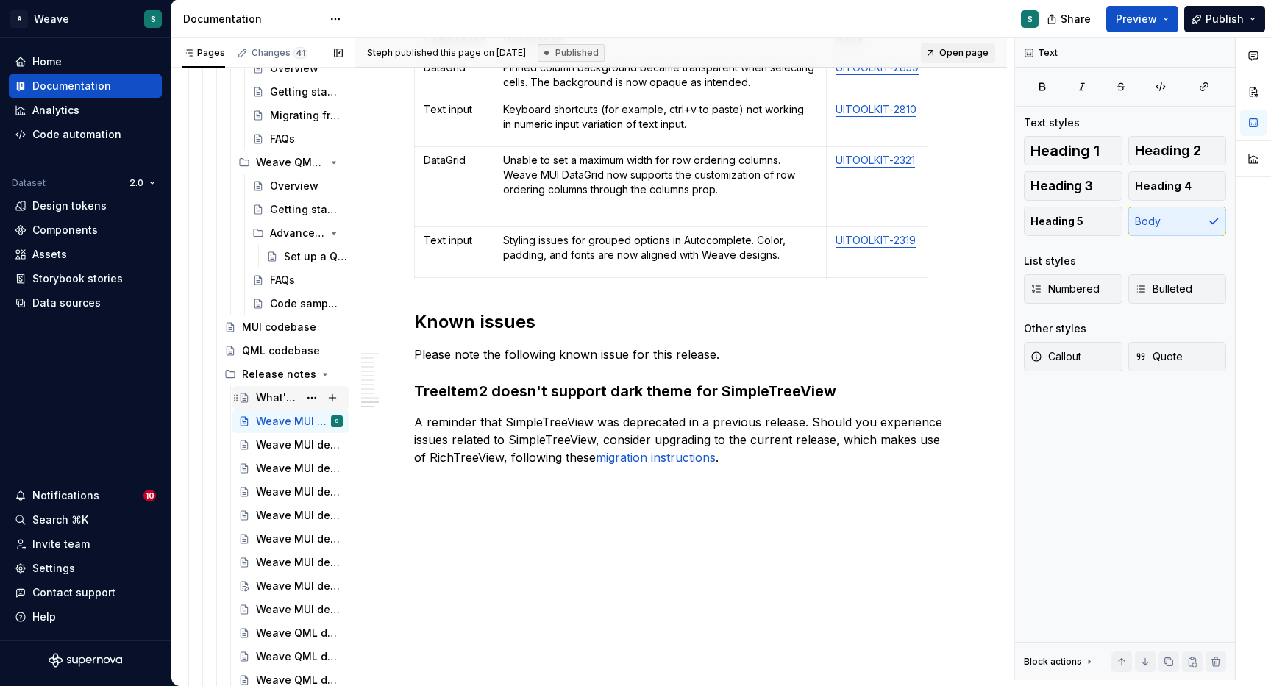
click at [281, 396] on div "What's new" at bounding box center [277, 397] width 43 height 15
type textarea "*"
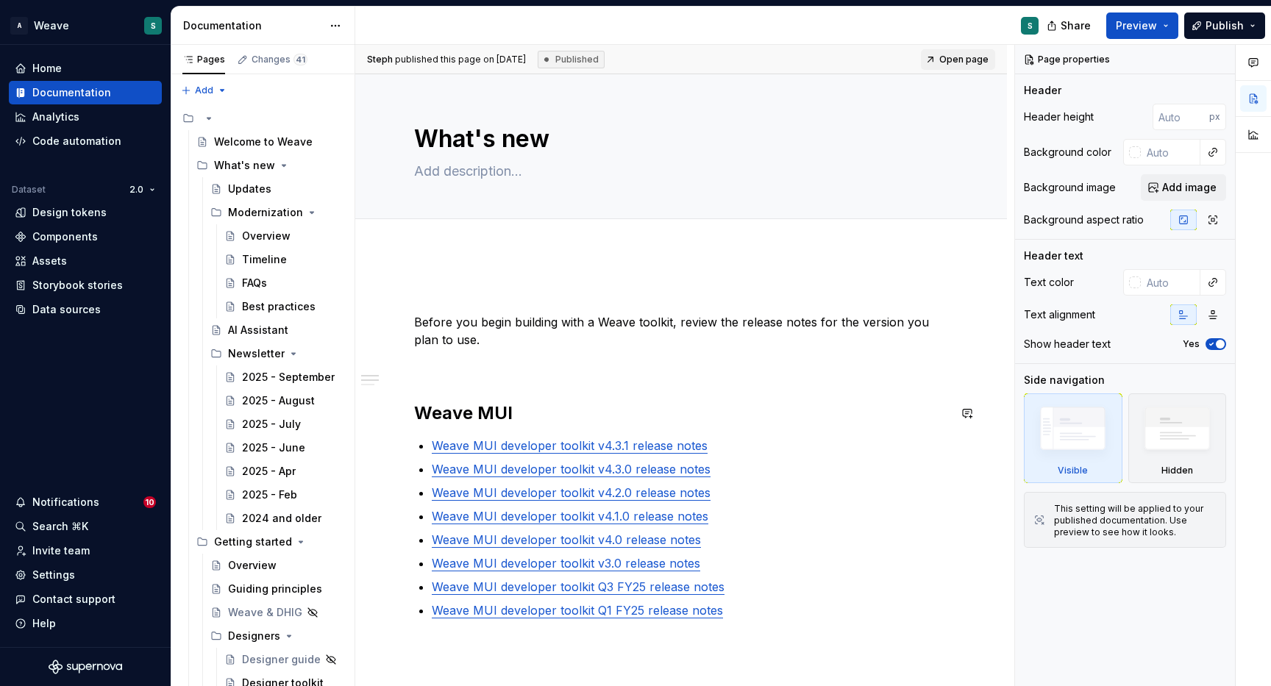
click at [613, 430] on div "Before you begin building with a Weave toolkit, review the release notes for th…" at bounding box center [681, 671] width 534 height 768
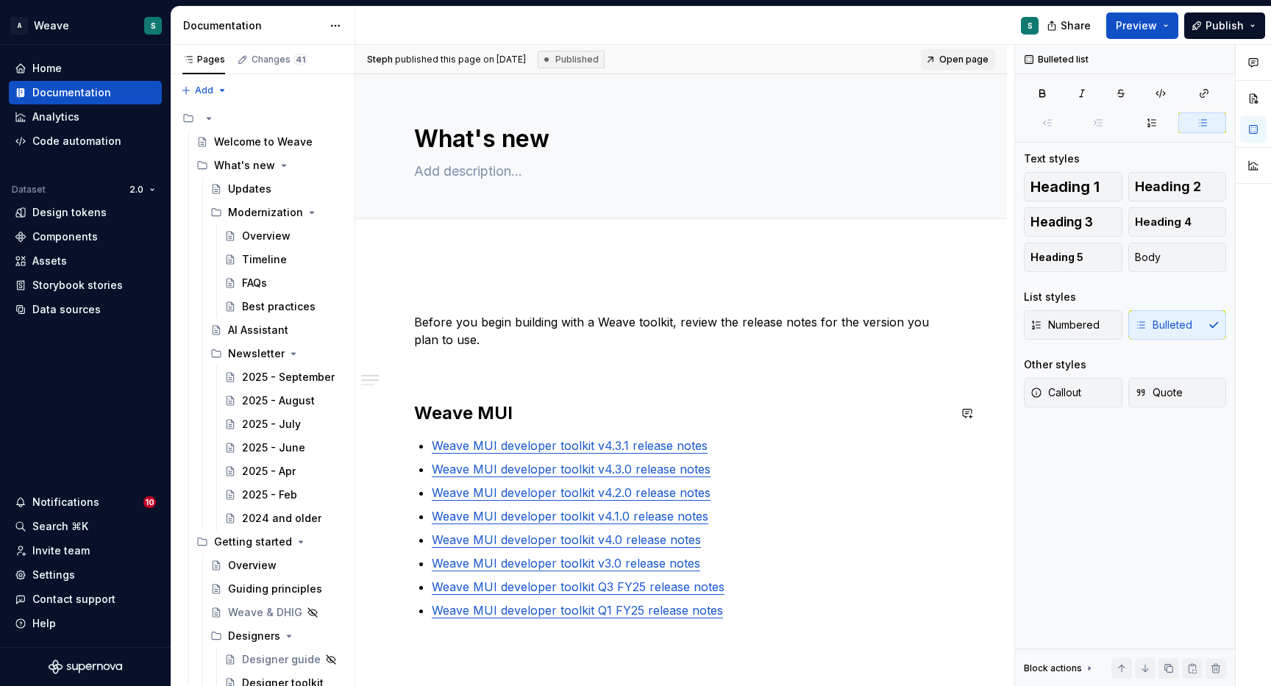
type textarea "*"
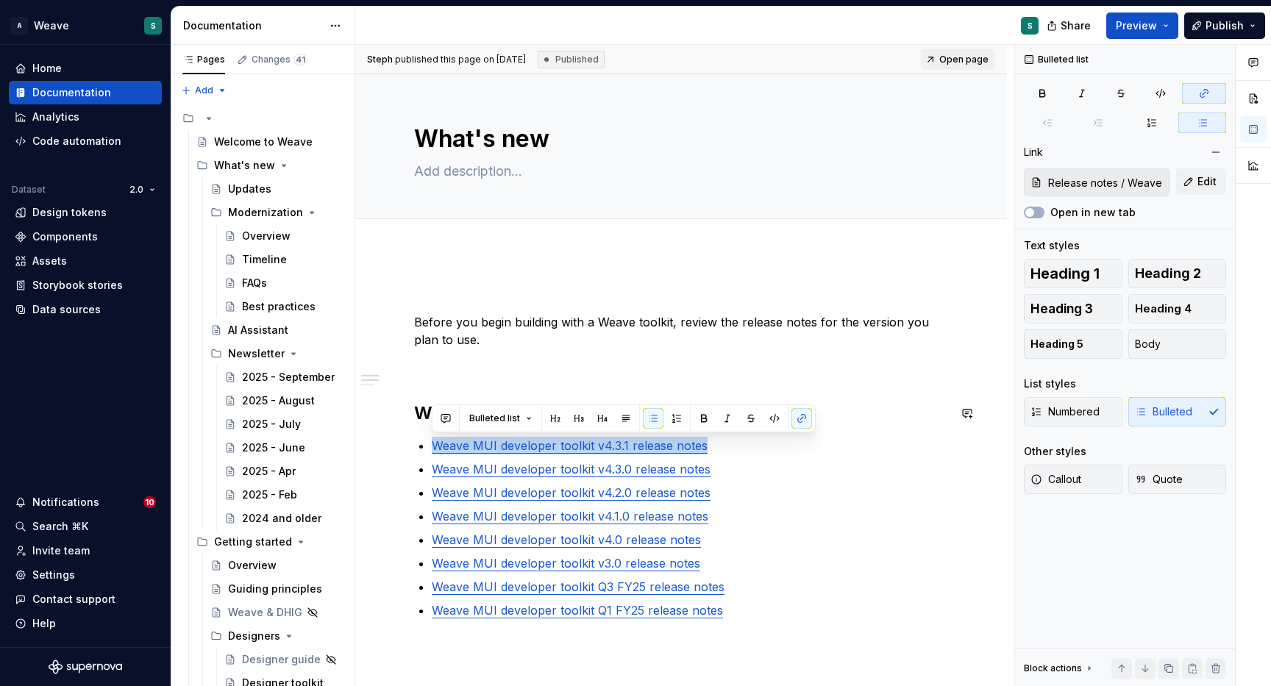
copy link "Weave MUI developer toolkit v4.3.1 release notes"
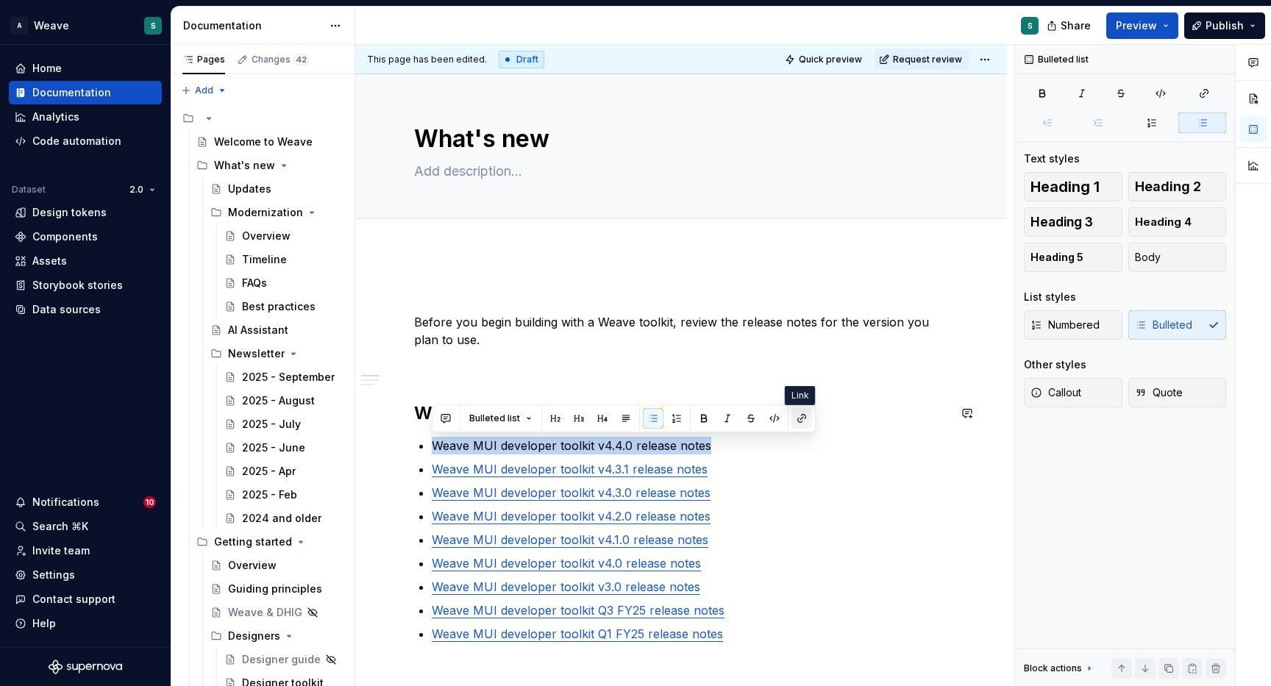
click at [801, 418] on button "button" at bounding box center [801, 418] width 21 height 21
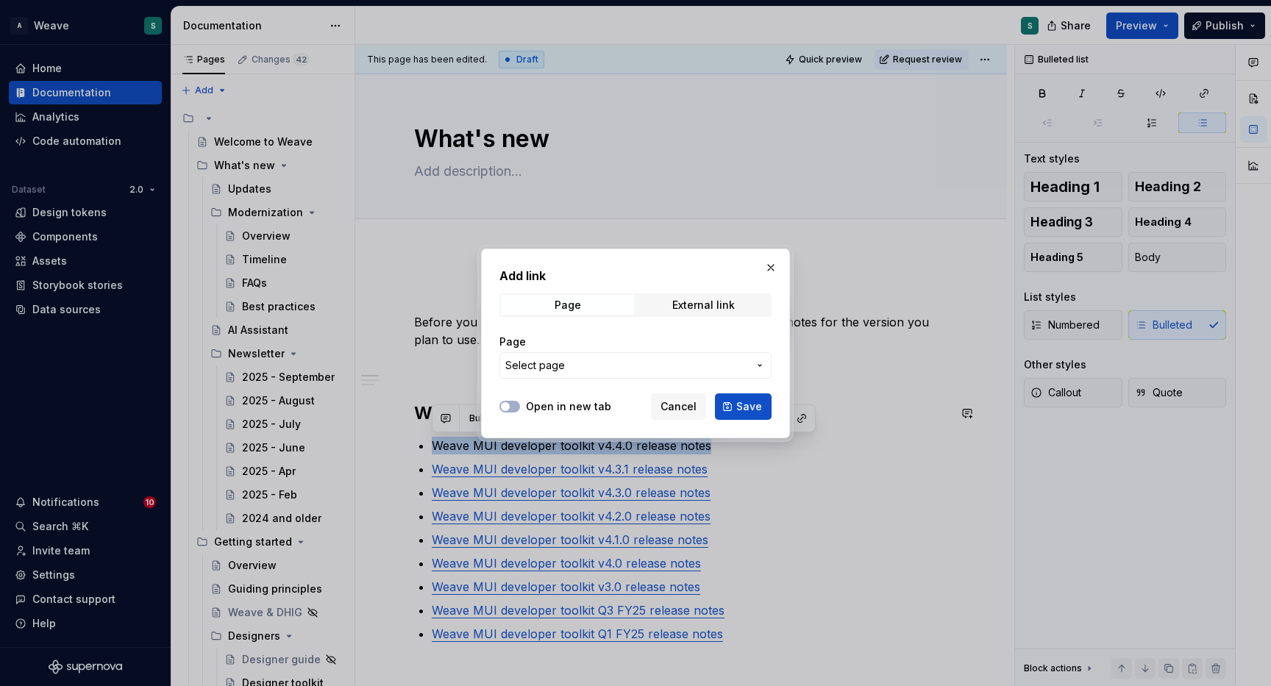
click at [759, 361] on icon "button" at bounding box center [760, 366] width 12 height 12
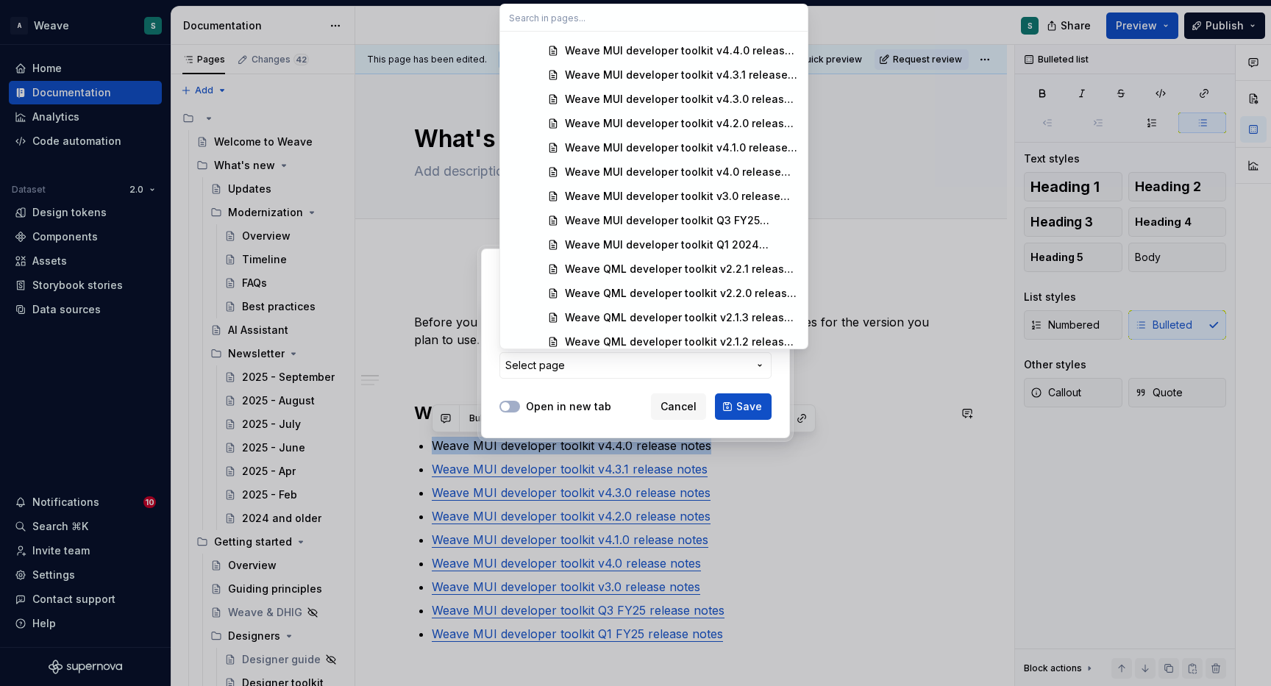
scroll to position [1171, 0]
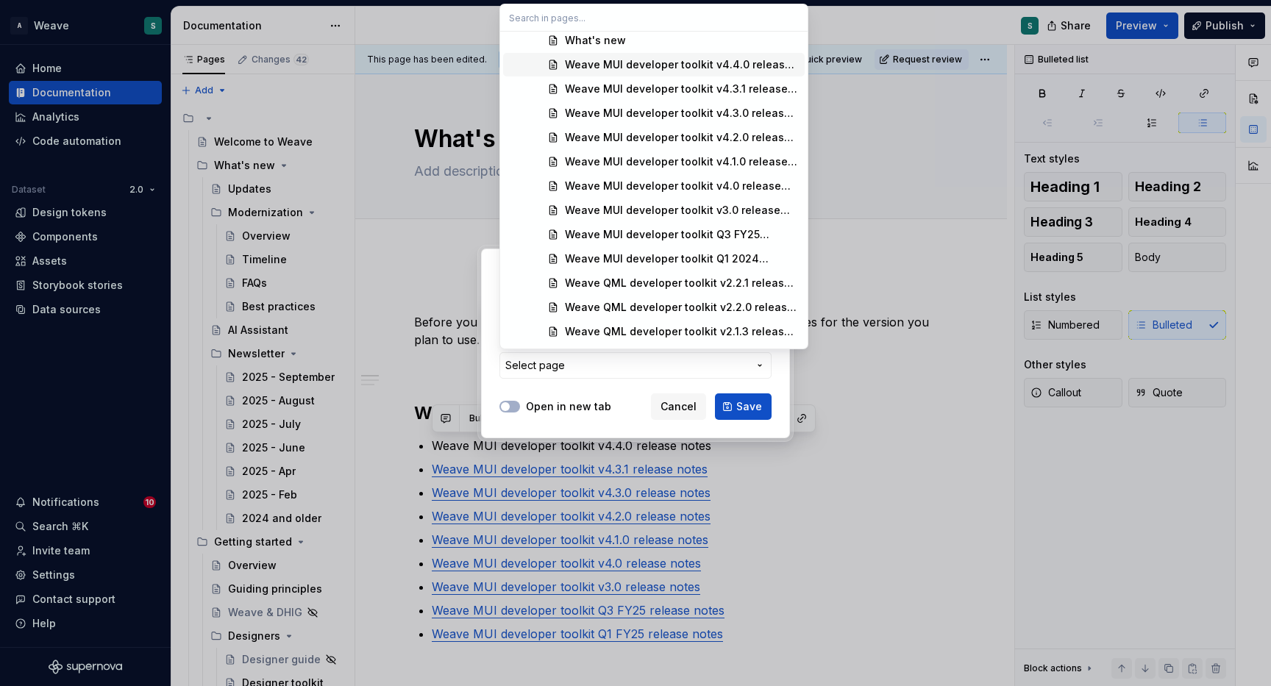
click at [757, 60] on div "Weave MUI developer toolkit v4.4.0 release notes" at bounding box center [682, 64] width 234 height 15
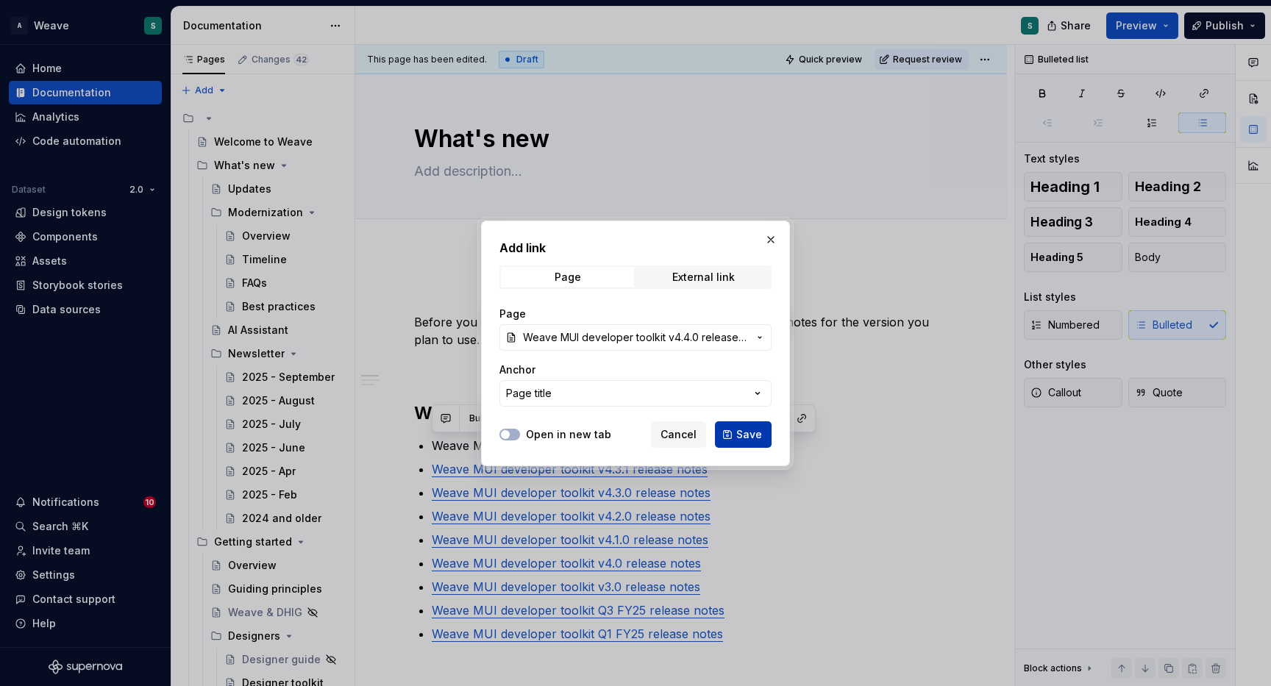
click at [750, 429] on span "Save" at bounding box center [749, 434] width 26 height 15
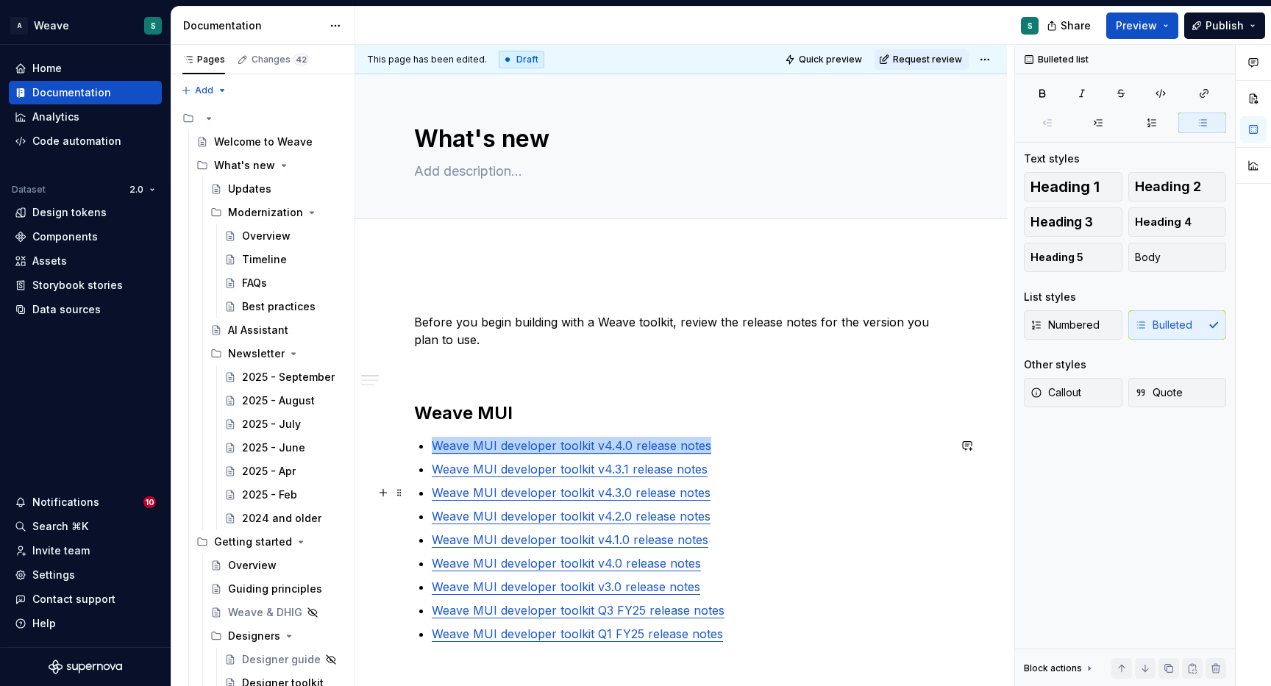
click at [804, 481] on ul "Weave MUI developer toolkit v4.4.0 release notes Weave MUI developer toolkit v4…" at bounding box center [690, 540] width 516 height 206
click at [648, 449] on link "Weave MUI developer toolkit v4.4.0 release notes" at bounding box center [571, 445] width 279 height 15
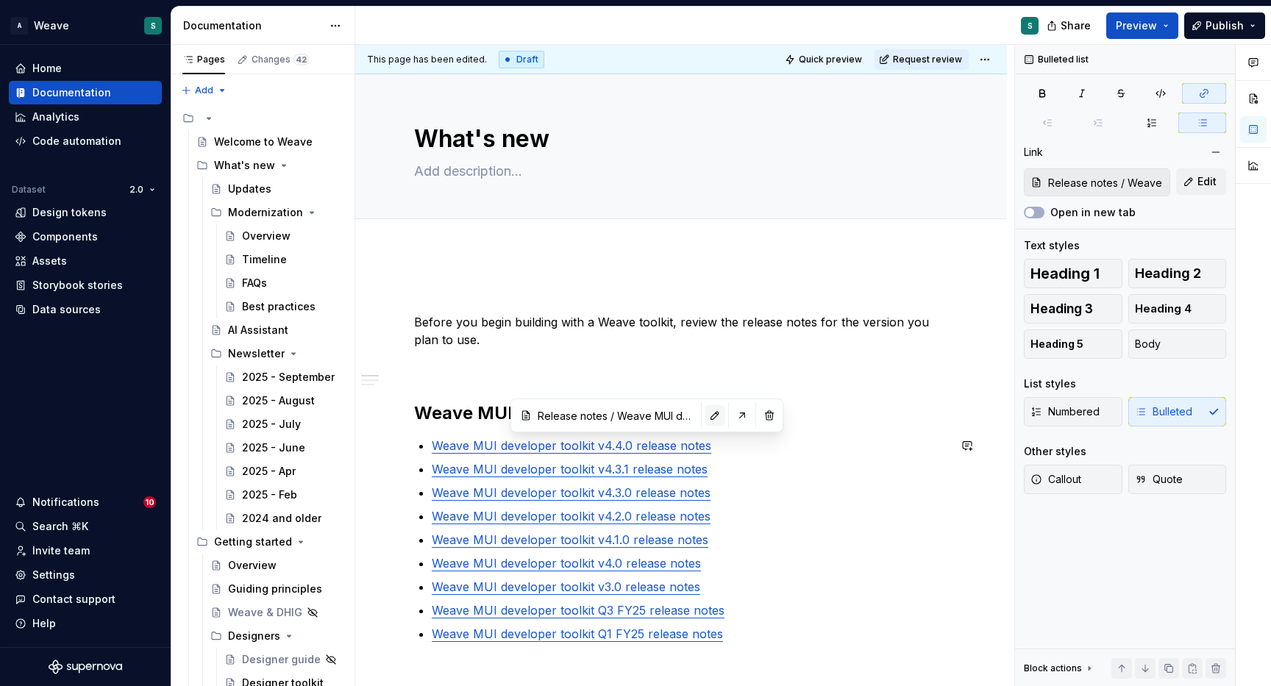
click at [716, 408] on button "button" at bounding box center [715, 415] width 21 height 21
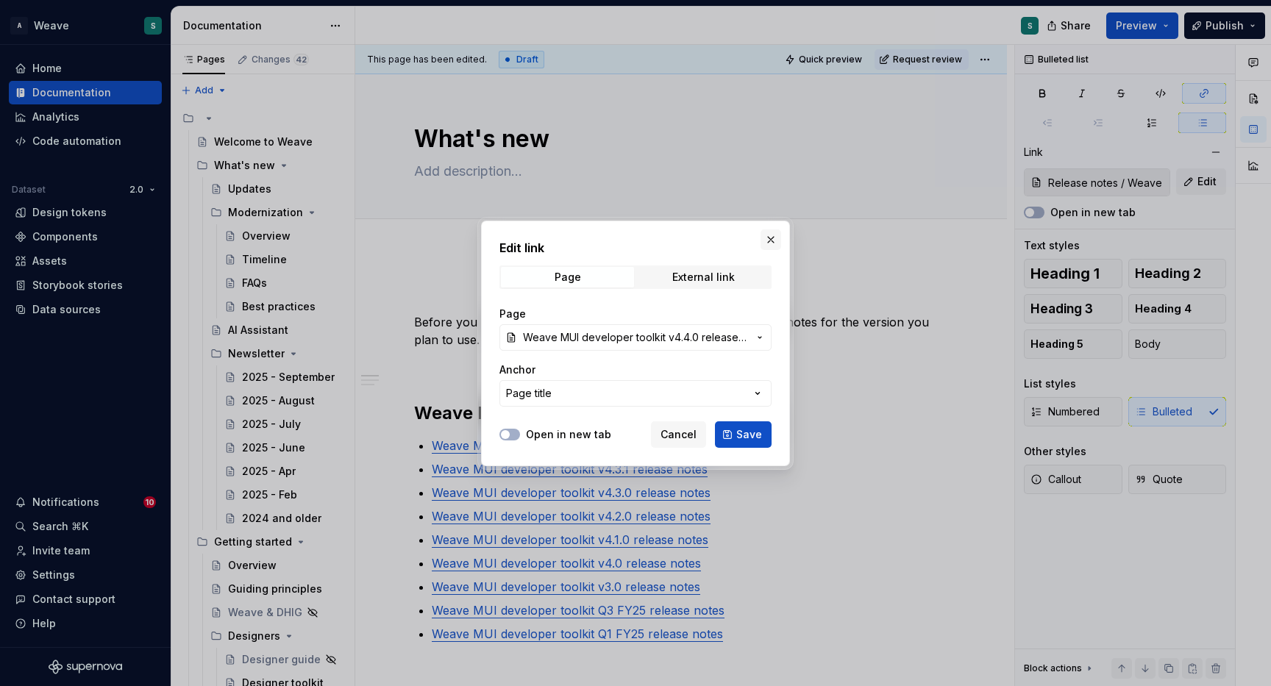
click at [775, 238] on button "button" at bounding box center [770, 239] width 21 height 21
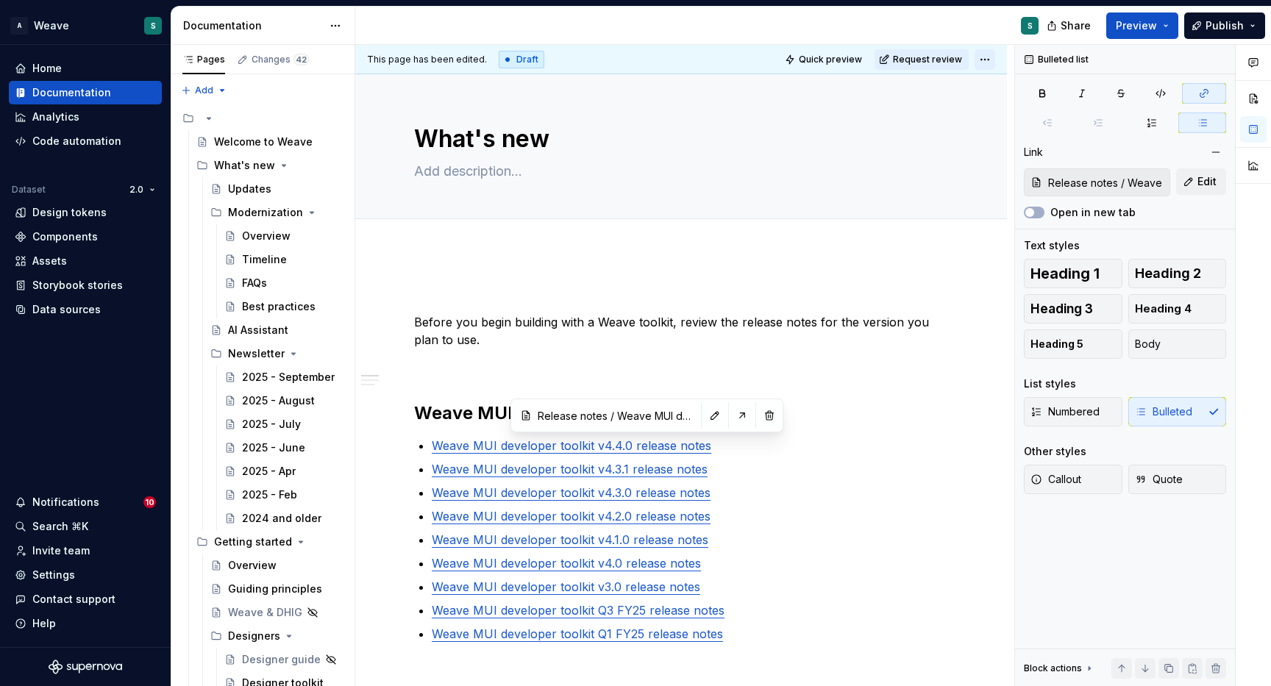
click at [986, 59] on html "A Weave S Home Documentation Analytics Code automation Dataset 2.0 Design token…" at bounding box center [635, 343] width 1271 height 686
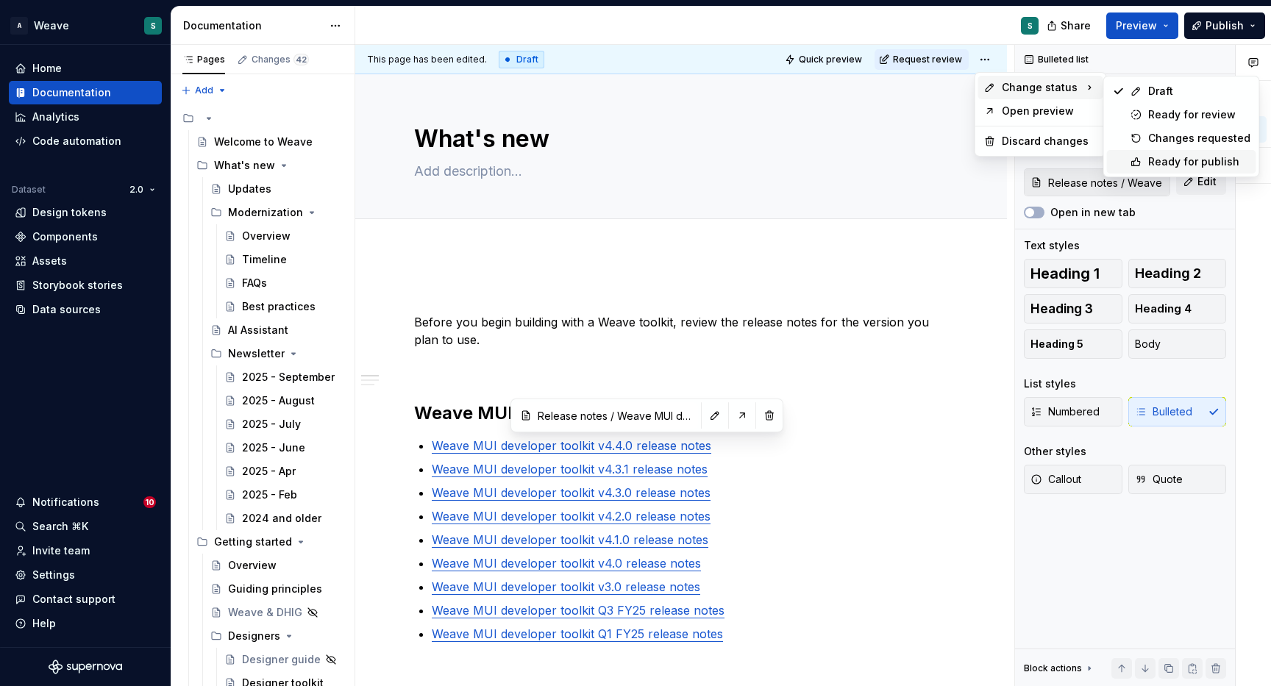
click at [1171, 161] on div "Ready for publish" at bounding box center [1199, 161] width 102 height 15
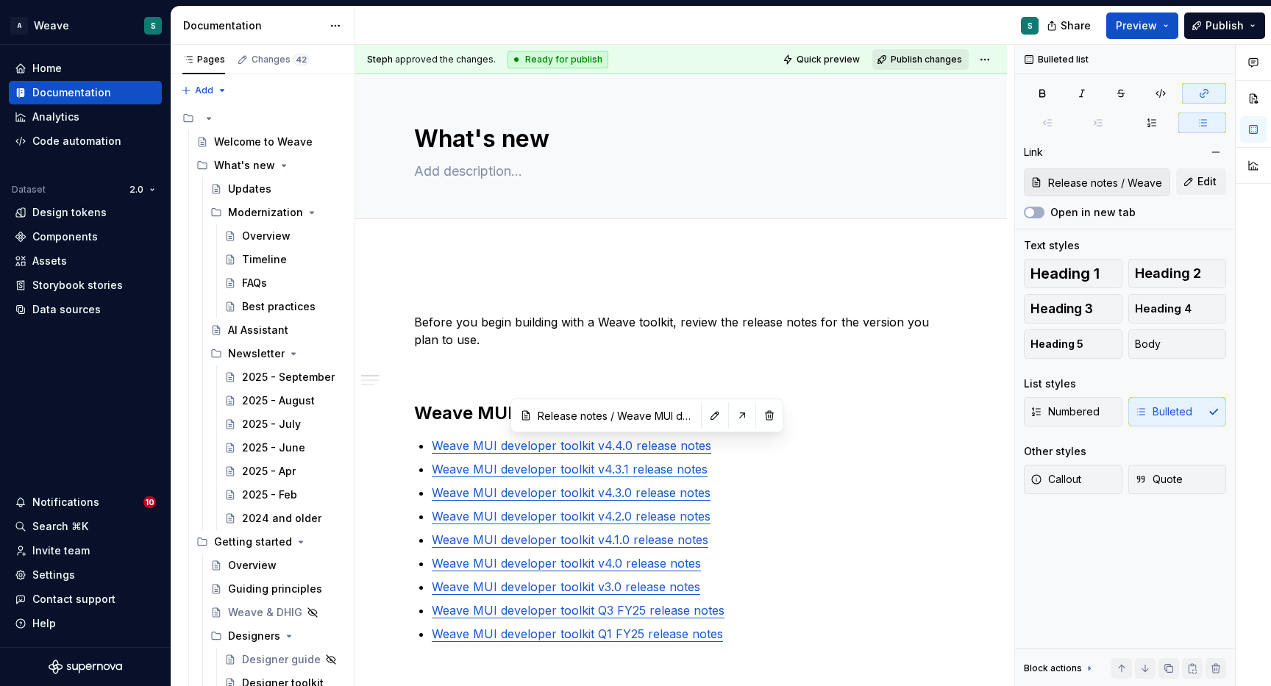
click at [919, 59] on span "Publish changes" at bounding box center [926, 60] width 71 height 12
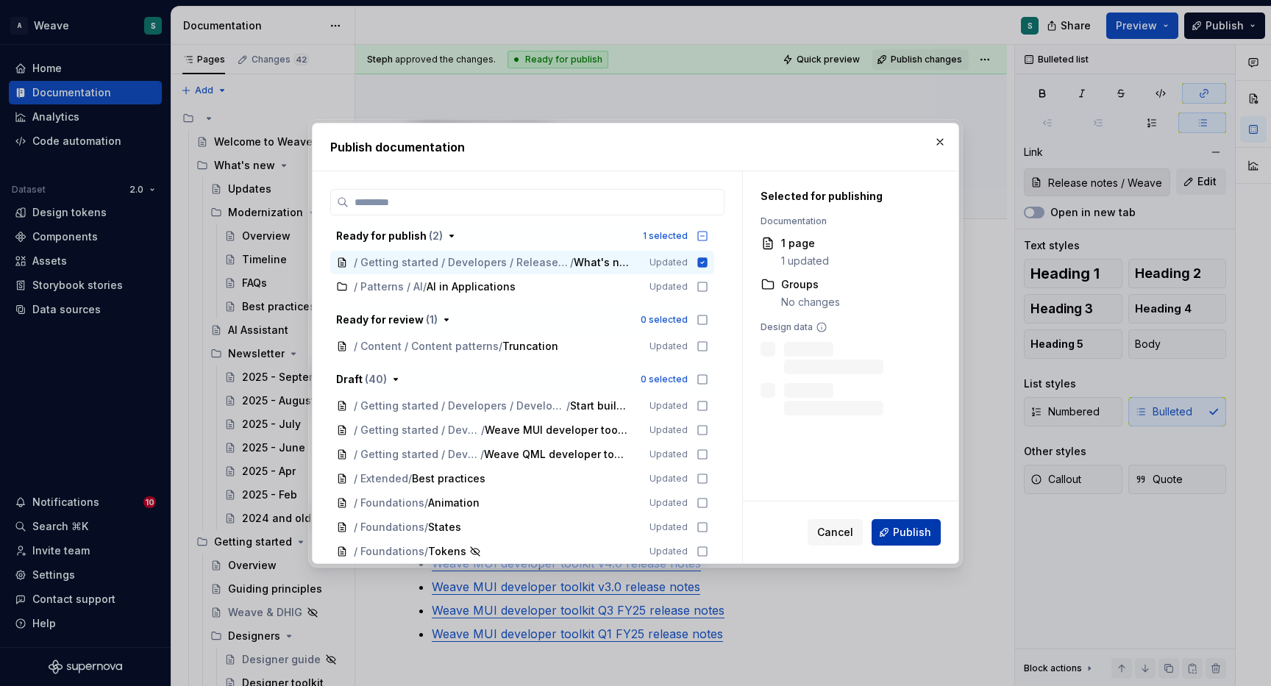
click at [913, 529] on span "Publish" at bounding box center [912, 532] width 38 height 15
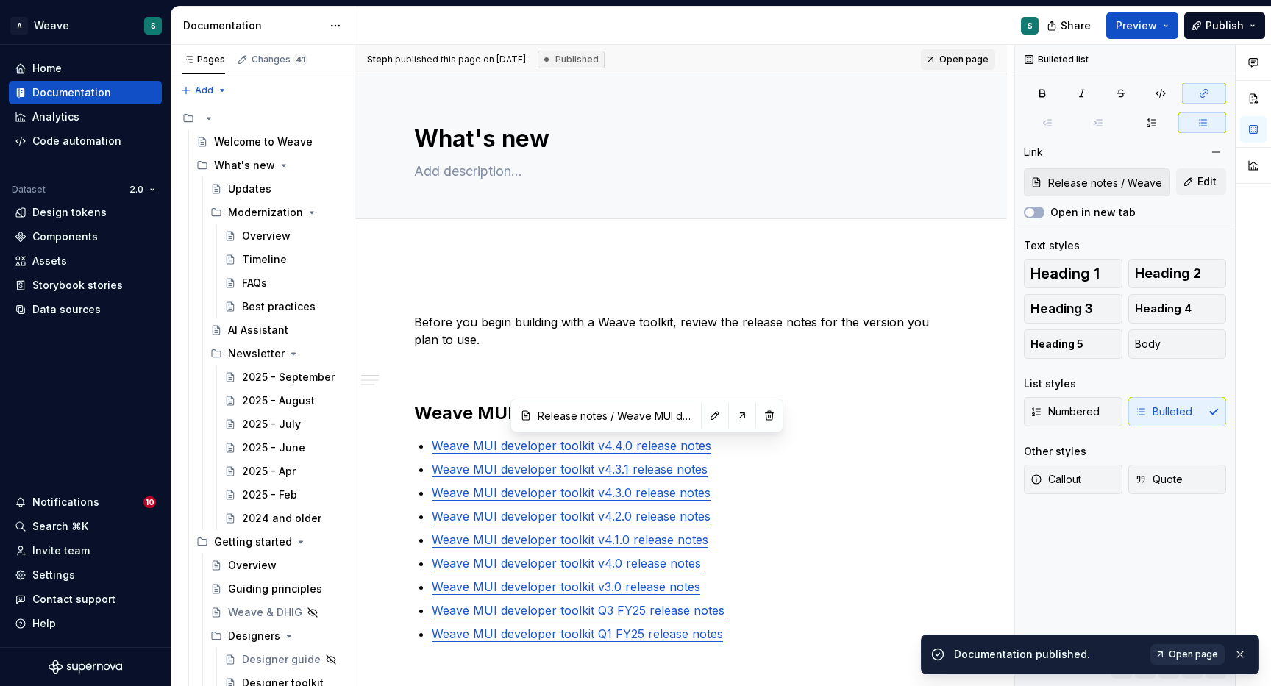
click at [1184, 653] on span "Open page" at bounding box center [1193, 655] width 49 height 12
type textarea "*"
